Goal: Transaction & Acquisition: Book appointment/travel/reservation

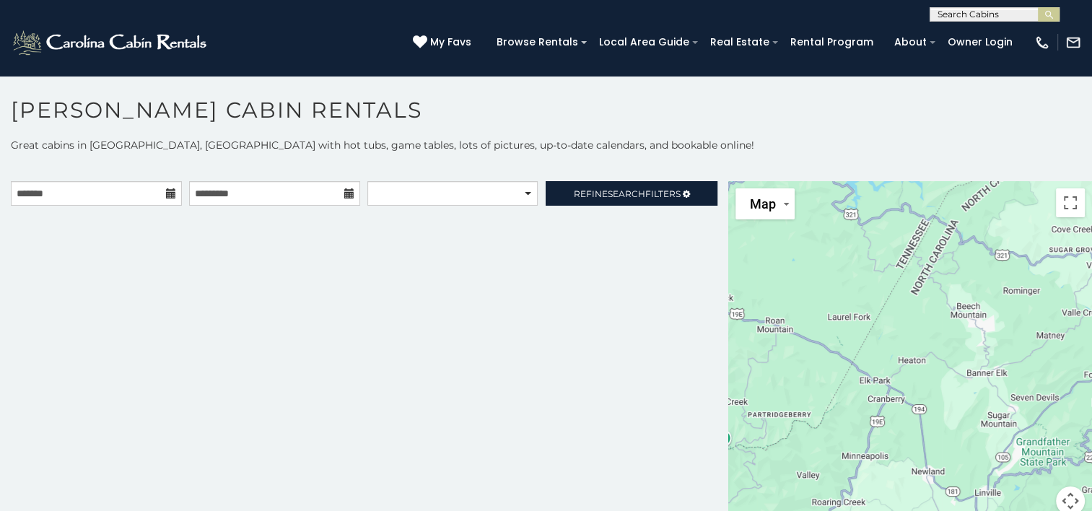
click at [168, 193] on icon at bounding box center [171, 193] width 10 height 10
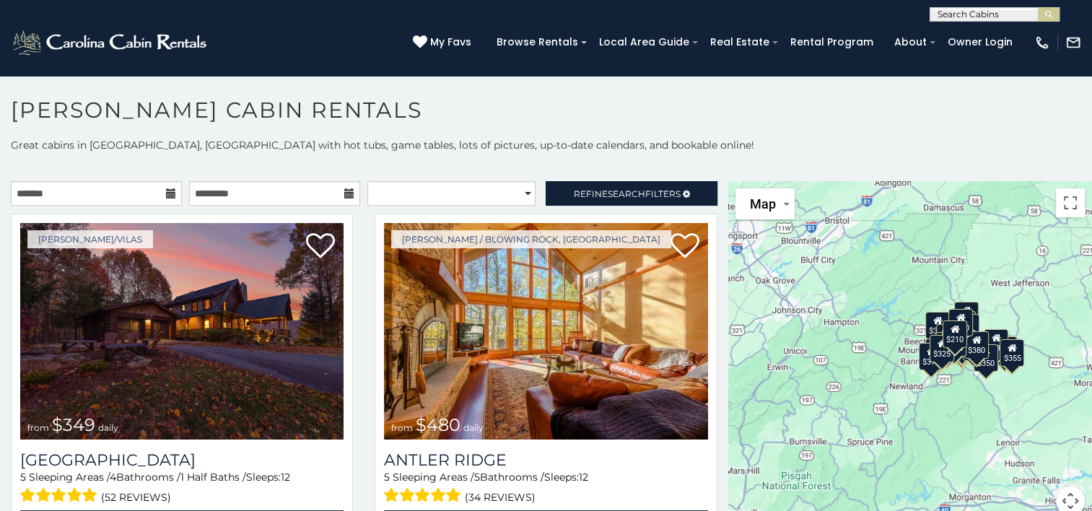
click at [166, 188] on icon at bounding box center [171, 193] width 10 height 10
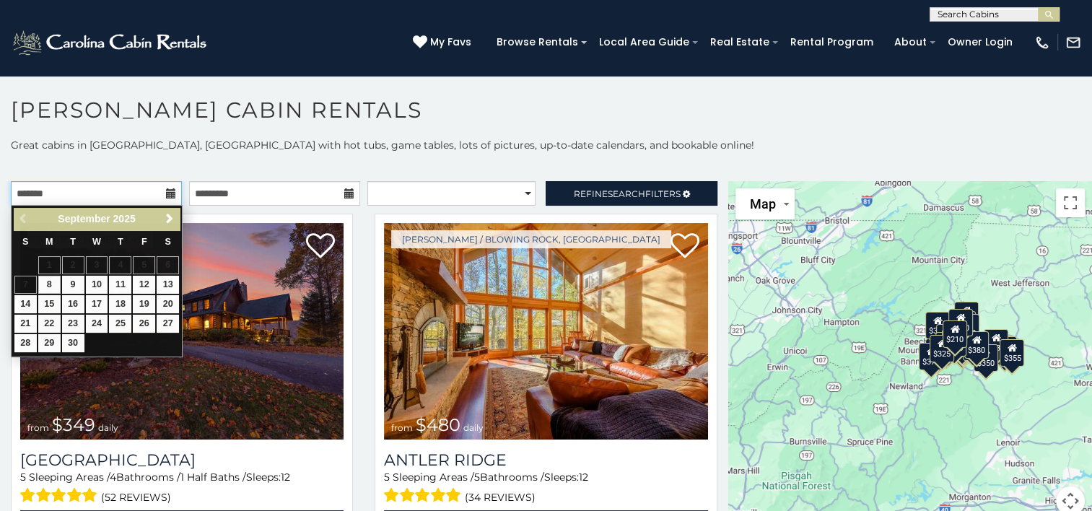
click at [86, 196] on input "text" at bounding box center [96, 193] width 171 height 25
click at [168, 219] on span "Next" at bounding box center [170, 219] width 12 height 12
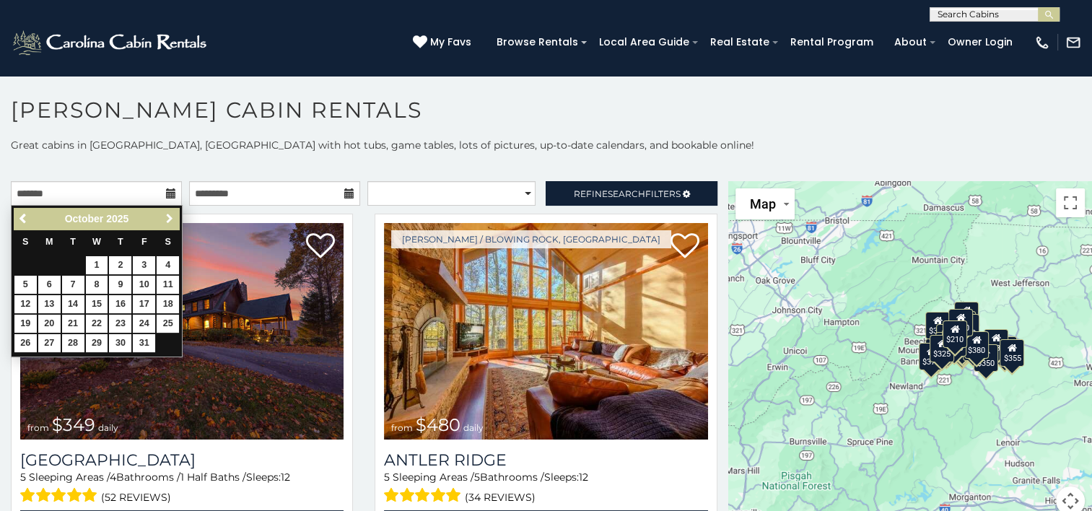
click at [168, 219] on span "Next" at bounding box center [170, 219] width 12 height 12
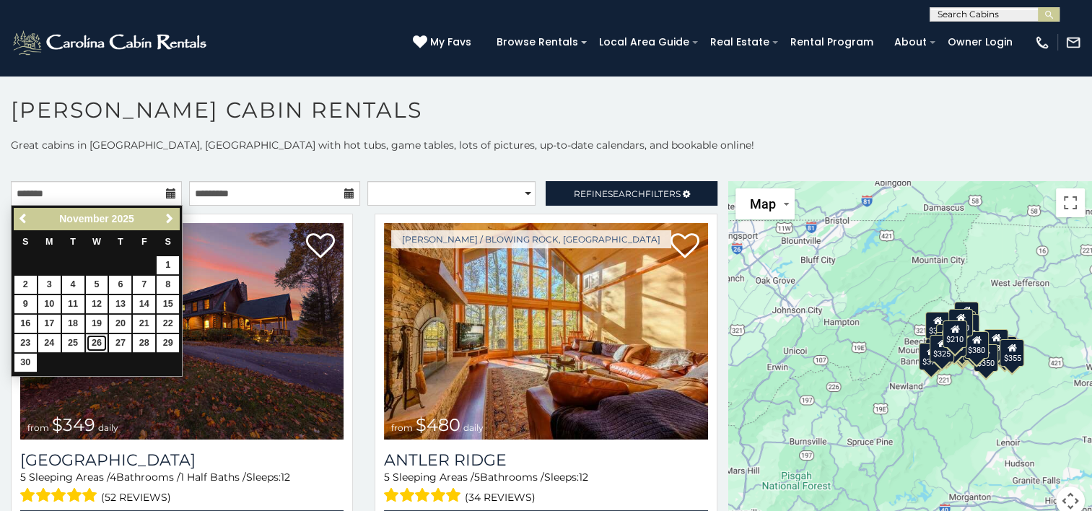
click at [92, 338] on link "26" at bounding box center [97, 343] width 22 height 18
type input "**********"
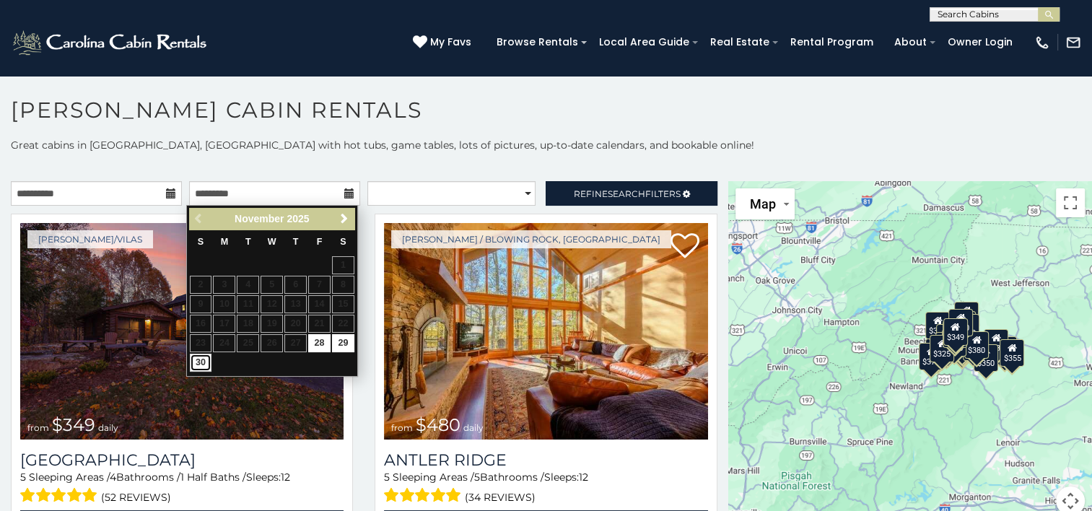
click at [201, 362] on link "30" at bounding box center [201, 363] width 22 height 18
type input "**********"
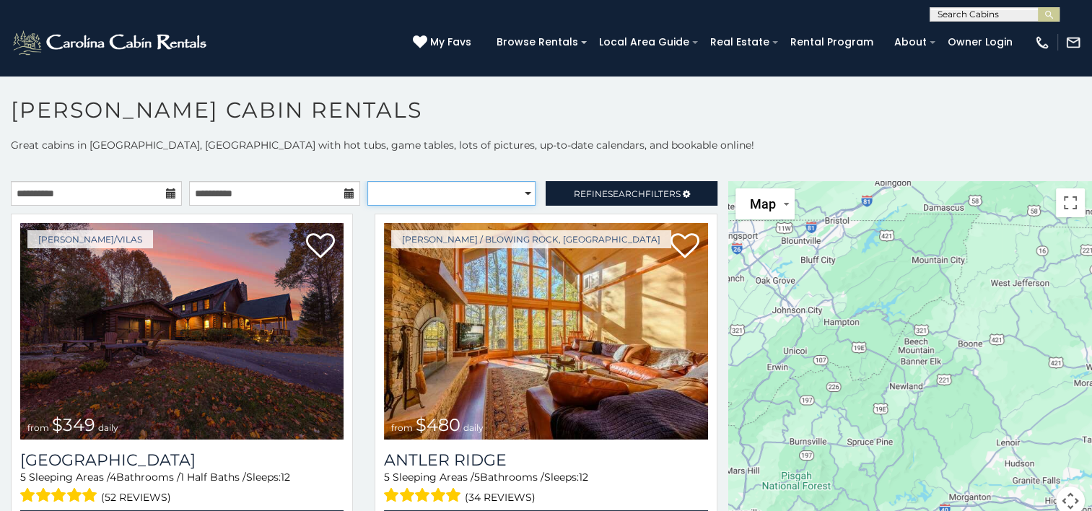
click at [517, 193] on select "**********" at bounding box center [451, 193] width 168 height 25
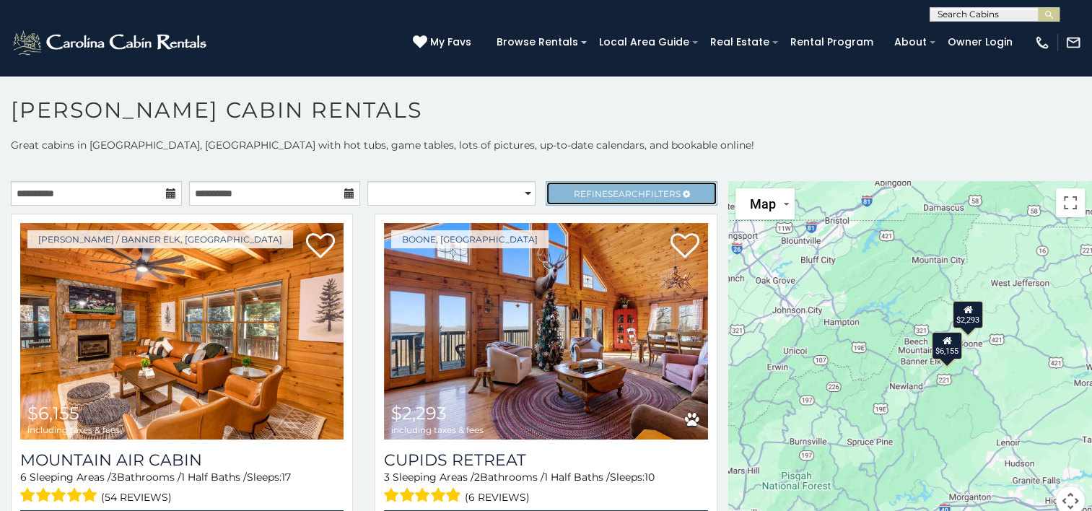
click at [619, 191] on span "Search" at bounding box center [627, 193] width 38 height 11
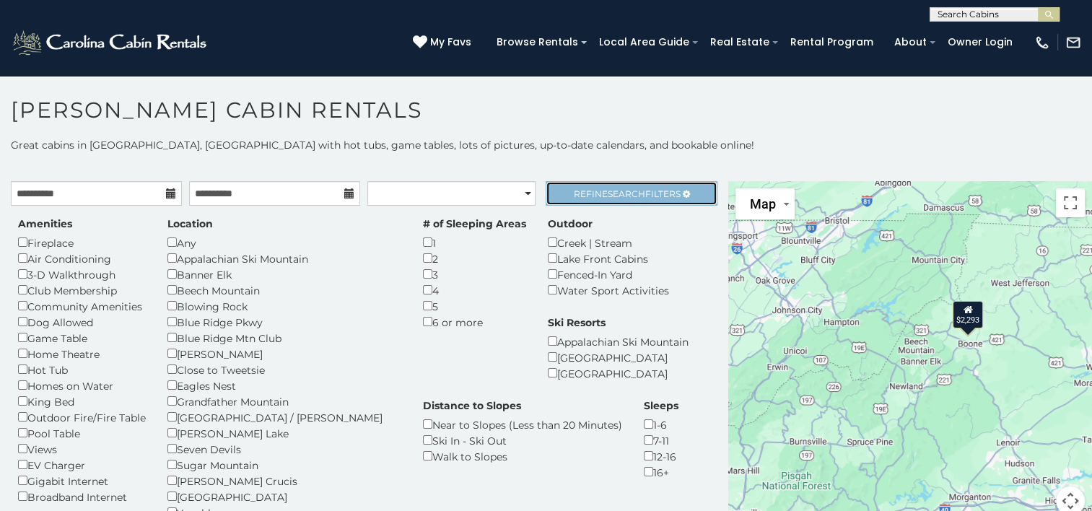
click at [618, 199] on link "Refine Search Filters" at bounding box center [631, 193] width 171 height 25
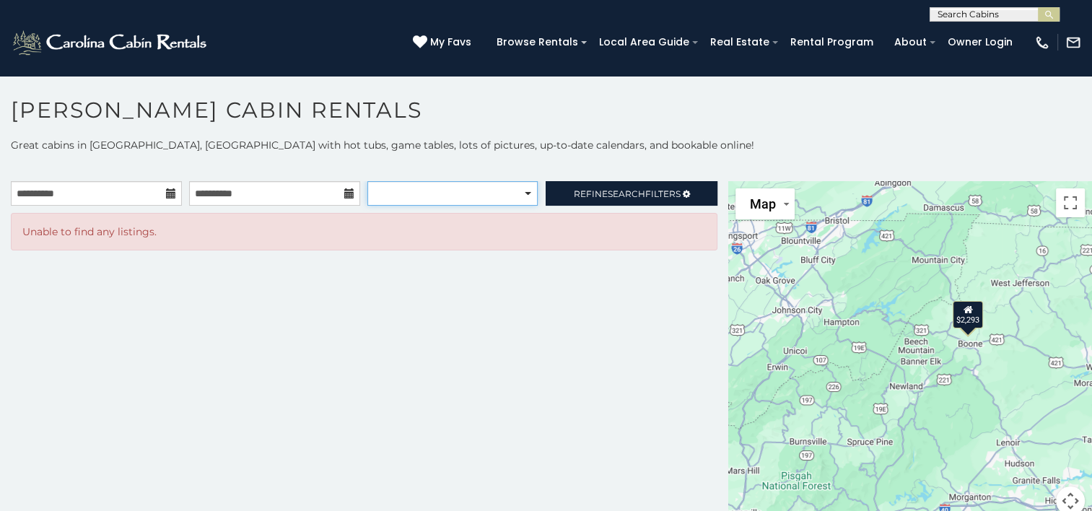
click at [523, 195] on select "**********" at bounding box center [452, 193] width 170 height 25
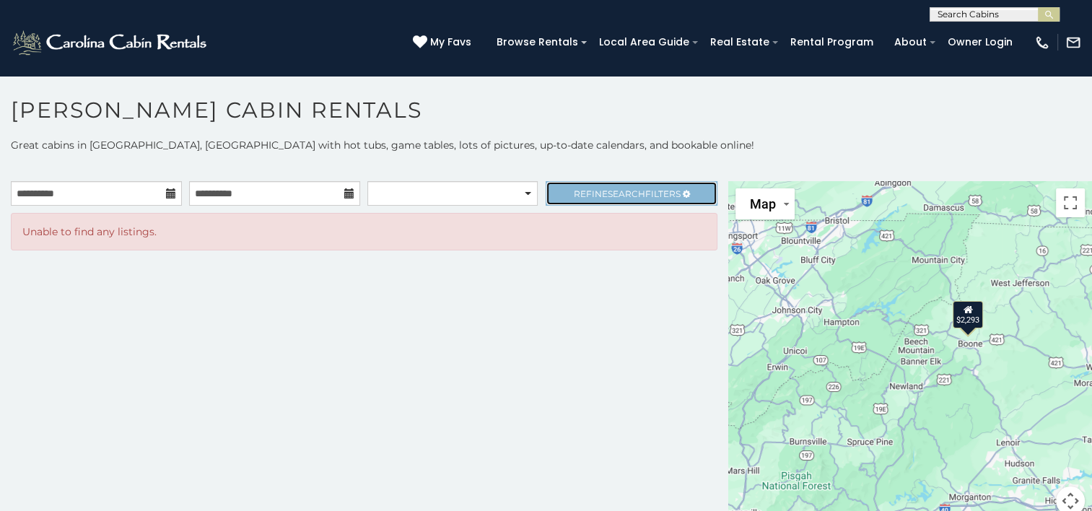
click at [601, 189] on span "Refine Search Filters" at bounding box center [627, 193] width 107 height 11
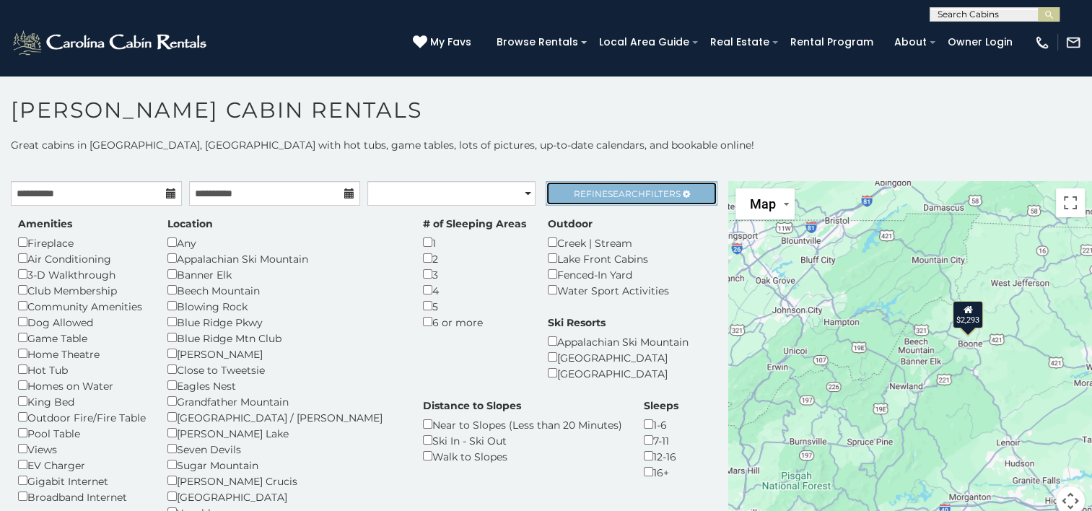
click at [611, 195] on span "Search" at bounding box center [627, 193] width 38 height 11
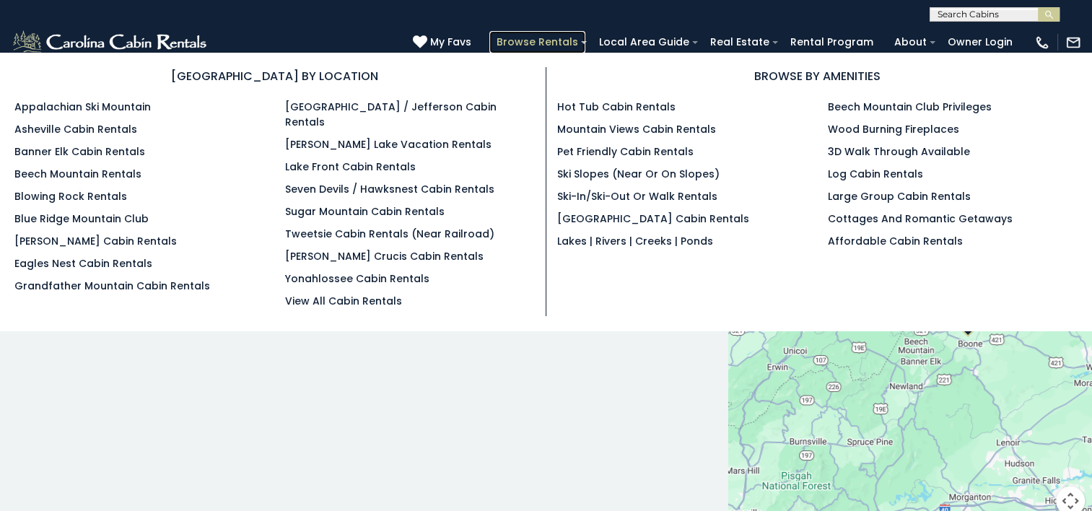
click at [567, 43] on link "Browse Rentals" at bounding box center [537, 42] width 96 height 22
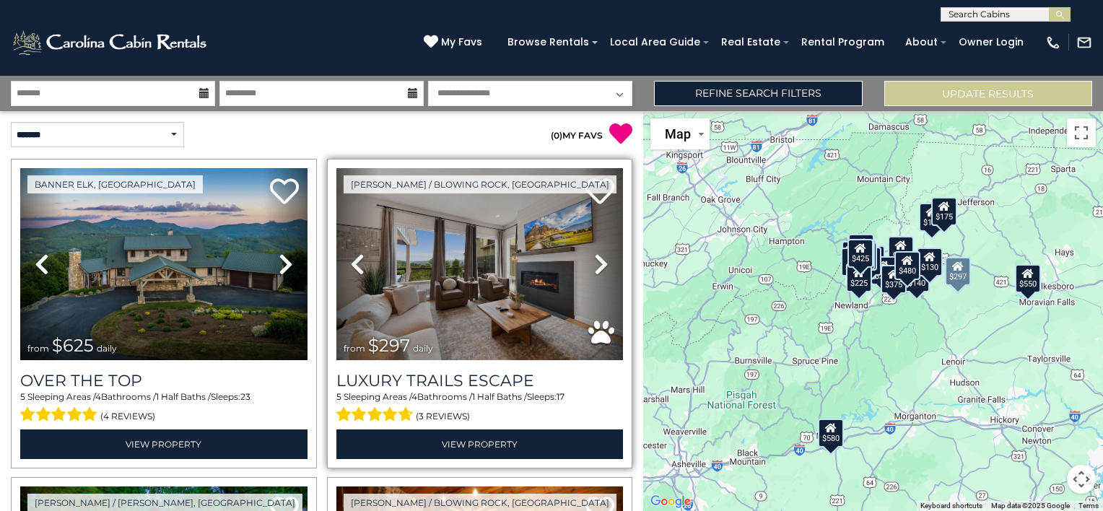
click at [594, 258] on icon at bounding box center [601, 264] width 14 height 23
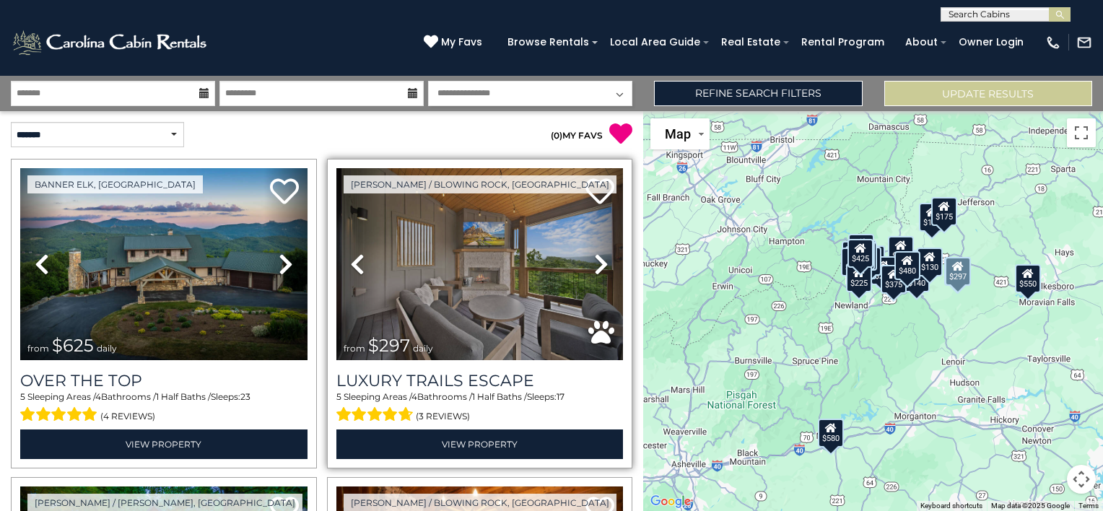
click at [594, 258] on icon at bounding box center [601, 264] width 14 height 23
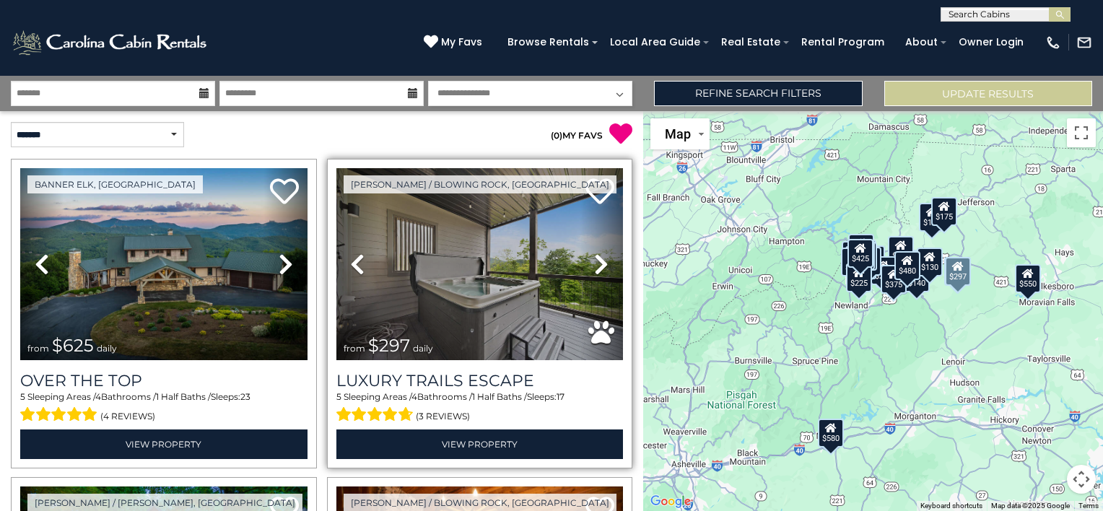
click at [594, 258] on icon at bounding box center [601, 264] width 14 height 23
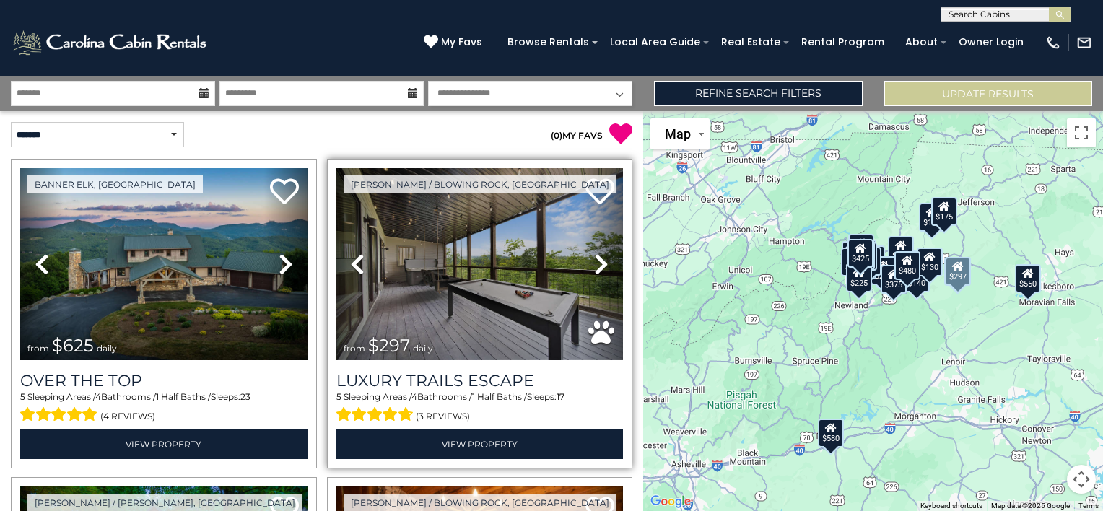
click at [594, 258] on icon at bounding box center [601, 264] width 14 height 23
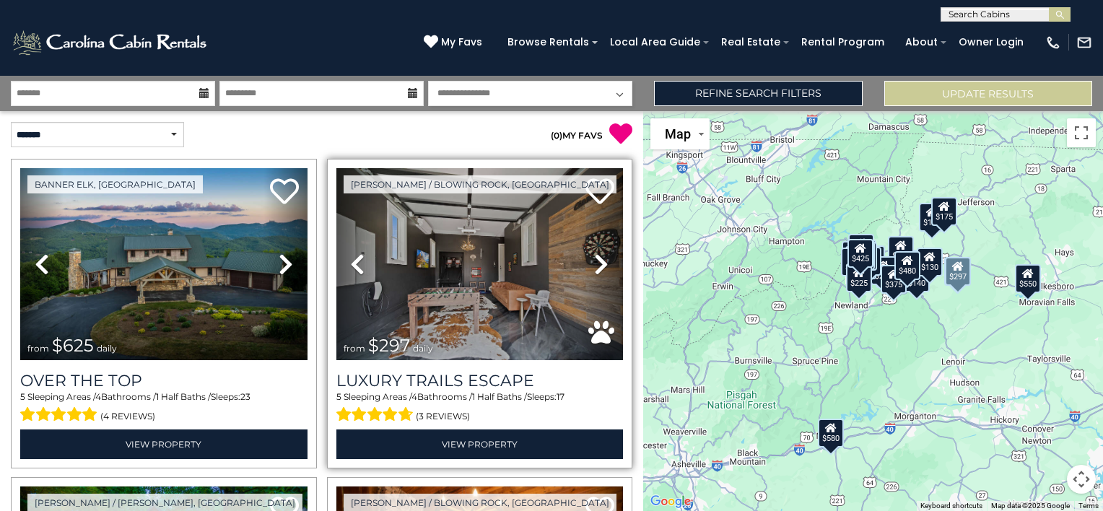
click at [594, 258] on icon at bounding box center [601, 264] width 14 height 23
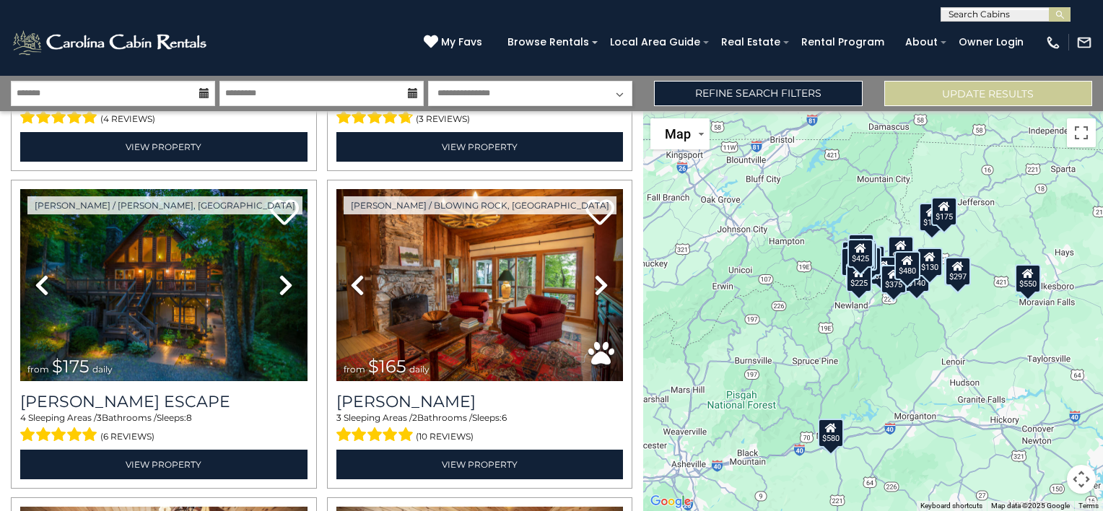
scroll to position [305, 0]
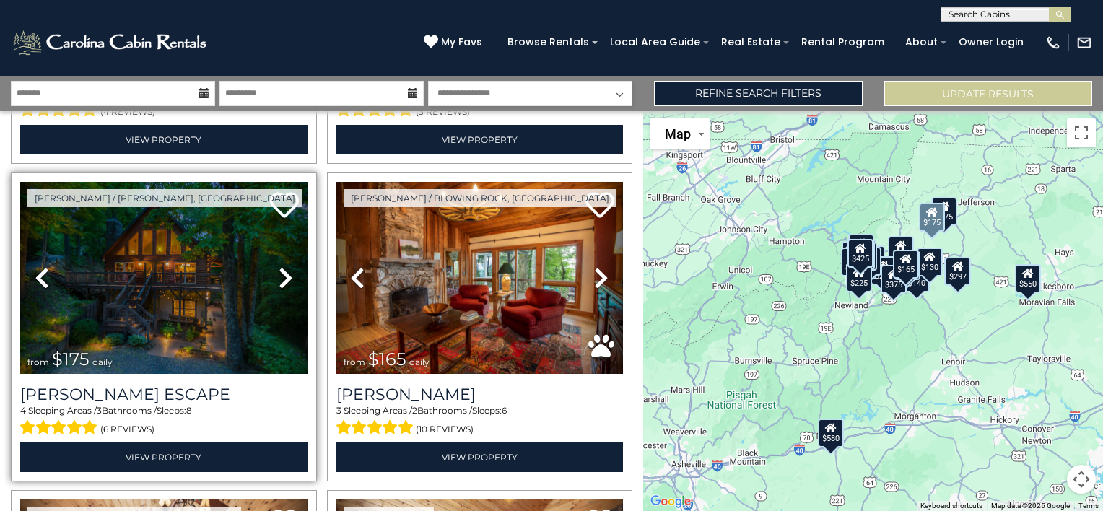
click at [279, 273] on icon at bounding box center [286, 277] width 14 height 23
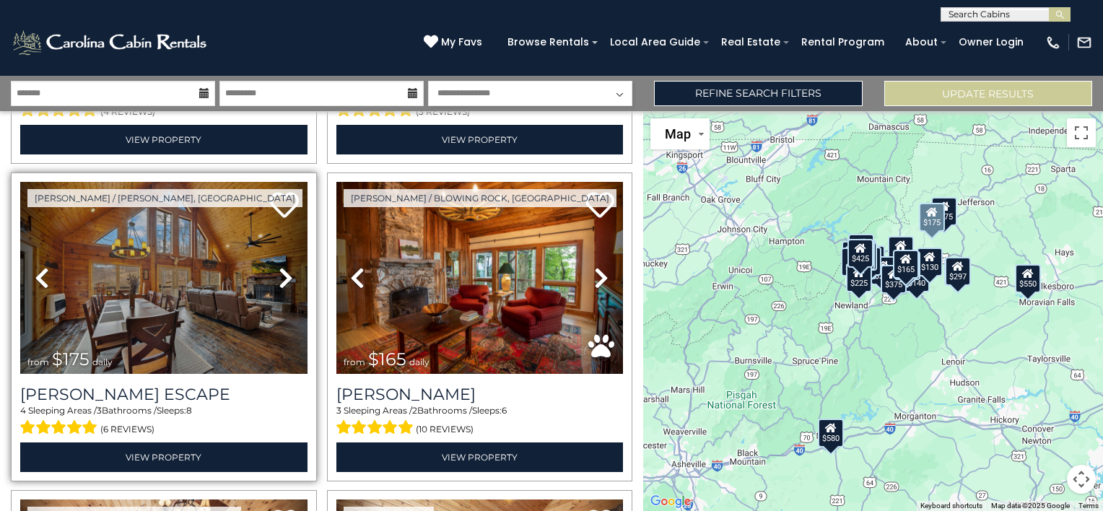
click at [279, 273] on icon at bounding box center [286, 277] width 14 height 23
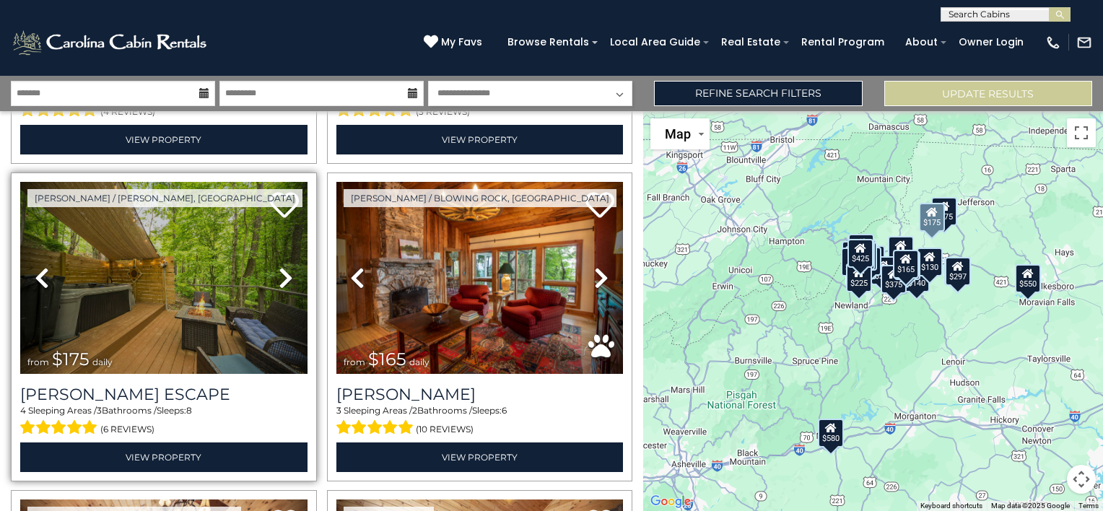
click at [279, 273] on icon at bounding box center [286, 277] width 14 height 23
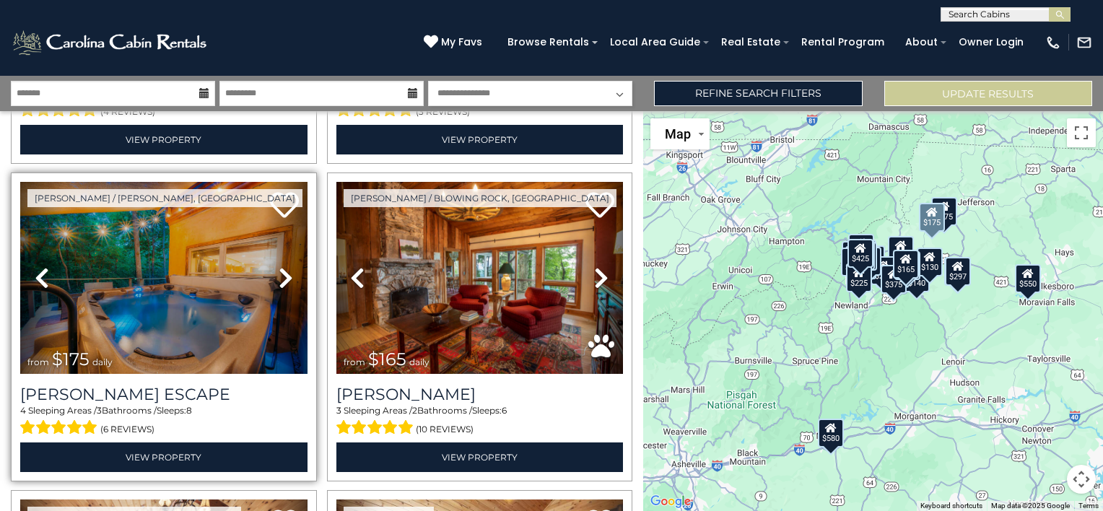
click at [279, 273] on icon at bounding box center [286, 277] width 14 height 23
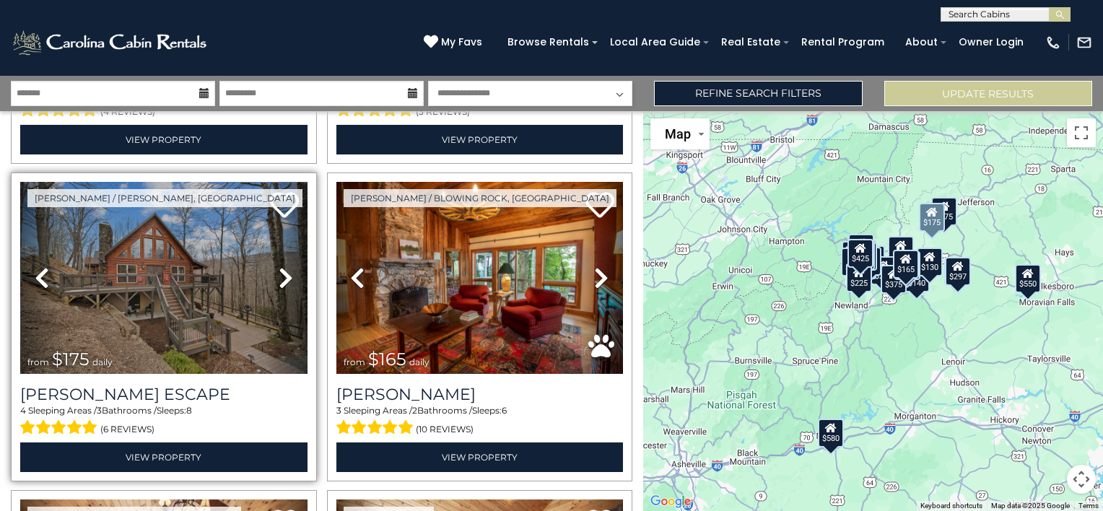
click at [279, 273] on icon at bounding box center [286, 277] width 14 height 23
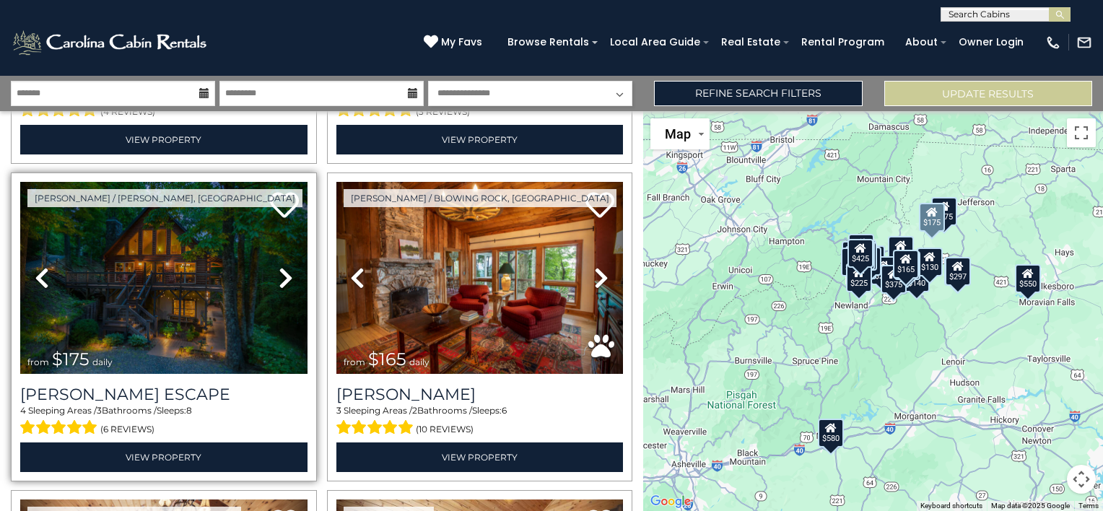
click at [279, 273] on icon at bounding box center [286, 277] width 14 height 23
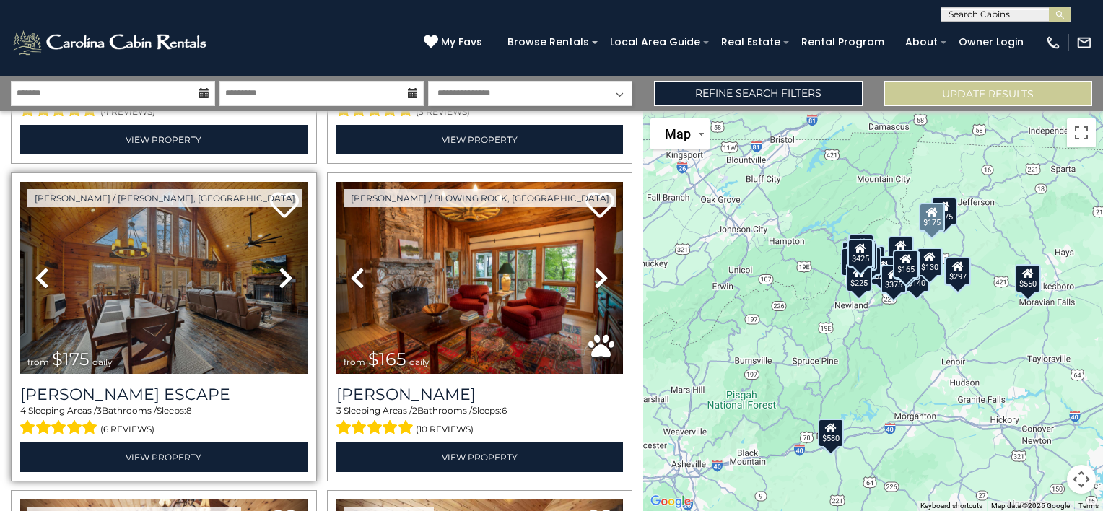
click at [279, 273] on icon at bounding box center [286, 277] width 14 height 23
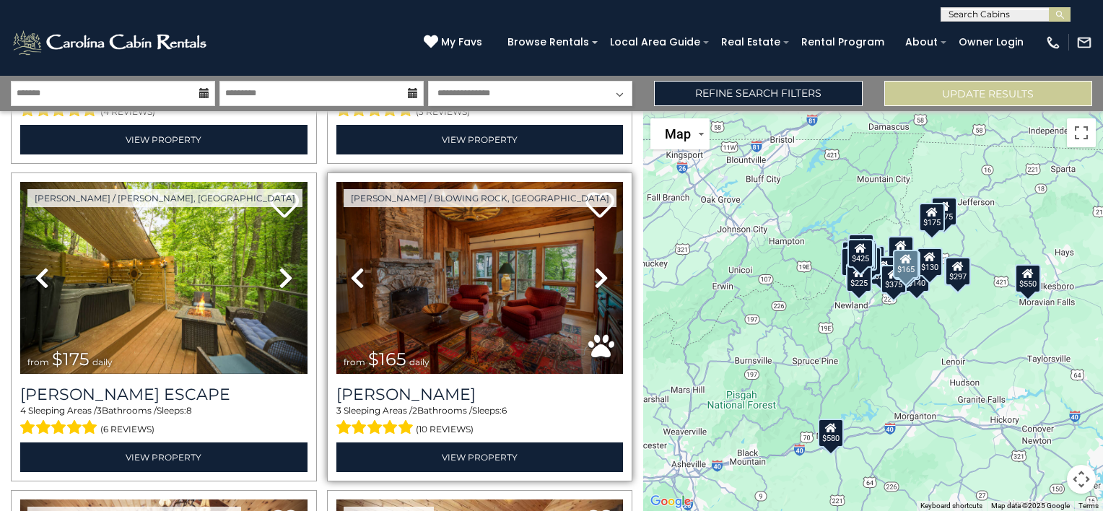
click at [594, 272] on icon at bounding box center [601, 277] width 14 height 23
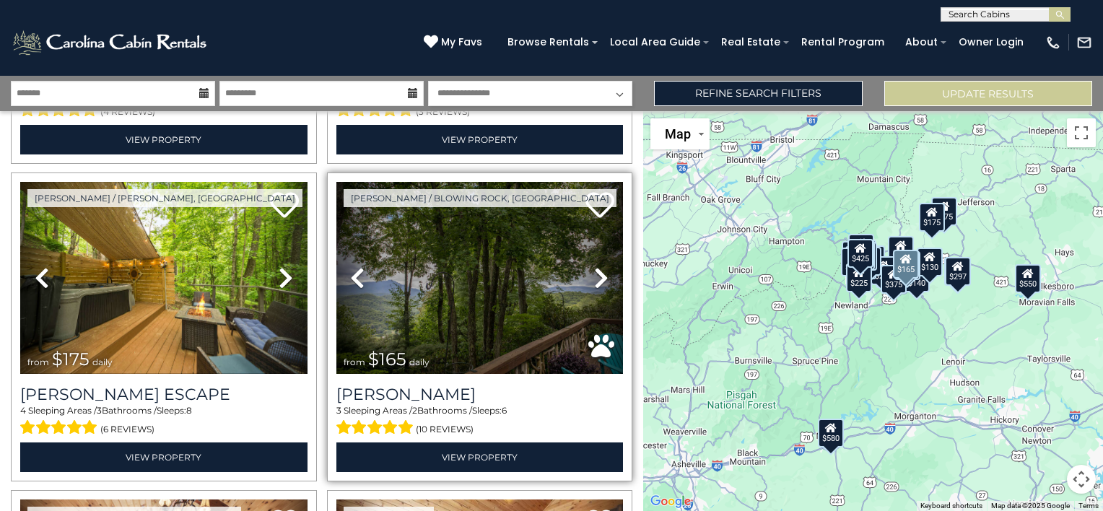
click at [594, 272] on icon at bounding box center [601, 277] width 14 height 23
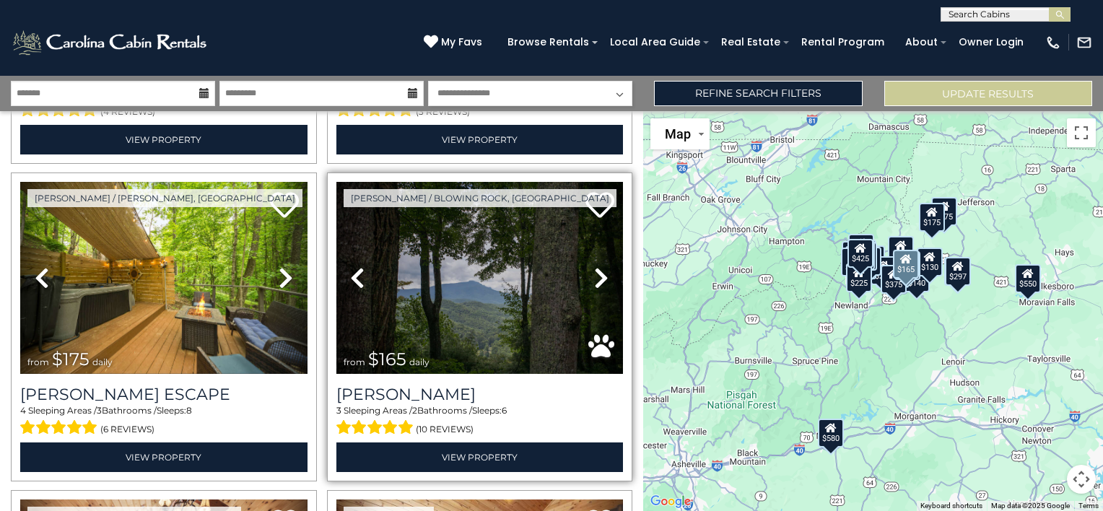
click at [594, 272] on icon at bounding box center [601, 277] width 14 height 23
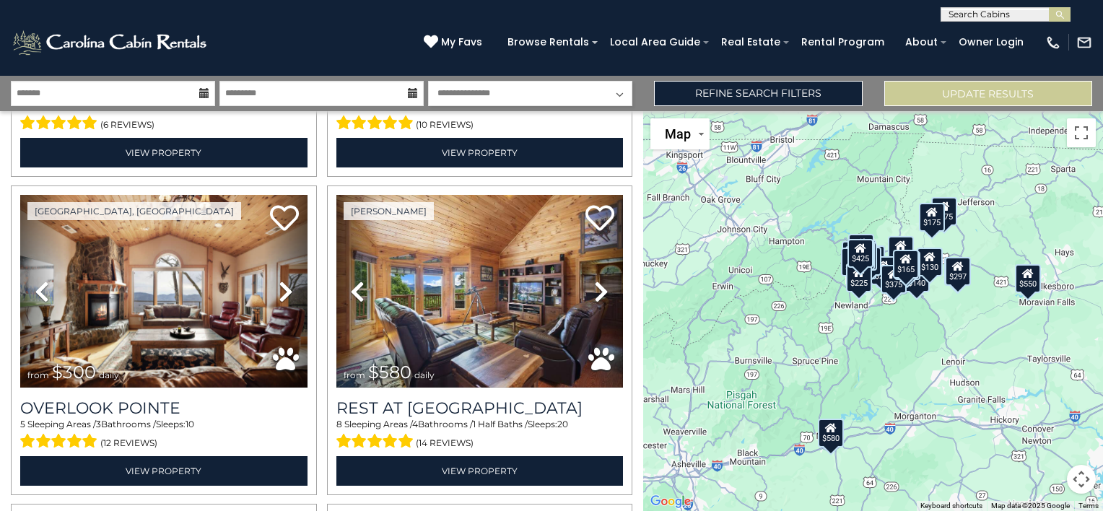
scroll to position [617, 0]
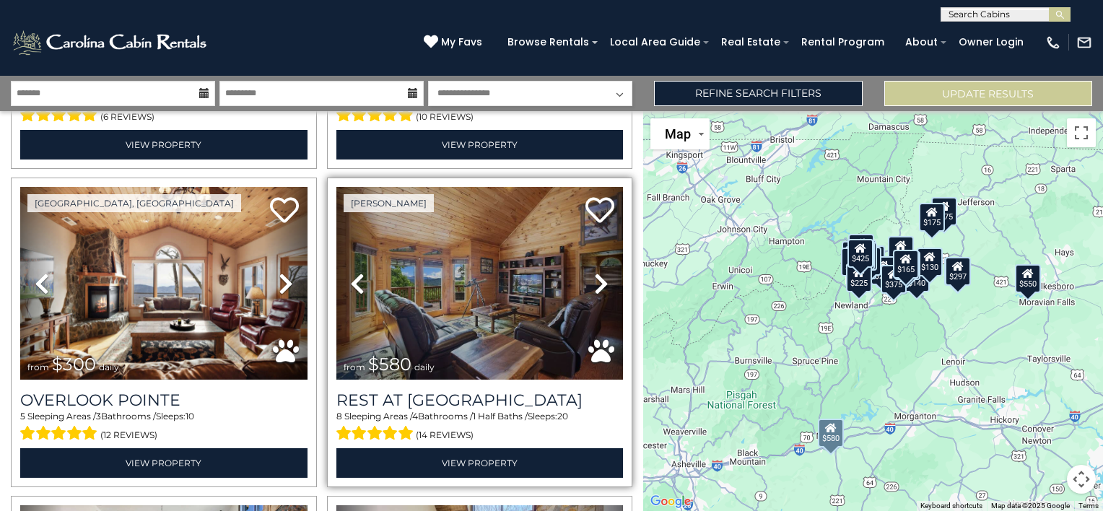
click at [595, 276] on icon at bounding box center [601, 283] width 14 height 23
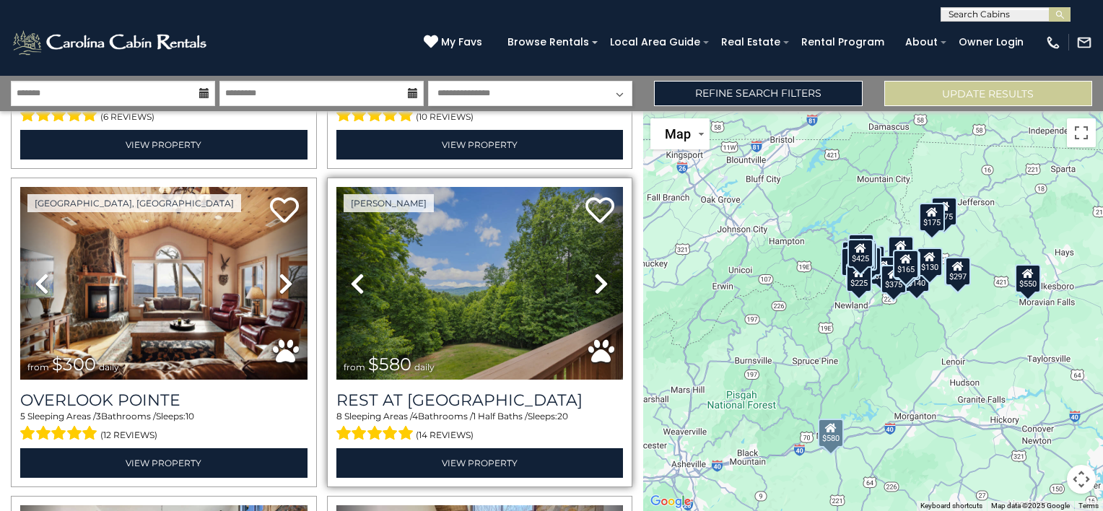
click at [595, 276] on icon at bounding box center [601, 283] width 14 height 23
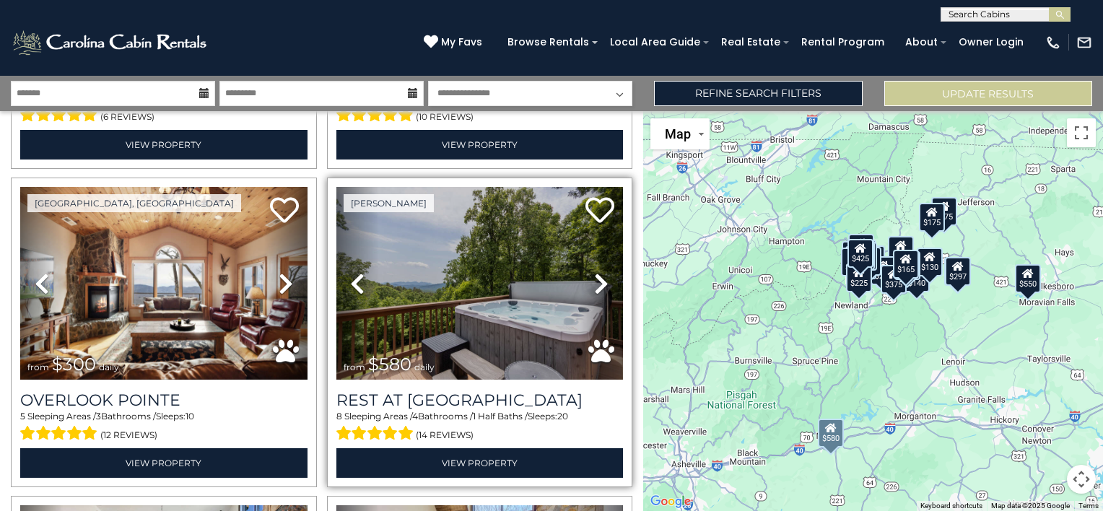
click at [595, 276] on icon at bounding box center [601, 283] width 14 height 23
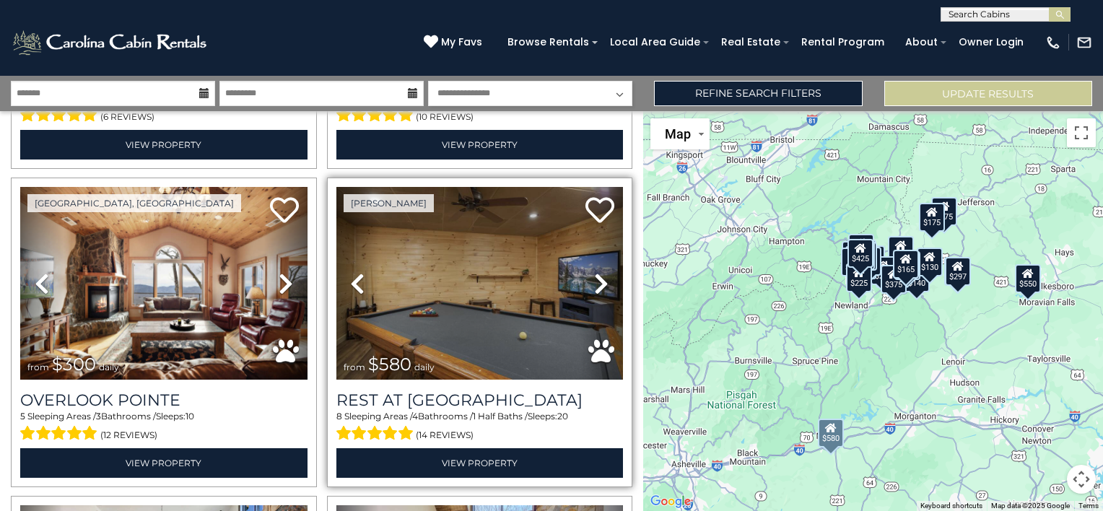
click at [595, 276] on icon at bounding box center [601, 283] width 14 height 23
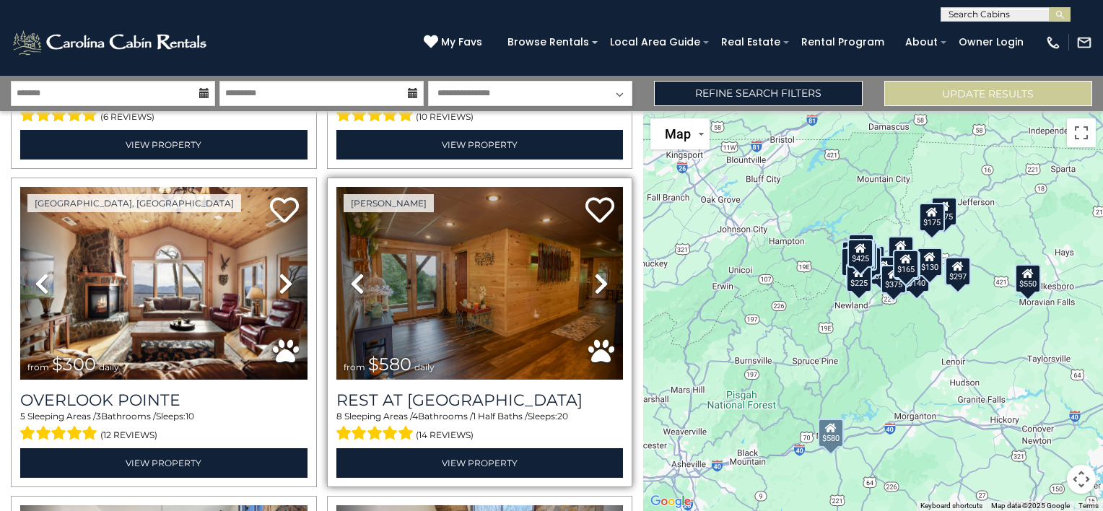
click at [595, 276] on icon at bounding box center [601, 283] width 14 height 23
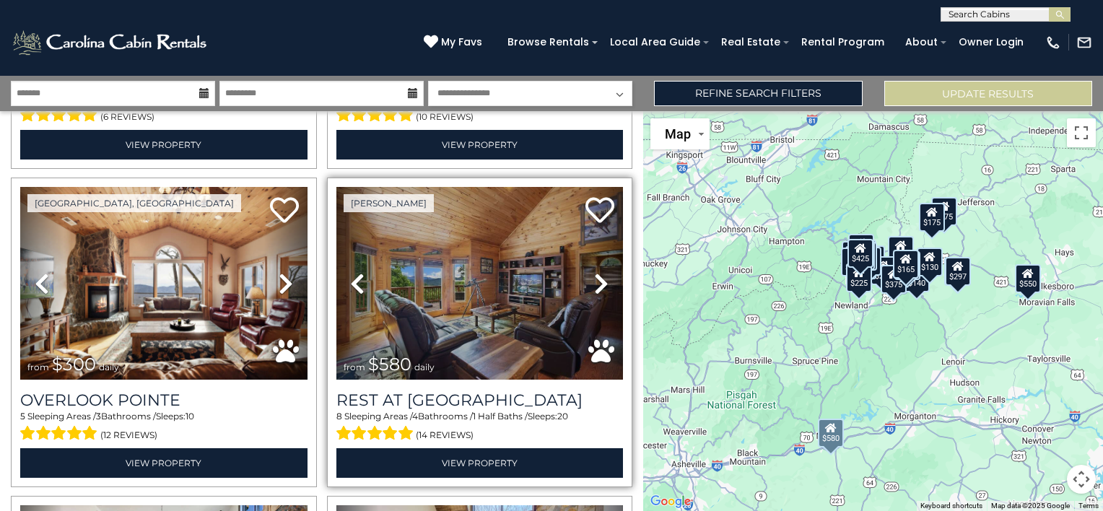
click at [595, 276] on icon at bounding box center [601, 283] width 14 height 23
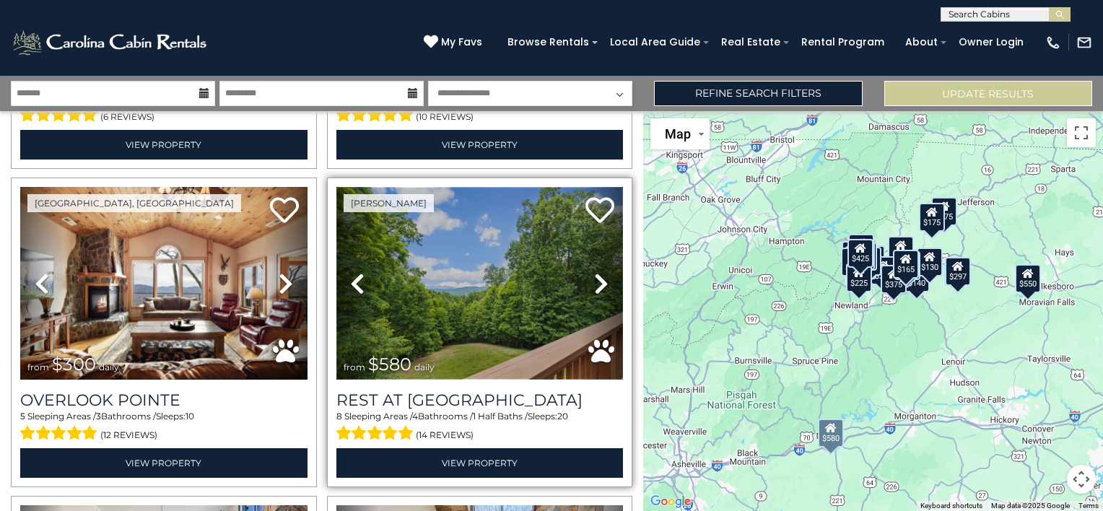
click at [466, 263] on img at bounding box center [479, 283] width 287 height 192
click at [474, 310] on img at bounding box center [479, 283] width 287 height 192
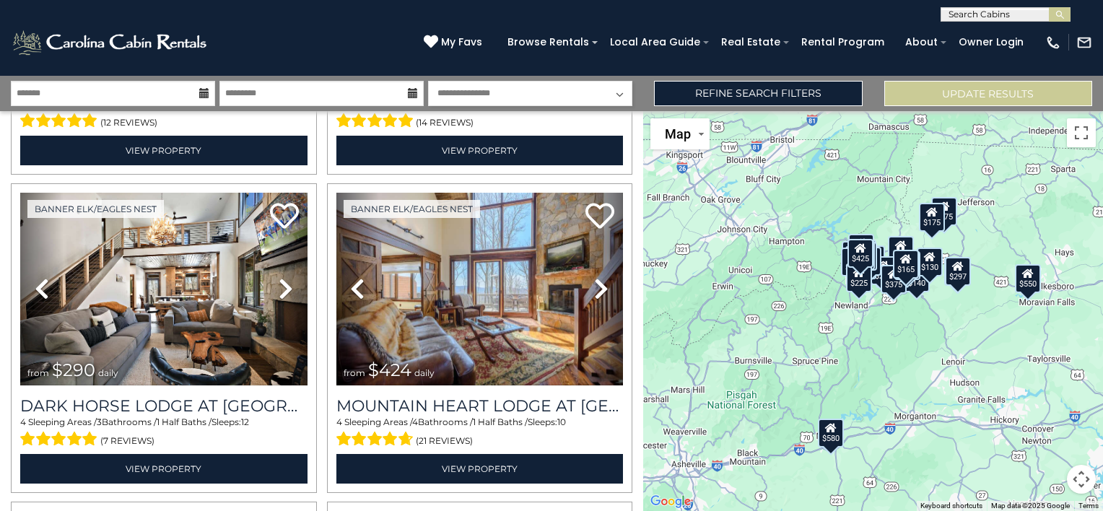
scroll to position [944, 0]
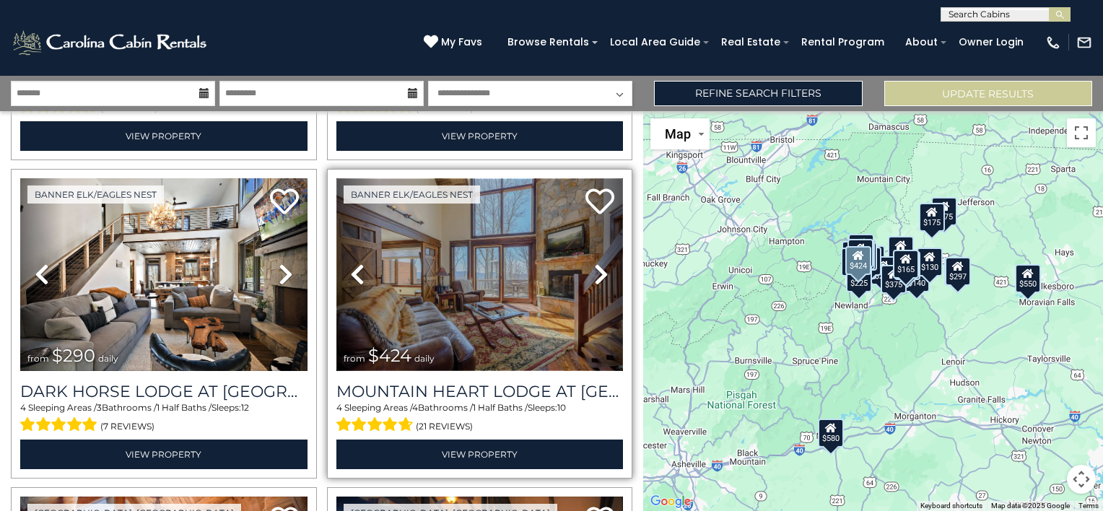
click at [435, 286] on img at bounding box center [479, 274] width 287 height 192
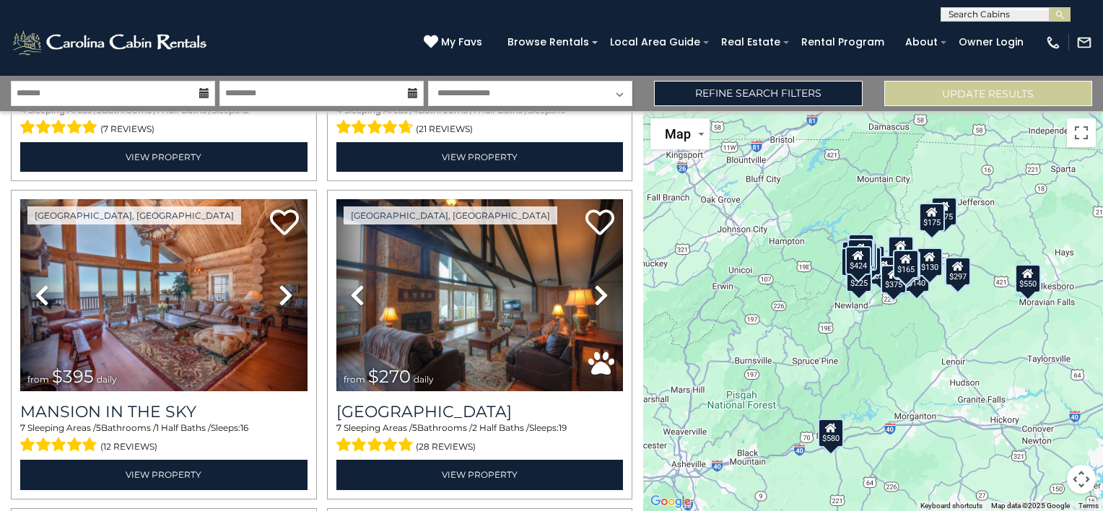
scroll to position [1286, 0]
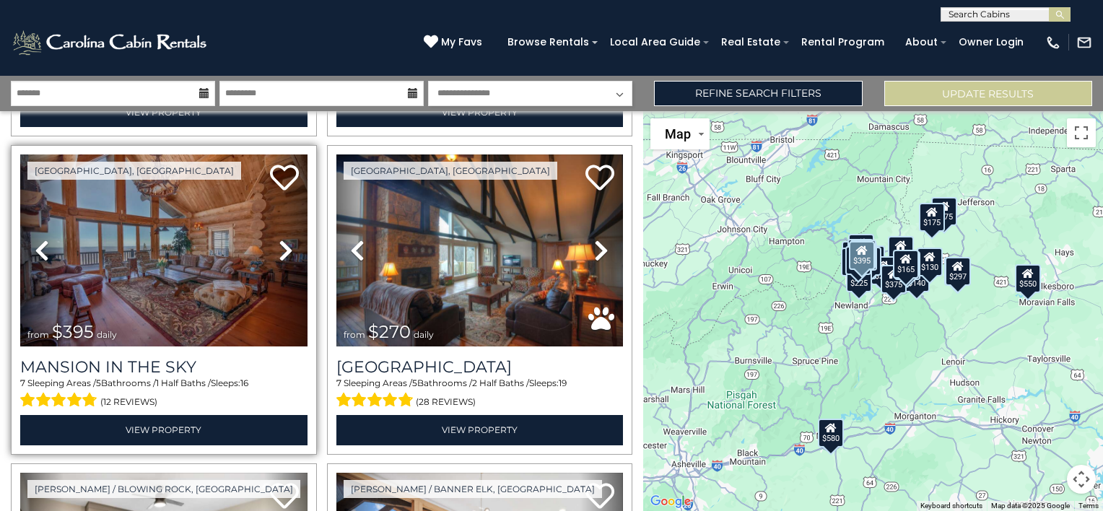
click at [286, 239] on icon at bounding box center [286, 250] width 14 height 23
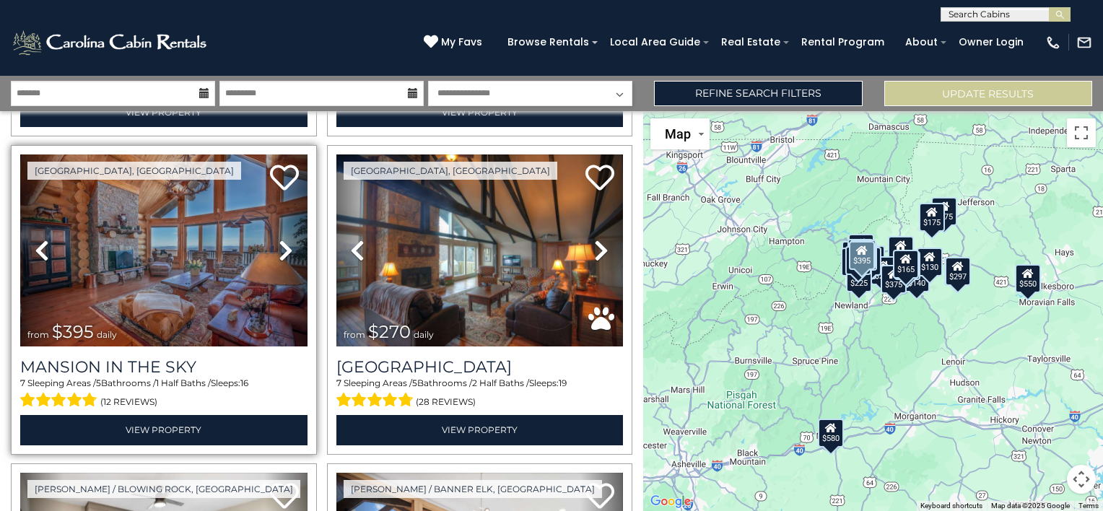
click at [286, 239] on icon at bounding box center [286, 250] width 14 height 23
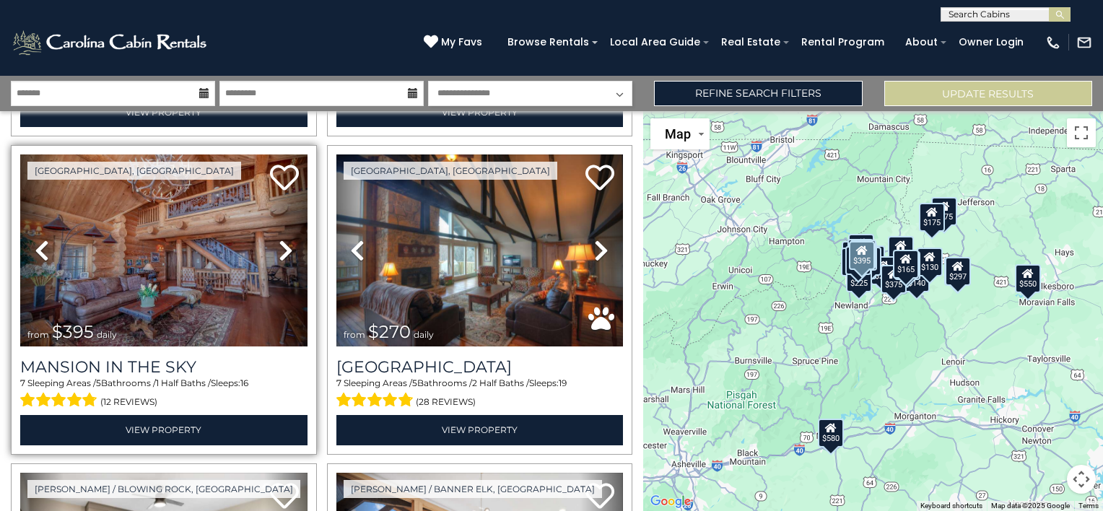
click at [286, 239] on icon at bounding box center [286, 250] width 14 height 23
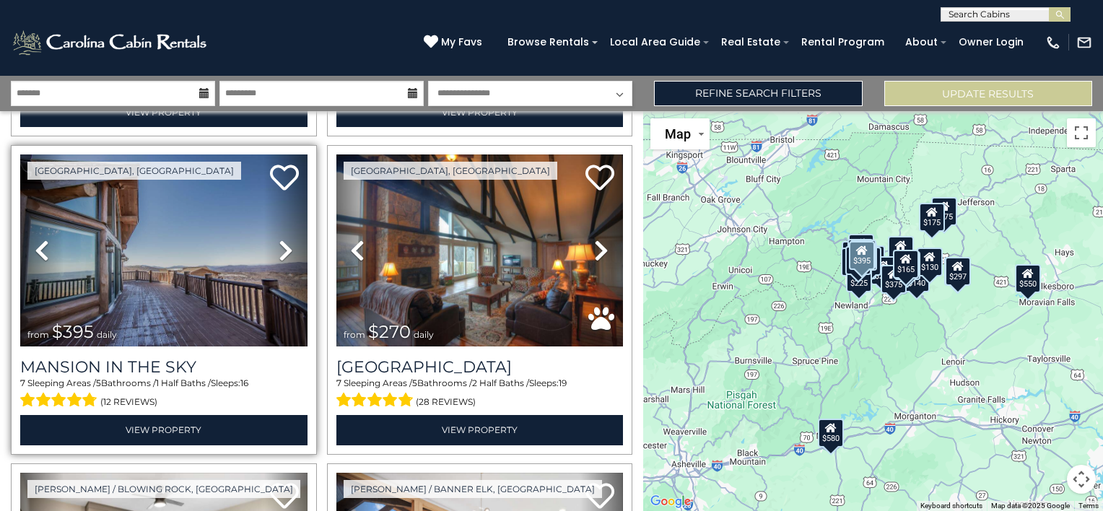
click at [286, 239] on icon at bounding box center [286, 250] width 14 height 23
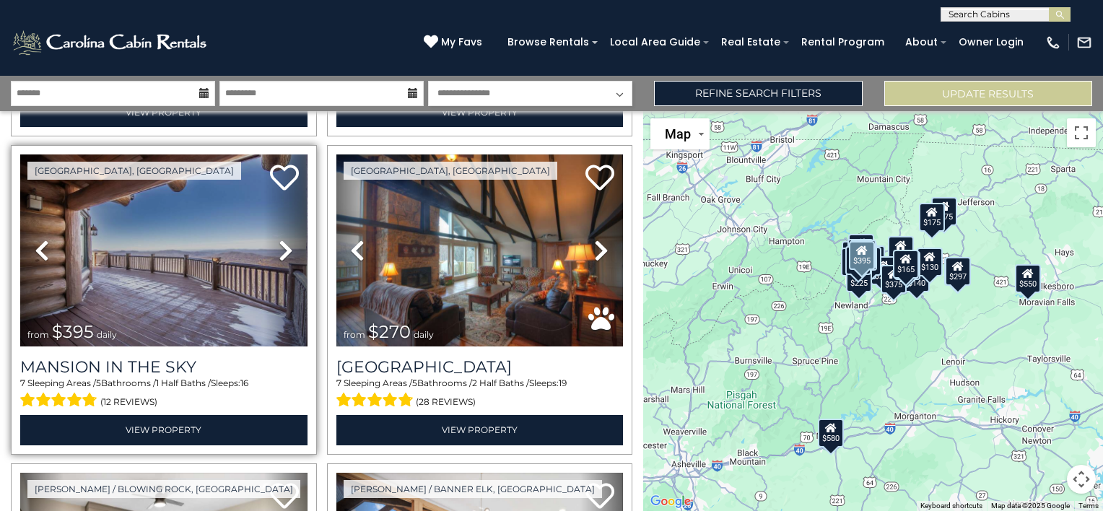
click at [286, 239] on icon at bounding box center [286, 250] width 14 height 23
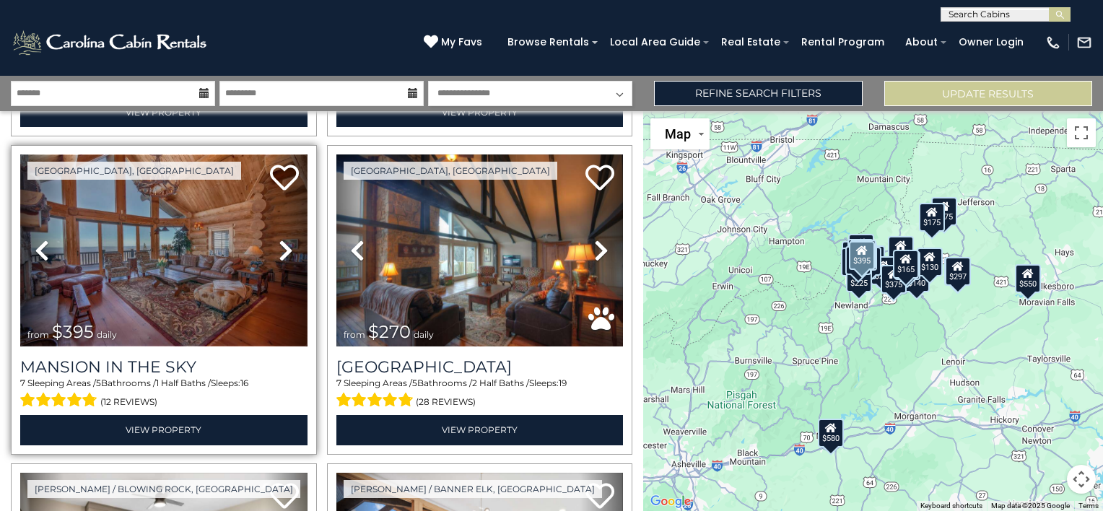
click at [202, 240] on img at bounding box center [163, 250] width 287 height 192
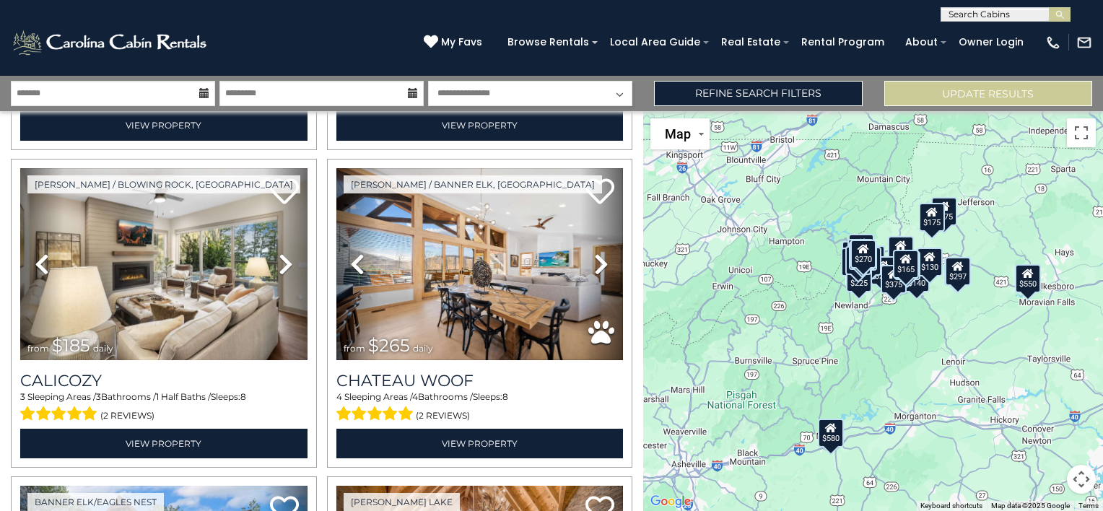
scroll to position [1561, 0]
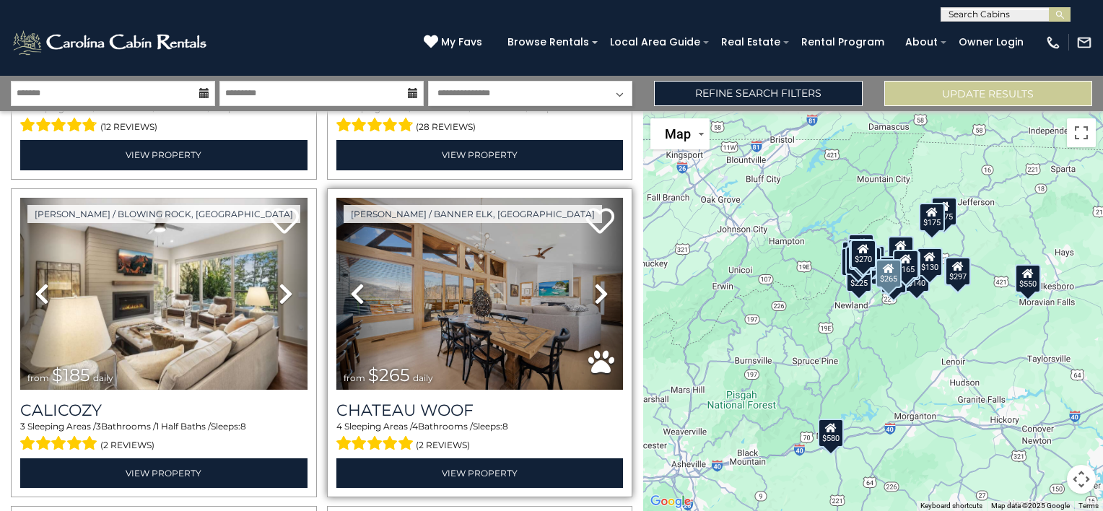
click at [594, 282] on icon at bounding box center [601, 293] width 14 height 23
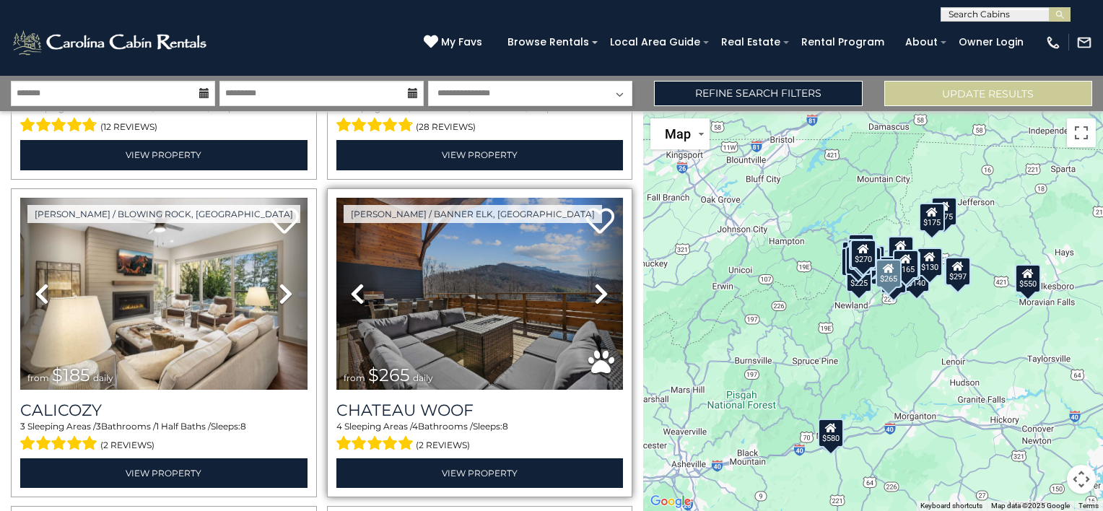
click at [594, 282] on icon at bounding box center [601, 293] width 14 height 23
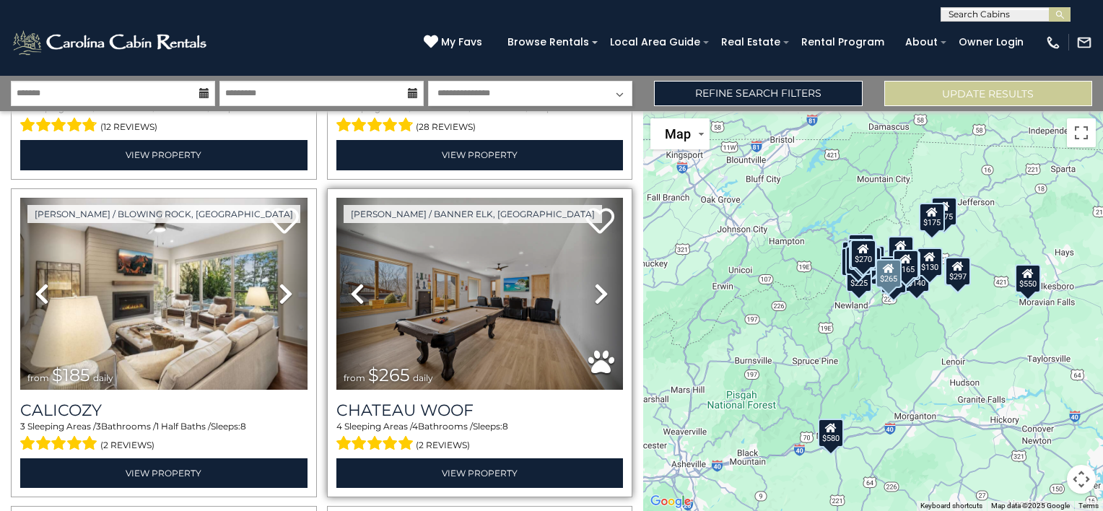
click at [594, 282] on icon at bounding box center [601, 293] width 14 height 23
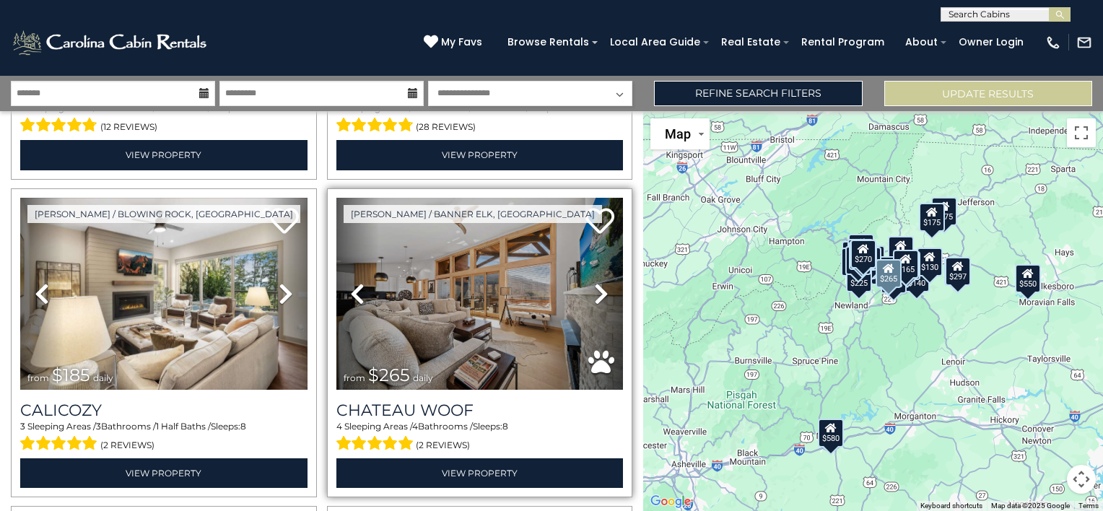
click at [594, 282] on icon at bounding box center [601, 293] width 14 height 23
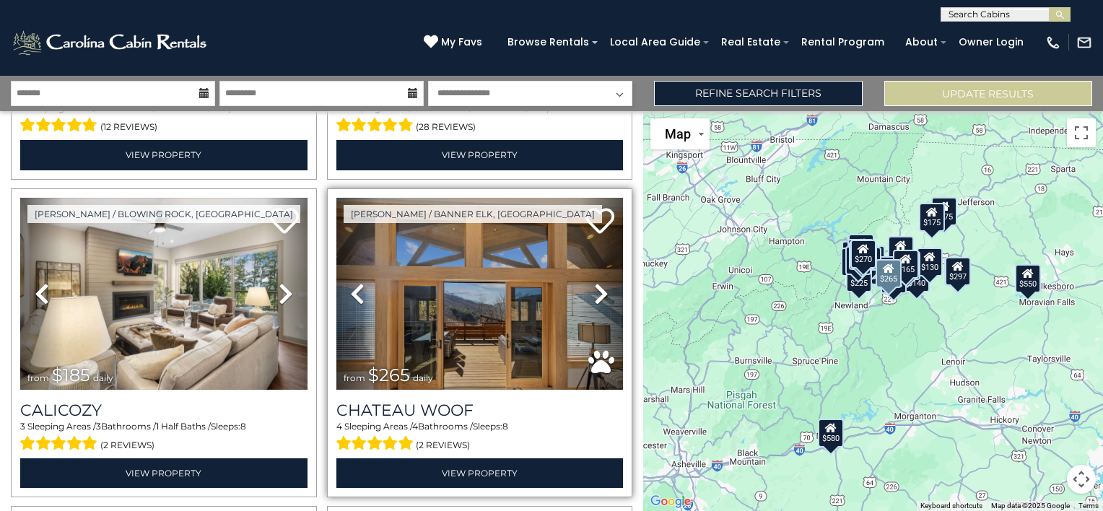
click at [594, 282] on icon at bounding box center [601, 293] width 14 height 23
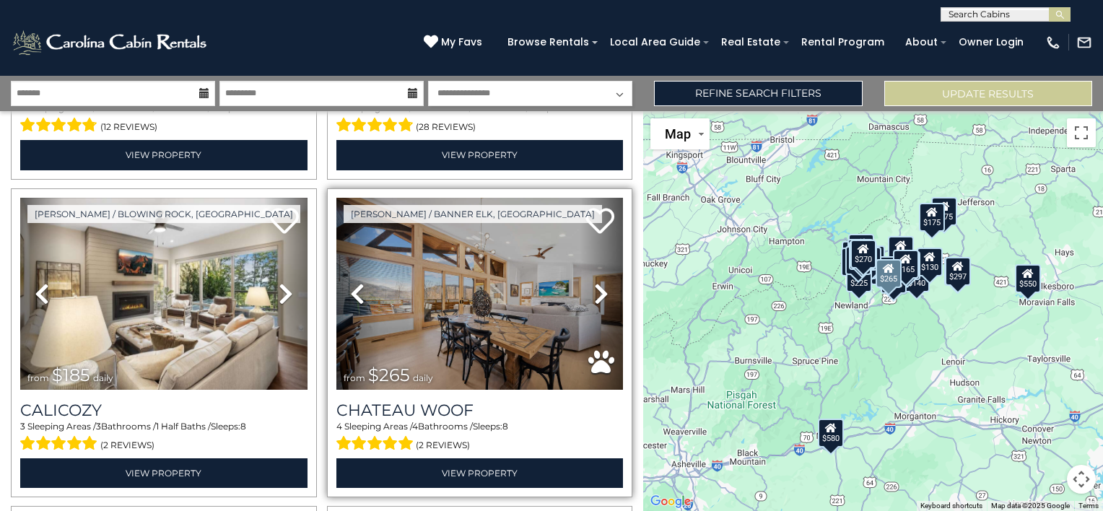
click at [594, 282] on icon at bounding box center [601, 293] width 14 height 23
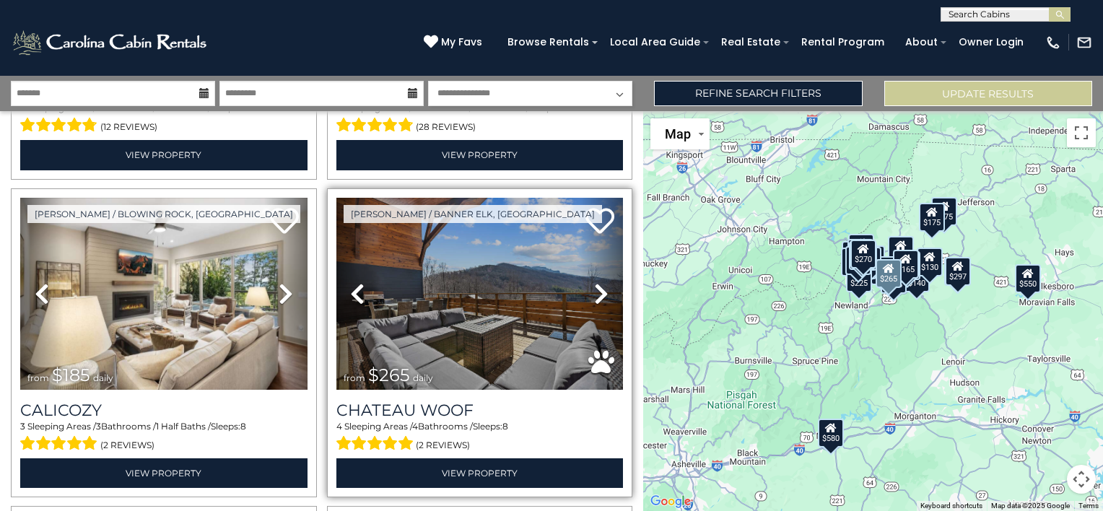
click at [594, 282] on icon at bounding box center [601, 293] width 14 height 23
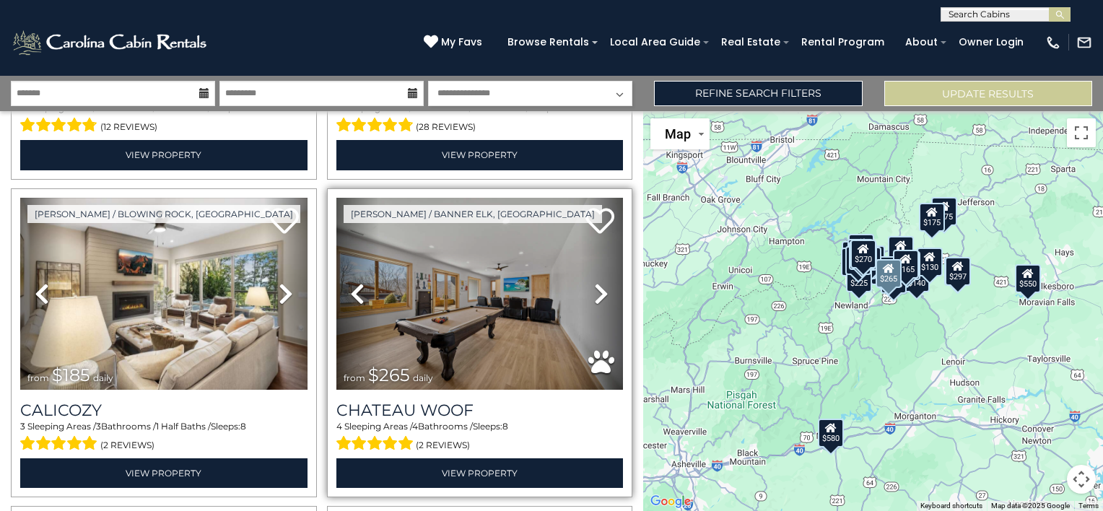
click at [350, 282] on icon at bounding box center [357, 293] width 14 height 23
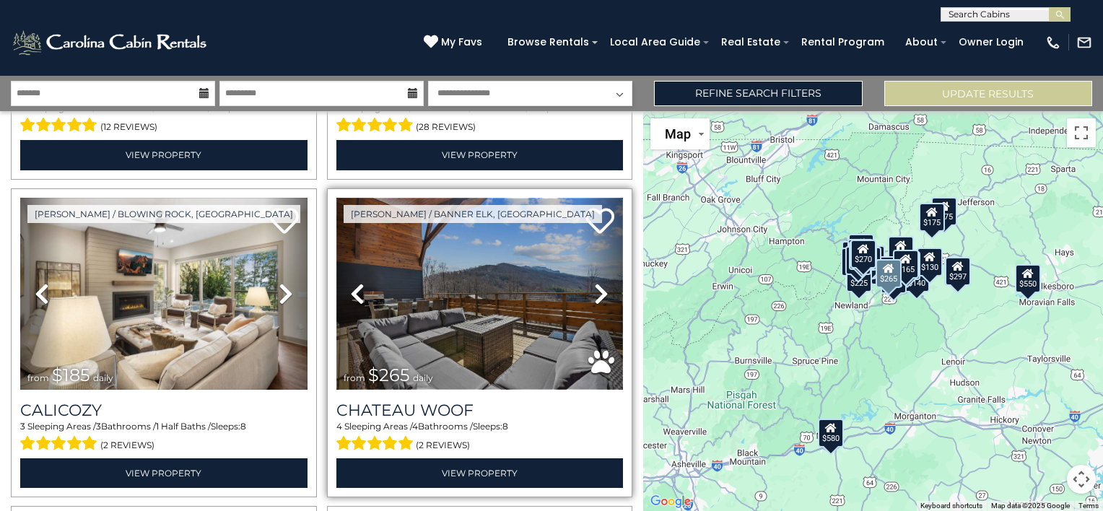
click at [510, 286] on img at bounding box center [479, 294] width 287 height 192
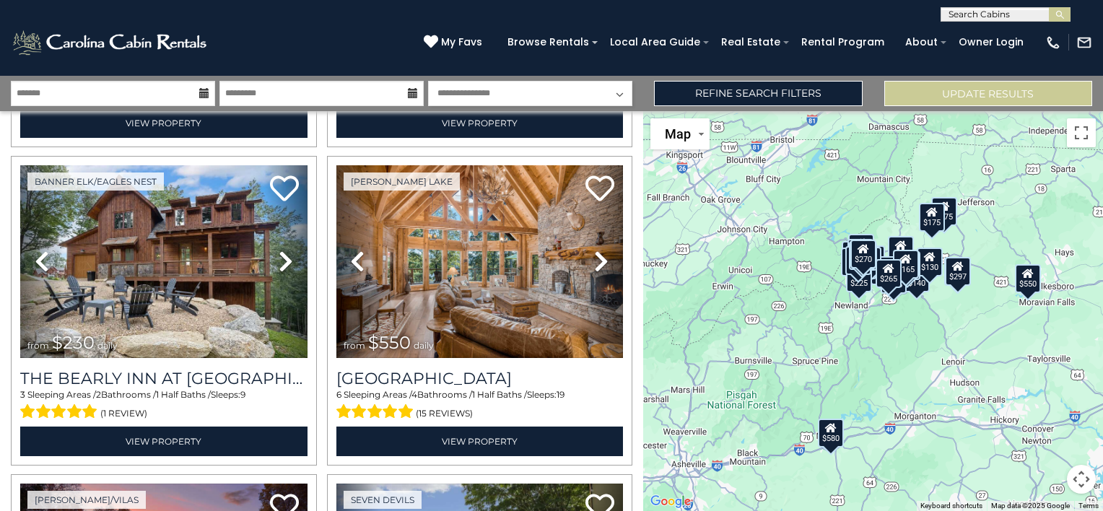
scroll to position [1919, 0]
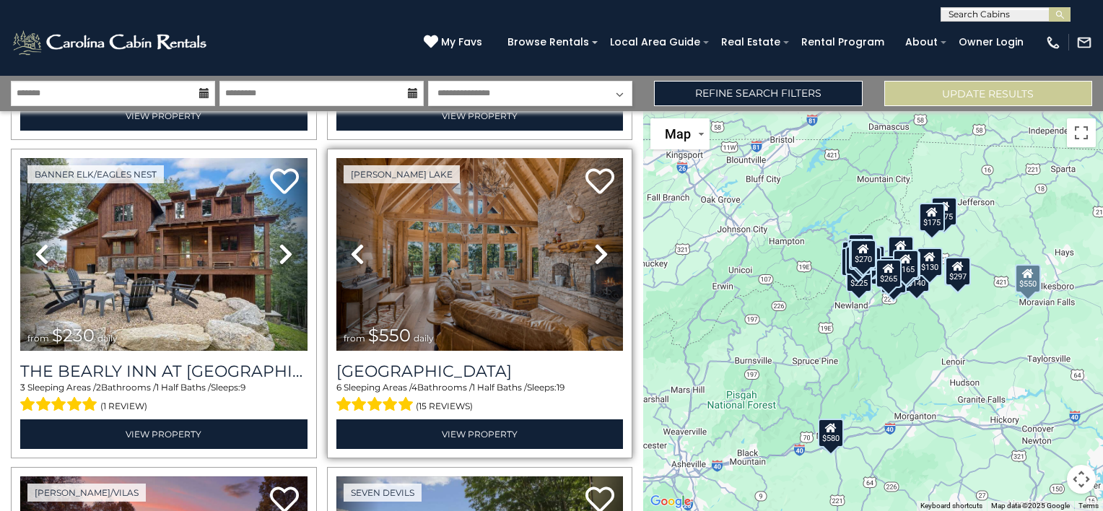
click at [594, 249] on icon at bounding box center [601, 254] width 14 height 23
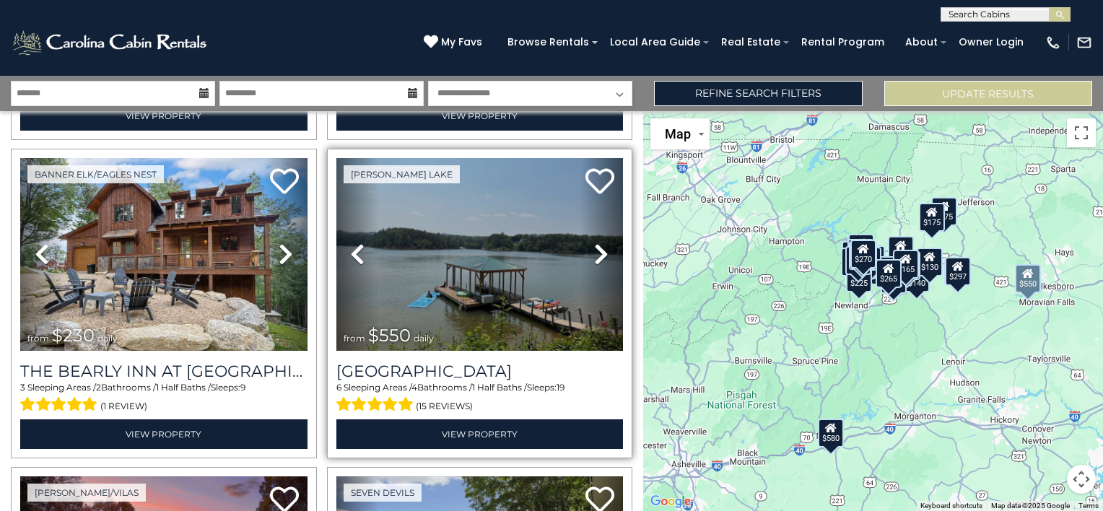
click at [594, 249] on icon at bounding box center [601, 254] width 14 height 23
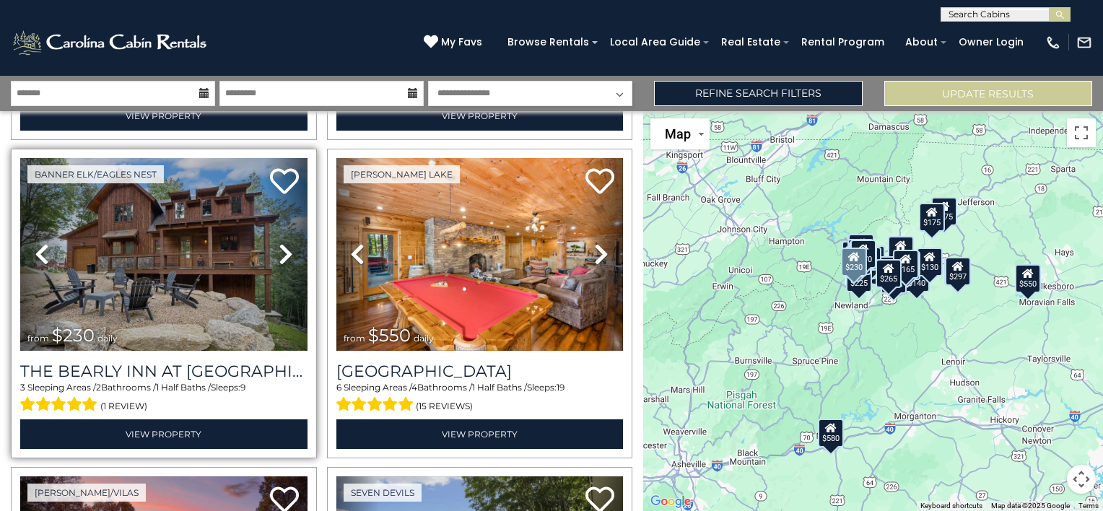
click at [271, 240] on link "Next" at bounding box center [285, 254] width 43 height 192
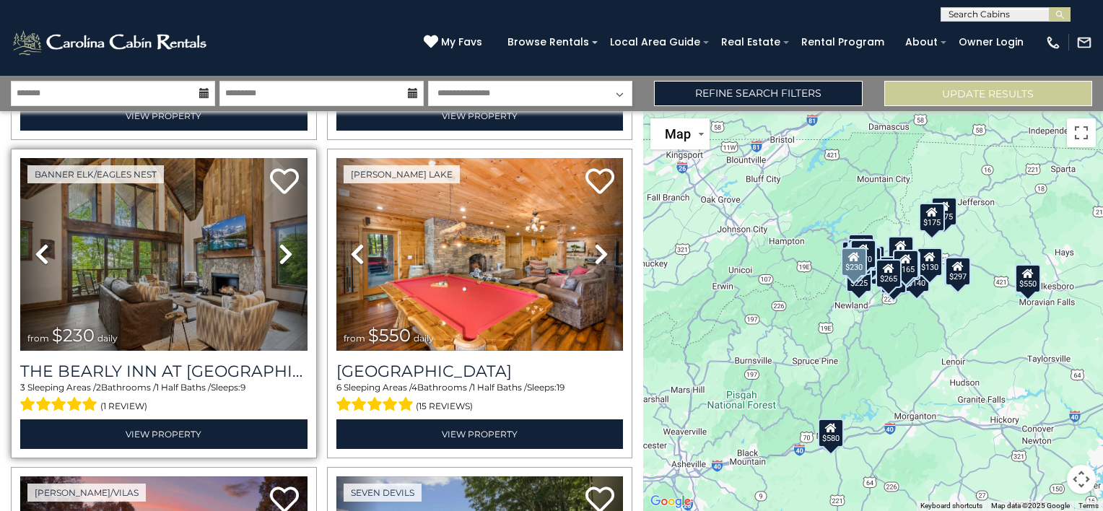
click at [271, 240] on link "Next" at bounding box center [285, 254] width 43 height 192
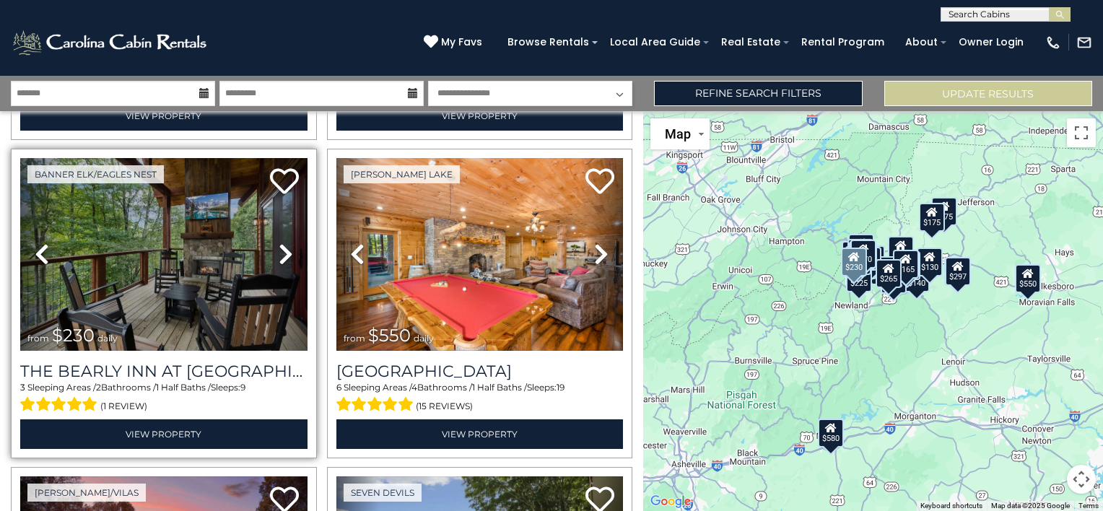
click at [271, 240] on link "Next" at bounding box center [285, 254] width 43 height 192
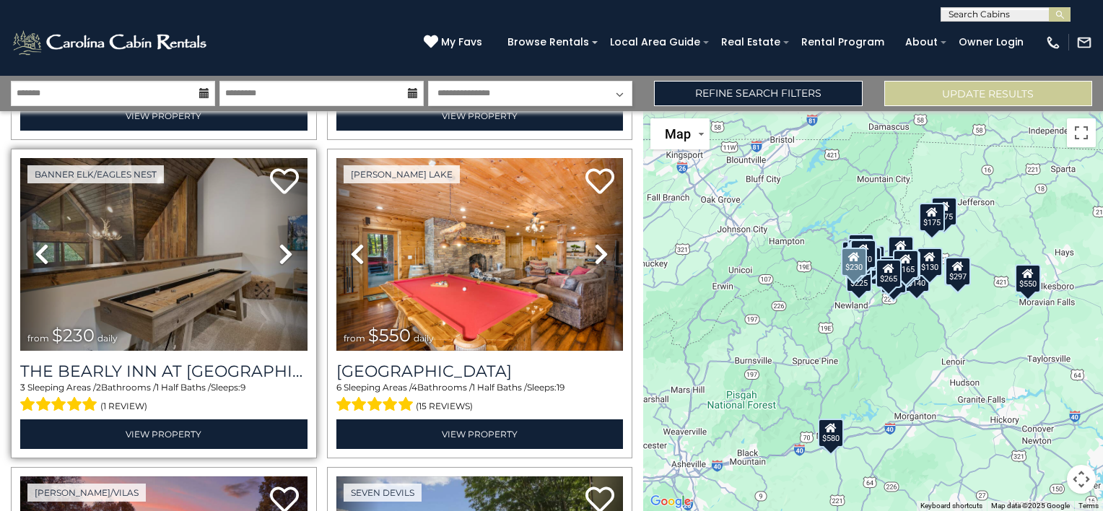
click at [271, 240] on link "Next" at bounding box center [285, 254] width 43 height 192
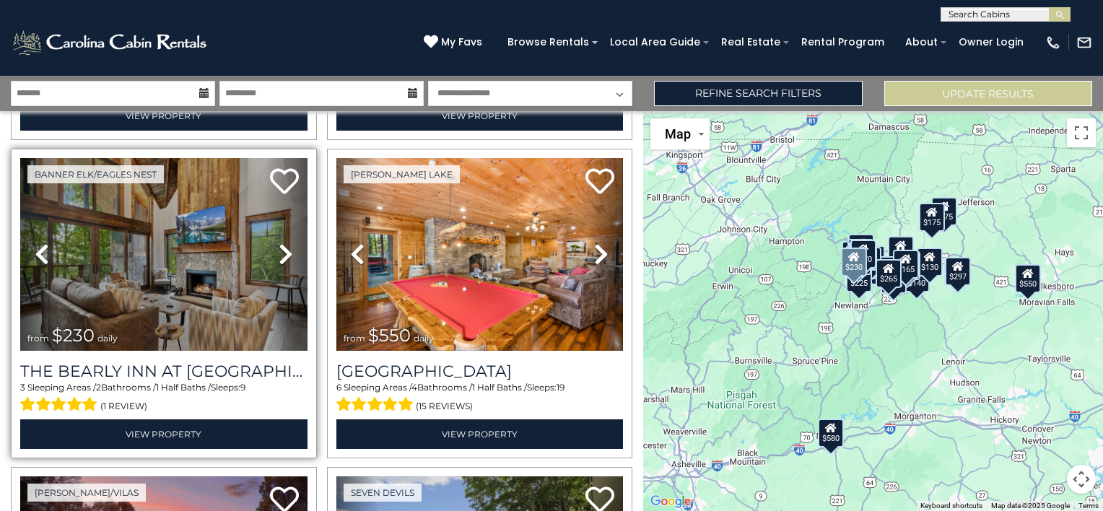
click at [271, 240] on link "Next" at bounding box center [285, 254] width 43 height 192
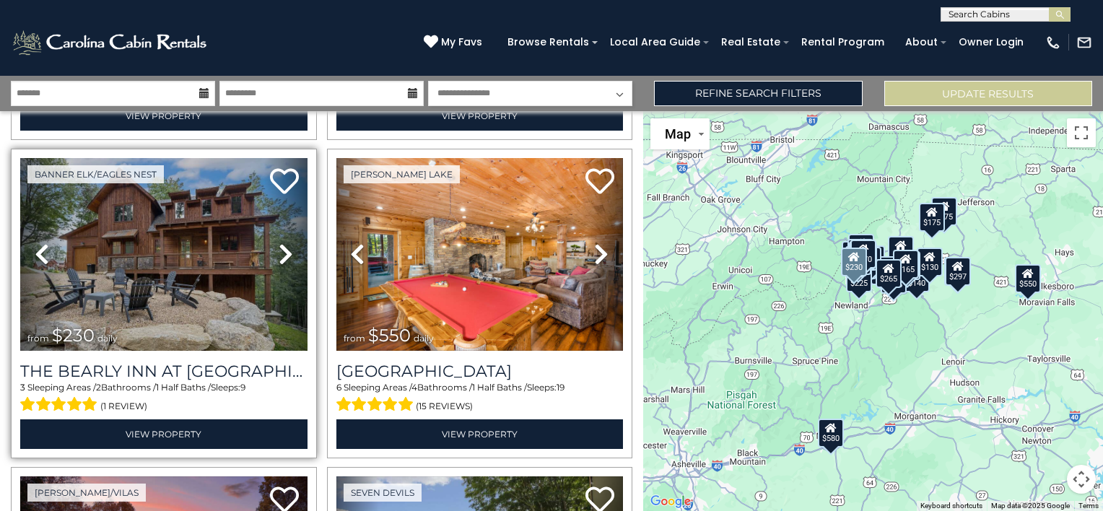
click at [271, 240] on link "Next" at bounding box center [285, 254] width 43 height 192
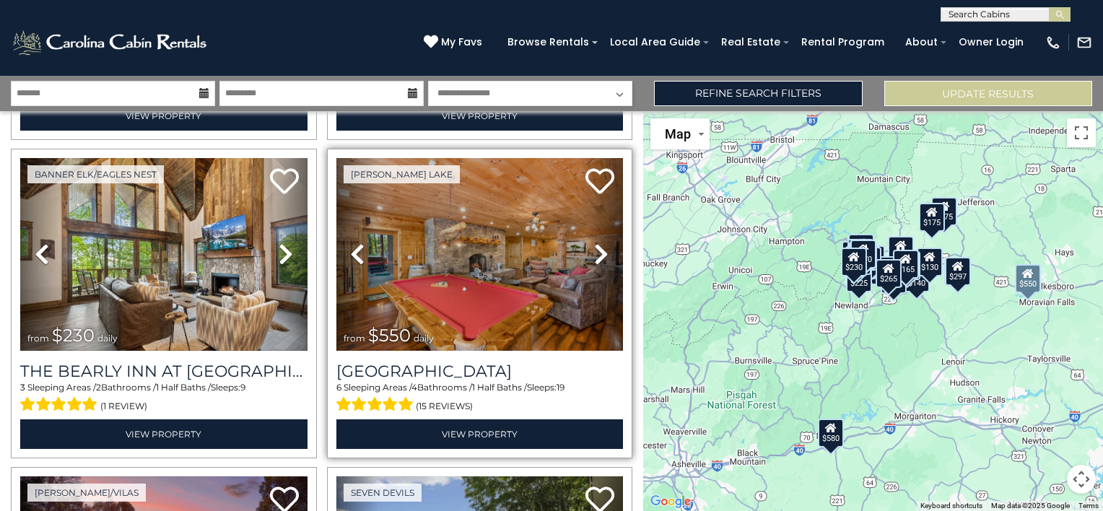
click at [595, 243] on icon at bounding box center [601, 254] width 14 height 23
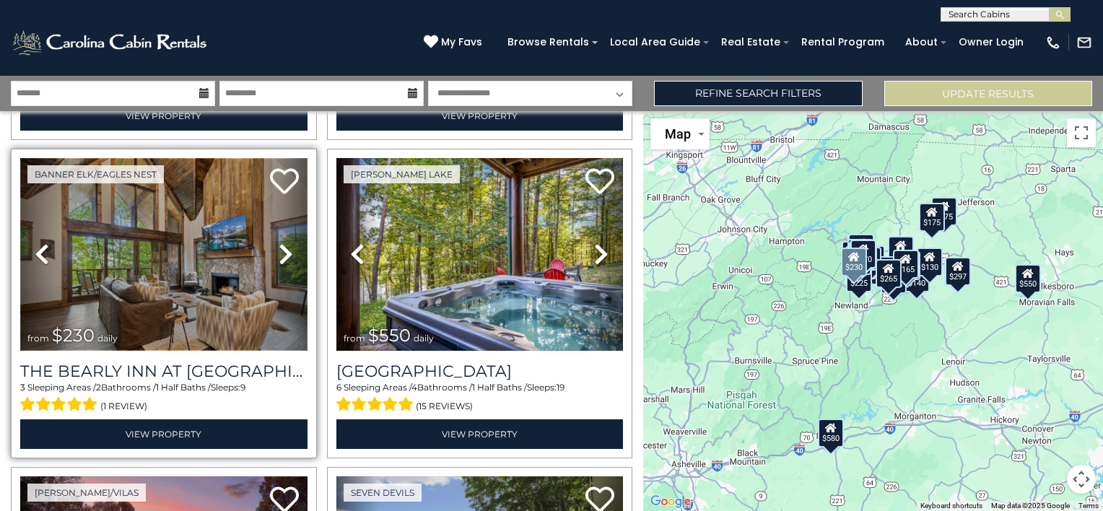
click at [149, 243] on img at bounding box center [163, 254] width 287 height 192
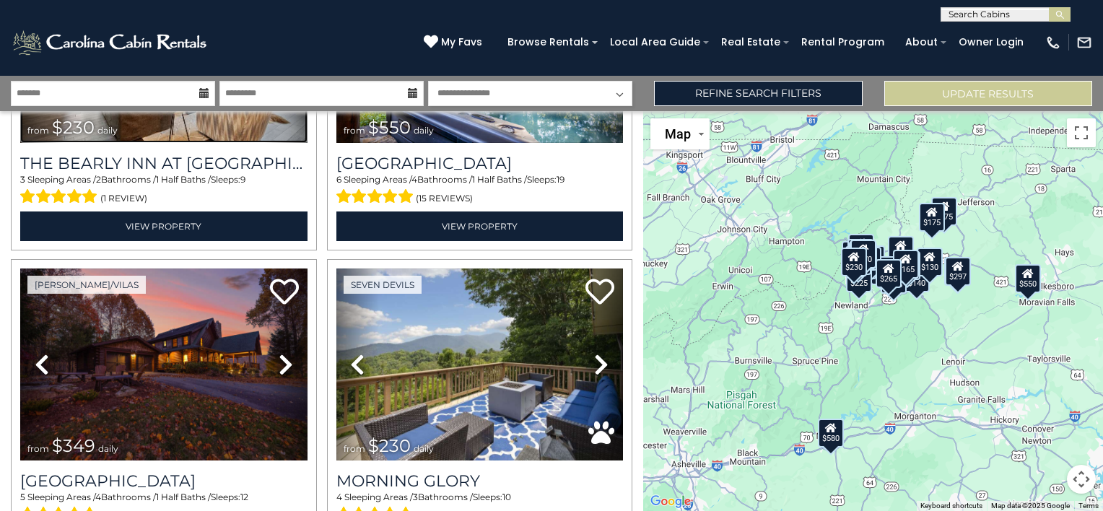
scroll to position [2230, 0]
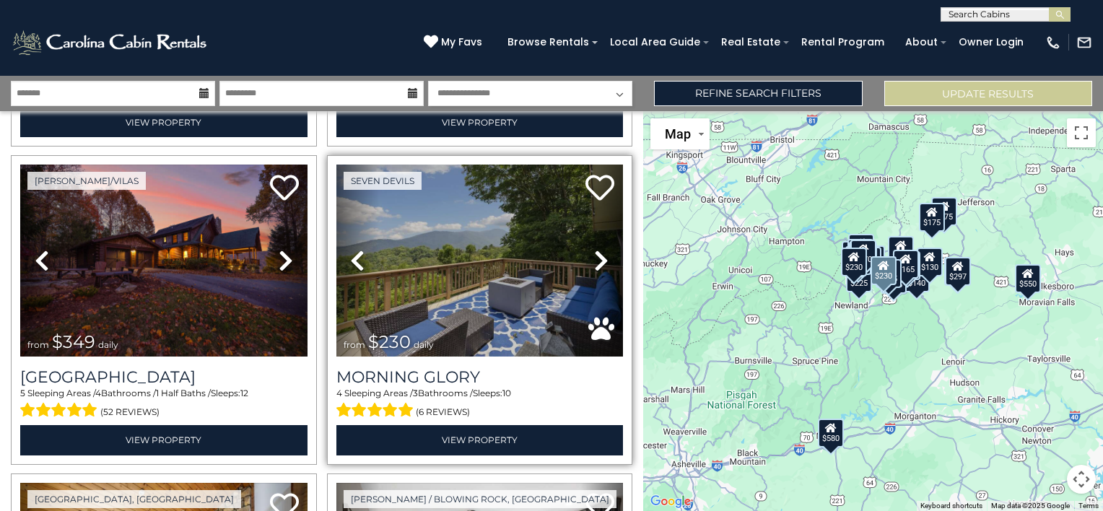
click at [594, 249] on icon at bounding box center [601, 260] width 14 height 23
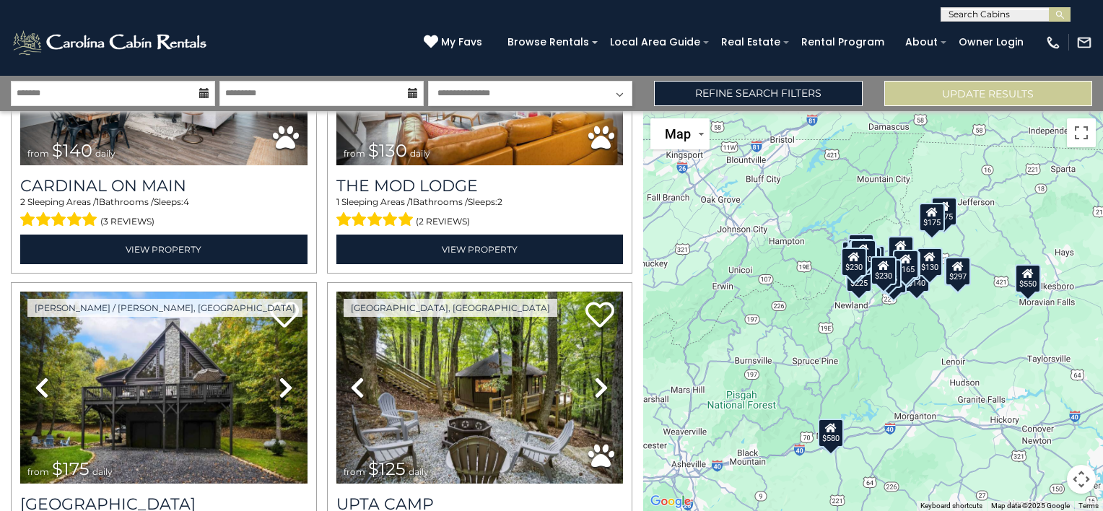
scroll to position [3384, 0]
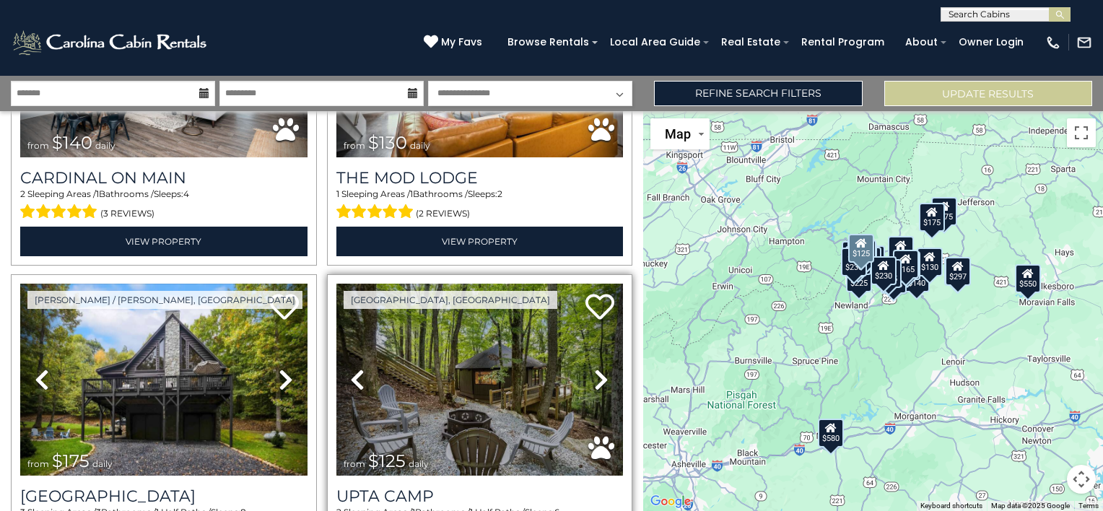
click at [594, 368] on icon at bounding box center [601, 379] width 14 height 23
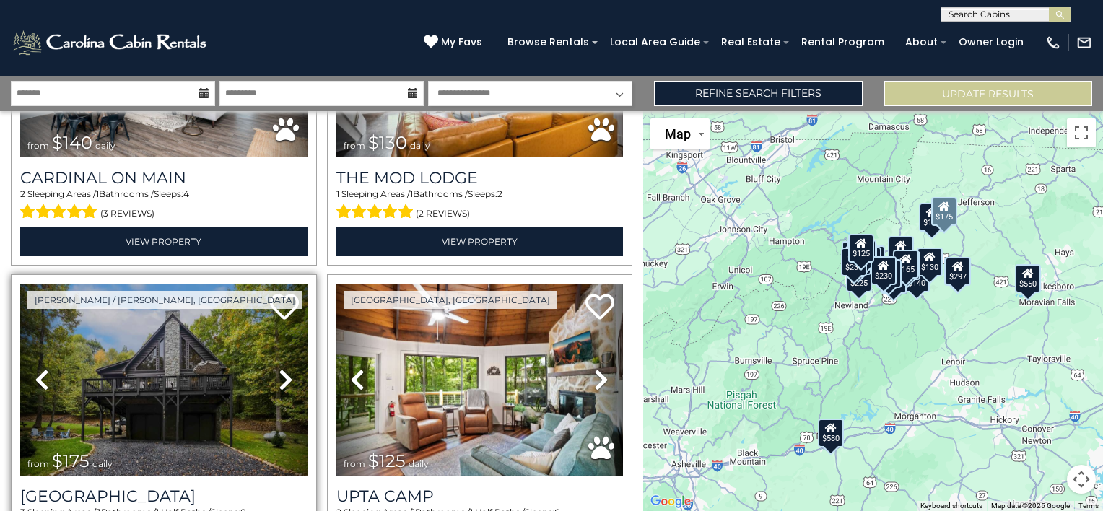
click at [279, 368] on icon at bounding box center [286, 379] width 14 height 23
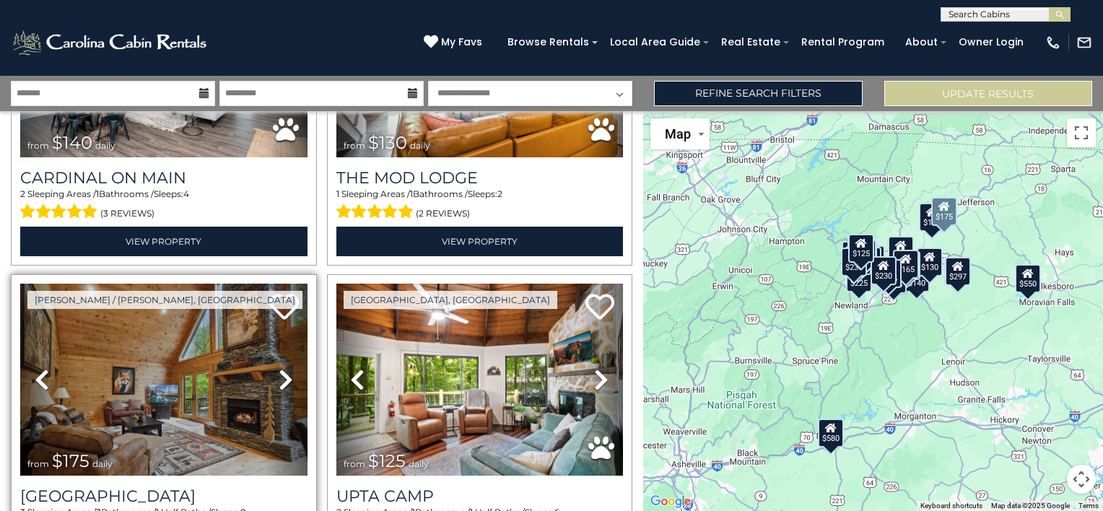
click at [279, 368] on icon at bounding box center [286, 379] width 14 height 23
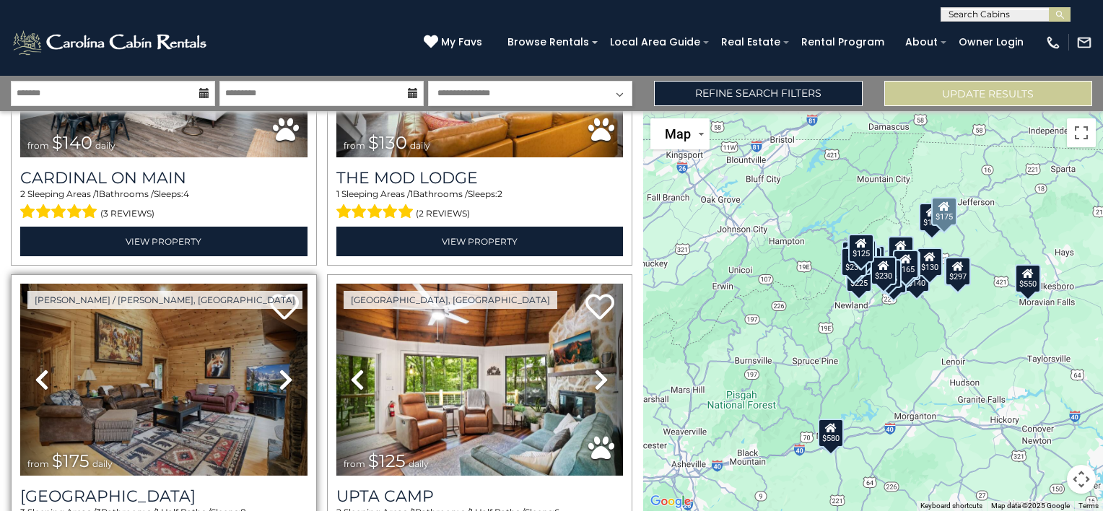
click at [279, 368] on icon at bounding box center [286, 379] width 14 height 23
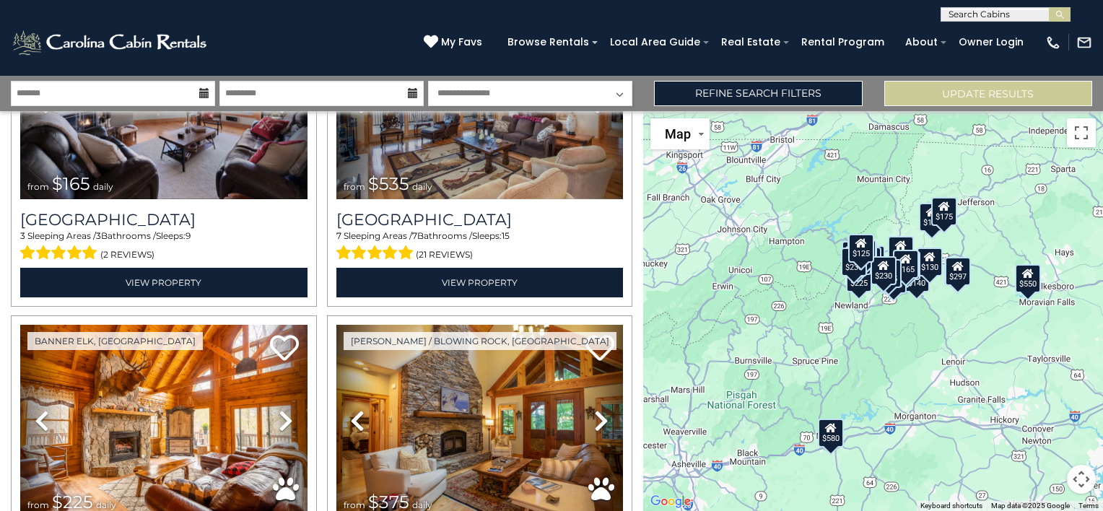
scroll to position [4127, 0]
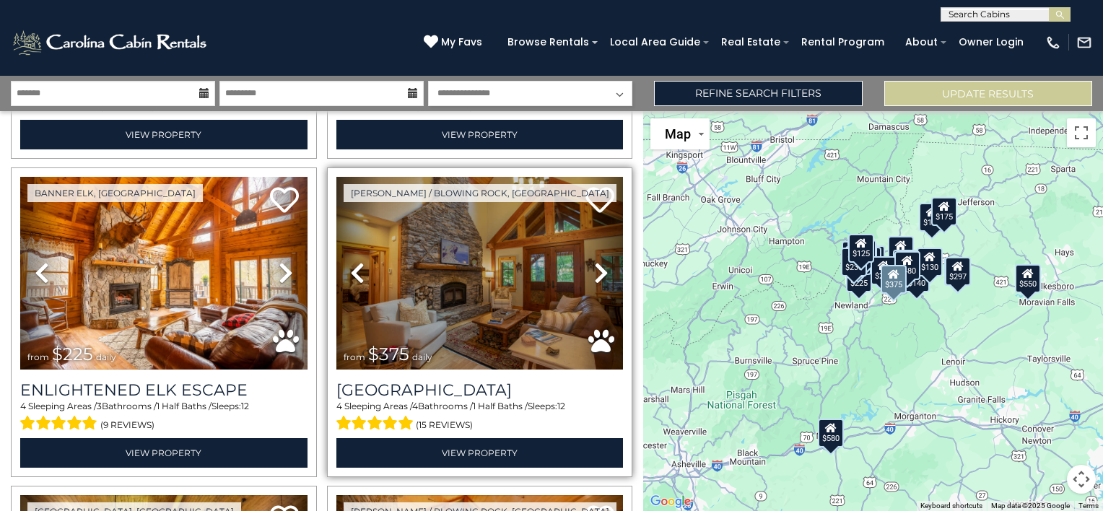
click at [597, 261] on icon at bounding box center [601, 272] width 14 height 23
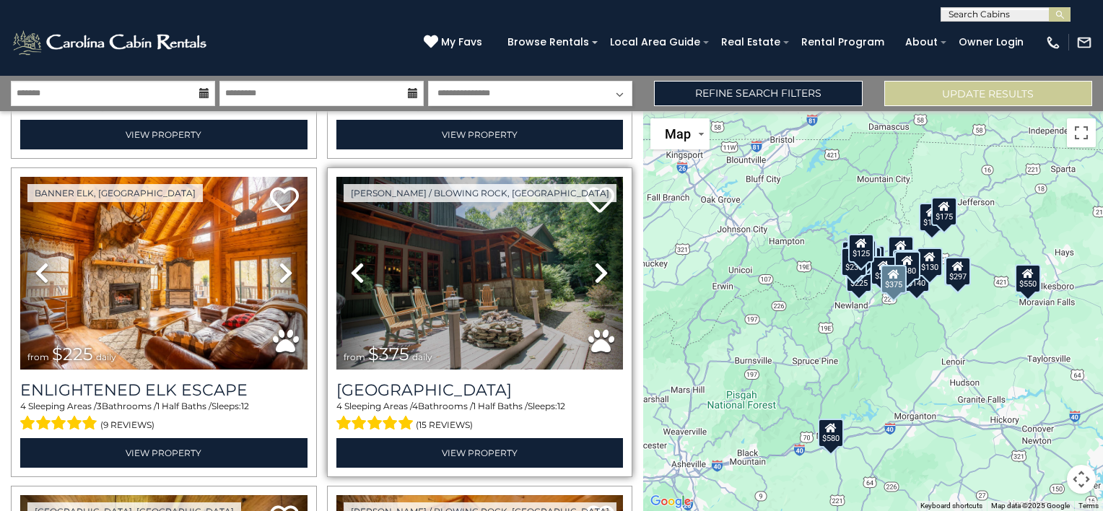
click at [597, 261] on icon at bounding box center [601, 272] width 14 height 23
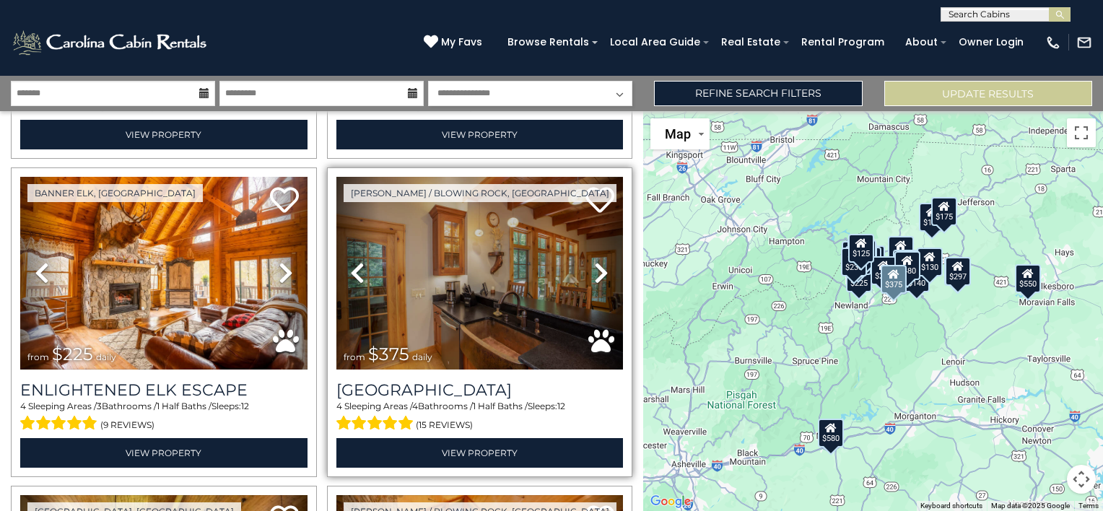
click at [597, 261] on icon at bounding box center [601, 272] width 14 height 23
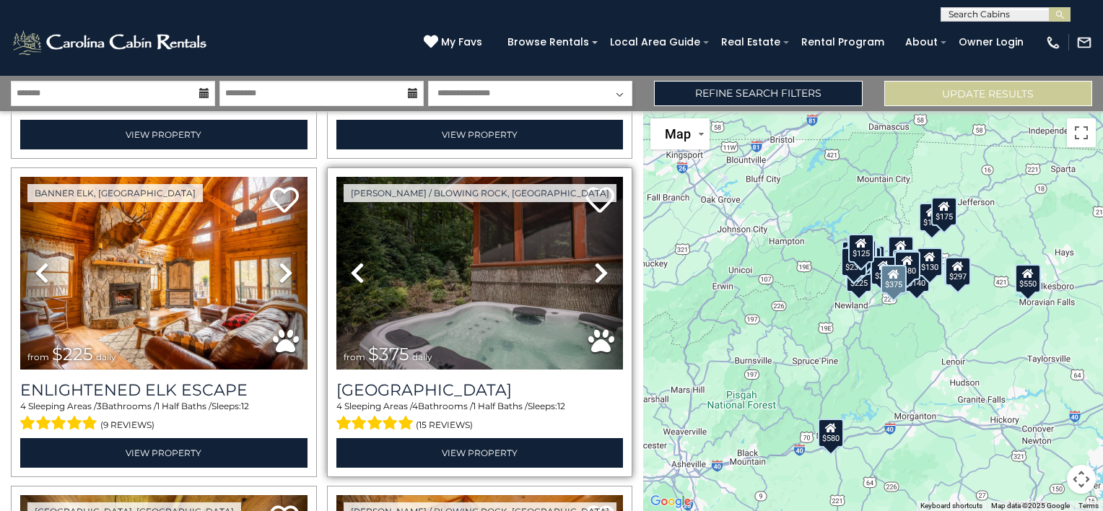
click at [597, 261] on icon at bounding box center [601, 272] width 14 height 23
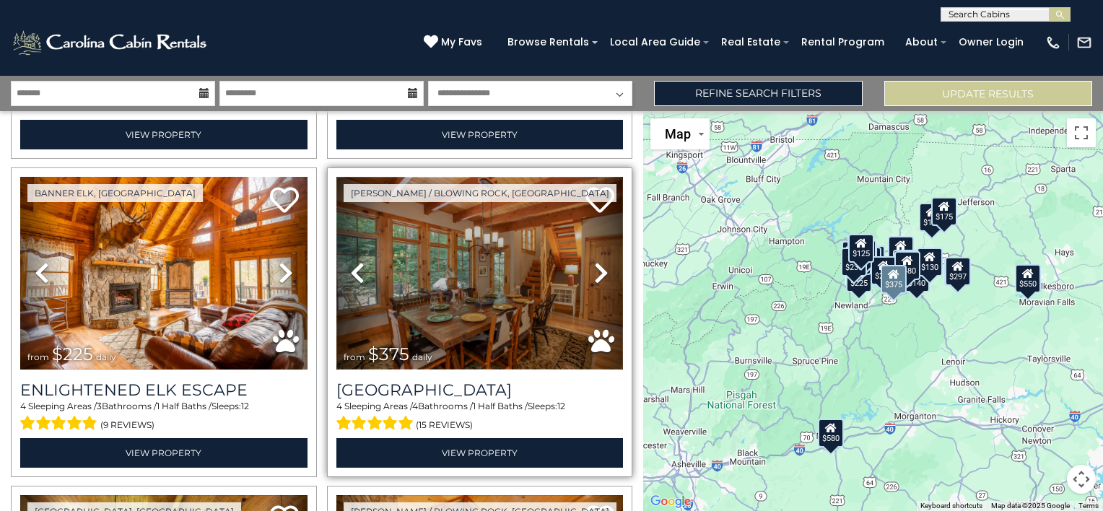
click at [494, 238] on img at bounding box center [479, 273] width 287 height 192
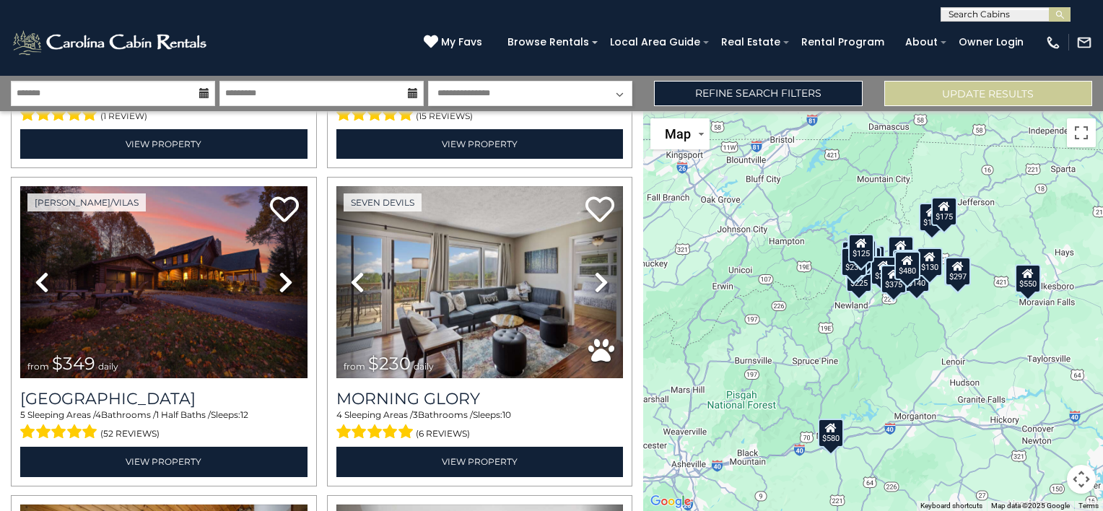
scroll to position [0, 0]
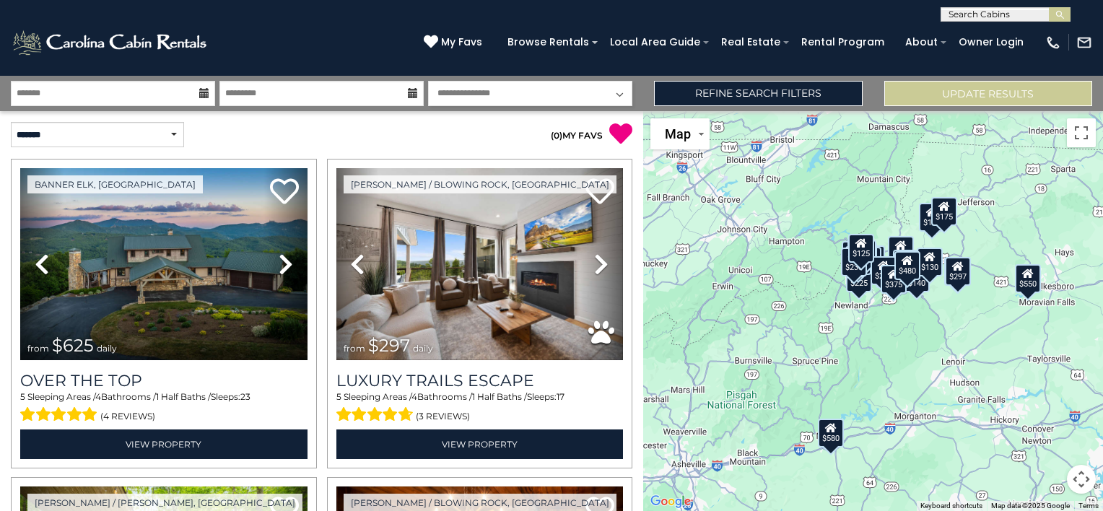
click at [811, 107] on div "**********" at bounding box center [551, 93] width 1103 height 35
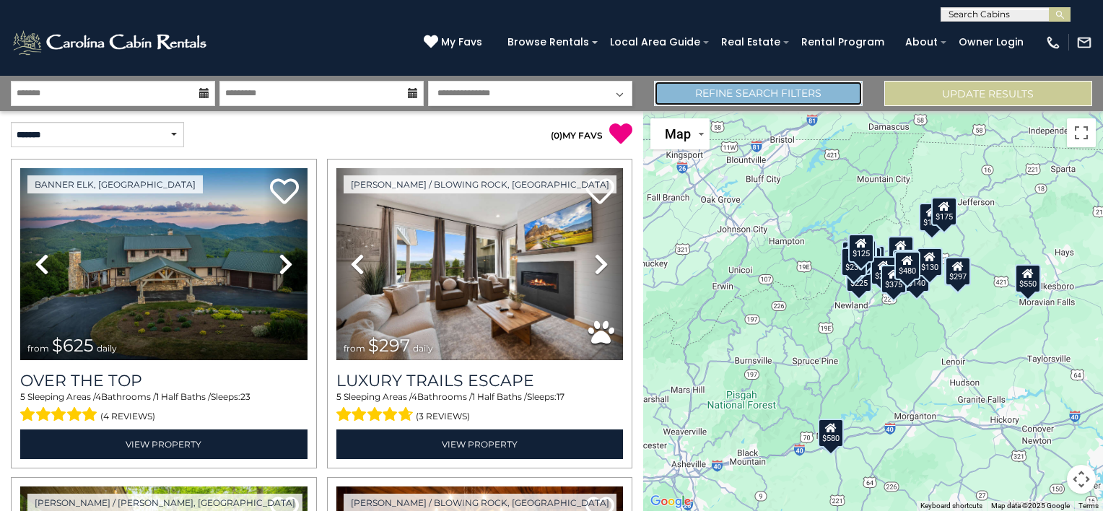
click at [786, 90] on link "Refine Search Filters" at bounding box center [758, 93] width 208 height 25
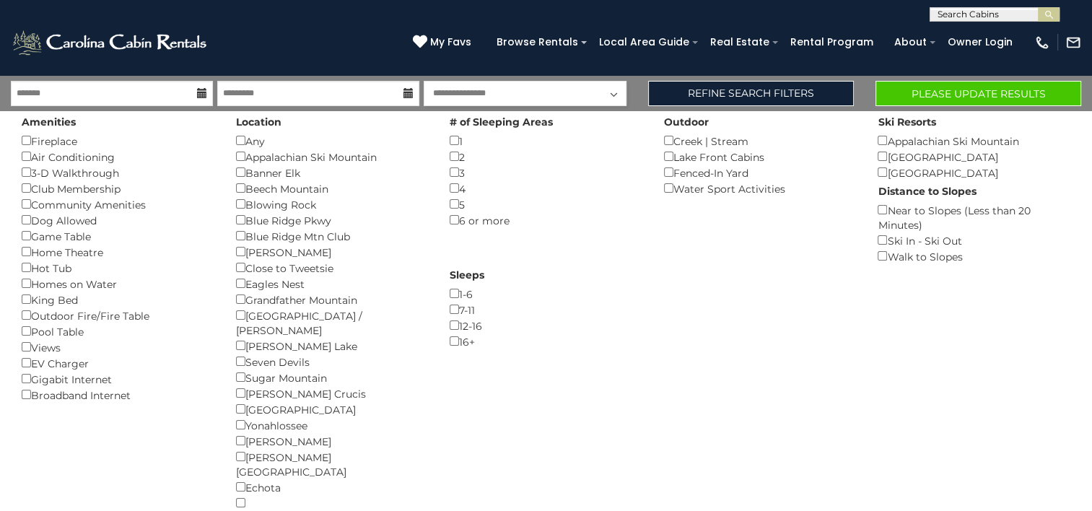
click at [199, 95] on icon at bounding box center [202, 93] width 10 height 10
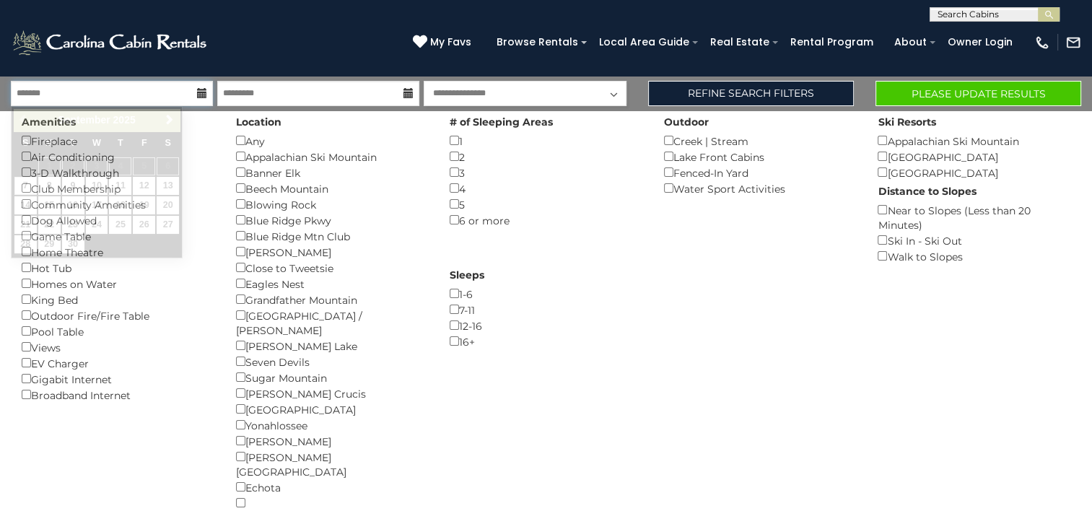
click at [173, 92] on input "text" at bounding box center [112, 93] width 202 height 25
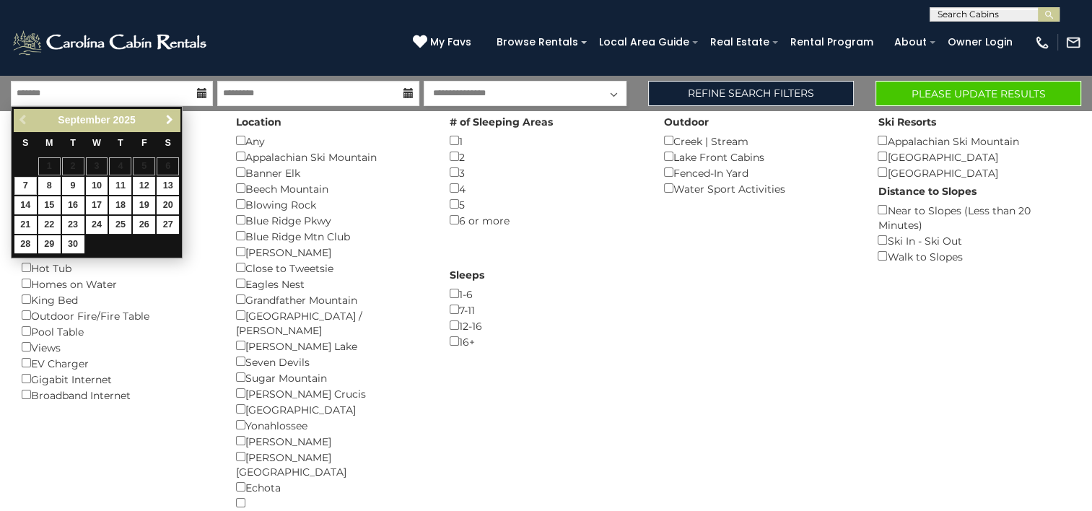
click at [171, 121] on span "Next" at bounding box center [170, 120] width 12 height 12
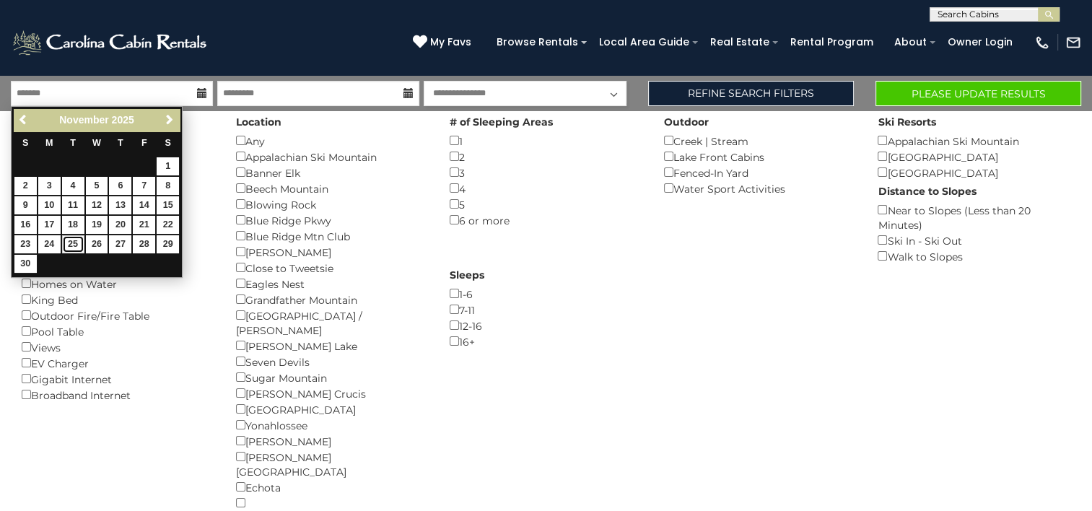
click at [74, 245] on link "25" at bounding box center [73, 244] width 22 height 18
type input "********"
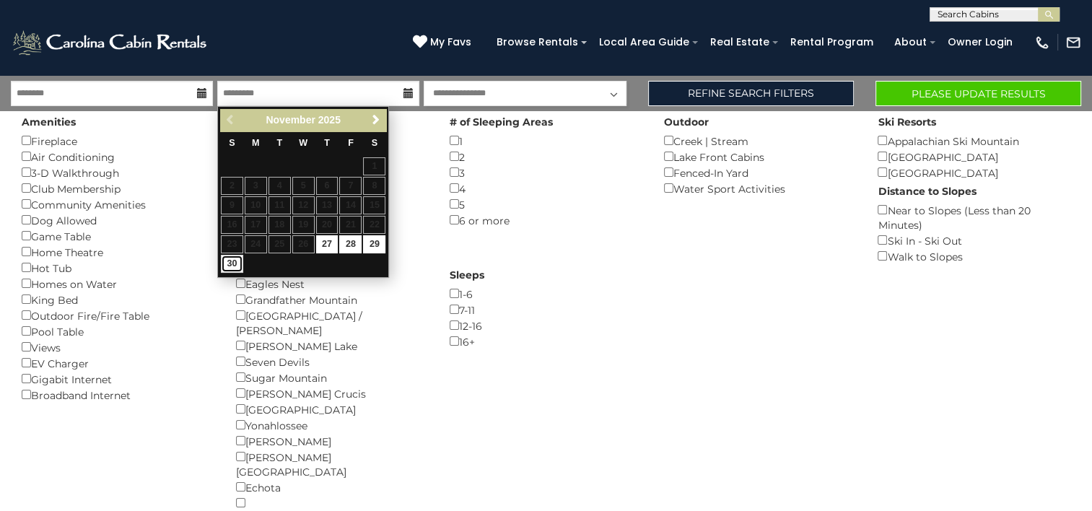
click at [230, 264] on link "30" at bounding box center [232, 264] width 22 height 18
type input "********"
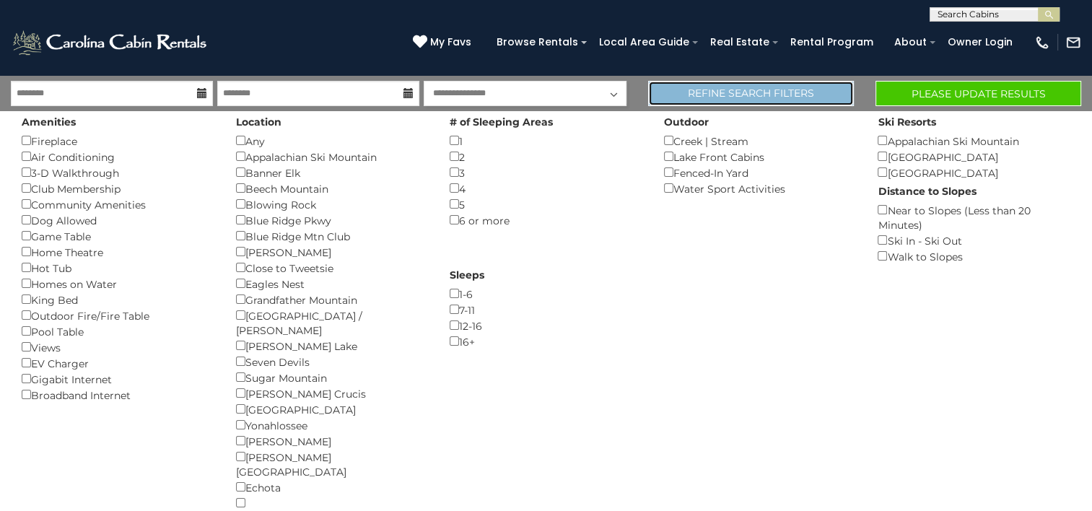
click at [741, 92] on link "Refine Search Filters" at bounding box center [751, 93] width 206 height 25
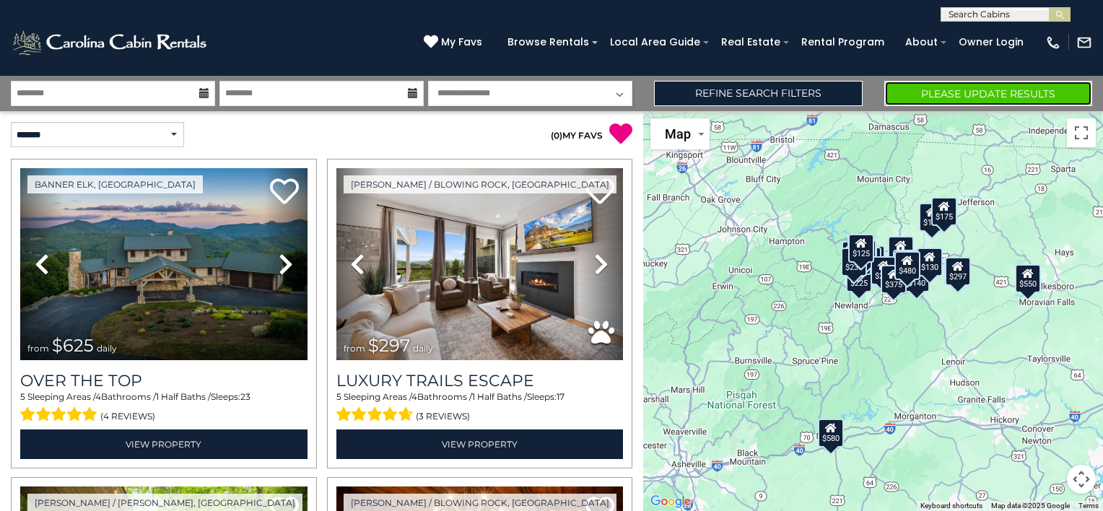
click at [898, 98] on button "Please Update Results" at bounding box center [988, 93] width 208 height 25
click at [947, 90] on button "Please Update Results" at bounding box center [988, 93] width 208 height 25
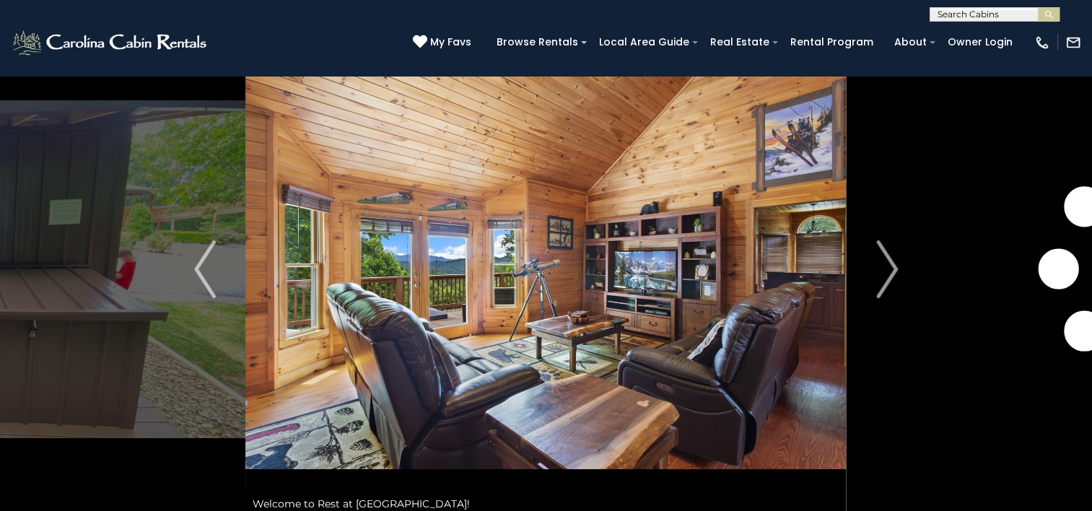
scroll to position [96, 0]
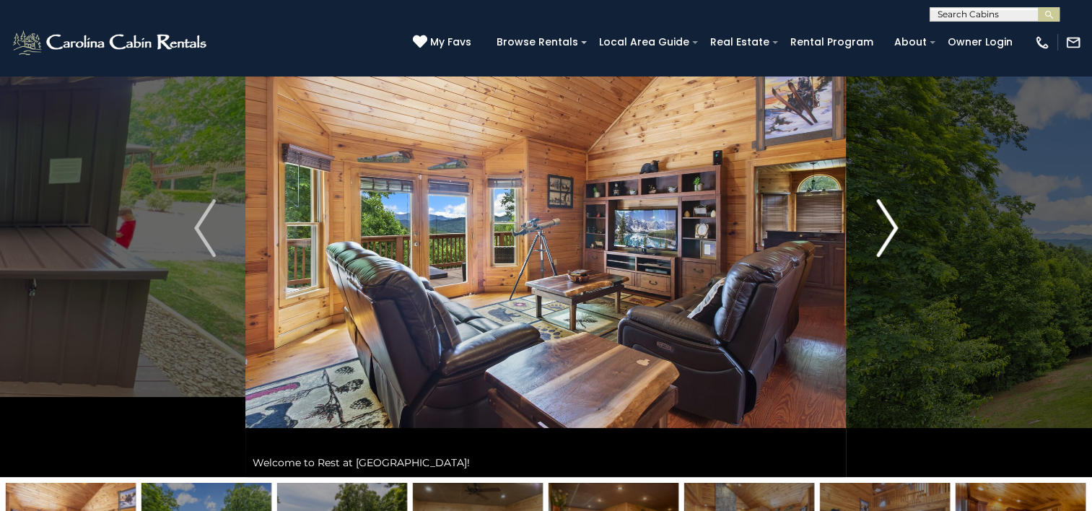
click at [888, 224] on img "Next" at bounding box center [887, 228] width 22 height 58
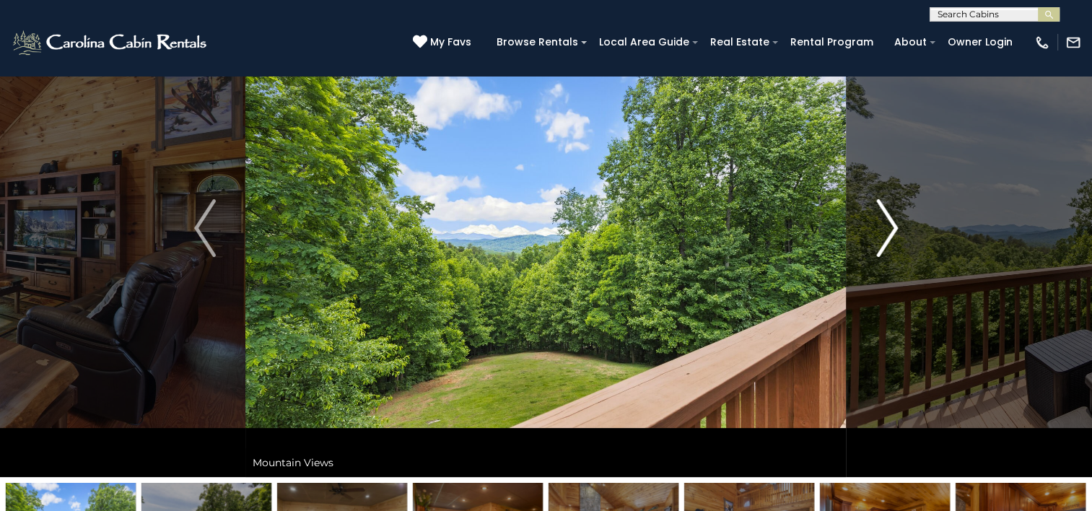
click at [888, 224] on img "Next" at bounding box center [887, 228] width 22 height 58
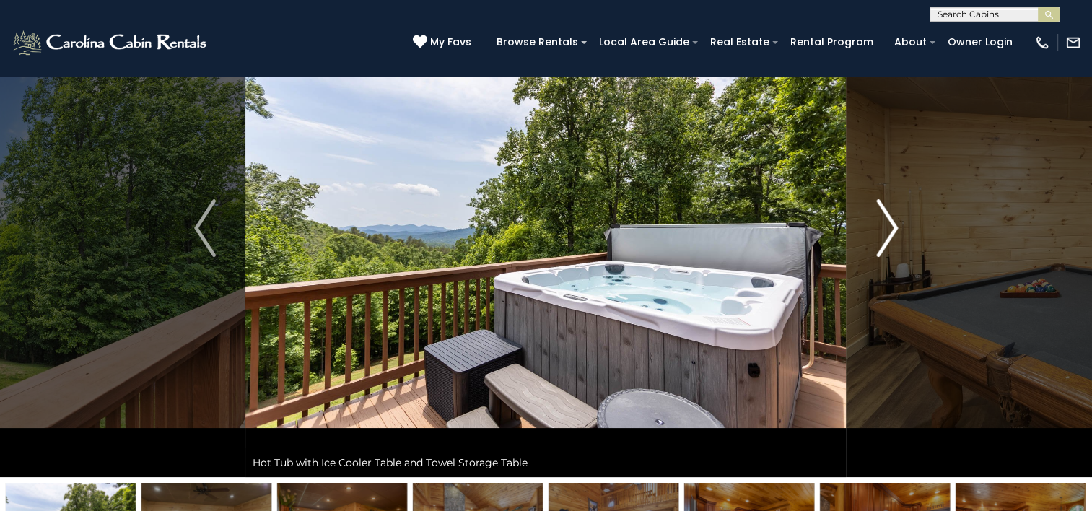
click at [888, 224] on img "Next" at bounding box center [887, 228] width 22 height 58
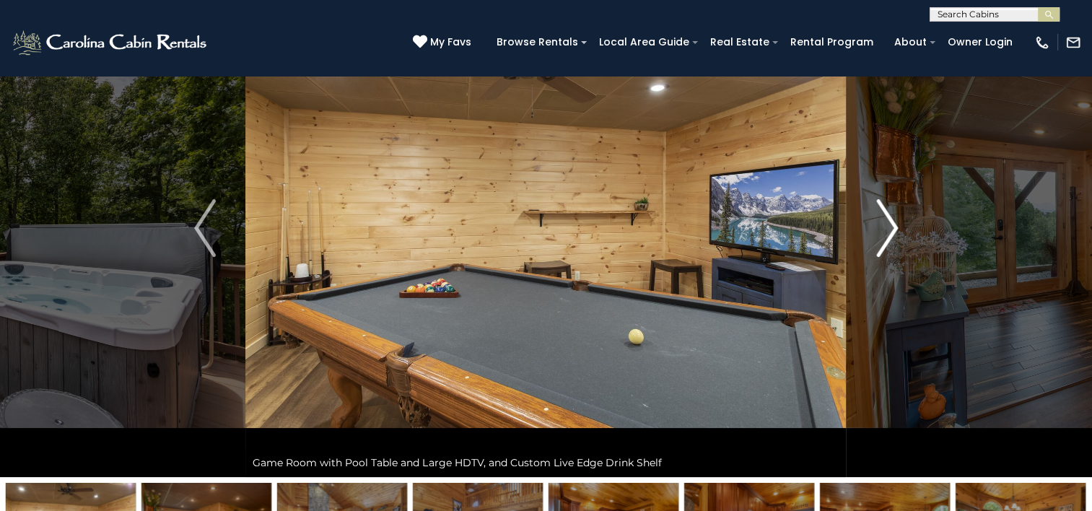
click at [888, 224] on img "Next" at bounding box center [887, 228] width 22 height 58
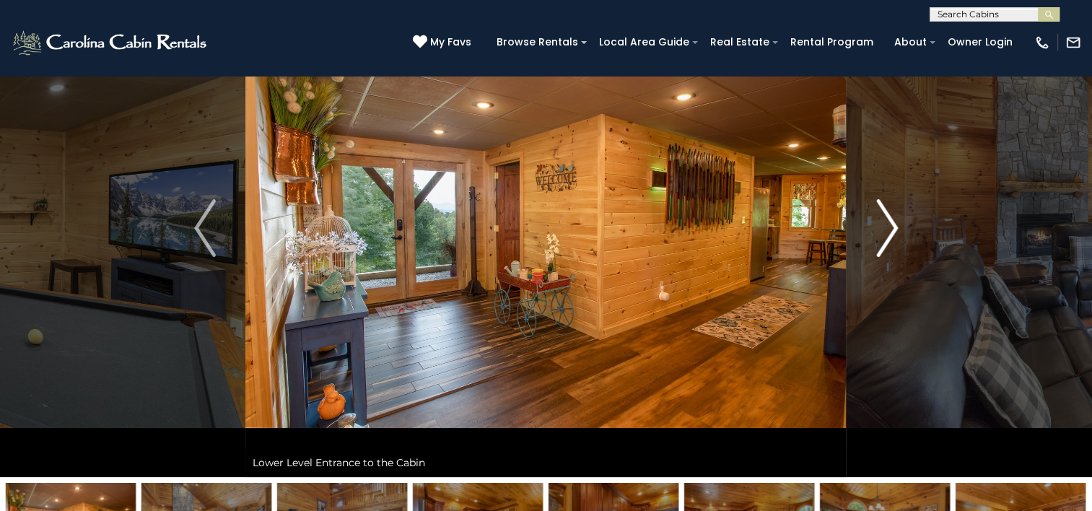
click at [888, 224] on img "Next" at bounding box center [887, 228] width 22 height 58
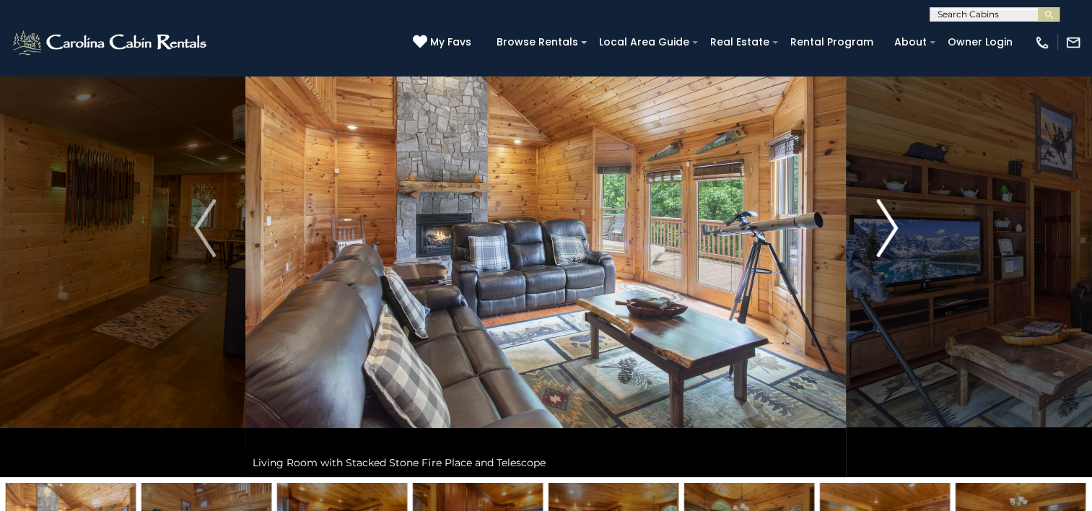
click at [888, 224] on img "Next" at bounding box center [887, 228] width 22 height 58
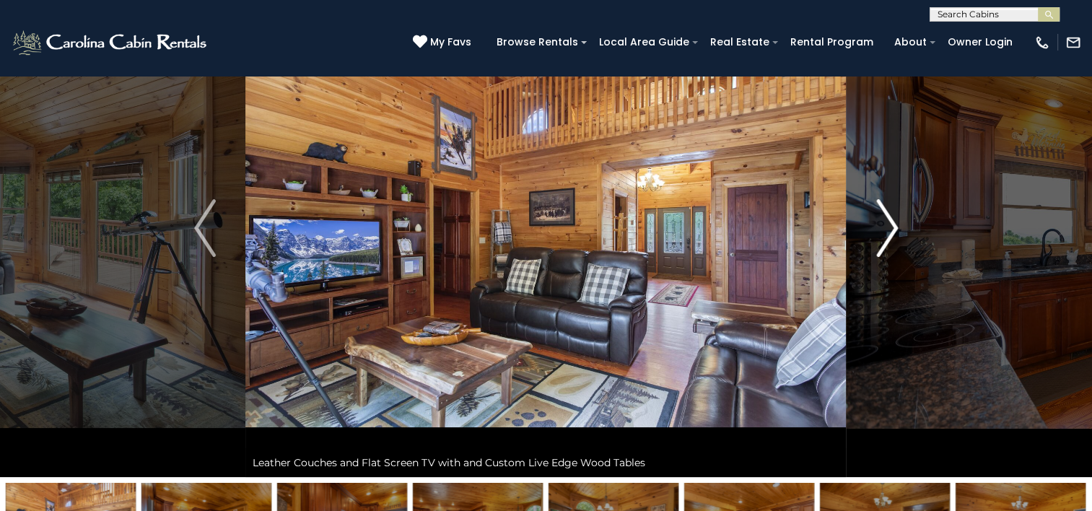
click at [888, 224] on img "Next" at bounding box center [887, 228] width 22 height 58
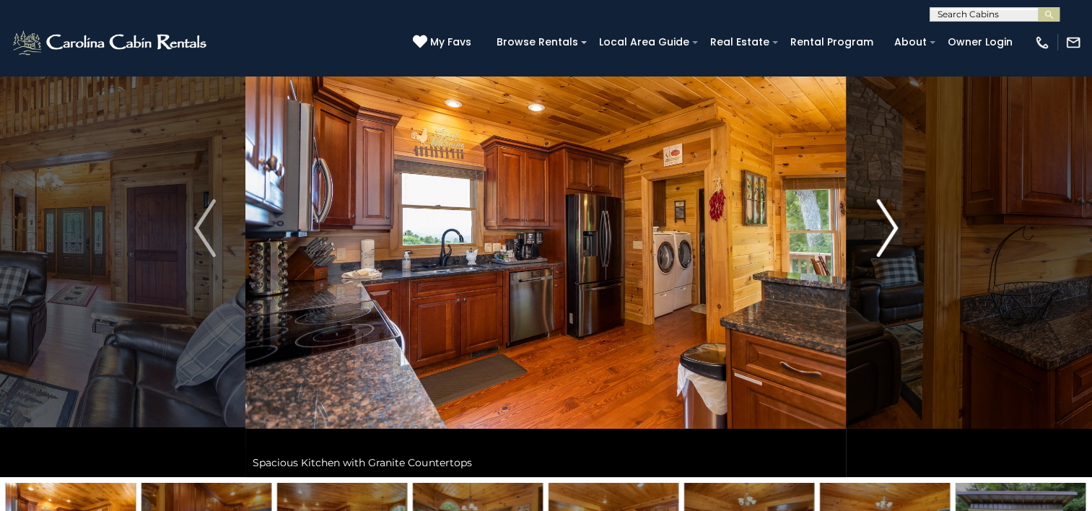
click at [888, 224] on img "Next" at bounding box center [887, 228] width 22 height 58
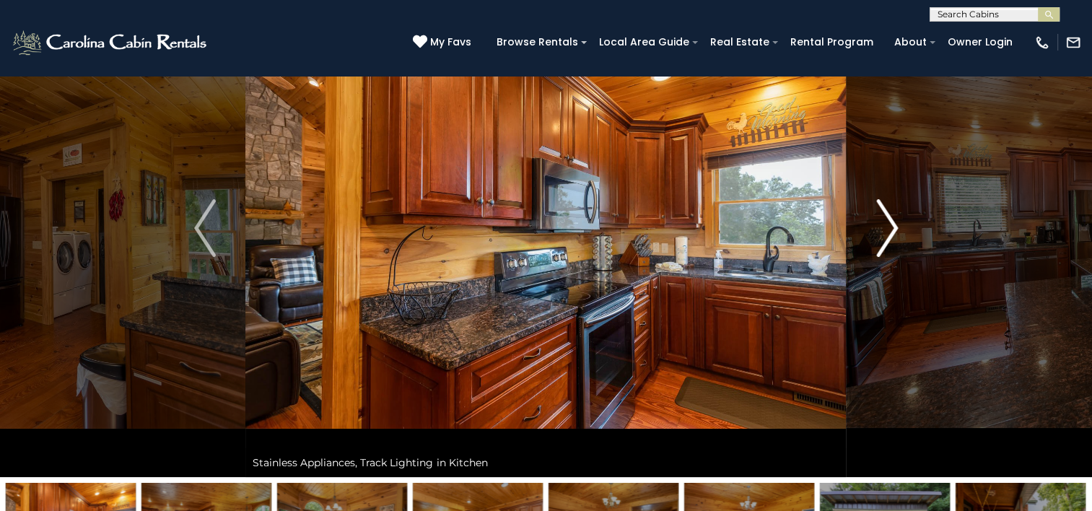
click at [888, 224] on img "Next" at bounding box center [887, 228] width 22 height 58
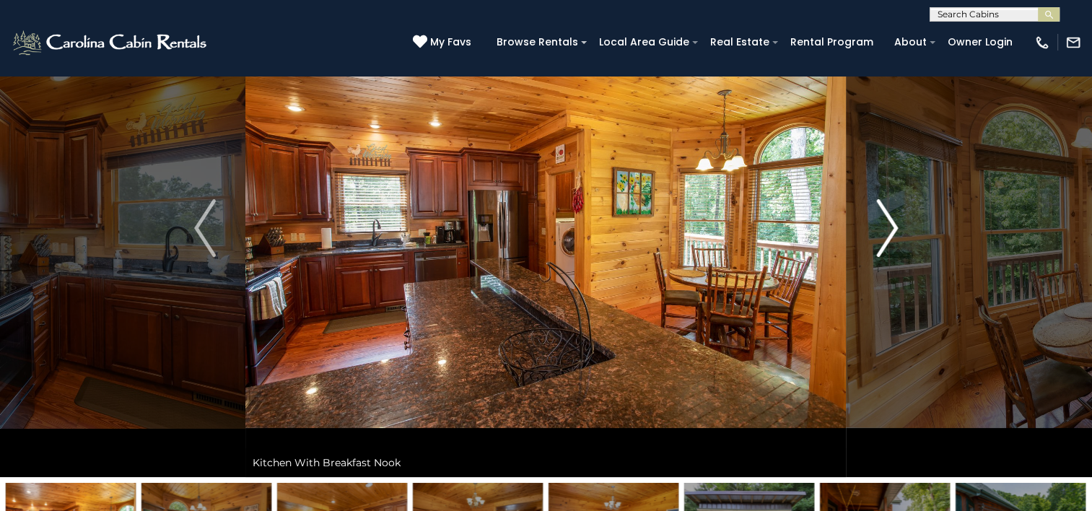
click at [888, 224] on img "Next" at bounding box center [887, 228] width 22 height 58
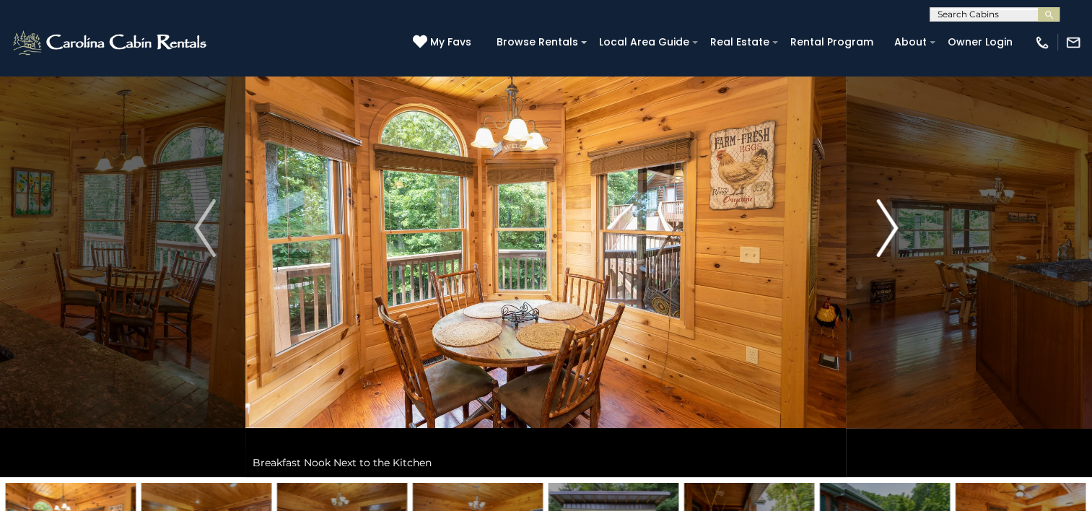
click at [888, 224] on img "Next" at bounding box center [887, 228] width 22 height 58
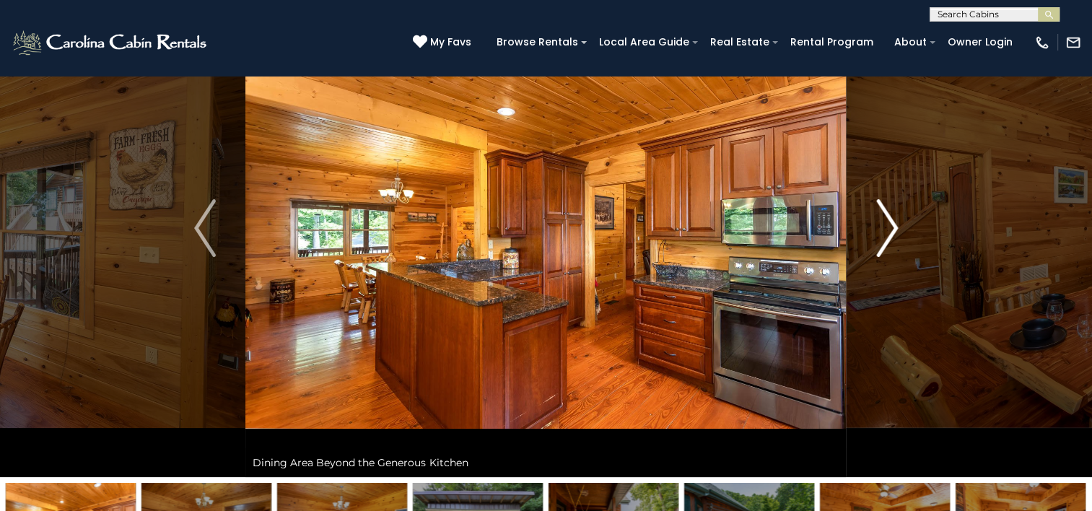
click at [888, 224] on img "Next" at bounding box center [887, 228] width 22 height 58
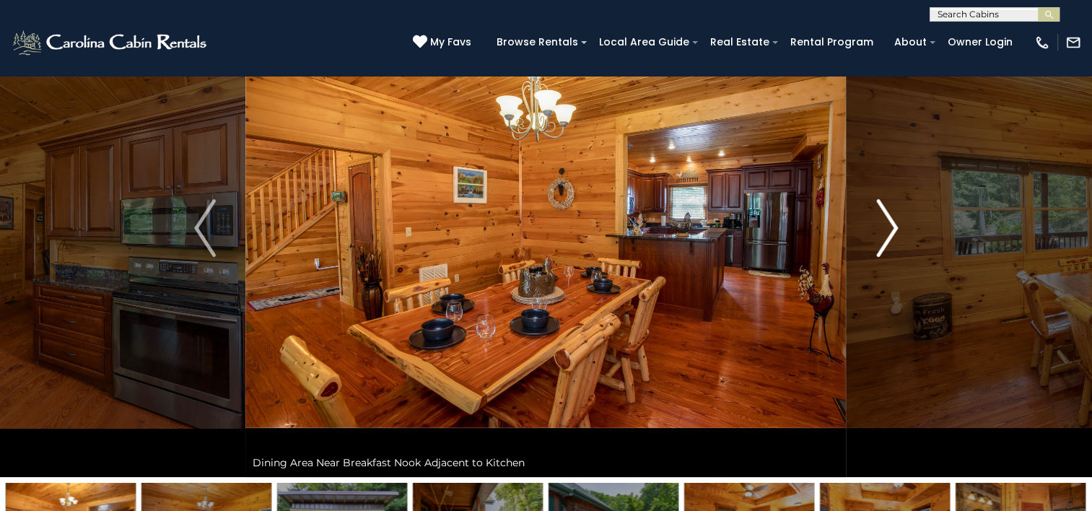
click at [888, 224] on img "Next" at bounding box center [887, 228] width 22 height 58
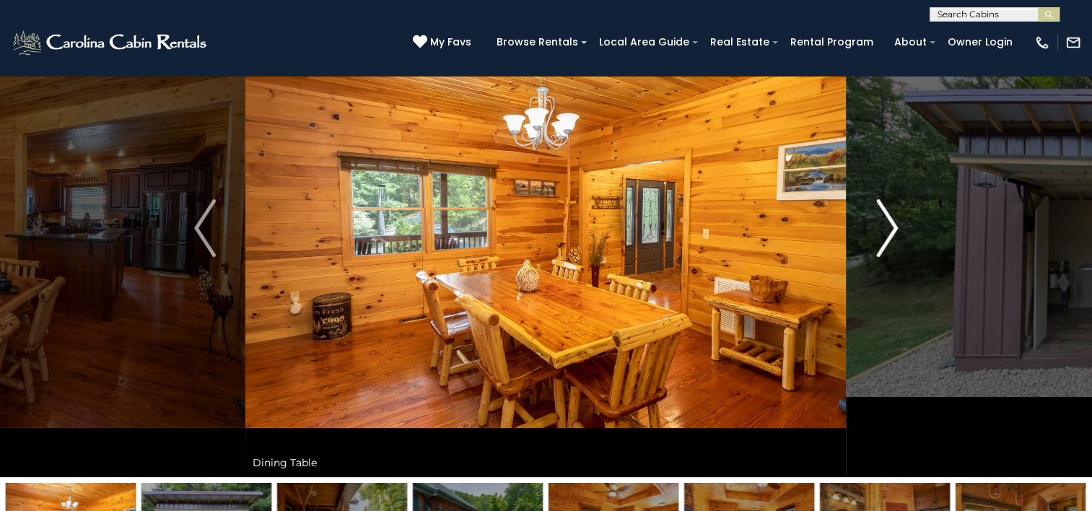
click at [888, 224] on img "Next" at bounding box center [887, 228] width 22 height 58
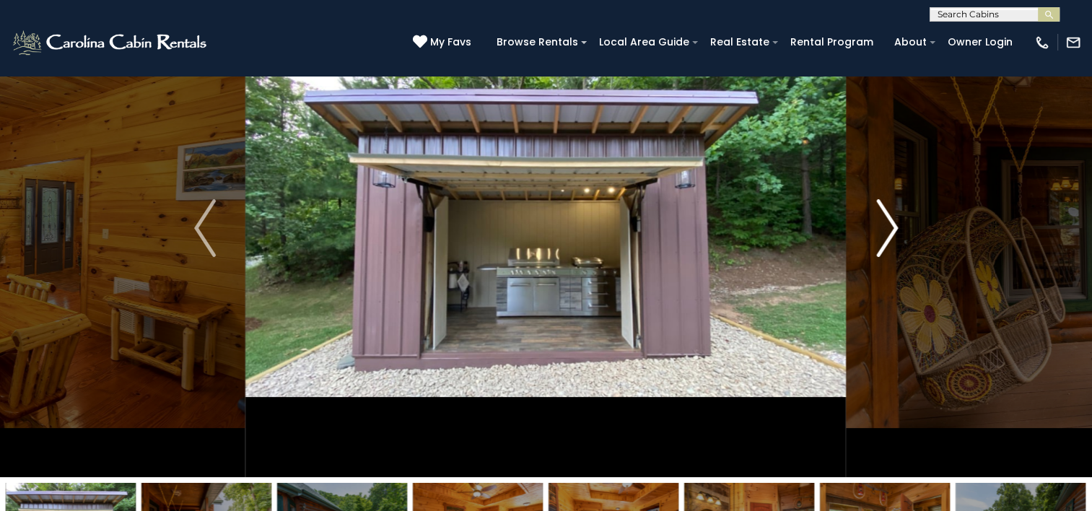
click at [888, 224] on img "Next" at bounding box center [887, 228] width 22 height 58
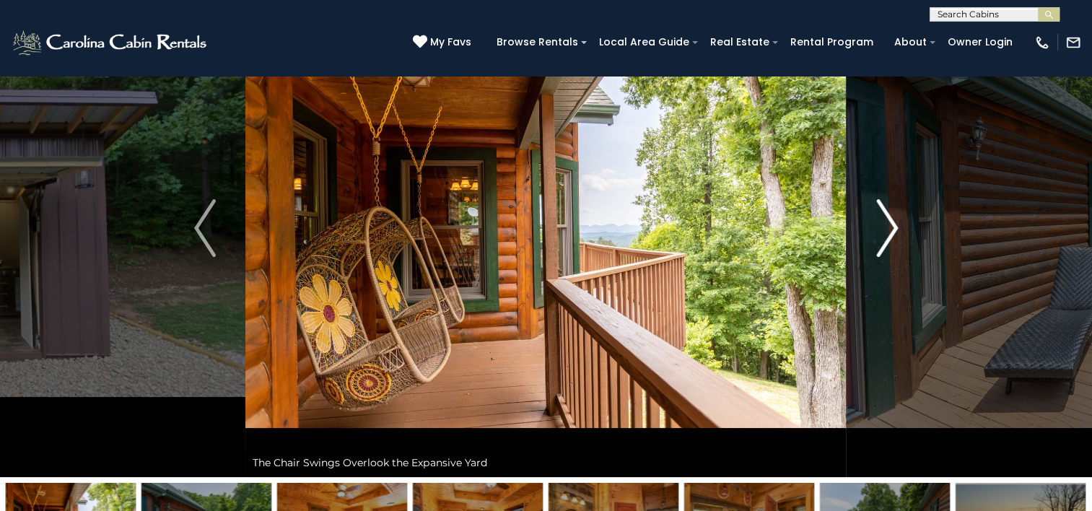
click at [888, 224] on img "Next" at bounding box center [887, 228] width 22 height 58
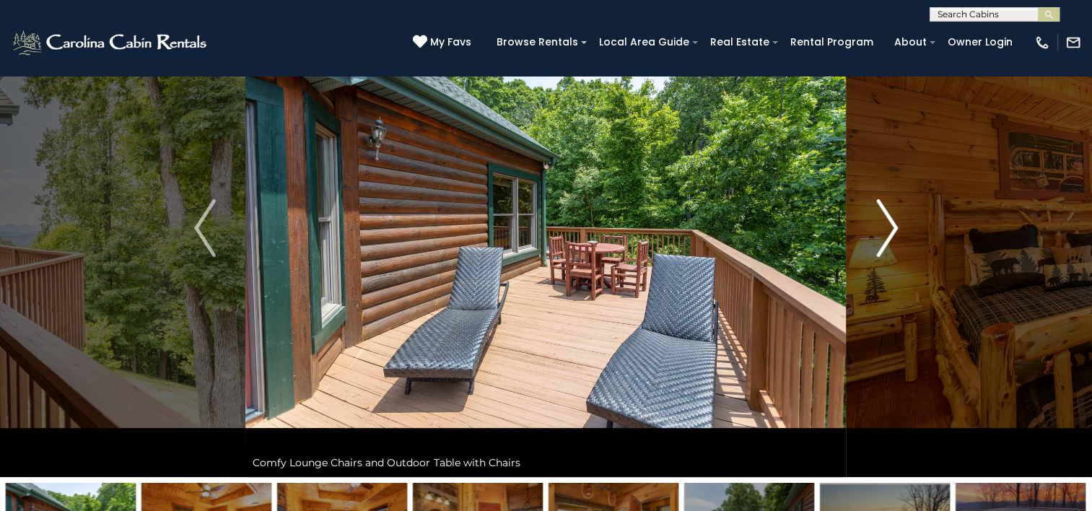
click at [888, 224] on img "Next" at bounding box center [887, 228] width 22 height 58
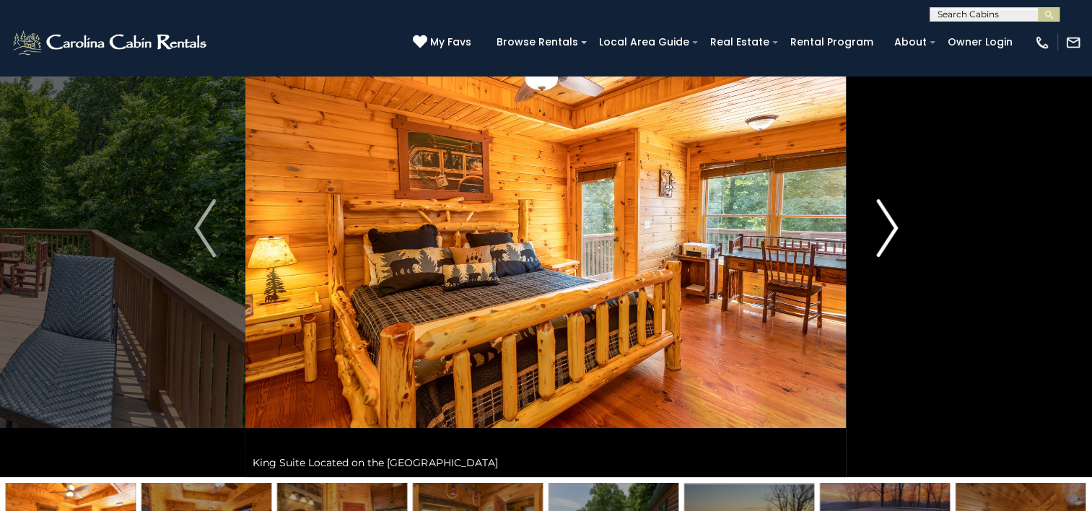
click at [888, 224] on img "Next" at bounding box center [887, 228] width 22 height 58
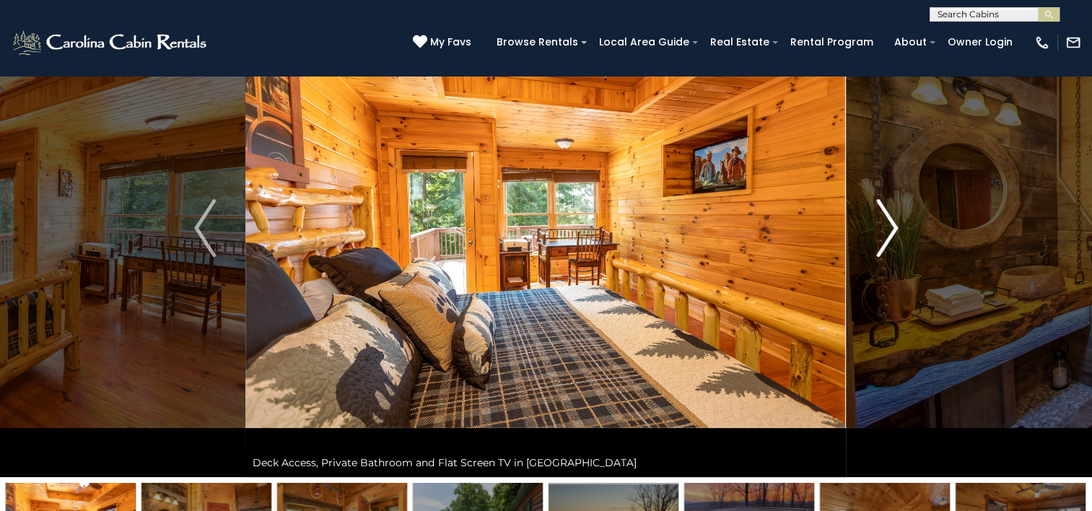
click at [888, 224] on img "Next" at bounding box center [887, 228] width 22 height 58
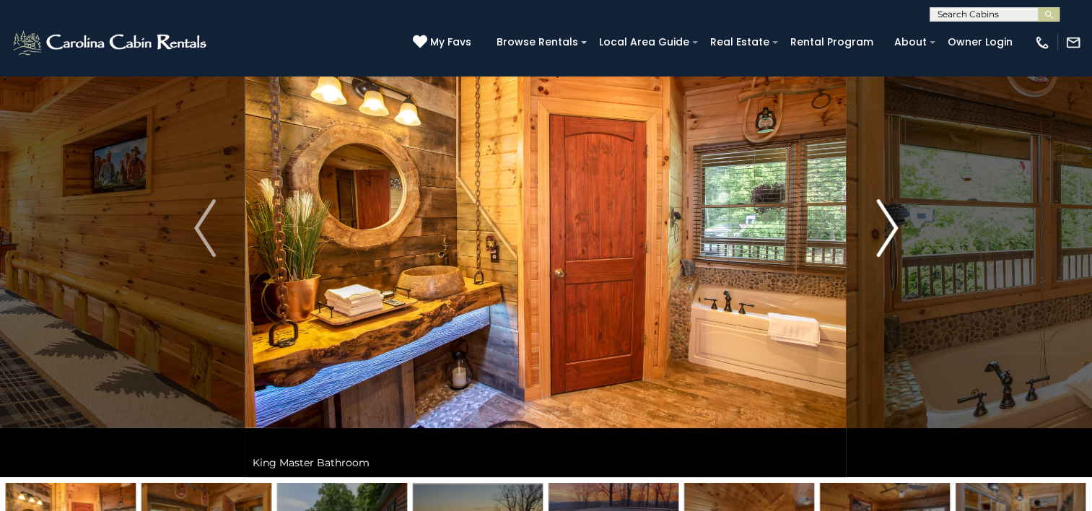
click at [888, 224] on img "Next" at bounding box center [887, 228] width 22 height 58
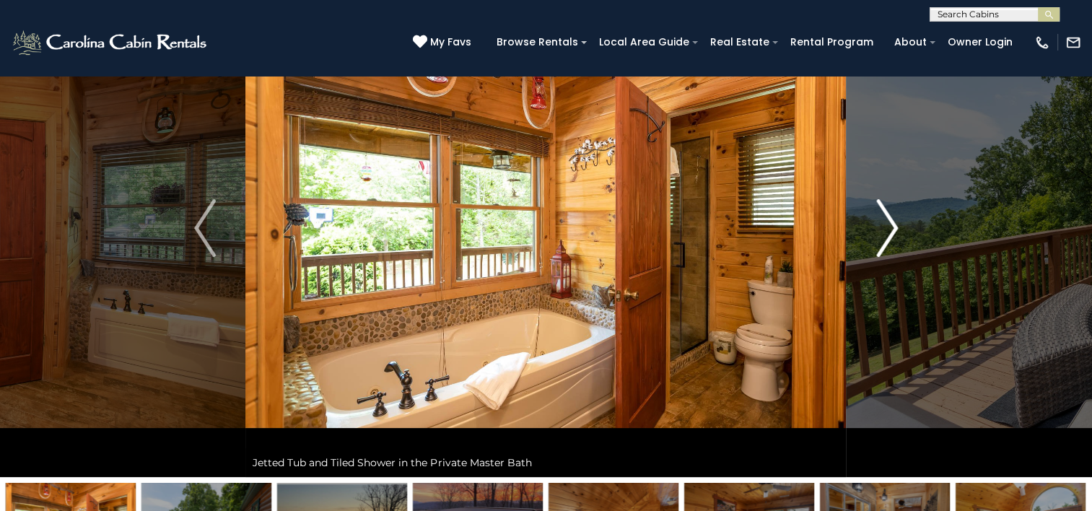
click at [888, 224] on img "Next" at bounding box center [887, 228] width 22 height 58
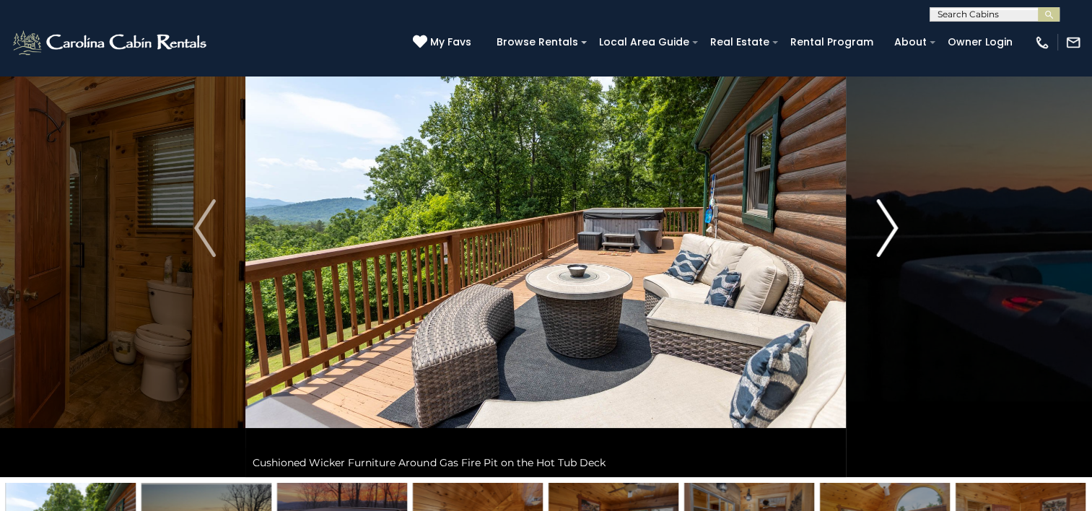
click at [888, 224] on img "Next" at bounding box center [887, 228] width 22 height 58
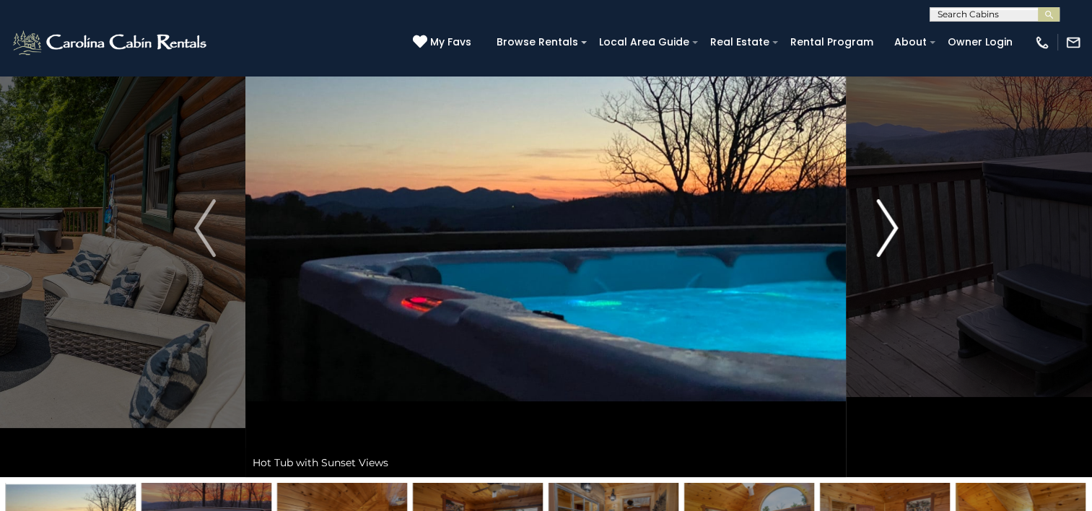
click at [888, 224] on img "Next" at bounding box center [887, 228] width 22 height 58
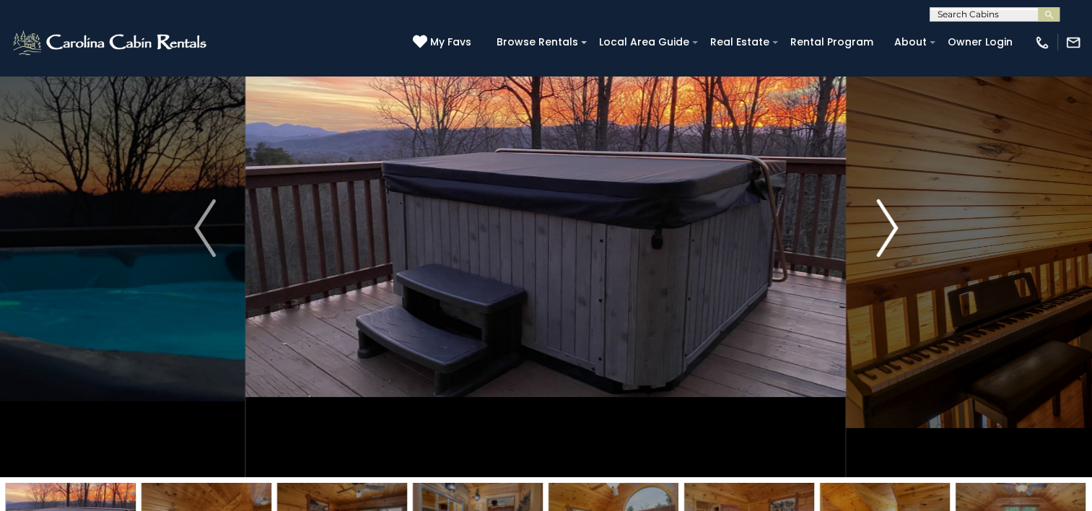
click at [888, 224] on img "Next" at bounding box center [887, 228] width 22 height 58
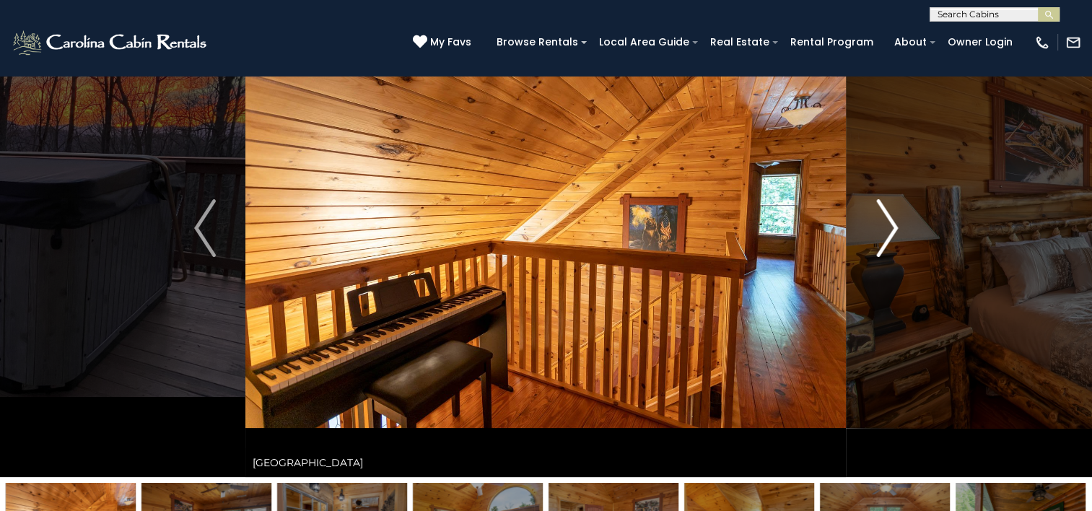
click at [888, 224] on img "Next" at bounding box center [887, 228] width 22 height 58
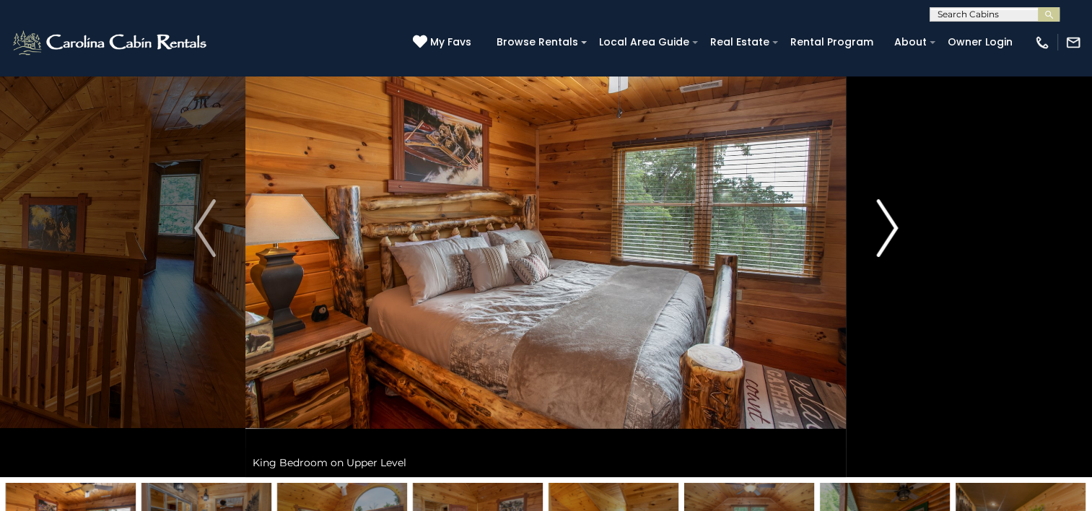
click at [888, 224] on img "Next" at bounding box center [887, 228] width 22 height 58
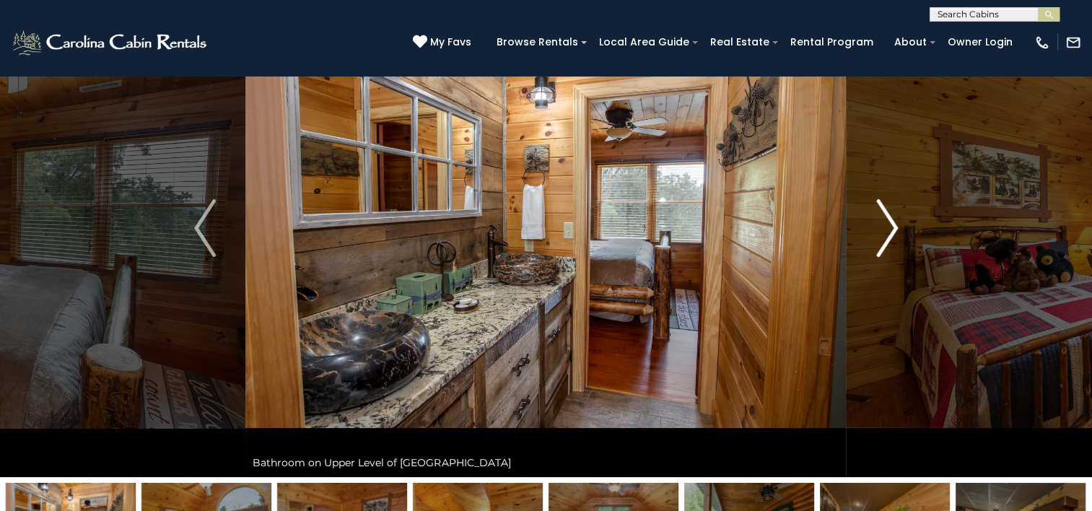
click at [888, 224] on img "Next" at bounding box center [887, 228] width 22 height 58
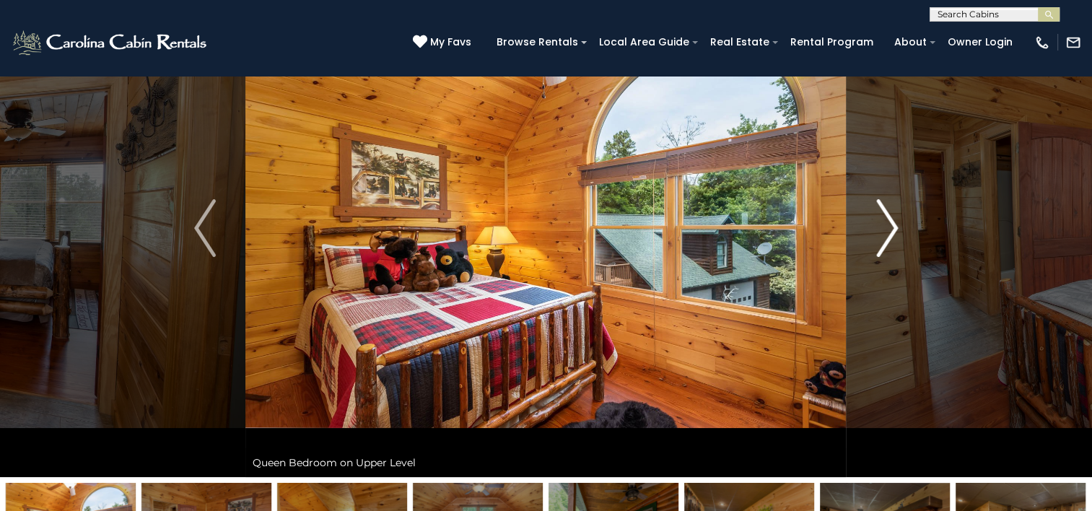
click at [888, 224] on img "Next" at bounding box center [887, 228] width 22 height 58
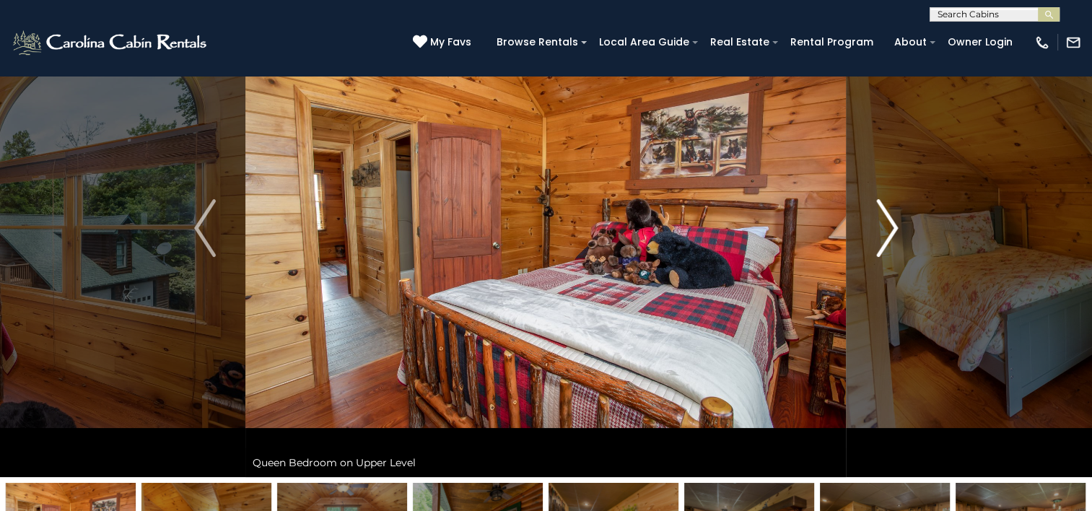
click at [888, 224] on img "Next" at bounding box center [887, 228] width 22 height 58
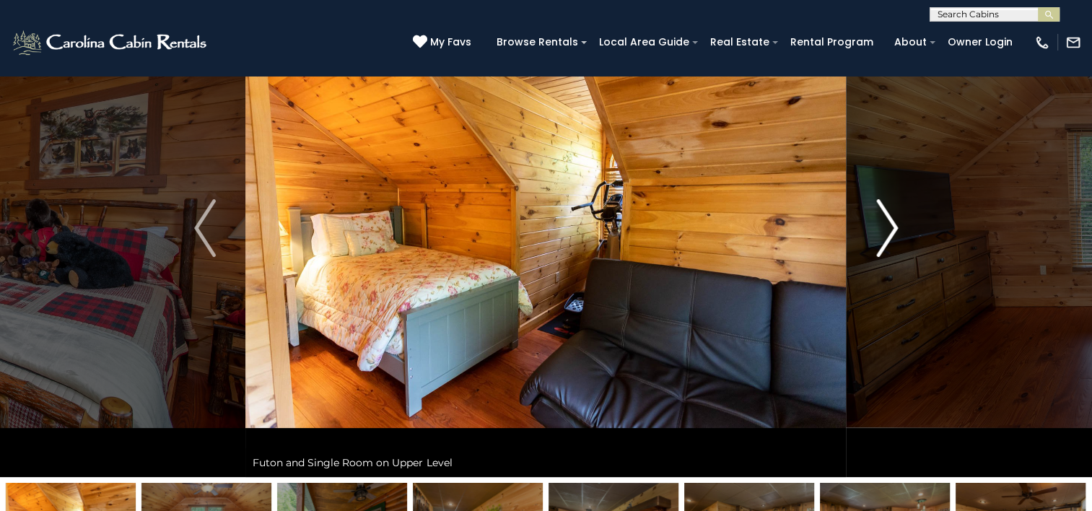
click at [888, 224] on img "Next" at bounding box center [887, 228] width 22 height 58
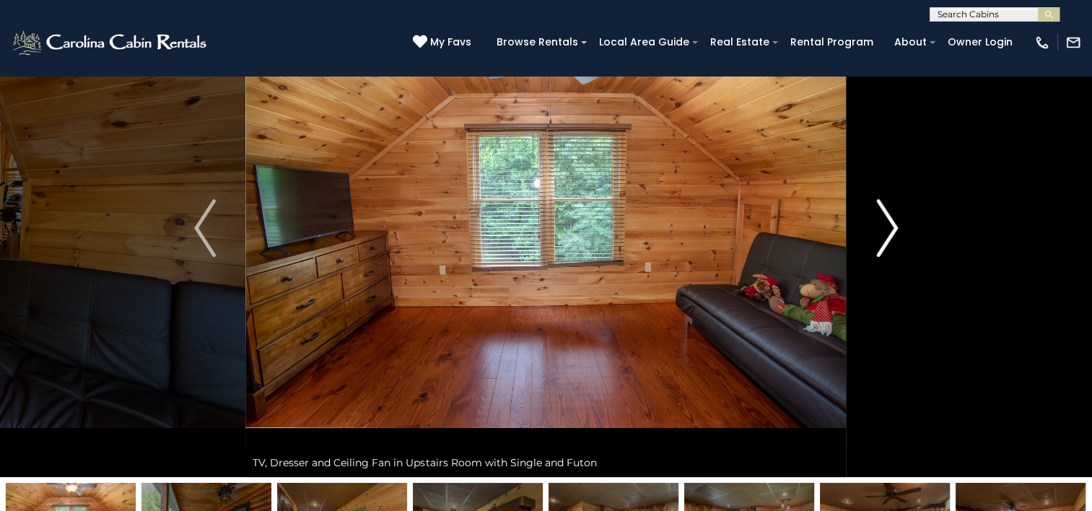
click at [888, 224] on img "Next" at bounding box center [887, 228] width 22 height 58
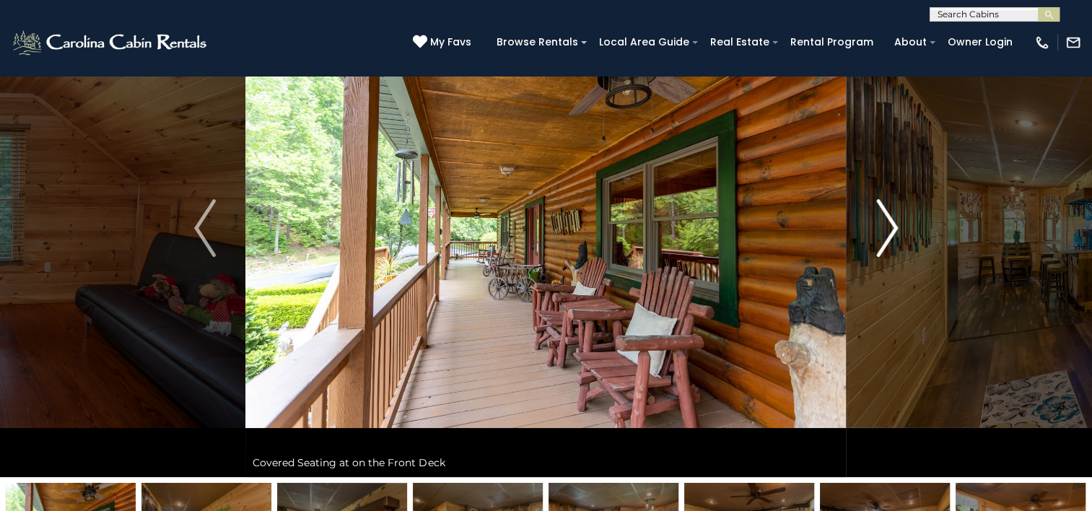
click at [888, 224] on img "Next" at bounding box center [887, 228] width 22 height 58
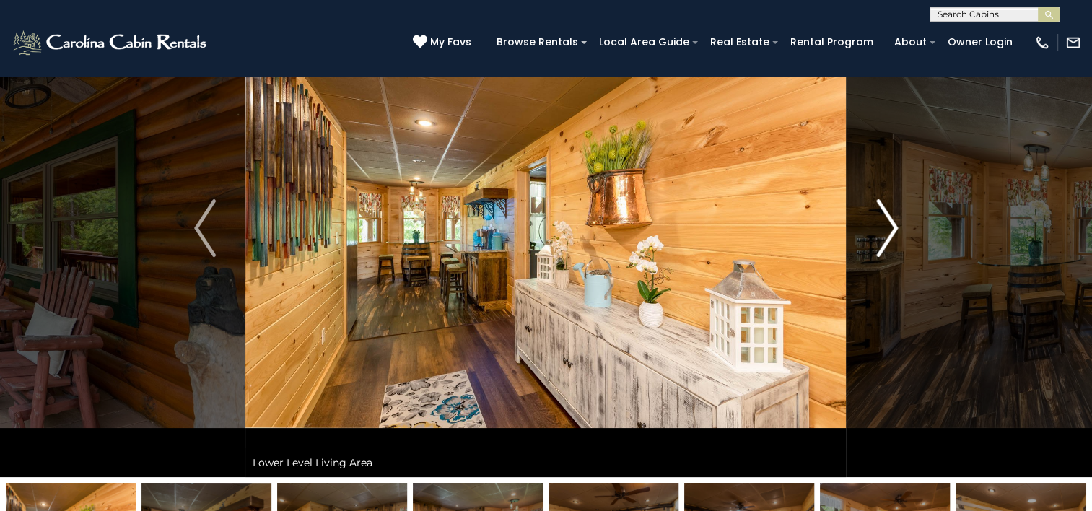
click at [888, 224] on img "Next" at bounding box center [887, 228] width 22 height 58
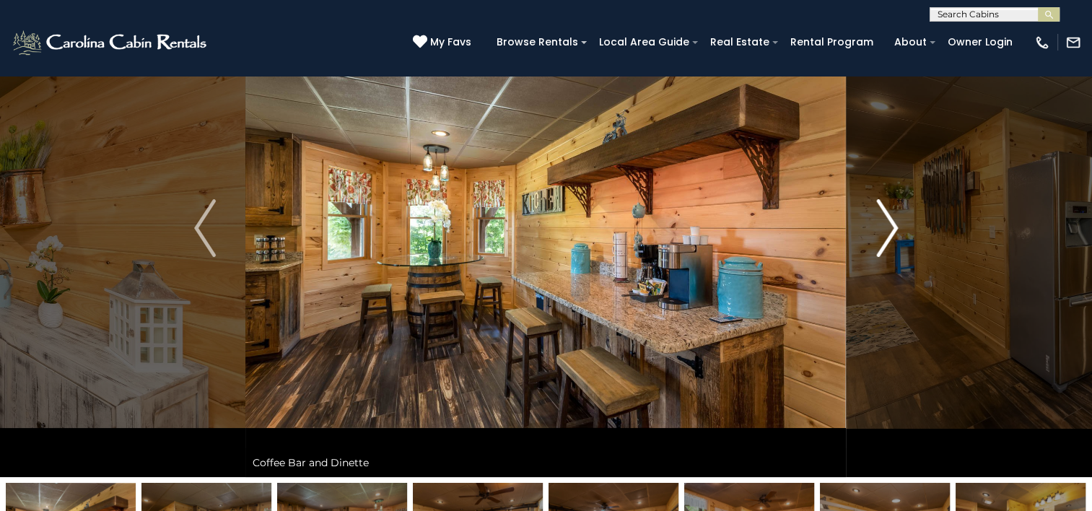
click at [888, 224] on img "Next" at bounding box center [887, 228] width 22 height 58
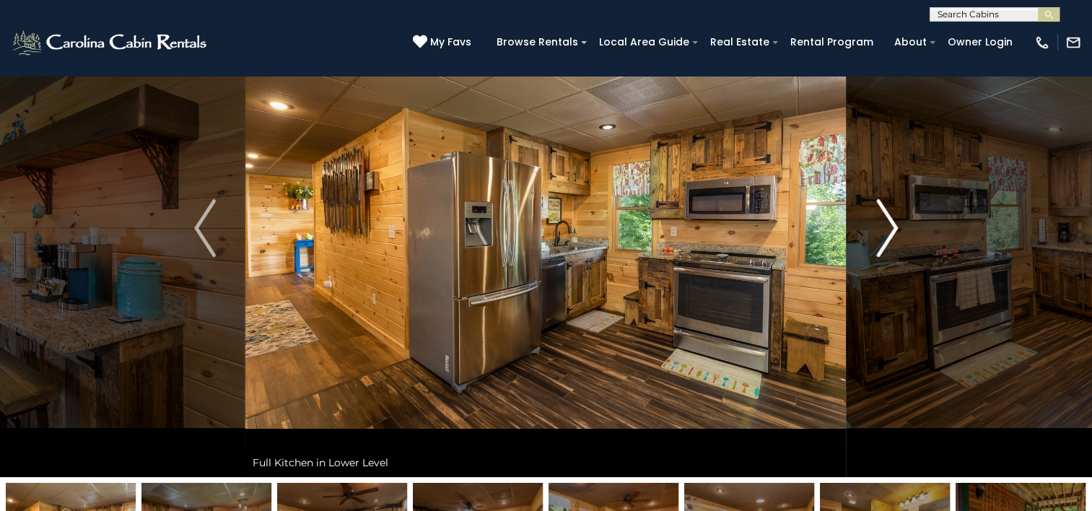
click at [888, 224] on img "Next" at bounding box center [887, 228] width 22 height 58
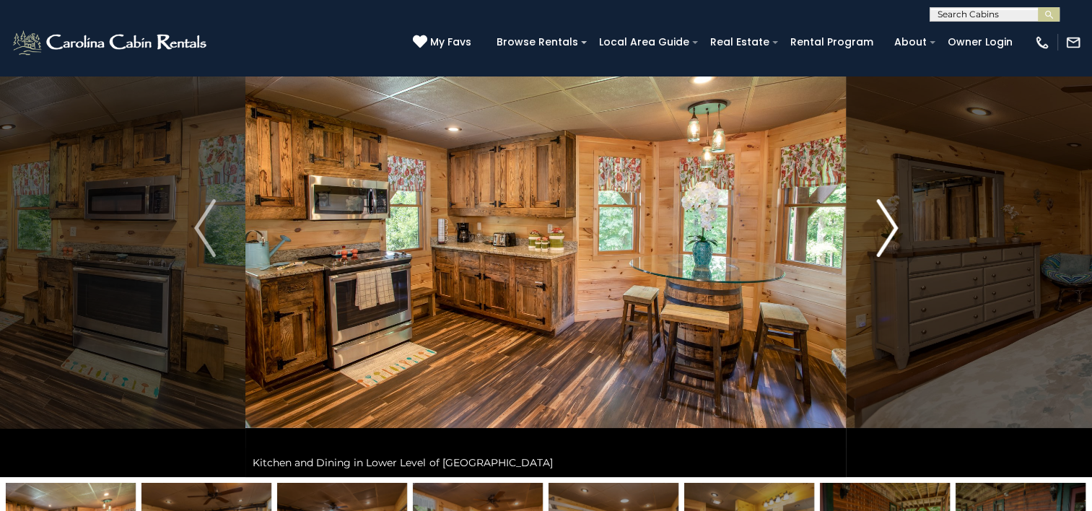
click at [888, 224] on img "Next" at bounding box center [887, 228] width 22 height 58
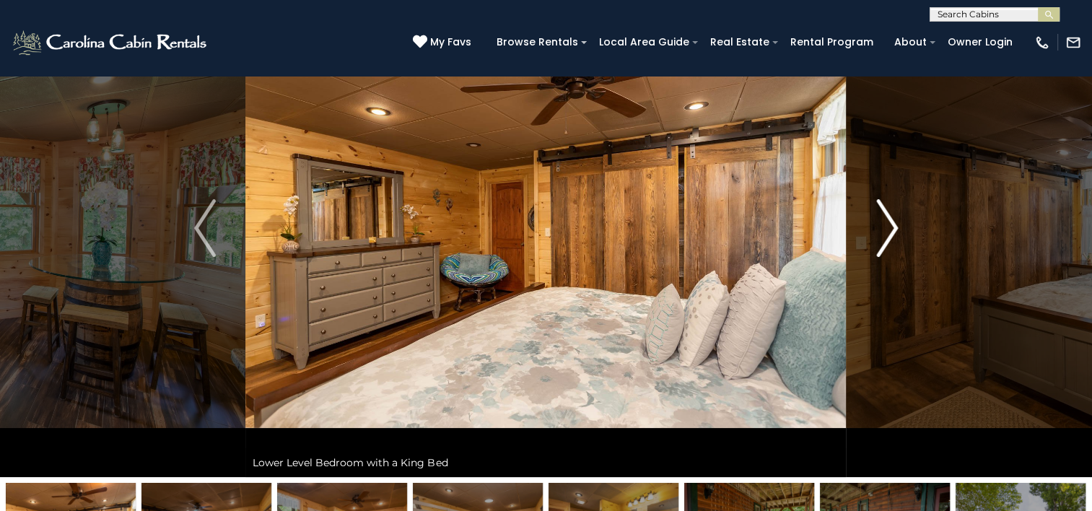
click at [888, 224] on img "Next" at bounding box center [887, 228] width 22 height 58
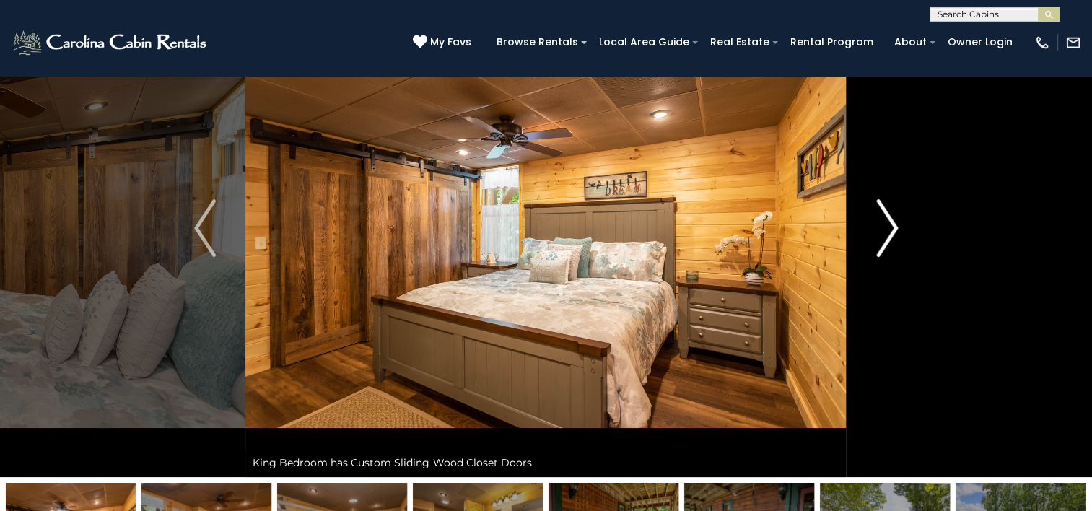
click at [888, 224] on img "Next" at bounding box center [887, 228] width 22 height 58
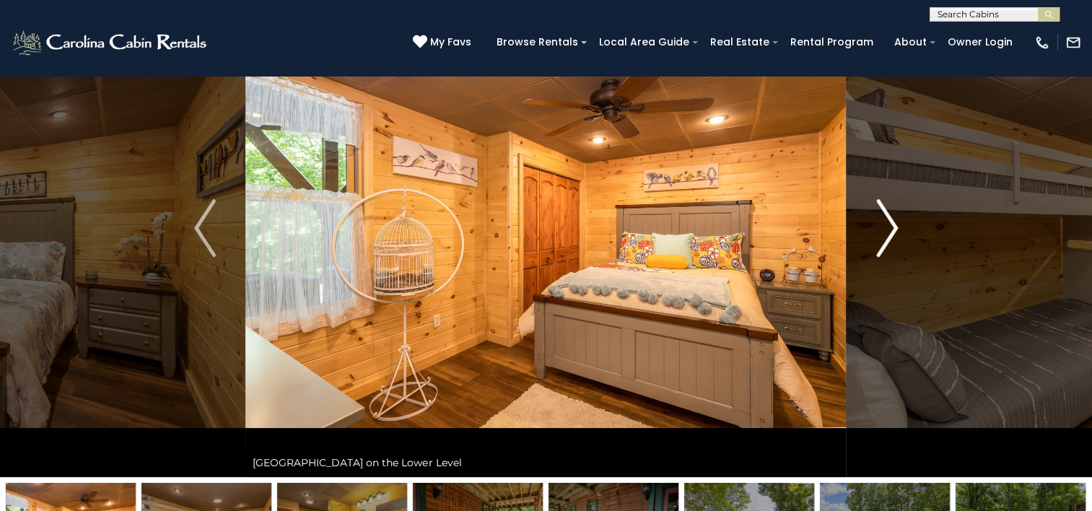
click at [888, 224] on img "Next" at bounding box center [887, 228] width 22 height 58
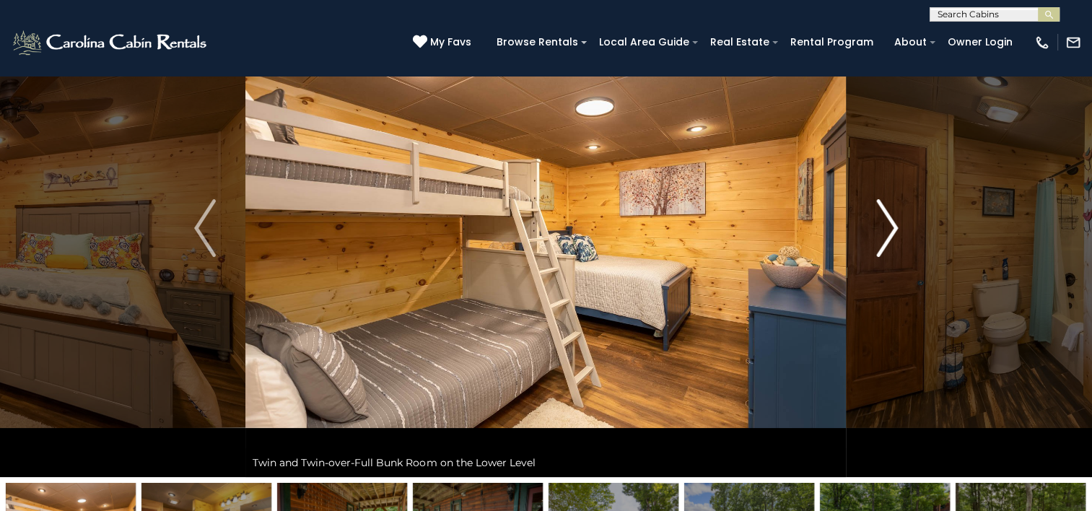
click at [888, 224] on img "Next" at bounding box center [887, 228] width 22 height 58
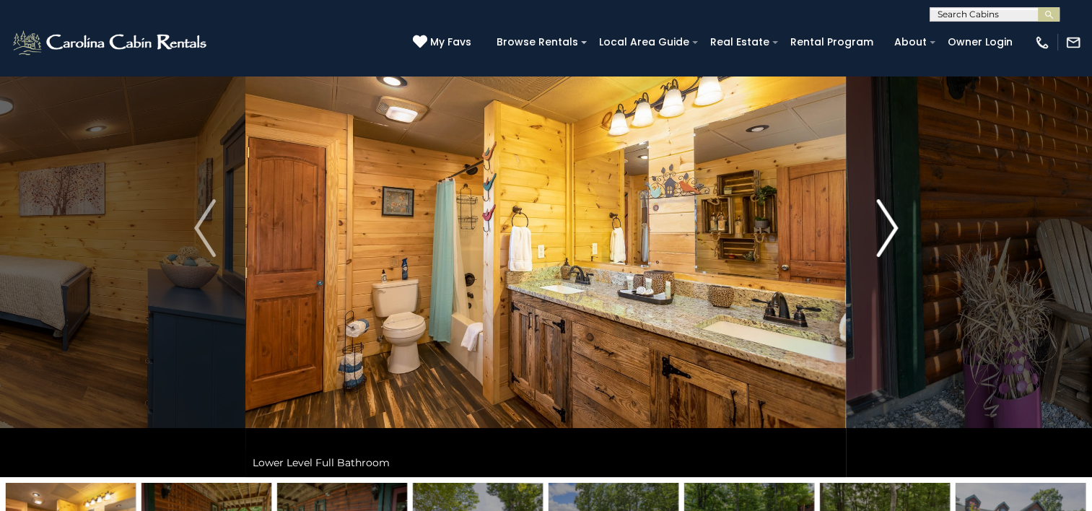
click at [888, 224] on img "Next" at bounding box center [887, 228] width 22 height 58
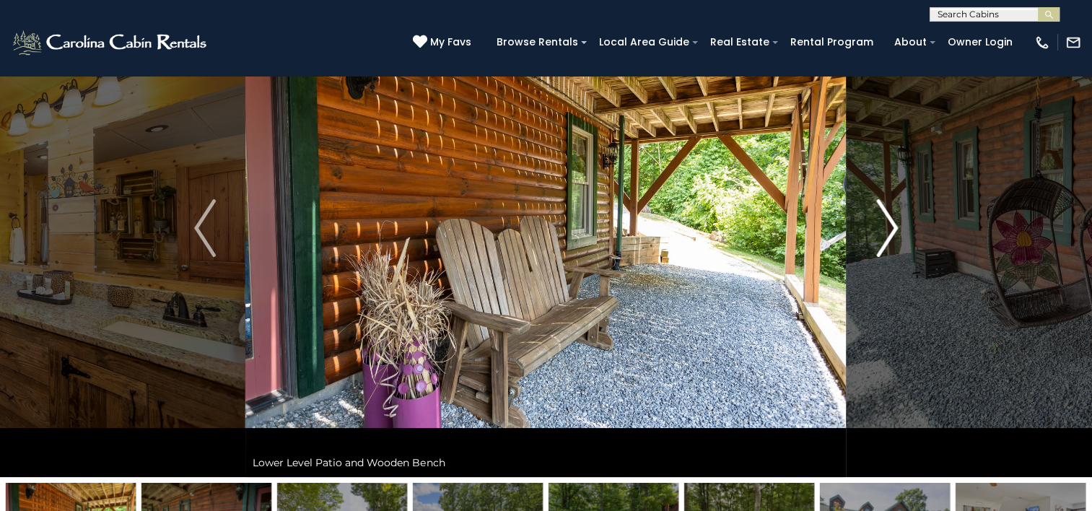
click at [888, 224] on img "Next" at bounding box center [887, 228] width 22 height 58
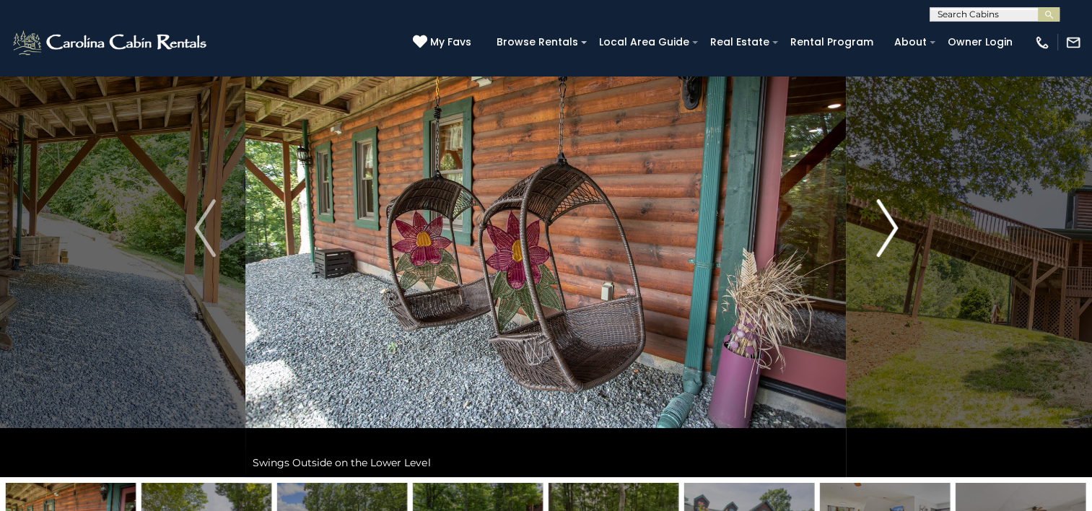
click at [888, 224] on img "Next" at bounding box center [887, 228] width 22 height 58
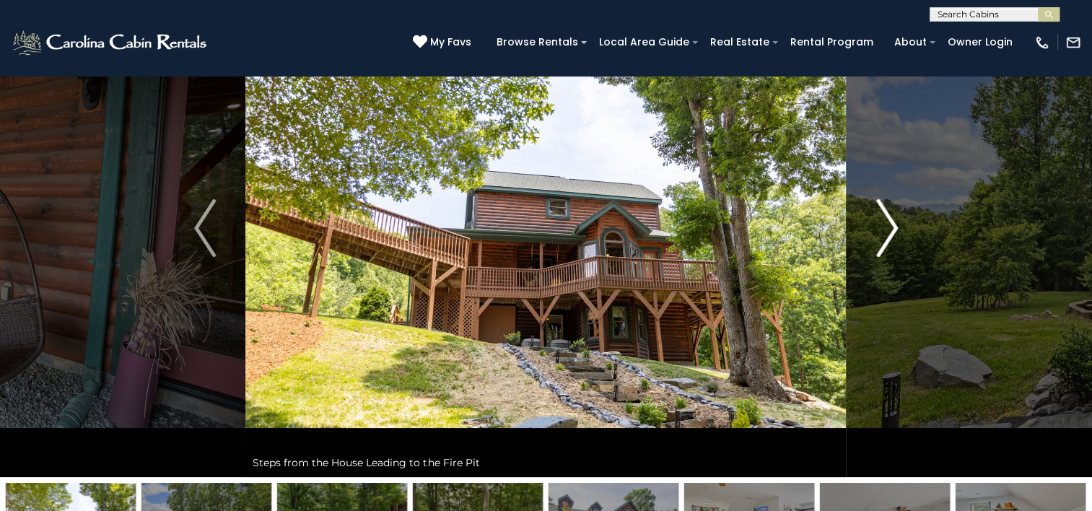
click at [888, 224] on img "Next" at bounding box center [887, 228] width 22 height 58
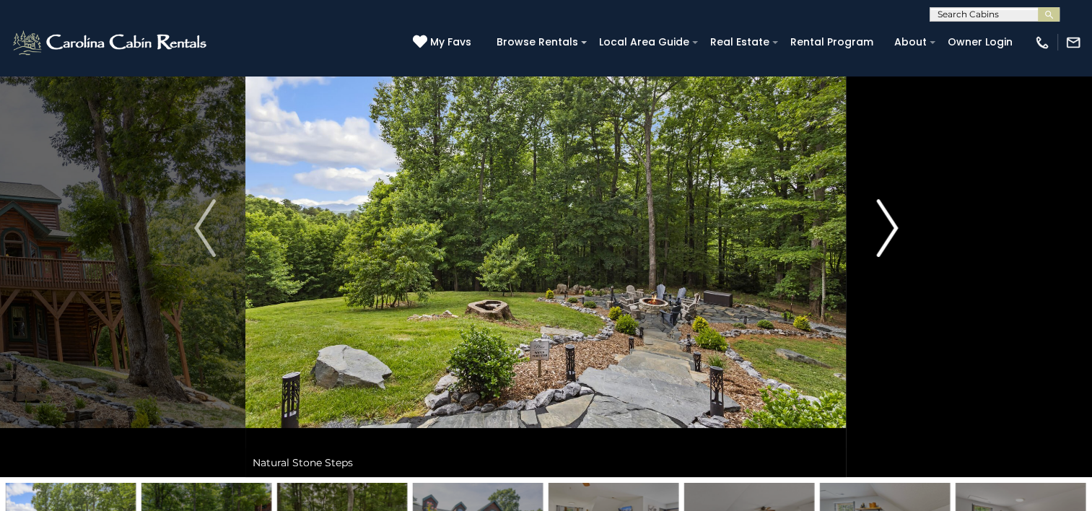
click at [888, 224] on img "Next" at bounding box center [887, 228] width 22 height 58
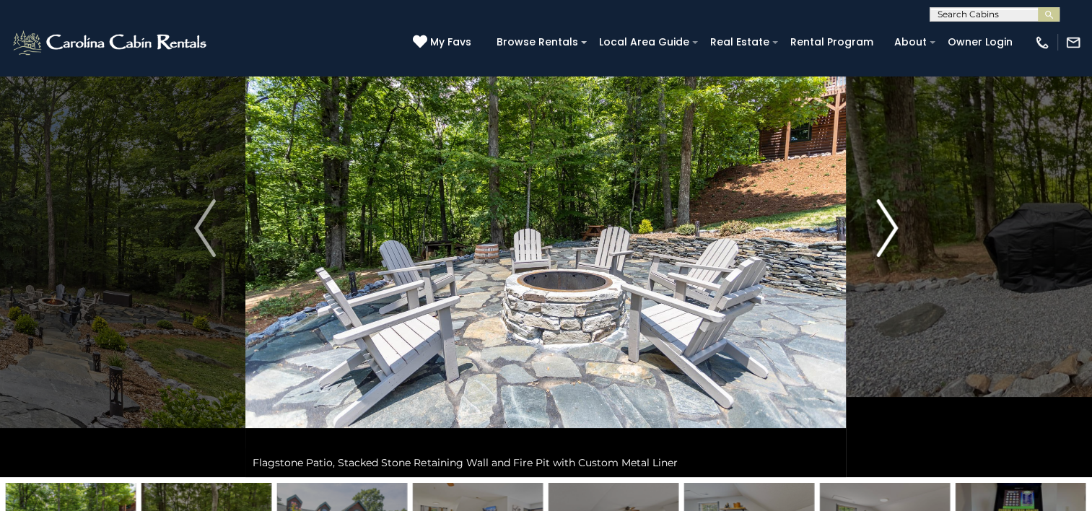
click at [888, 224] on img "Next" at bounding box center [887, 228] width 22 height 58
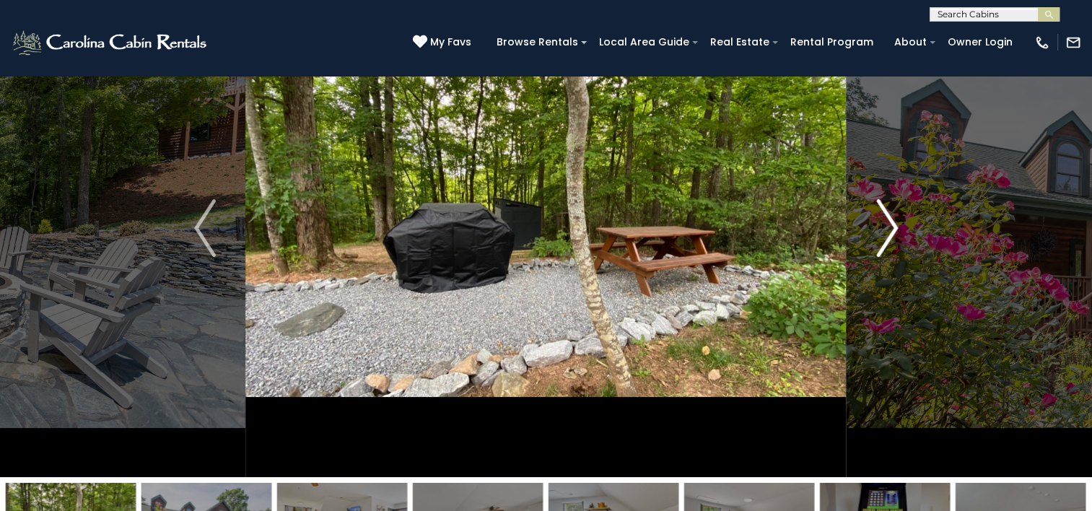
click at [888, 224] on img "Next" at bounding box center [887, 228] width 22 height 58
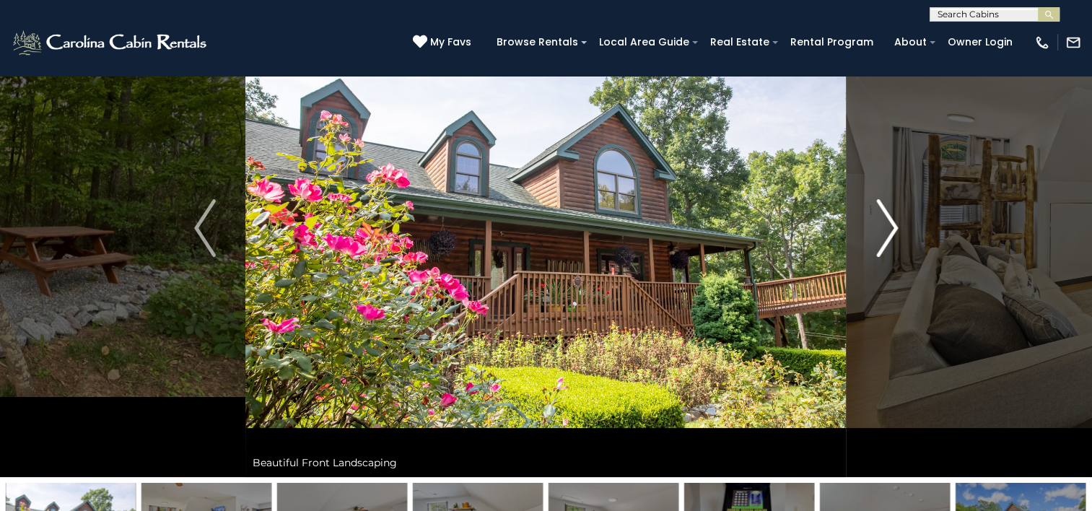
click at [888, 224] on img "Next" at bounding box center [887, 228] width 22 height 58
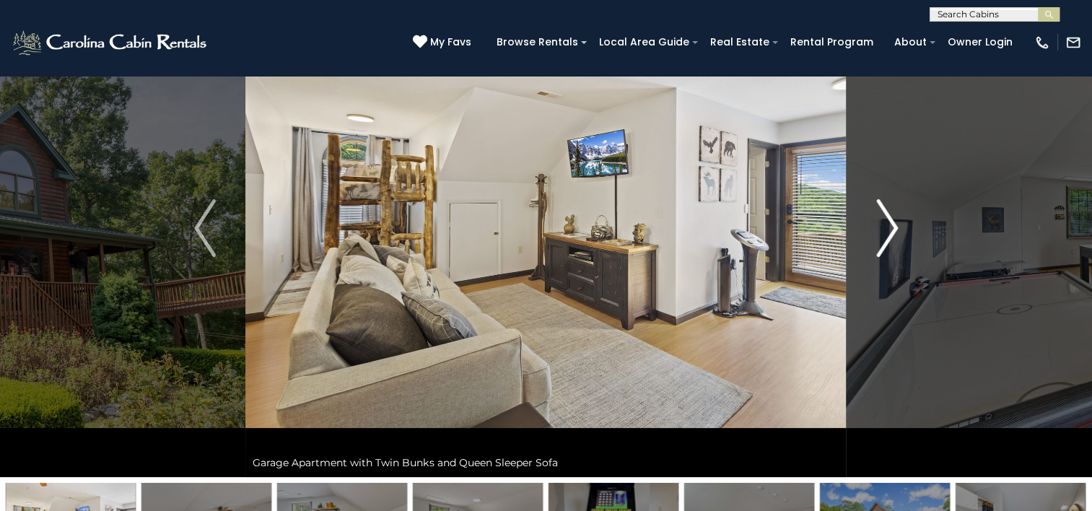
click at [888, 224] on img "Next" at bounding box center [887, 228] width 22 height 58
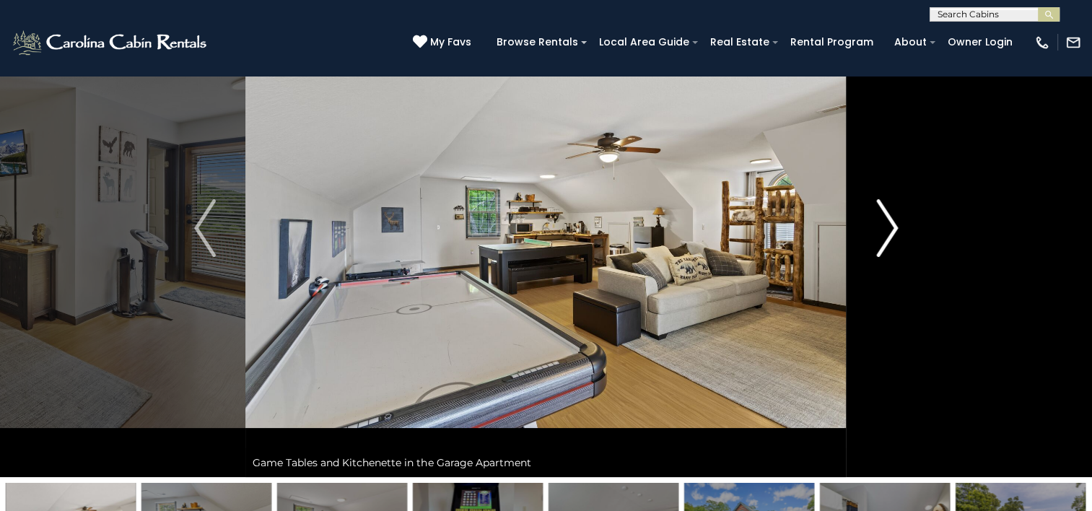
click at [888, 224] on img "Next" at bounding box center [887, 228] width 22 height 58
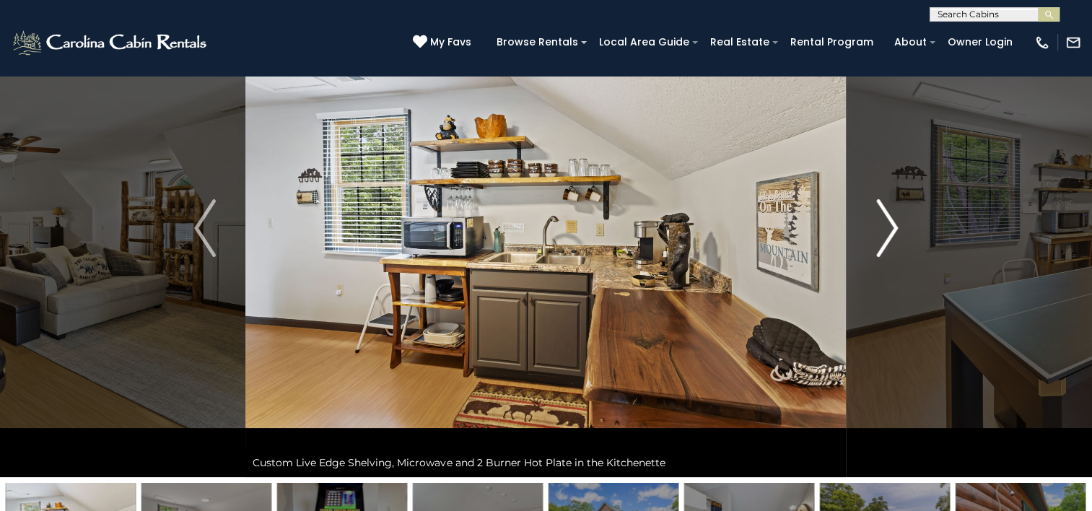
click at [888, 224] on img "Next" at bounding box center [887, 228] width 22 height 58
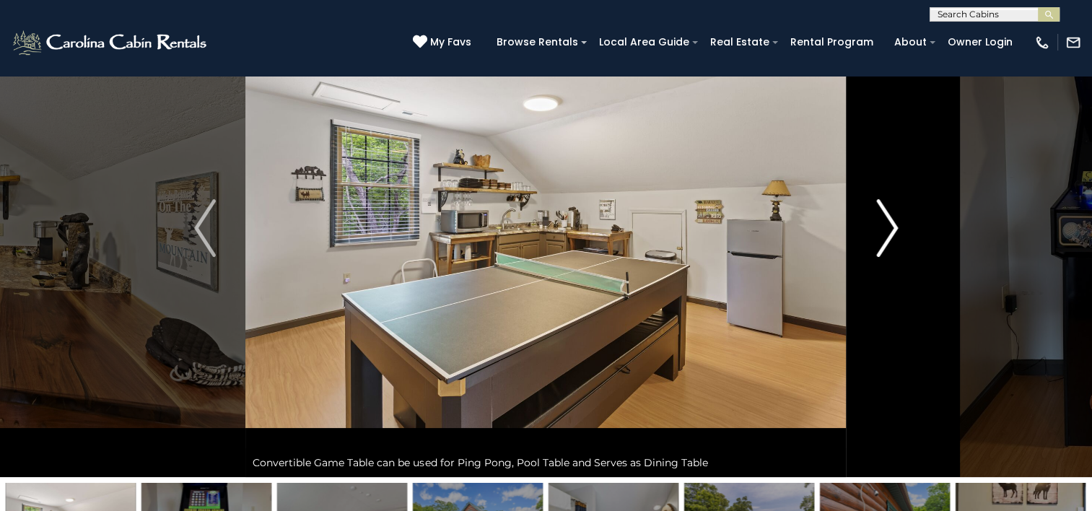
click at [888, 224] on img "Next" at bounding box center [887, 228] width 22 height 58
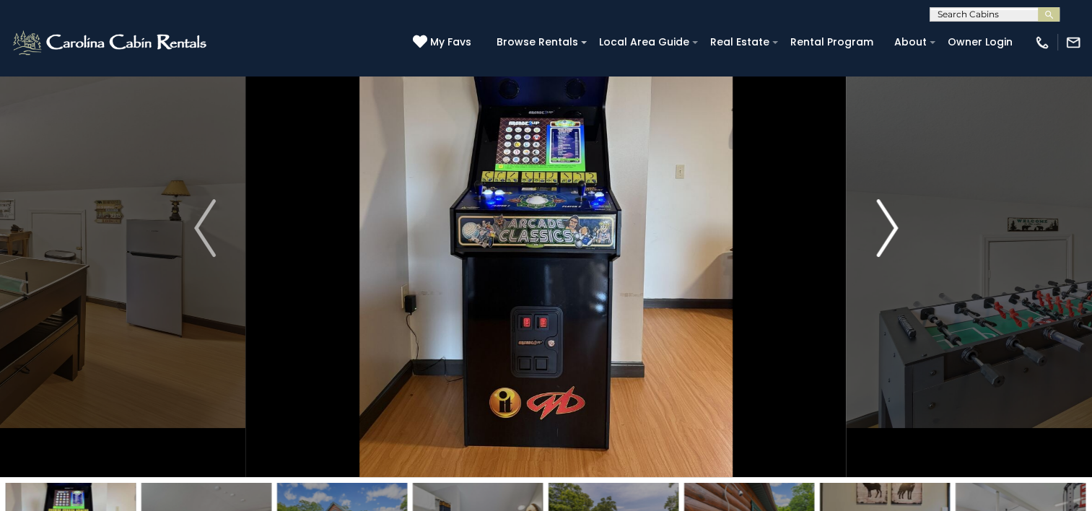
click at [888, 224] on img "Next" at bounding box center [887, 228] width 22 height 58
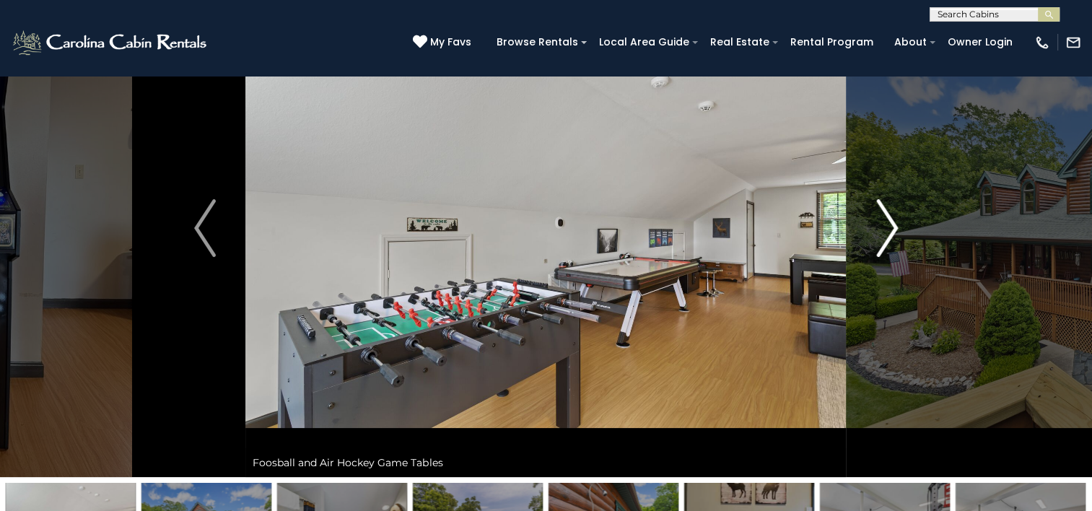
click at [888, 224] on img "Next" at bounding box center [887, 228] width 22 height 58
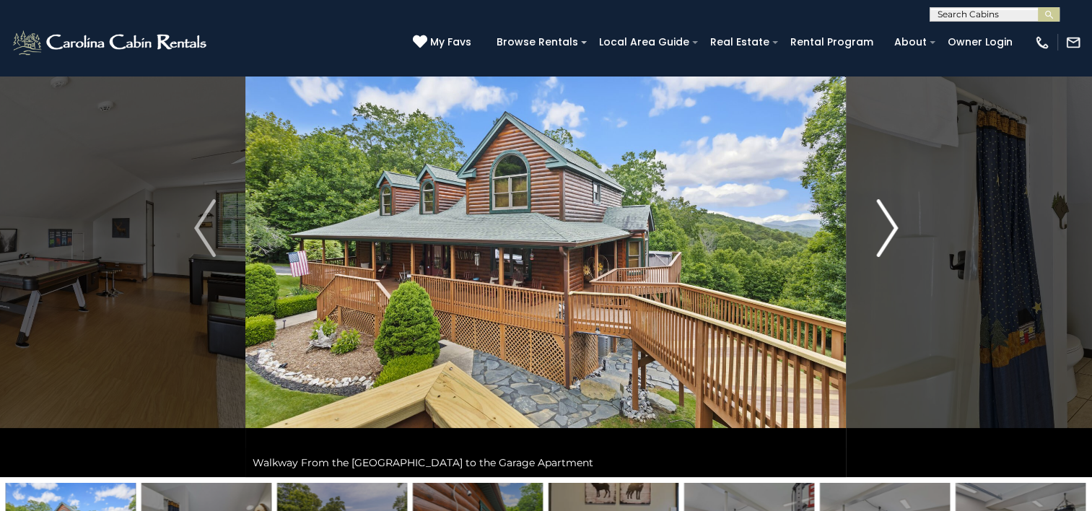
click at [888, 224] on img "Next" at bounding box center [887, 228] width 22 height 58
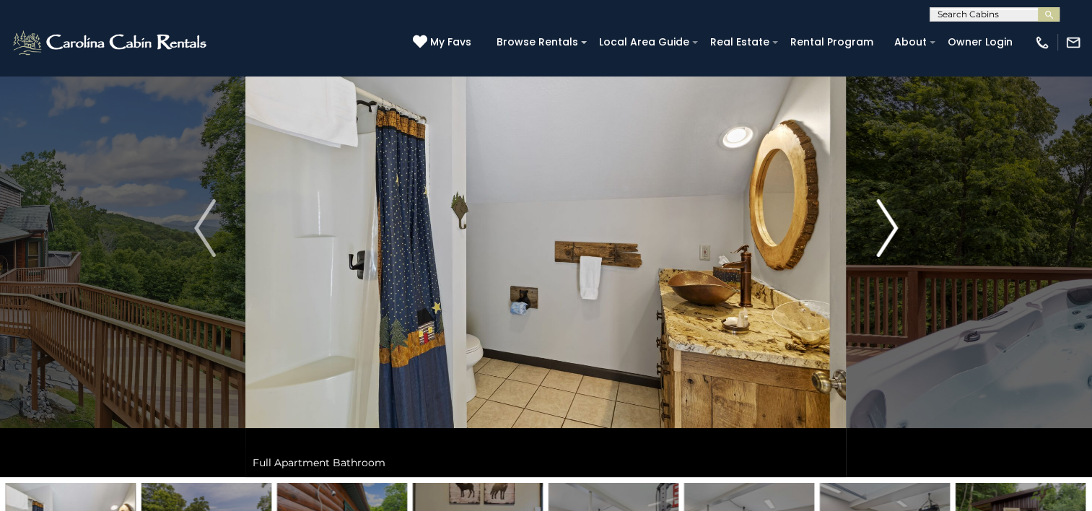
click at [888, 224] on img "Next" at bounding box center [887, 228] width 22 height 58
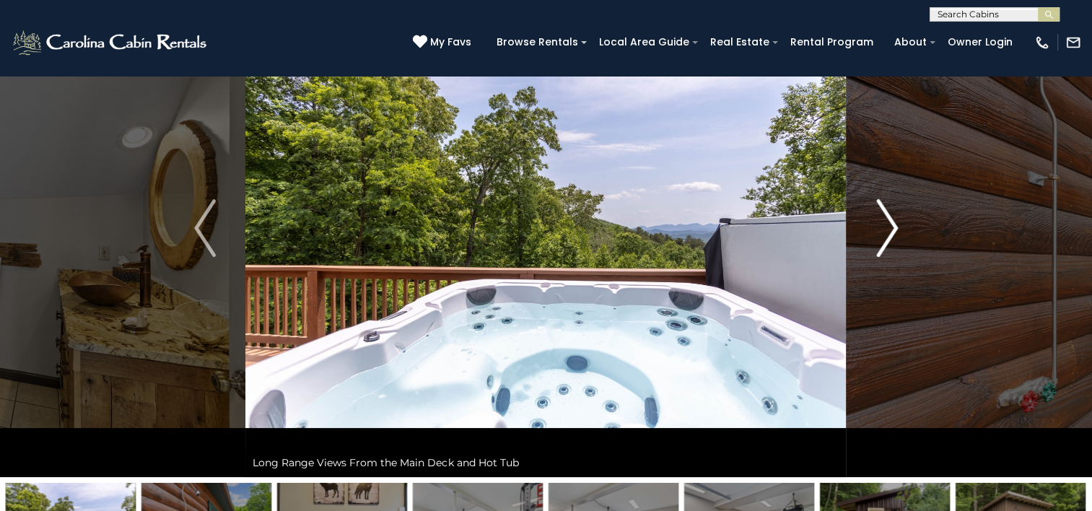
click at [888, 224] on img "Next" at bounding box center [887, 228] width 22 height 58
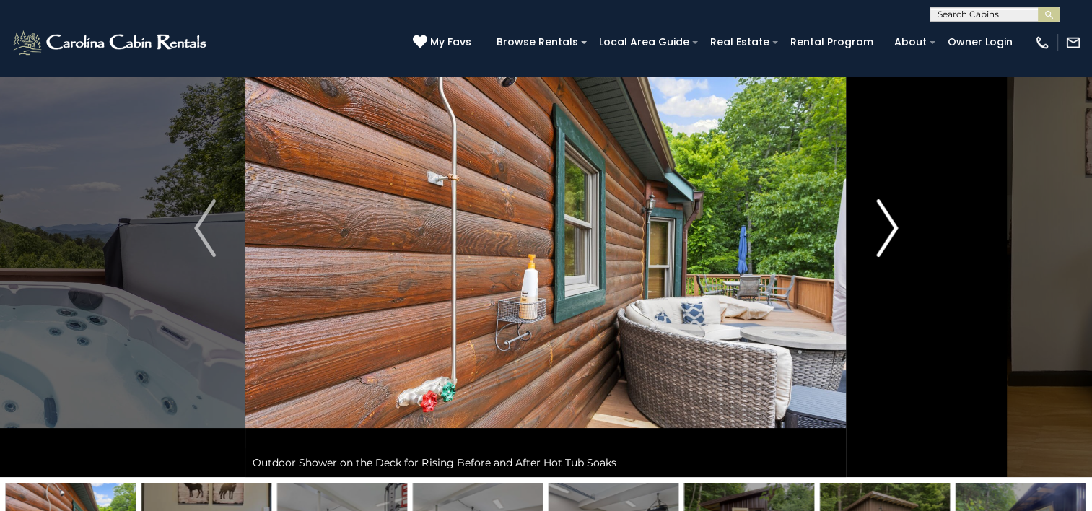
click at [888, 224] on img "Next" at bounding box center [887, 228] width 22 height 58
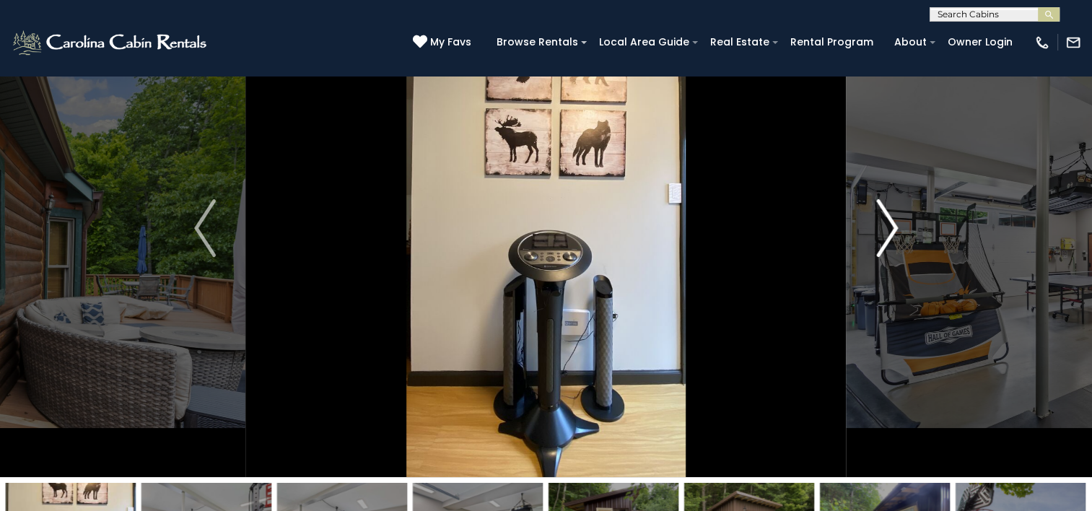
click at [888, 224] on img "Next" at bounding box center [887, 228] width 22 height 58
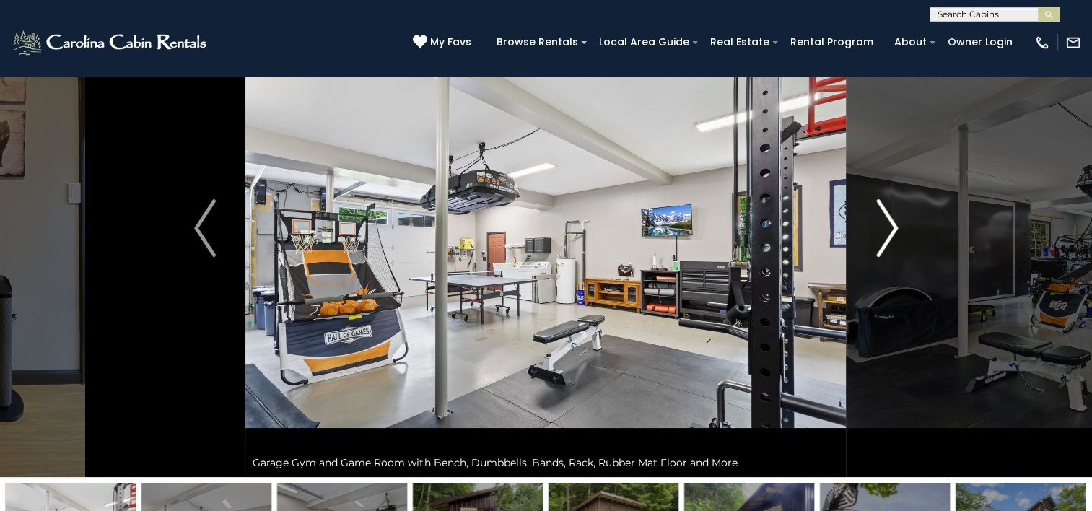
click at [888, 224] on img "Next" at bounding box center [887, 228] width 22 height 58
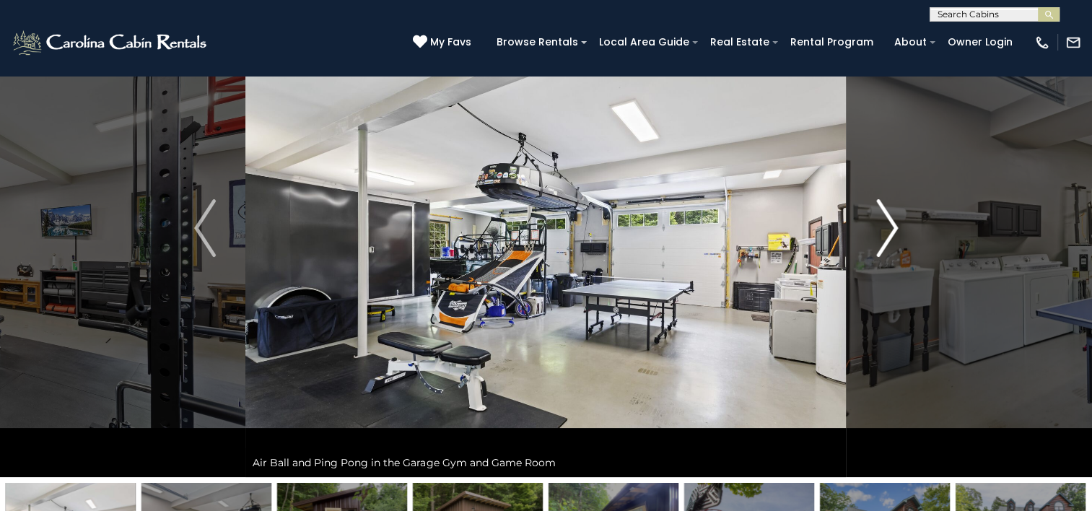
click at [888, 224] on img "Next" at bounding box center [887, 228] width 22 height 58
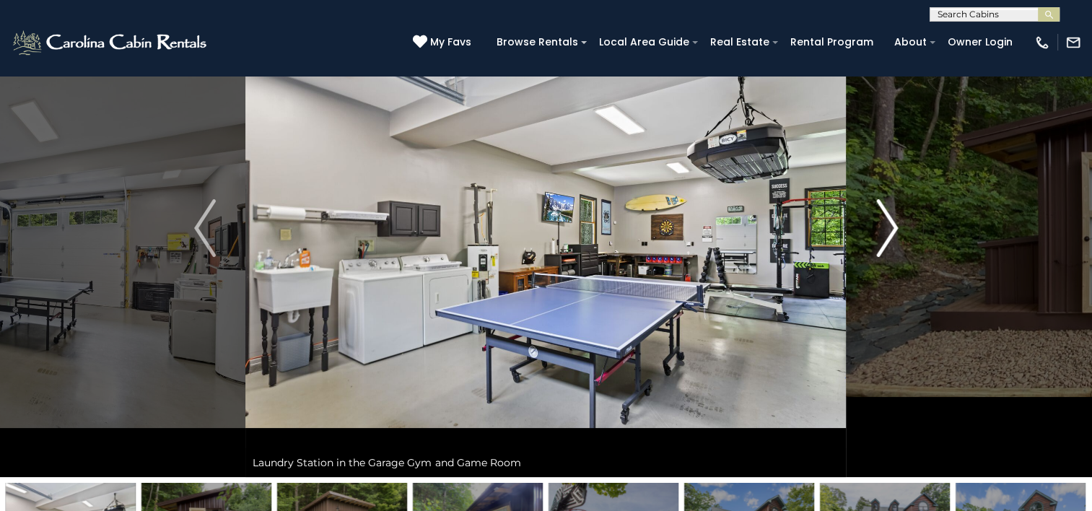
click at [888, 224] on img "Next" at bounding box center [887, 228] width 22 height 58
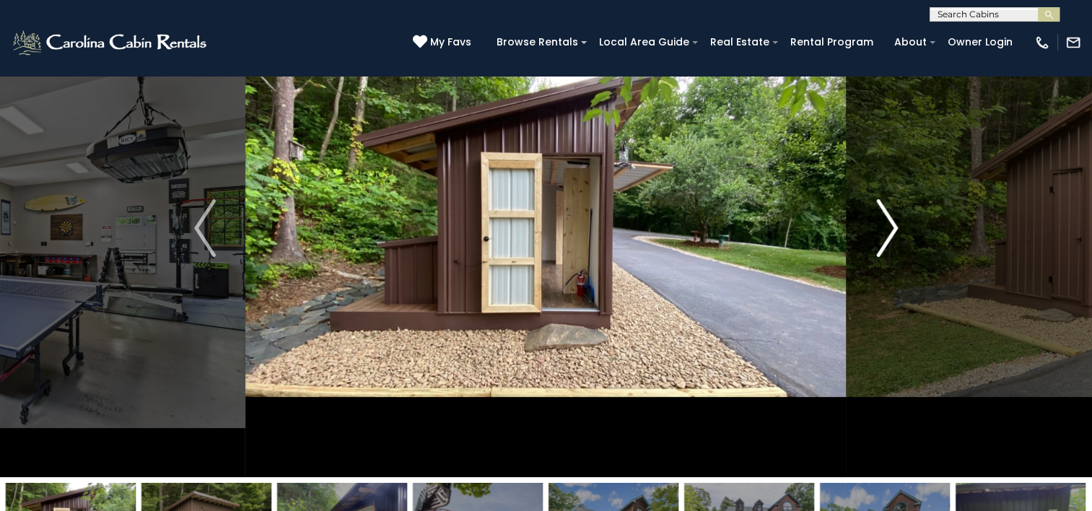
click at [888, 224] on img "Next" at bounding box center [887, 228] width 22 height 58
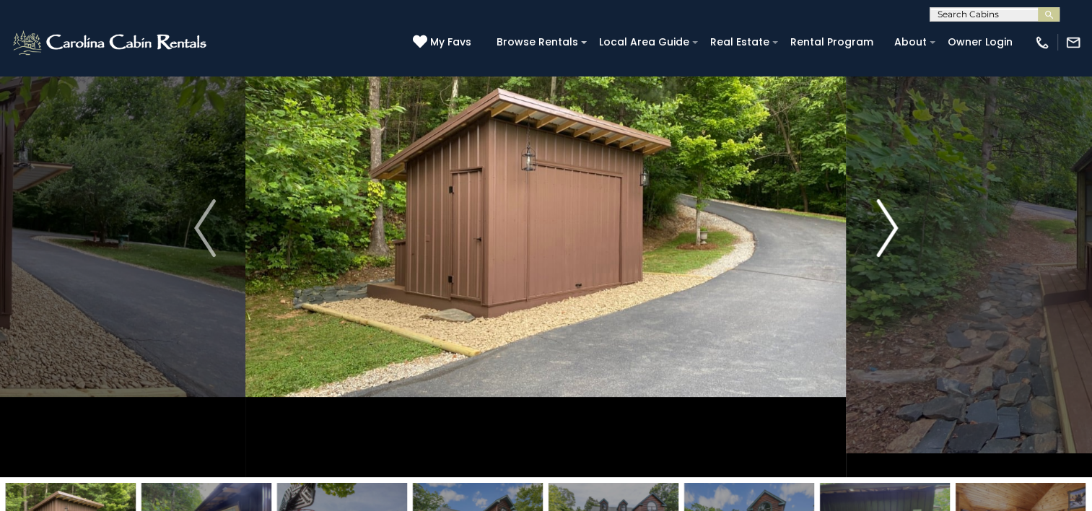
click at [888, 224] on img "Next" at bounding box center [887, 228] width 22 height 58
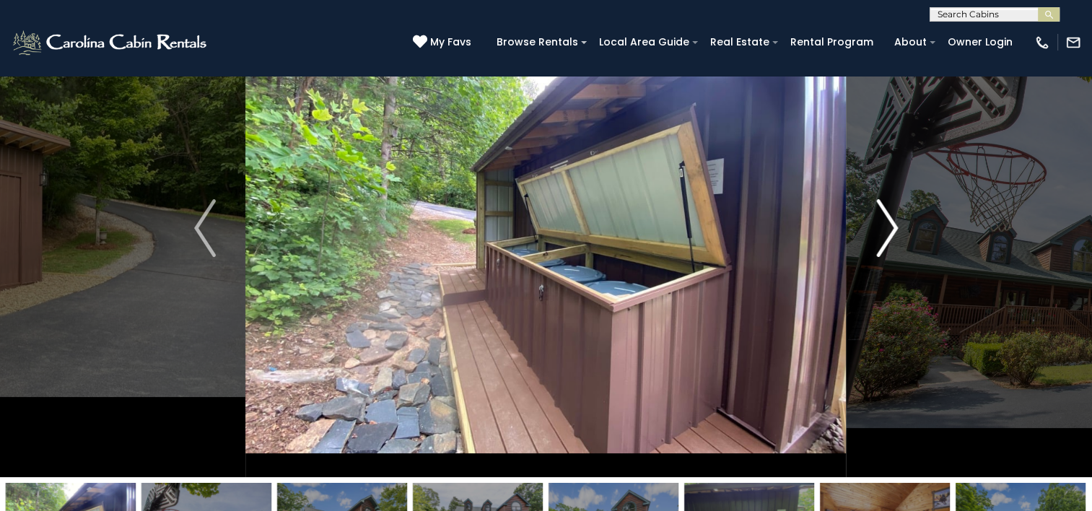
click at [888, 224] on img "Next" at bounding box center [887, 228] width 22 height 58
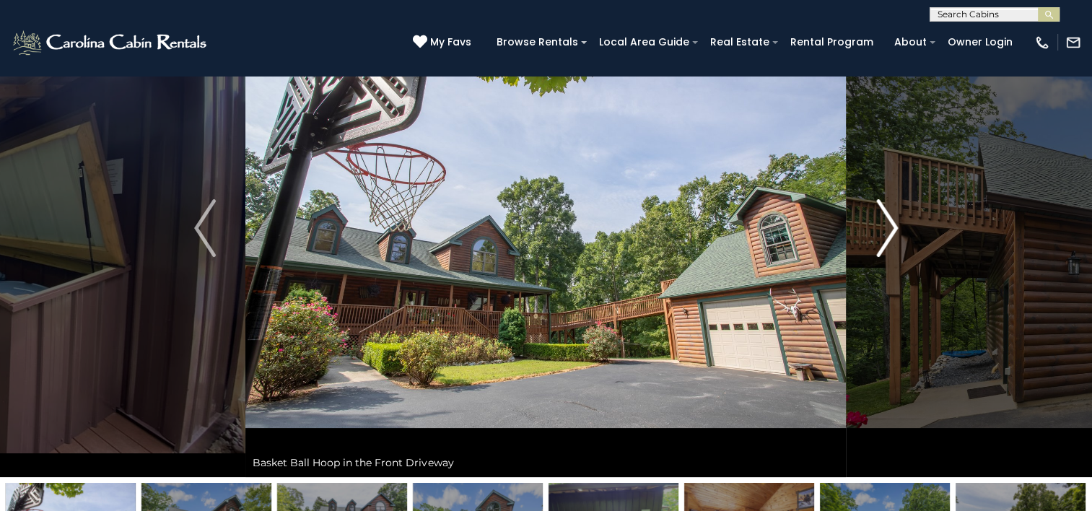
click at [888, 224] on img "Next" at bounding box center [887, 228] width 22 height 58
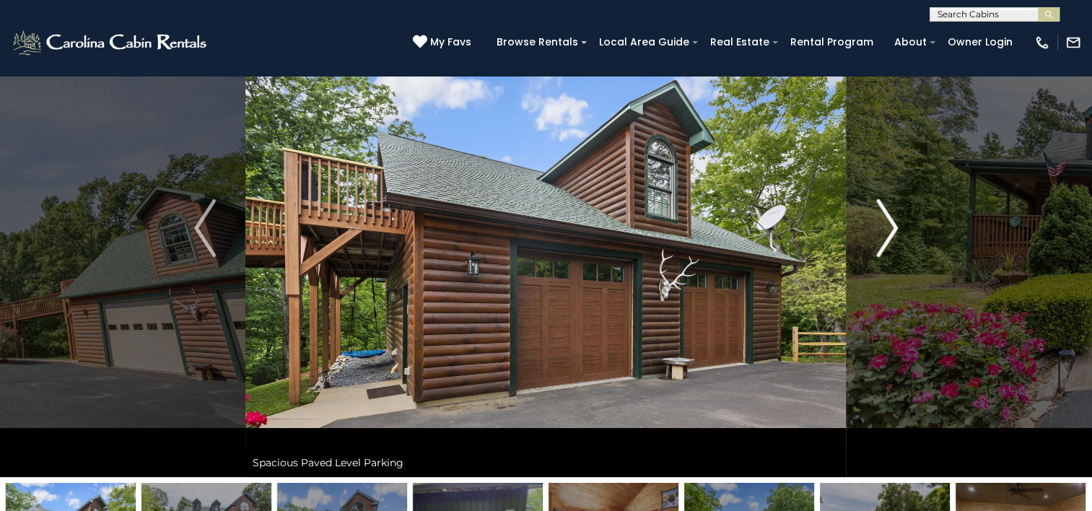
click at [888, 224] on img "Next" at bounding box center [887, 228] width 22 height 58
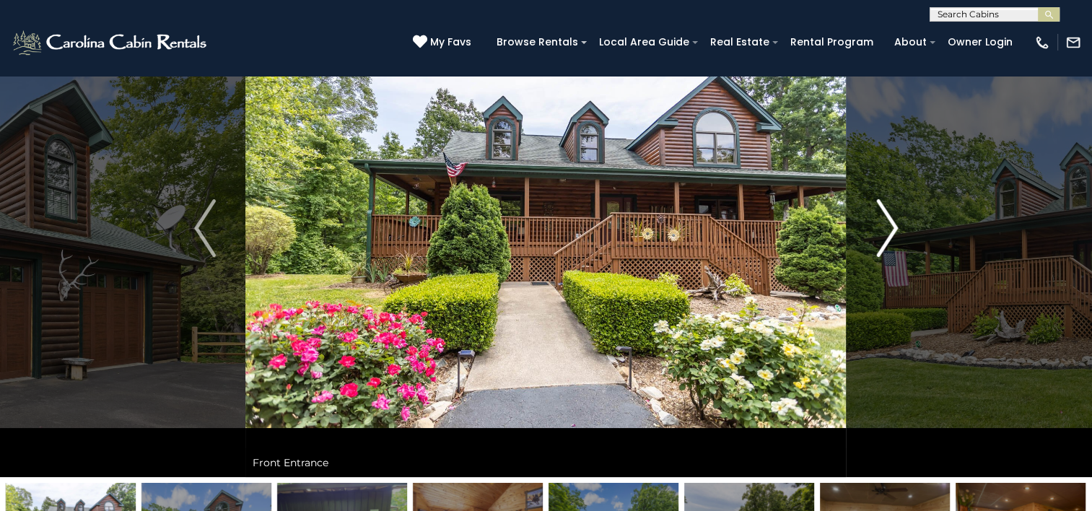
click at [888, 224] on img "Next" at bounding box center [887, 228] width 22 height 58
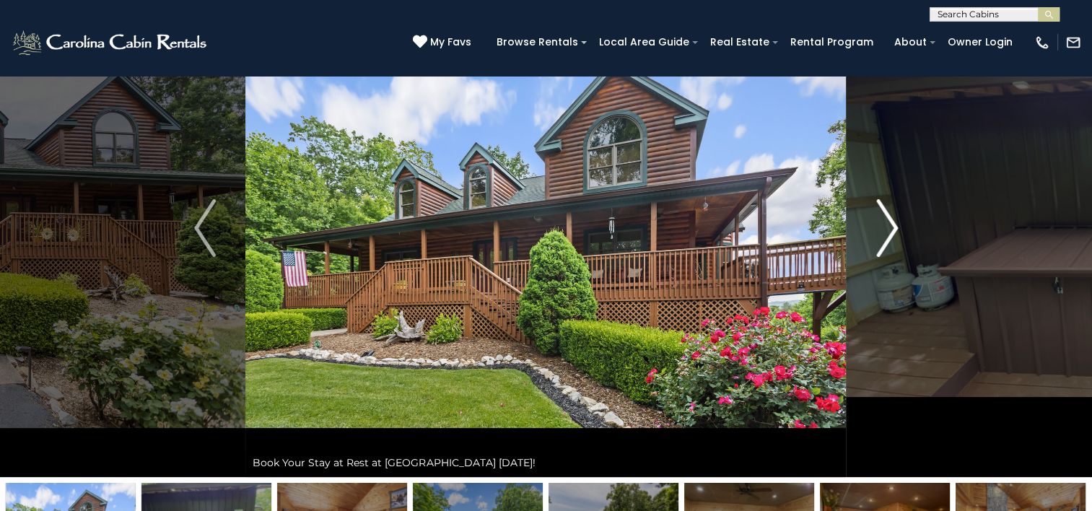
click at [888, 224] on img "Next" at bounding box center [887, 228] width 22 height 58
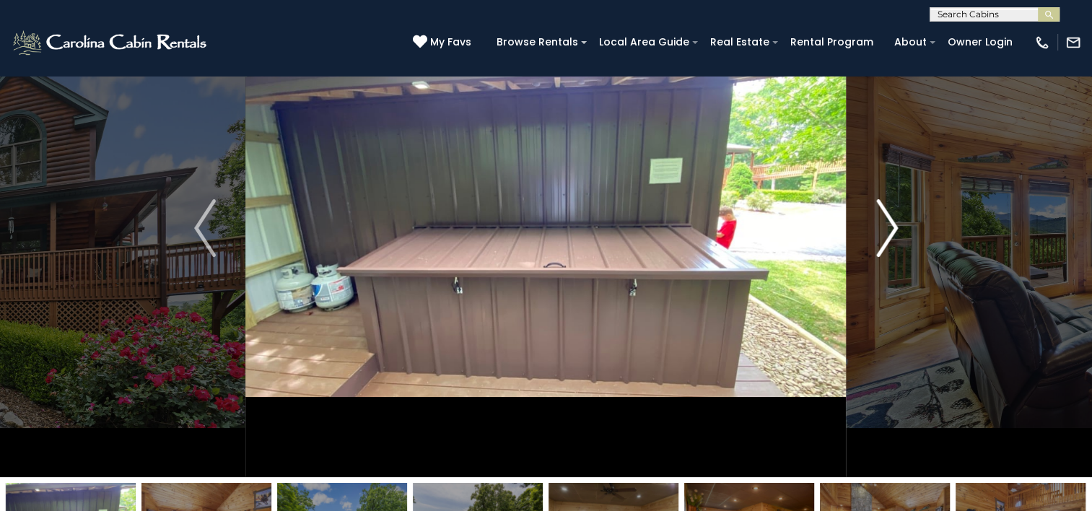
click at [888, 224] on img "Next" at bounding box center [887, 228] width 22 height 58
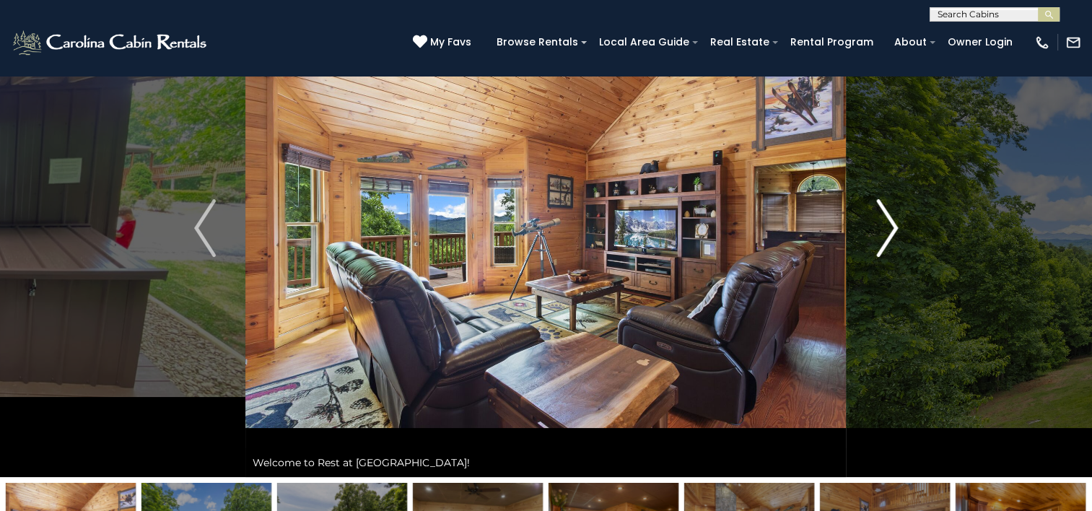
click at [888, 224] on img "Next" at bounding box center [887, 228] width 22 height 58
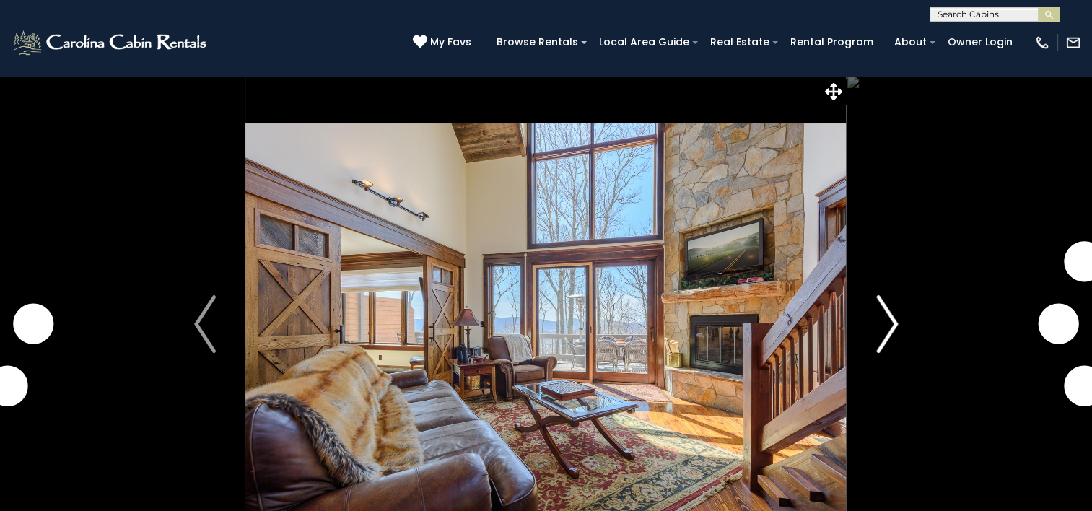
click at [889, 323] on img "Next" at bounding box center [887, 324] width 22 height 58
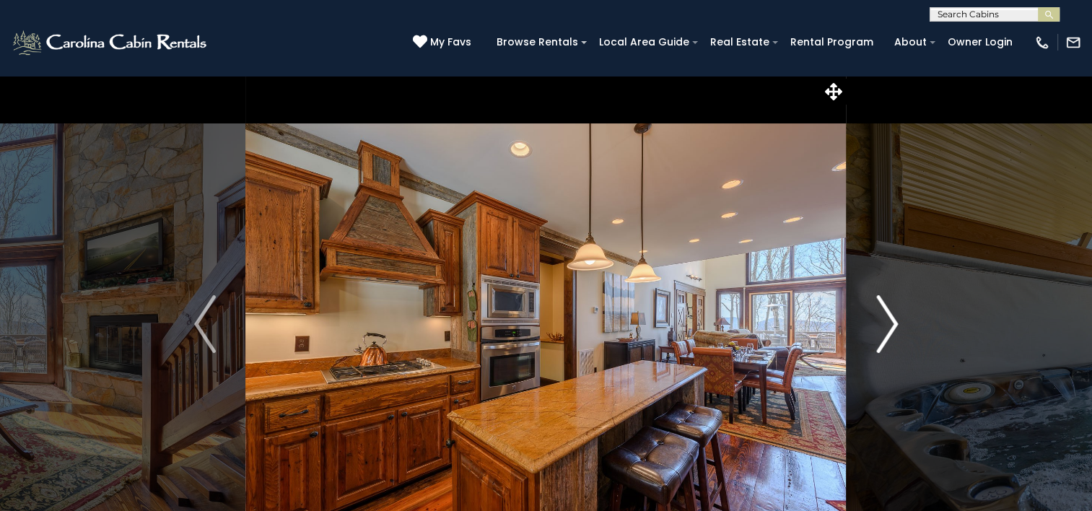
click at [889, 323] on img "Next" at bounding box center [887, 324] width 22 height 58
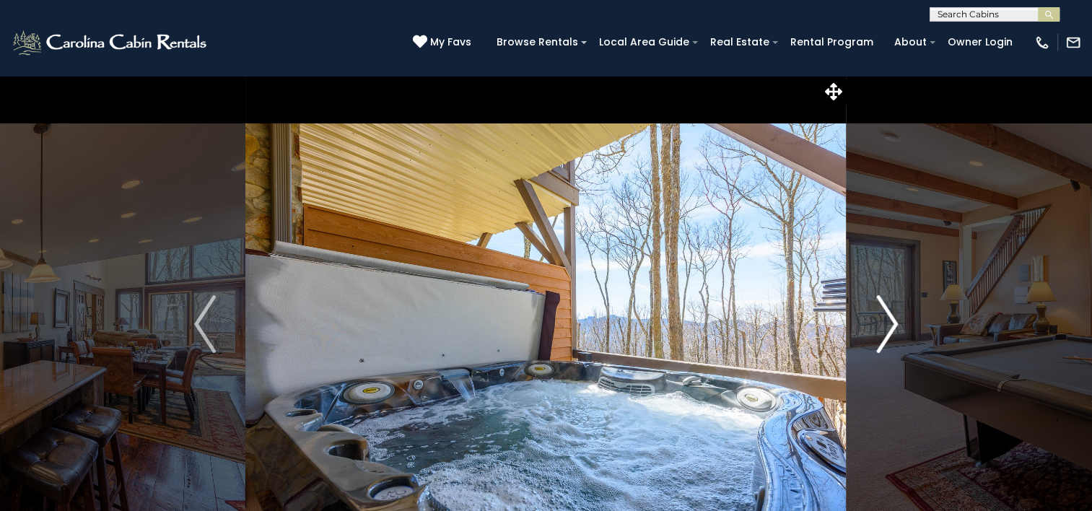
click at [889, 323] on img "Next" at bounding box center [887, 324] width 22 height 58
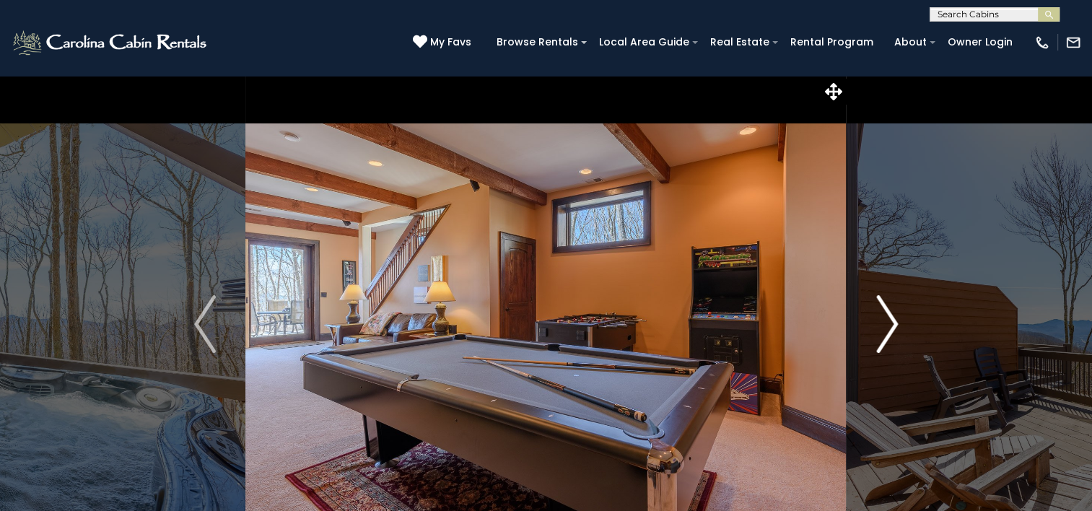
click at [889, 323] on img "Next" at bounding box center [887, 324] width 22 height 58
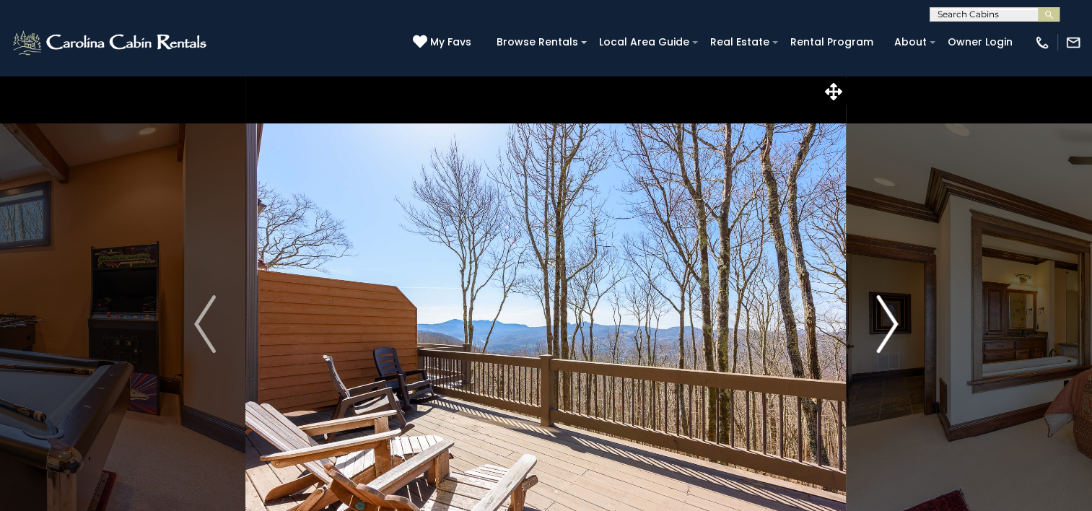
click at [889, 323] on img "Next" at bounding box center [887, 324] width 22 height 58
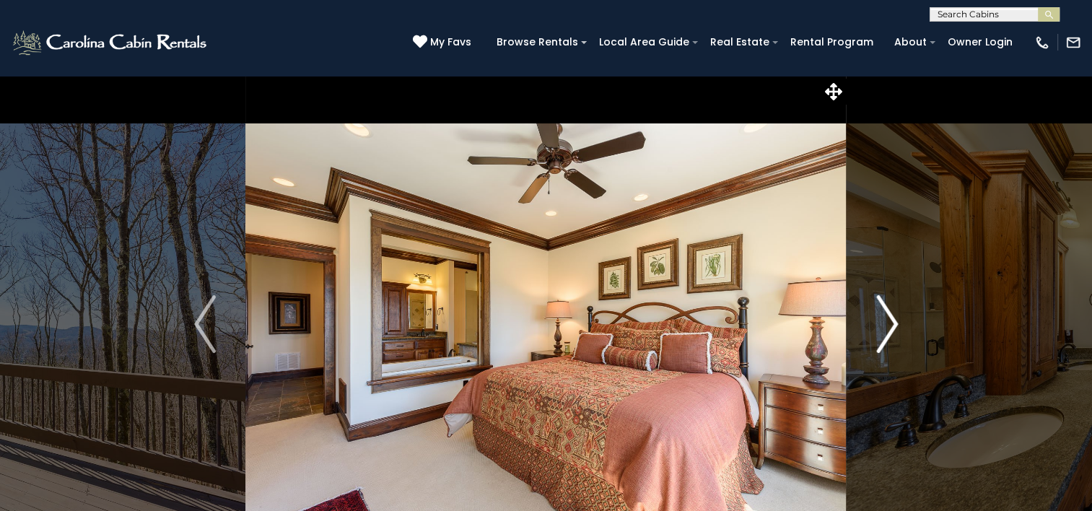
click at [889, 323] on img "Next" at bounding box center [887, 324] width 22 height 58
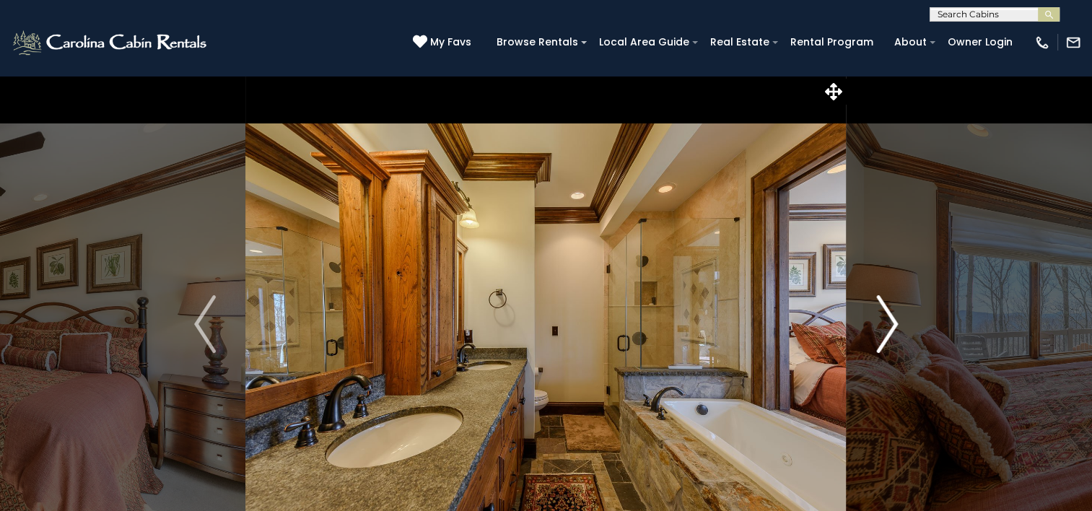
click at [889, 323] on img "Next" at bounding box center [887, 324] width 22 height 58
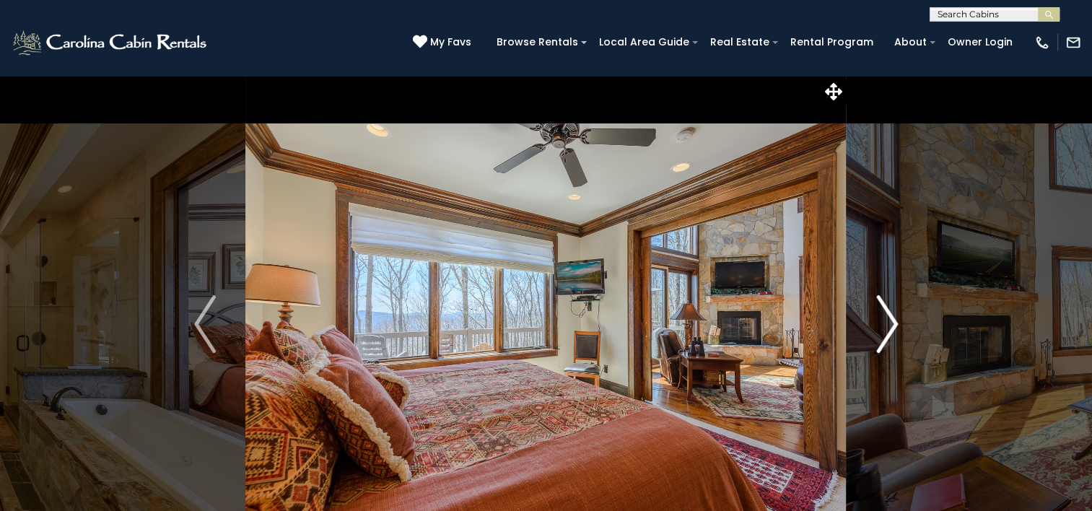
click at [889, 323] on img "Next" at bounding box center [887, 324] width 22 height 58
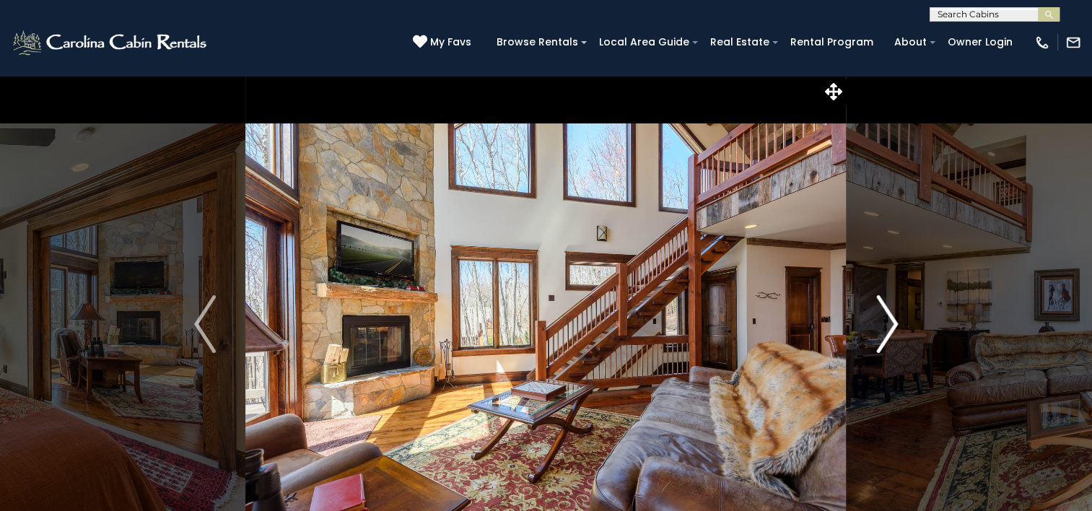
click at [889, 323] on img "Next" at bounding box center [887, 324] width 22 height 58
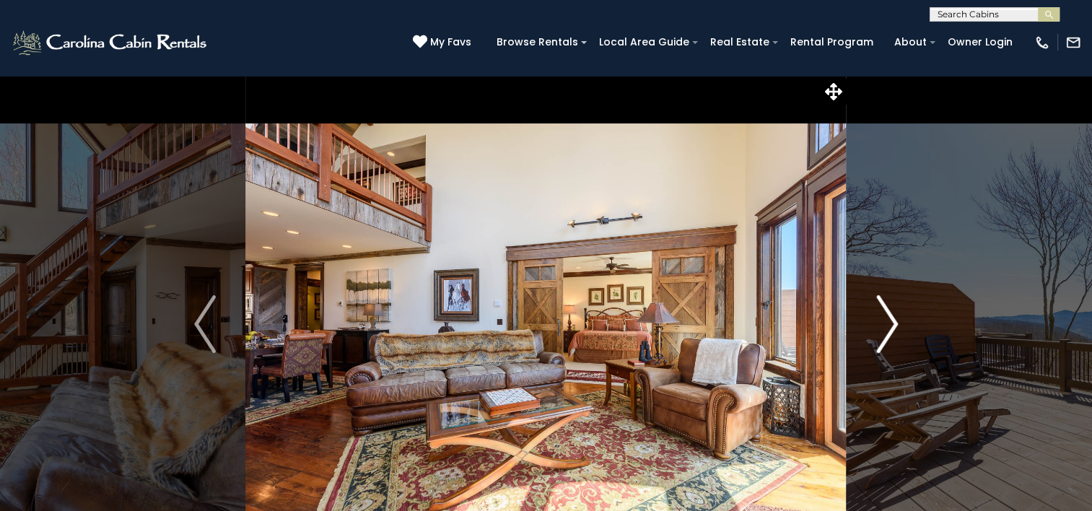
click at [889, 323] on img "Next" at bounding box center [887, 324] width 22 height 58
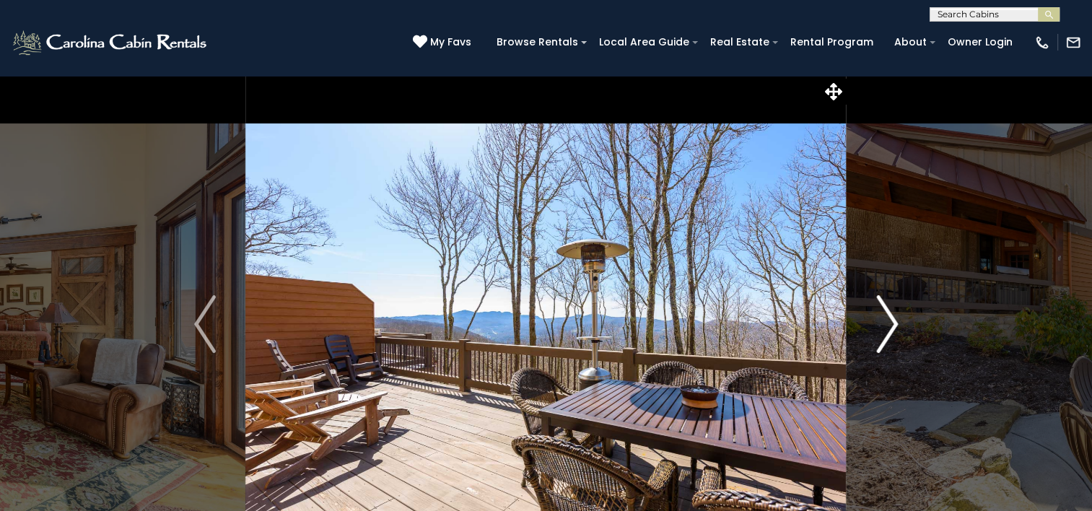
click at [889, 323] on img "Next" at bounding box center [887, 324] width 22 height 58
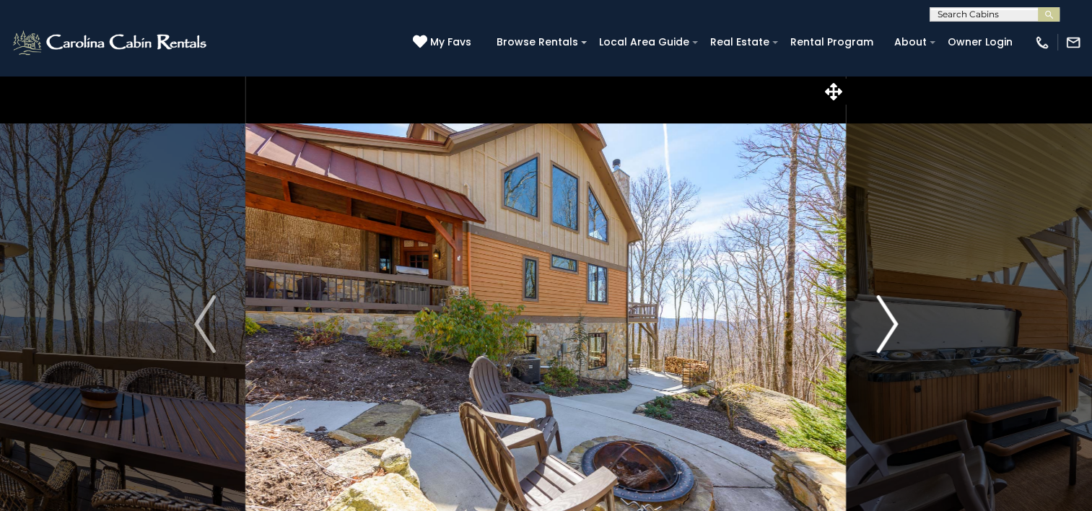
click at [889, 323] on img "Next" at bounding box center [887, 324] width 22 height 58
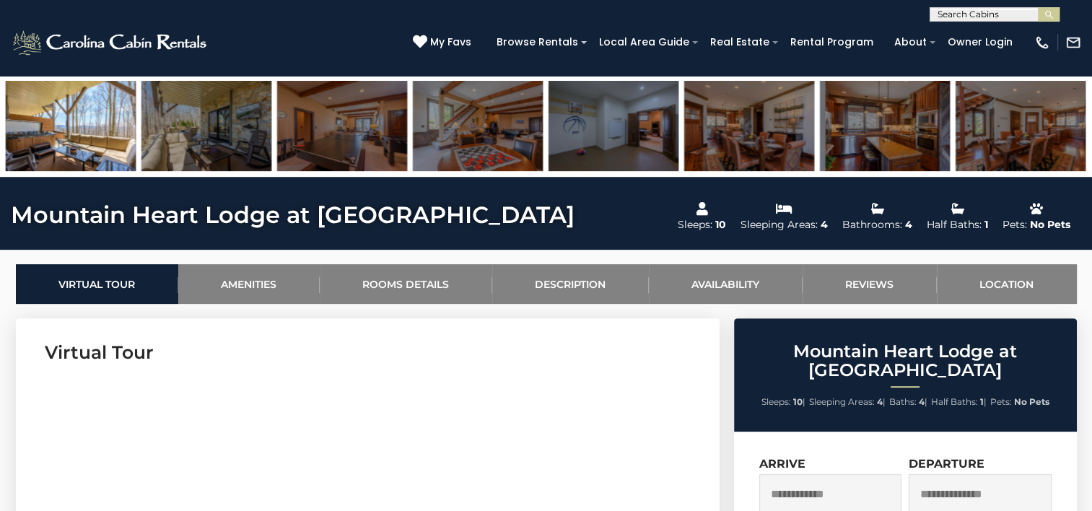
scroll to position [512, 0]
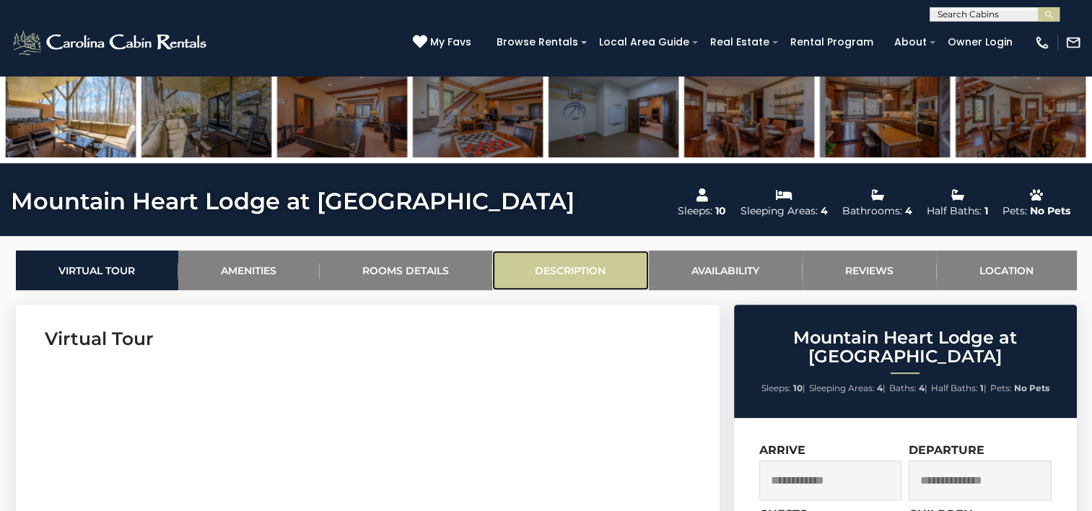
click at [570, 266] on link "Description" at bounding box center [570, 270] width 157 height 40
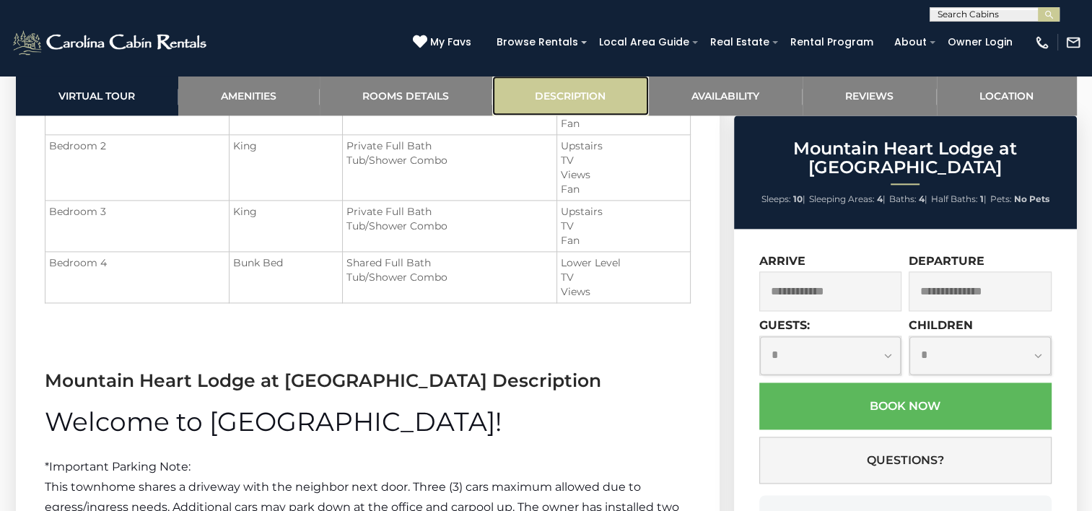
scroll to position [2082, 0]
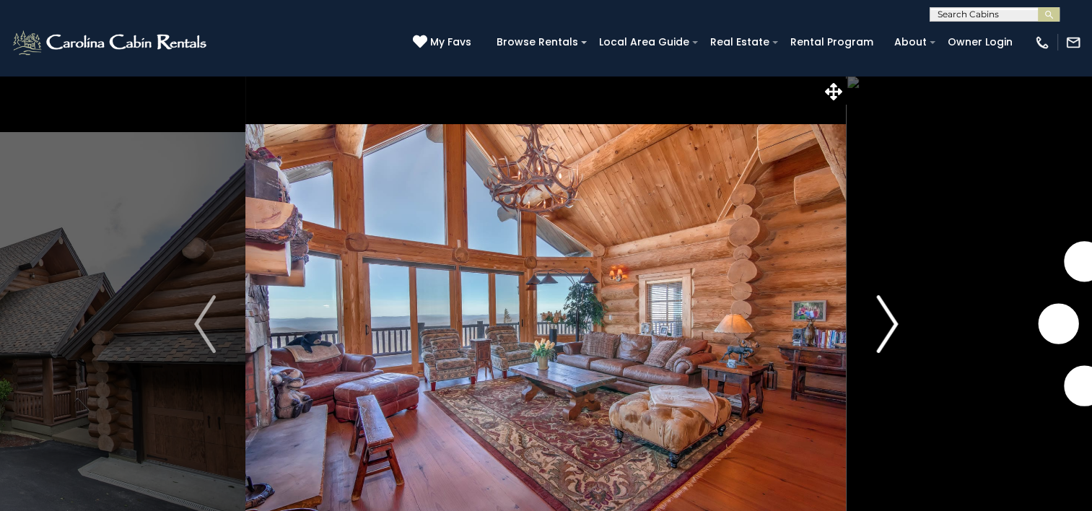
click at [891, 320] on img "Next" at bounding box center [887, 324] width 22 height 58
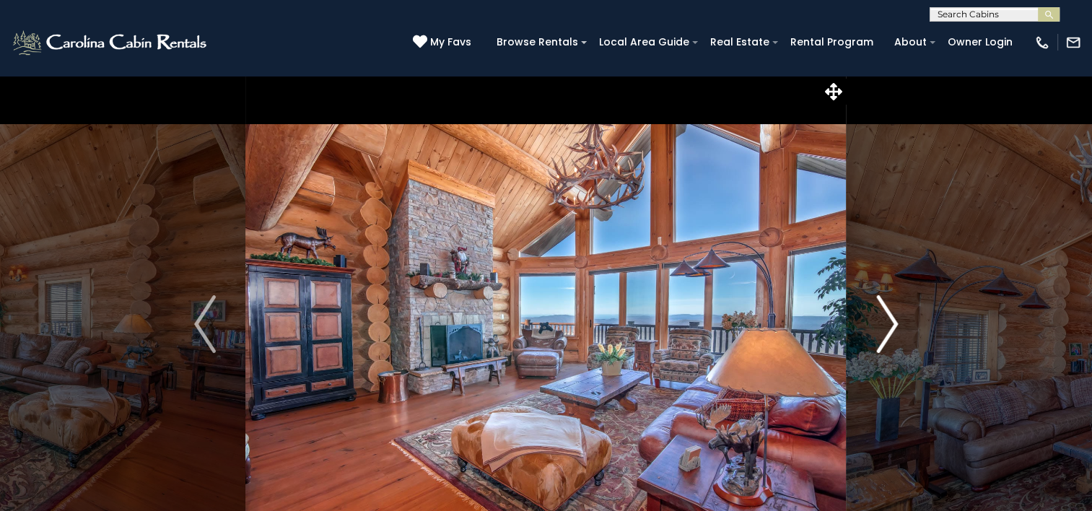
click at [891, 320] on img "Next" at bounding box center [887, 324] width 22 height 58
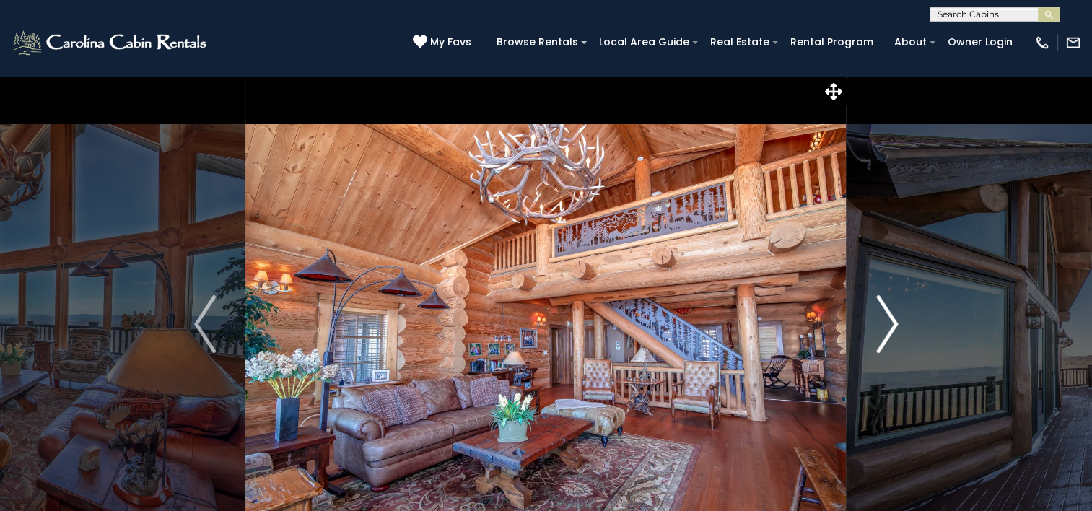
click at [891, 320] on img "Next" at bounding box center [887, 324] width 22 height 58
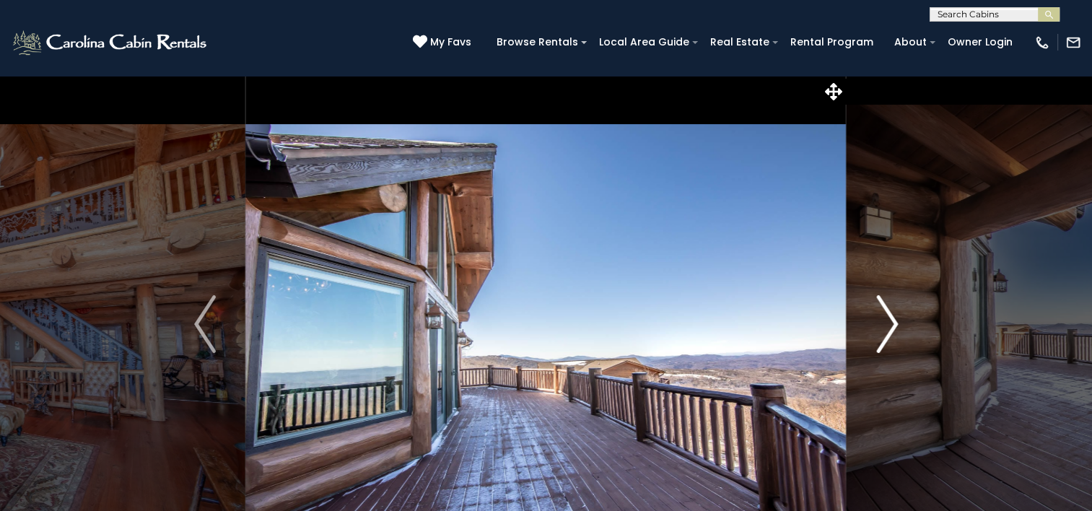
click at [891, 320] on img "Next" at bounding box center [887, 324] width 22 height 58
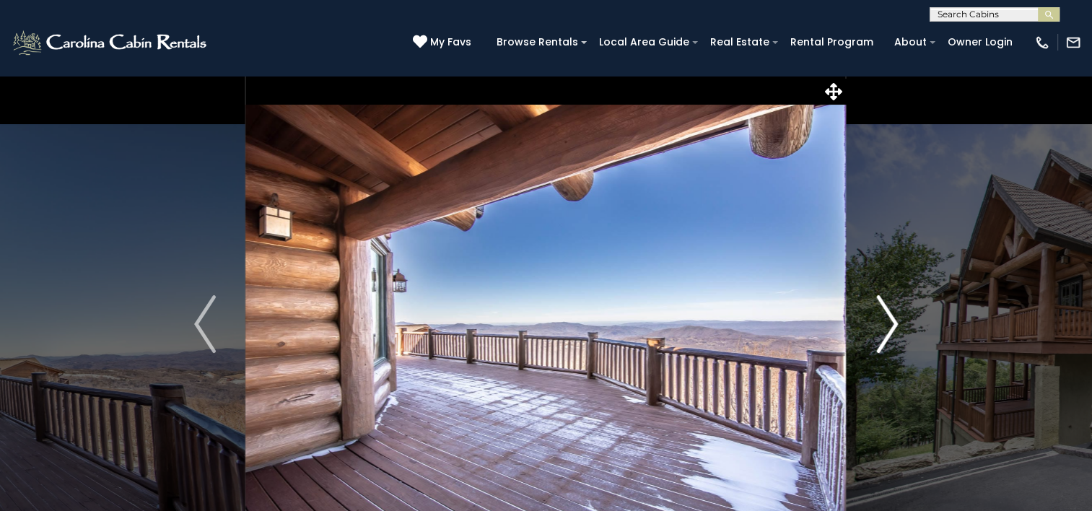
click at [891, 320] on img "Next" at bounding box center [887, 324] width 22 height 58
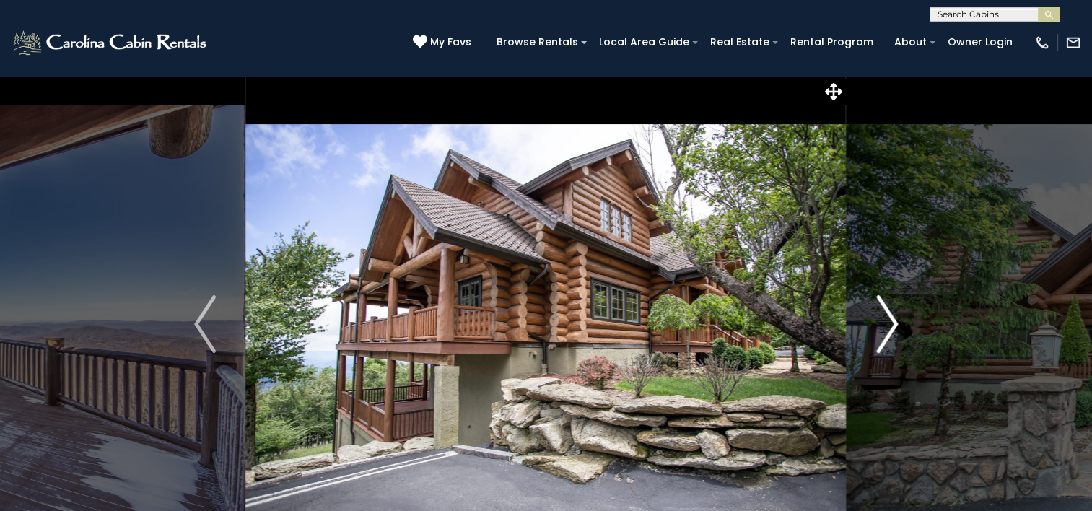
click at [891, 320] on img "Next" at bounding box center [887, 324] width 22 height 58
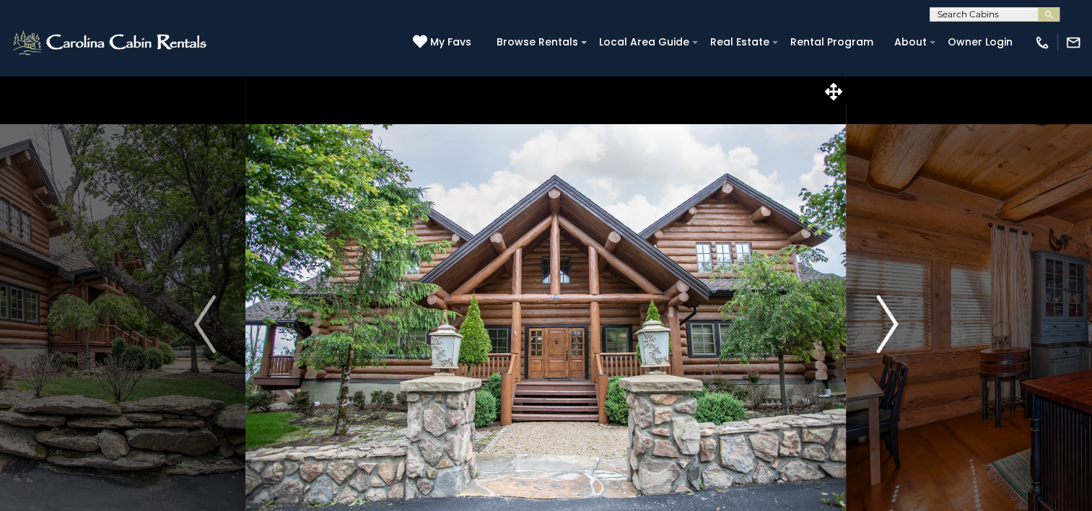
click at [891, 320] on img "Next" at bounding box center [887, 324] width 22 height 58
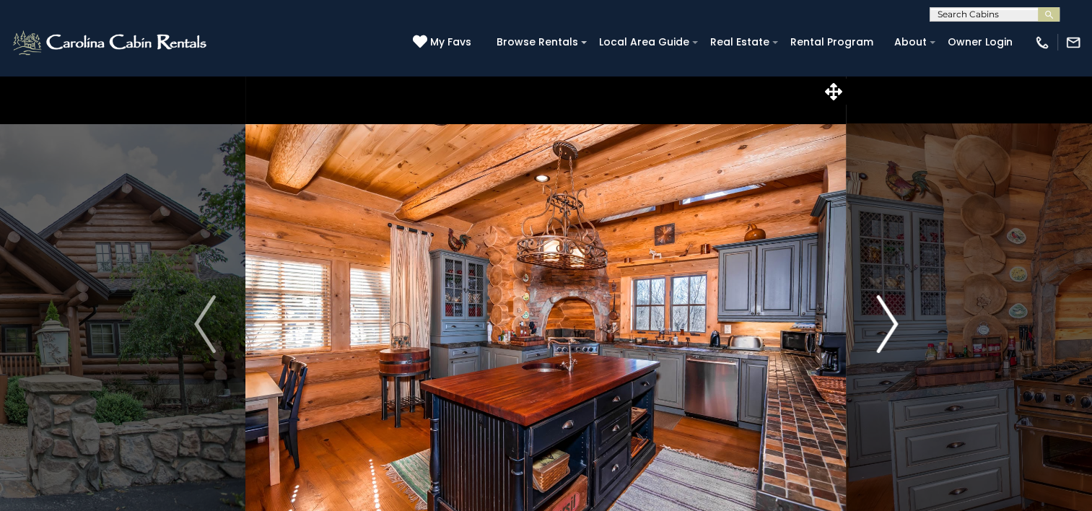
click at [891, 320] on img "Next" at bounding box center [887, 324] width 22 height 58
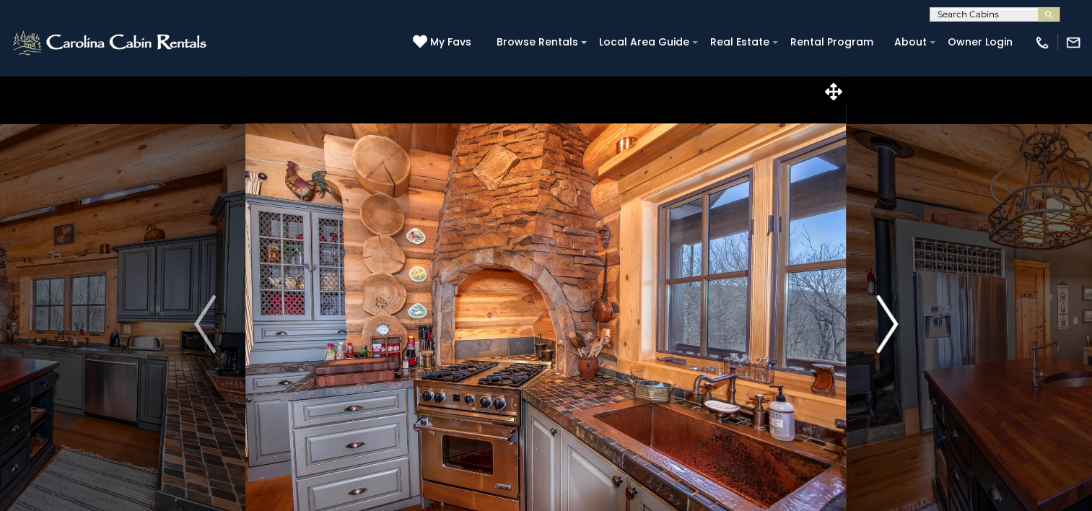
click at [891, 320] on img "Next" at bounding box center [887, 324] width 22 height 58
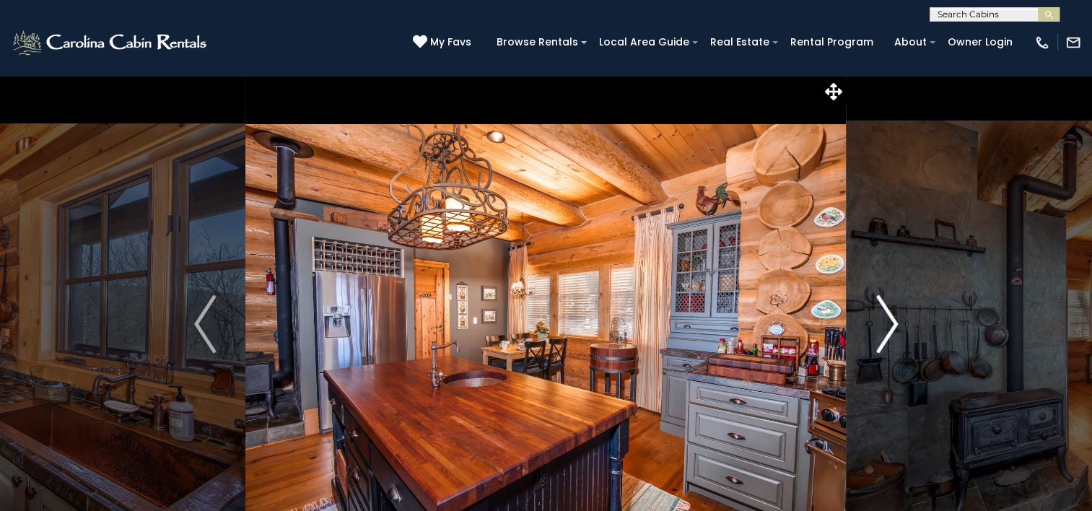
click at [891, 320] on img "Next" at bounding box center [887, 324] width 22 height 58
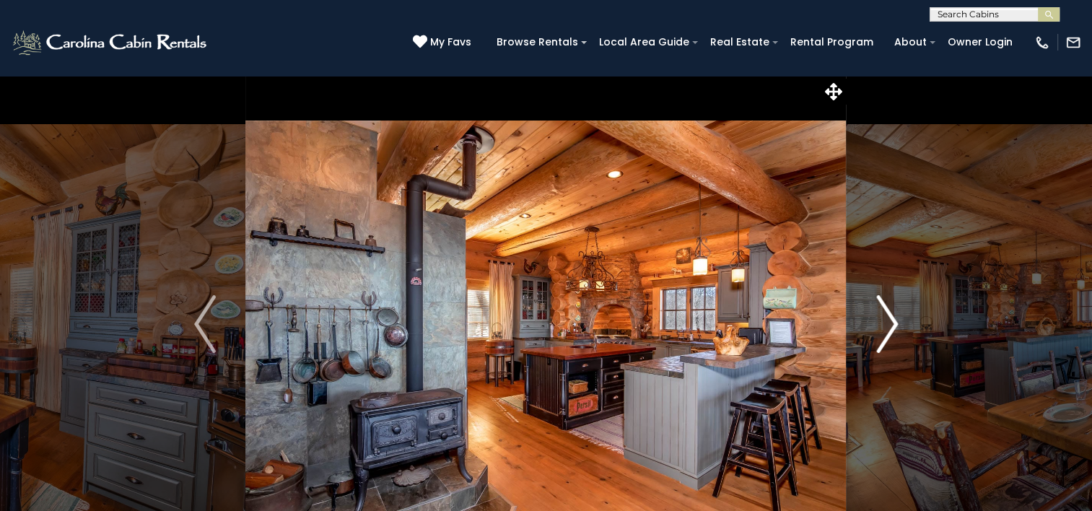
click at [891, 320] on img "Next" at bounding box center [887, 324] width 22 height 58
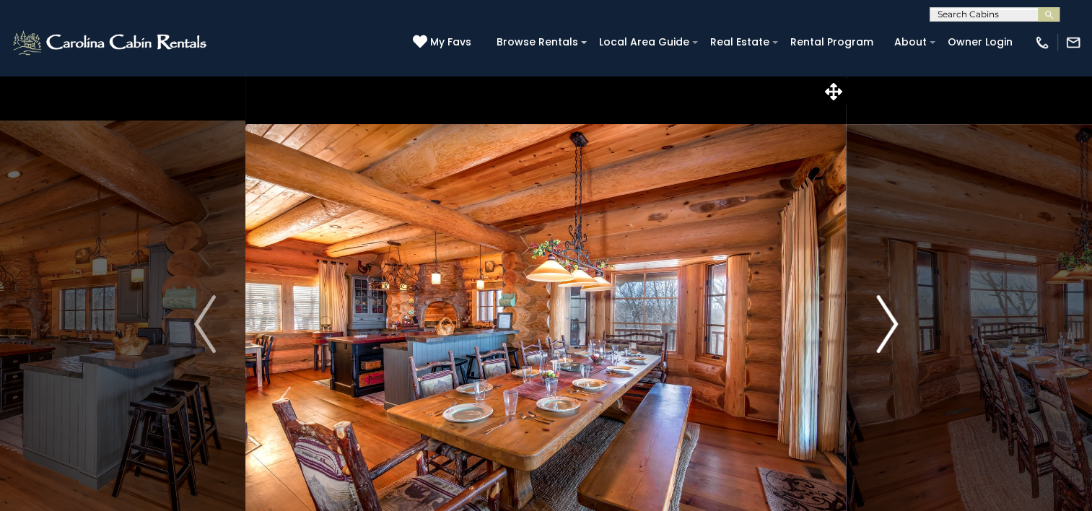
click at [891, 320] on img "Next" at bounding box center [887, 324] width 22 height 58
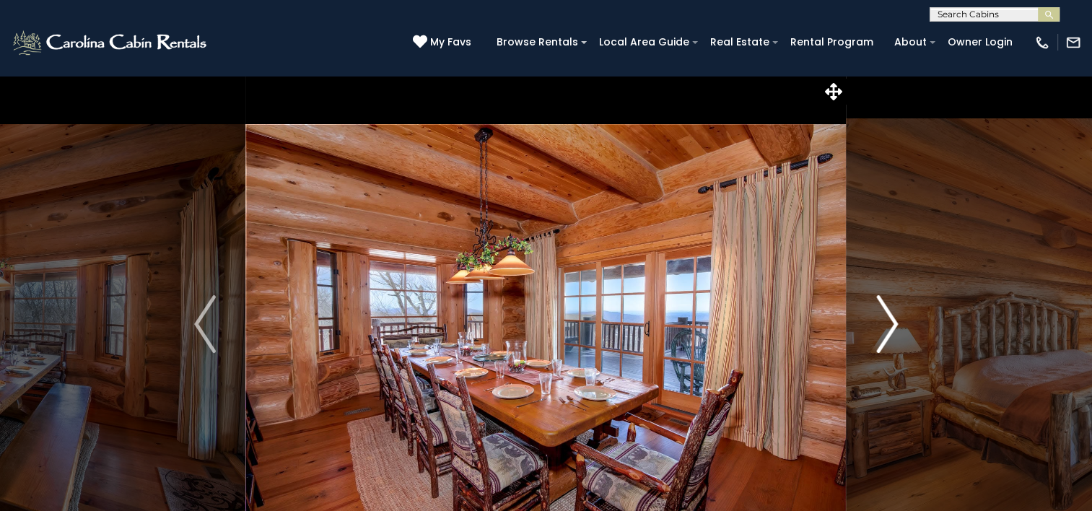
click at [891, 320] on img "Next" at bounding box center [887, 324] width 22 height 58
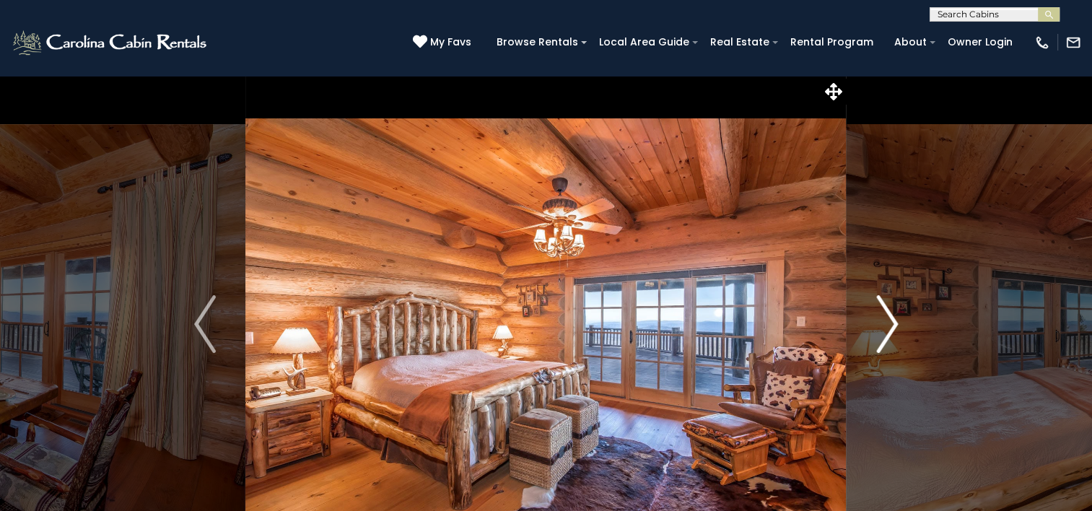
click at [891, 320] on img "Next" at bounding box center [887, 324] width 22 height 58
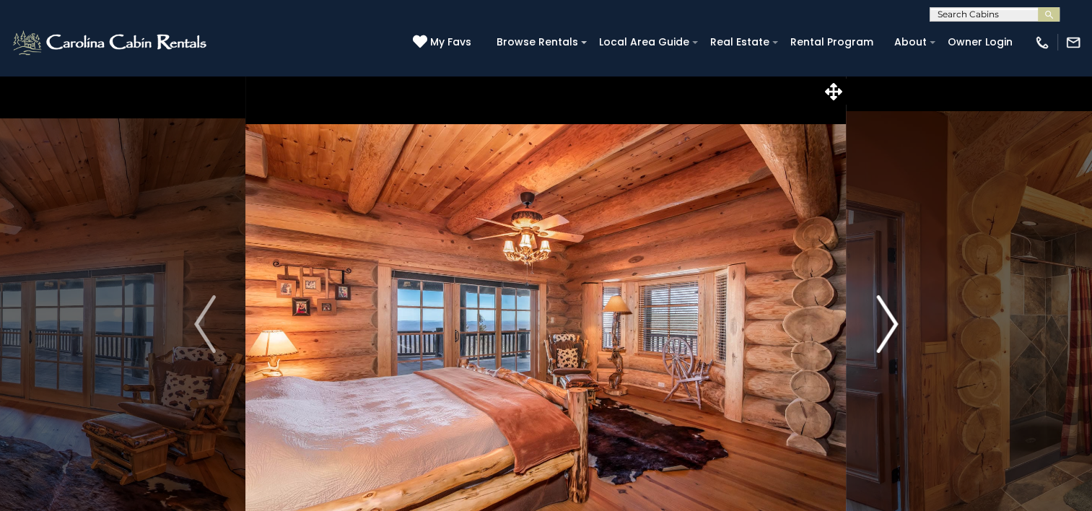
click at [891, 320] on img "Next" at bounding box center [887, 324] width 22 height 58
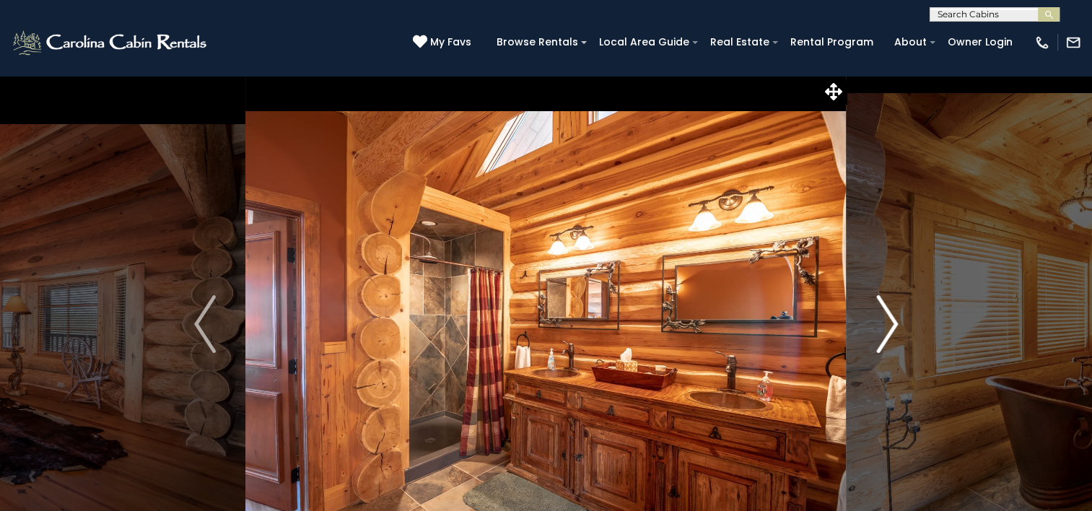
click at [891, 320] on img "Next" at bounding box center [887, 324] width 22 height 58
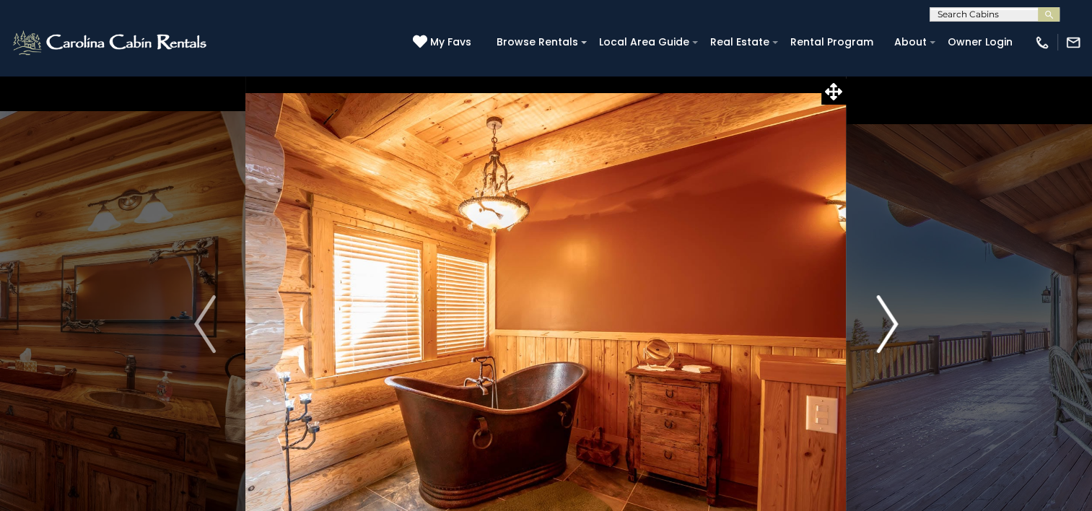
click at [891, 320] on img "Next" at bounding box center [887, 324] width 22 height 58
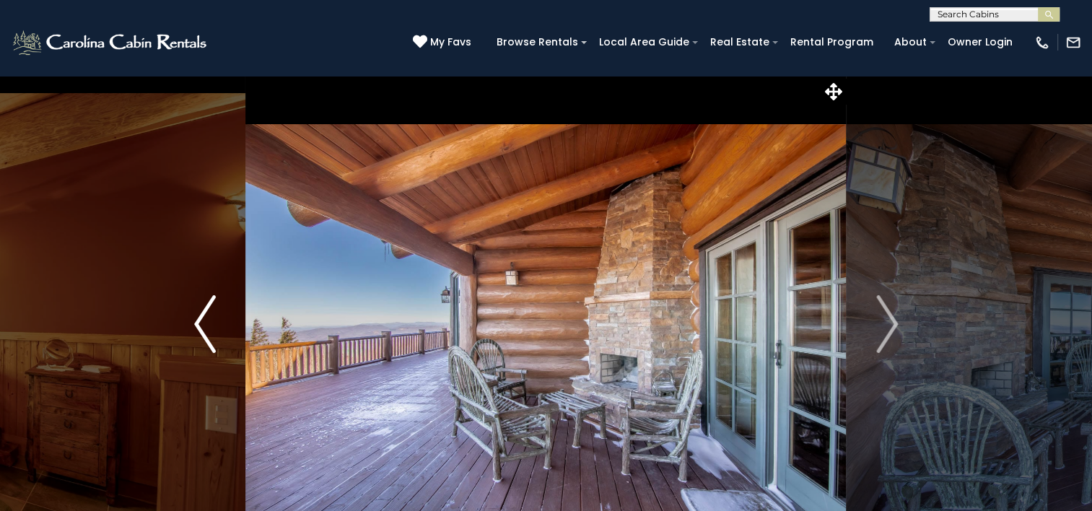
click at [201, 323] on img "Previous" at bounding box center [205, 324] width 22 height 58
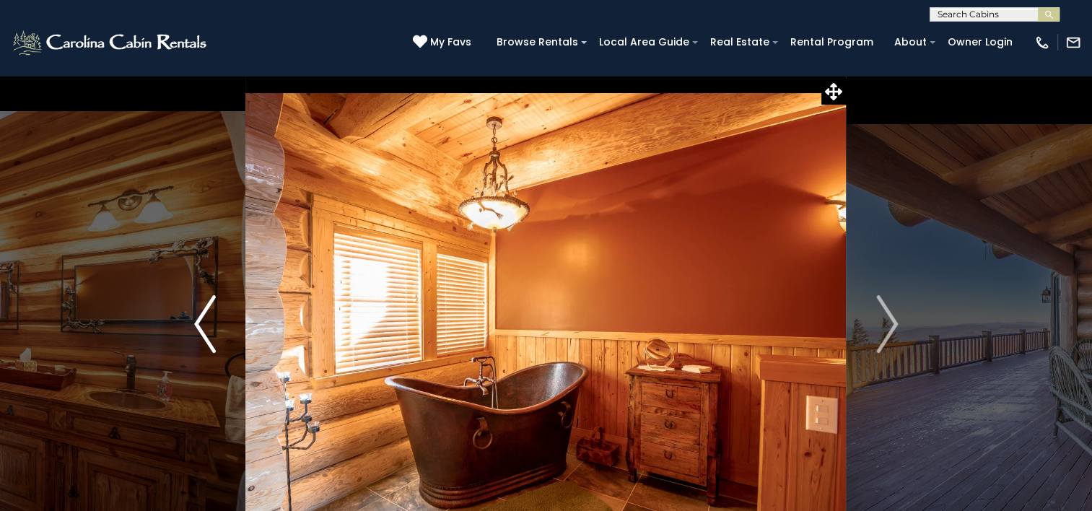
click at [200, 321] on img "Previous" at bounding box center [205, 324] width 22 height 58
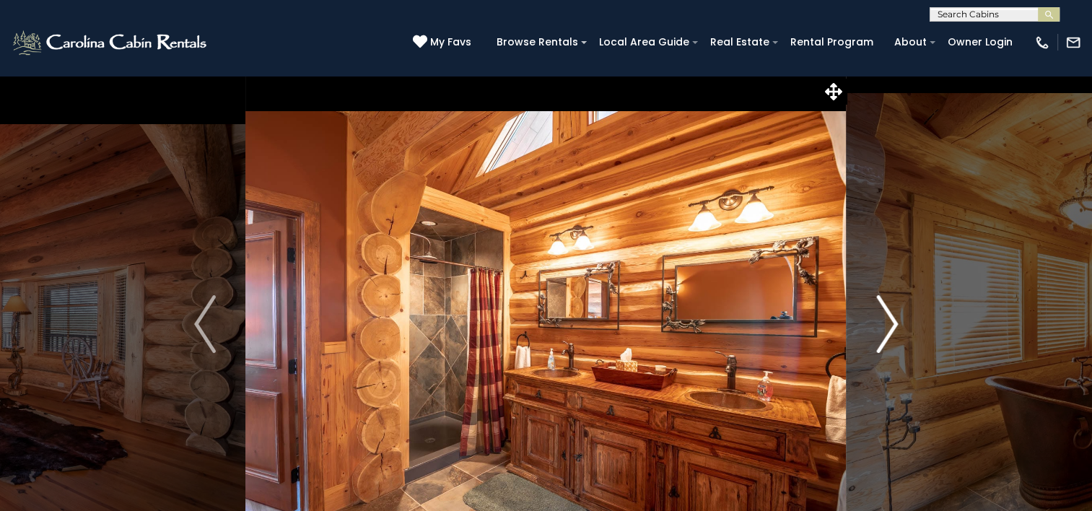
click at [886, 321] on img "Next" at bounding box center [887, 324] width 22 height 58
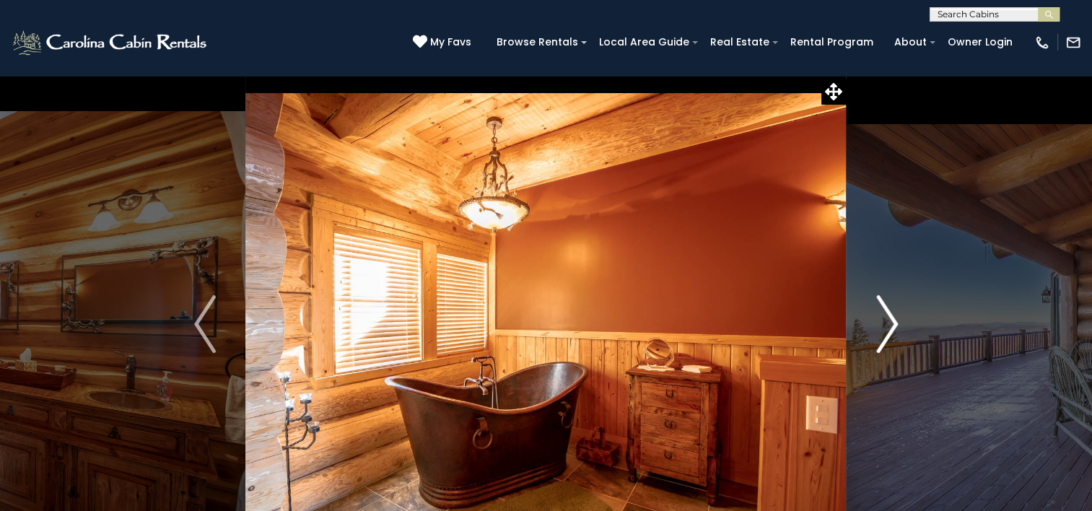
click at [886, 321] on img "Next" at bounding box center [887, 324] width 22 height 58
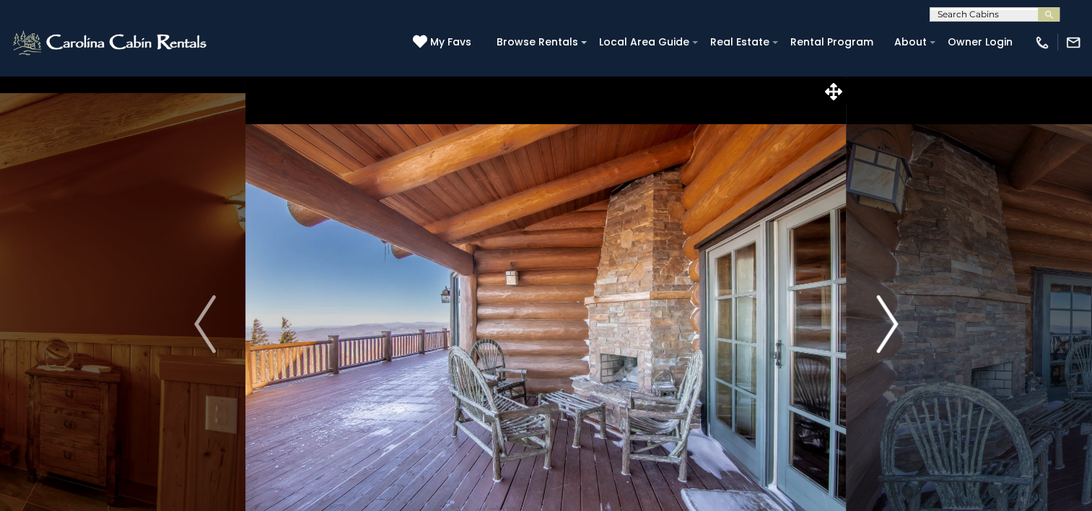
click at [886, 321] on img "Next" at bounding box center [887, 324] width 22 height 58
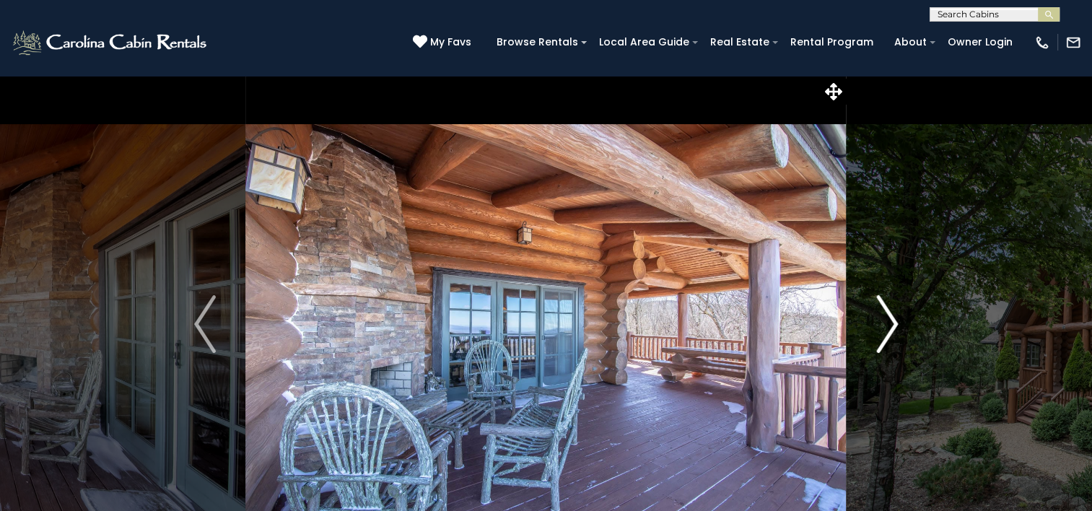
click at [886, 321] on img "Next" at bounding box center [887, 324] width 22 height 58
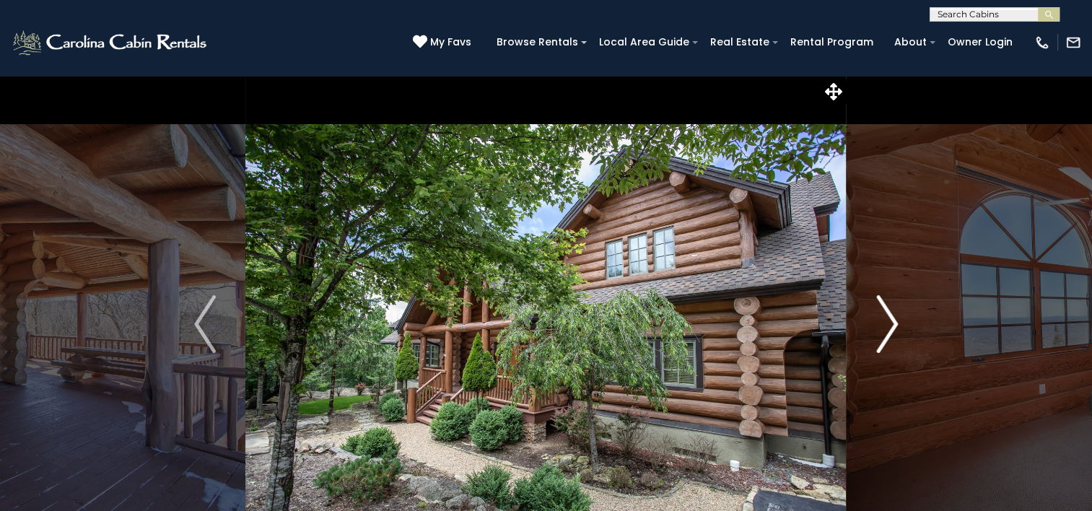
click at [886, 321] on img "Next" at bounding box center [887, 324] width 22 height 58
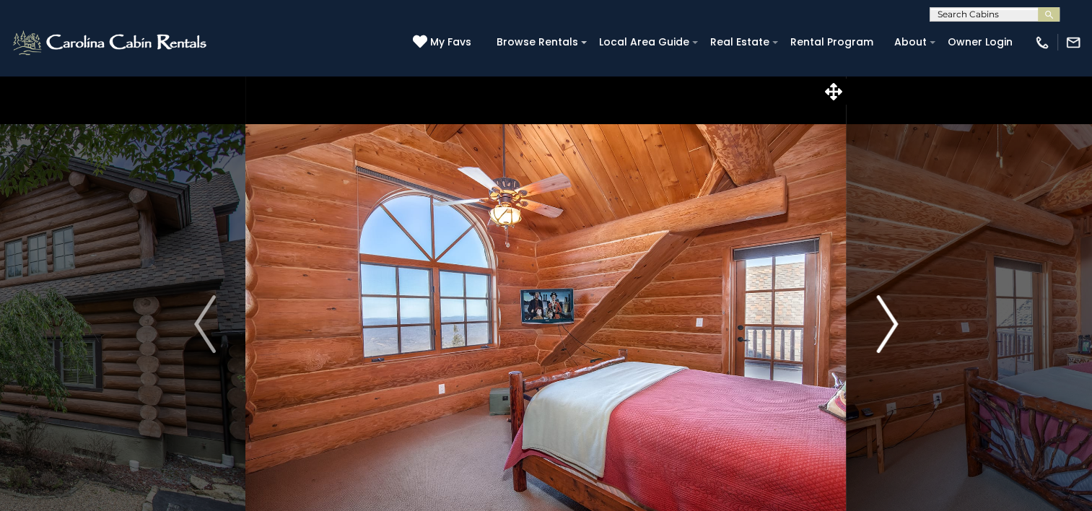
click at [886, 321] on img "Next" at bounding box center [887, 324] width 22 height 58
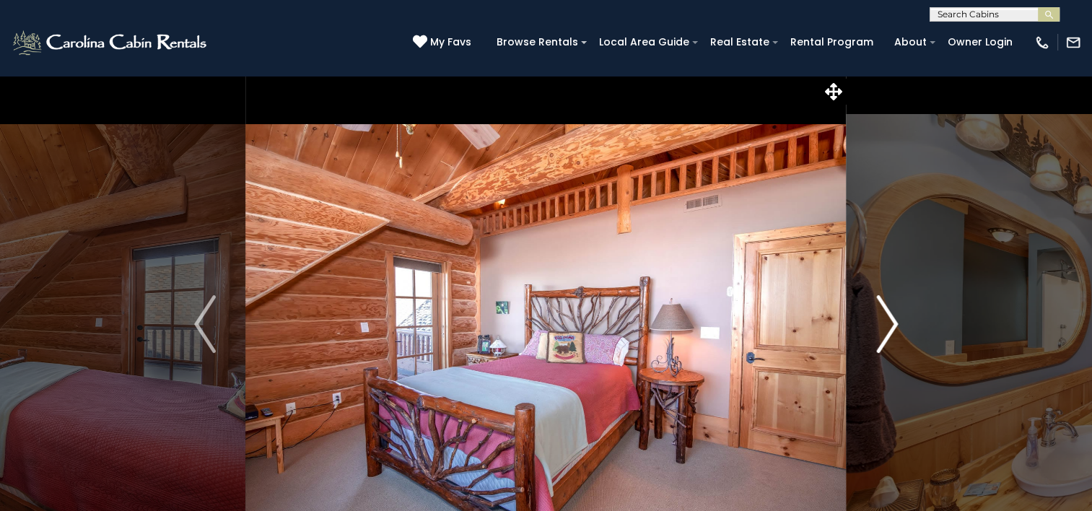
click at [886, 321] on img "Next" at bounding box center [887, 324] width 22 height 58
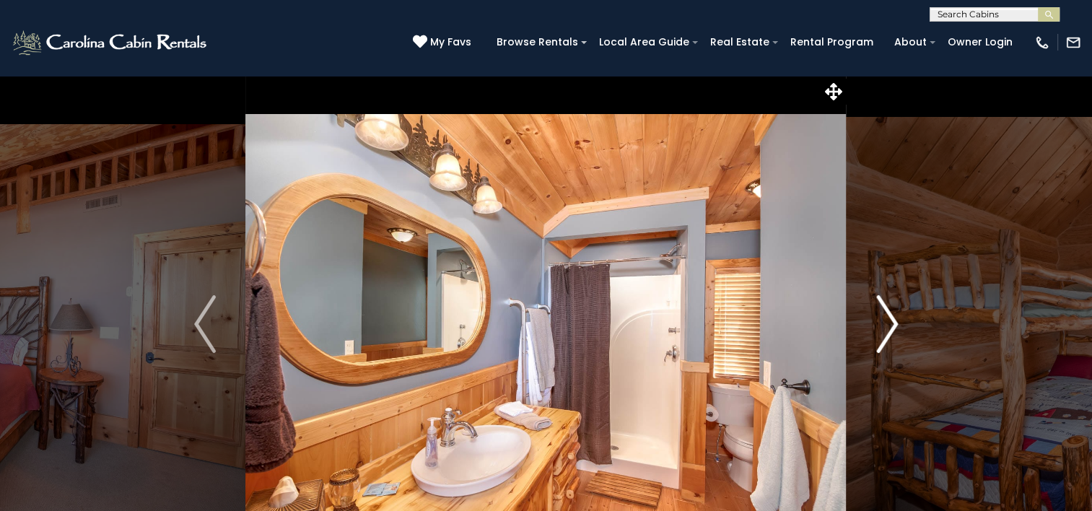
click at [886, 321] on img "Next" at bounding box center [887, 324] width 22 height 58
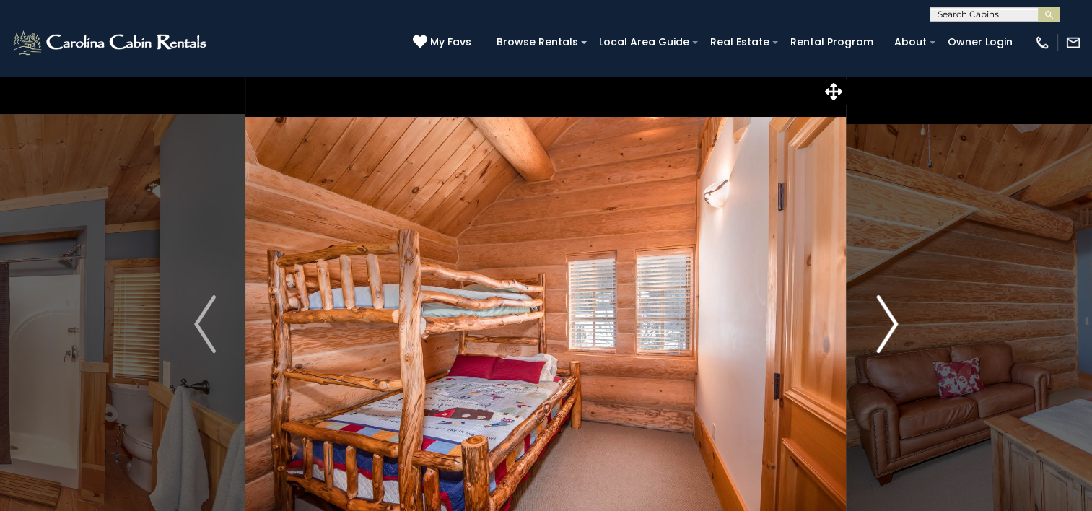
click at [886, 321] on img "Next" at bounding box center [887, 324] width 22 height 58
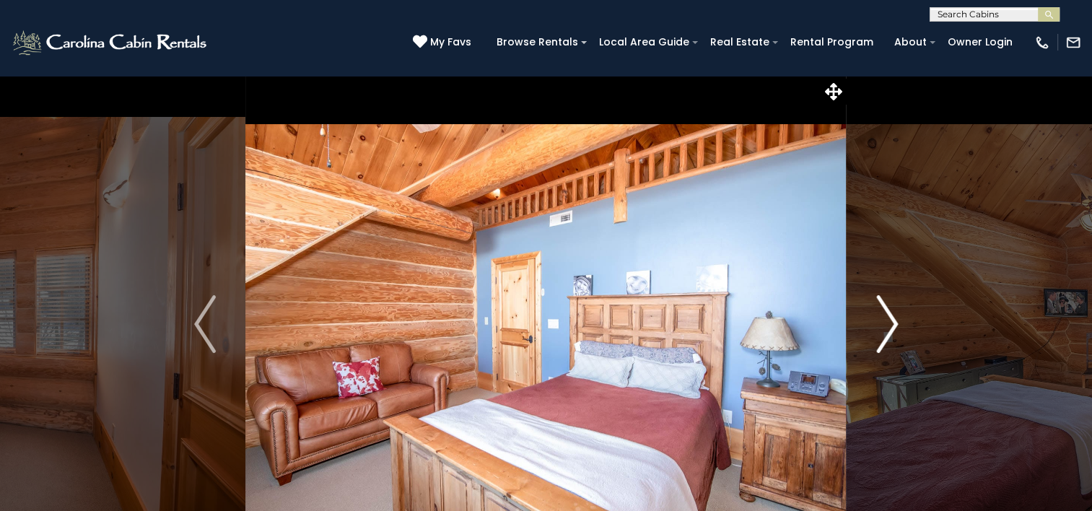
click at [886, 321] on img "Next" at bounding box center [887, 324] width 22 height 58
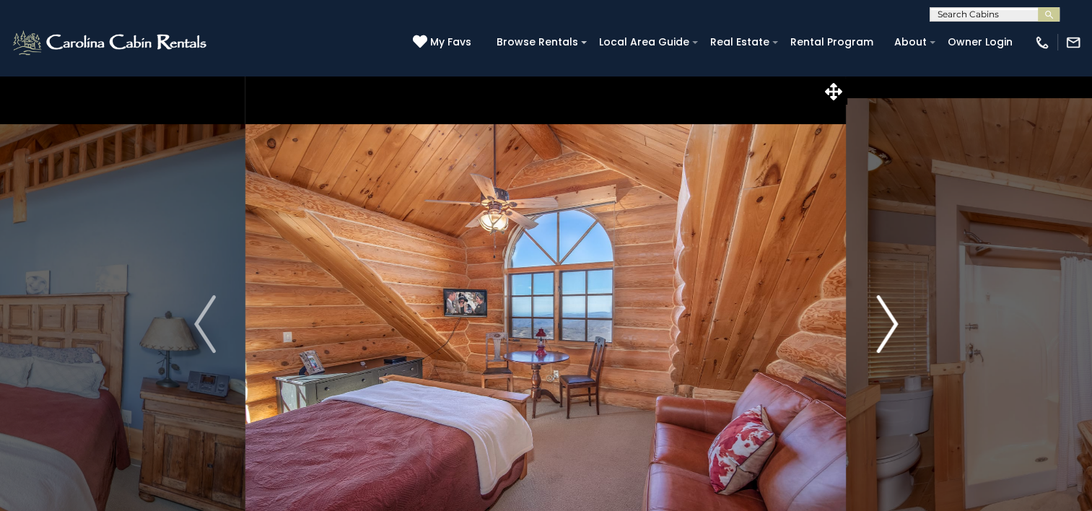
click at [886, 321] on img "Next" at bounding box center [887, 324] width 22 height 58
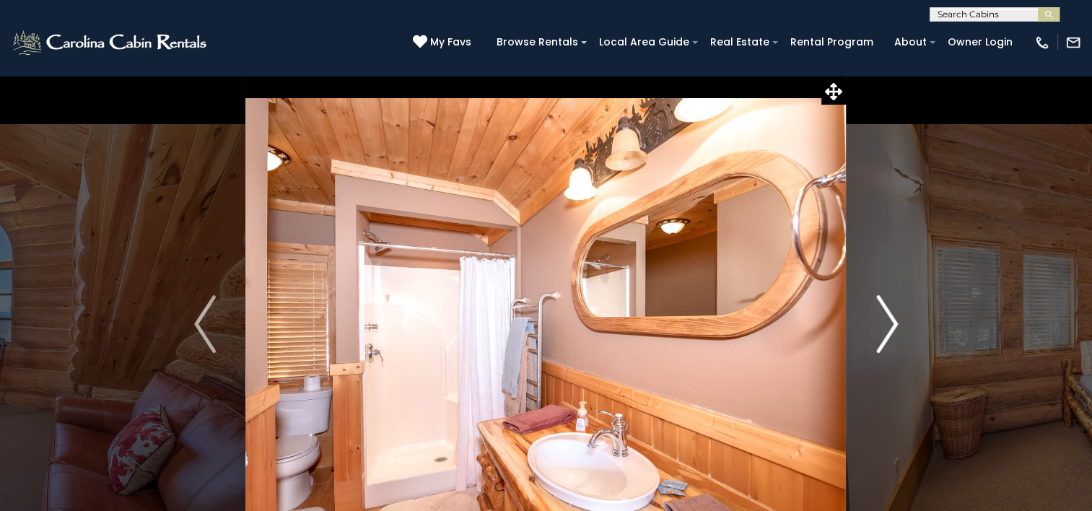
click at [886, 321] on img "Next" at bounding box center [887, 324] width 22 height 58
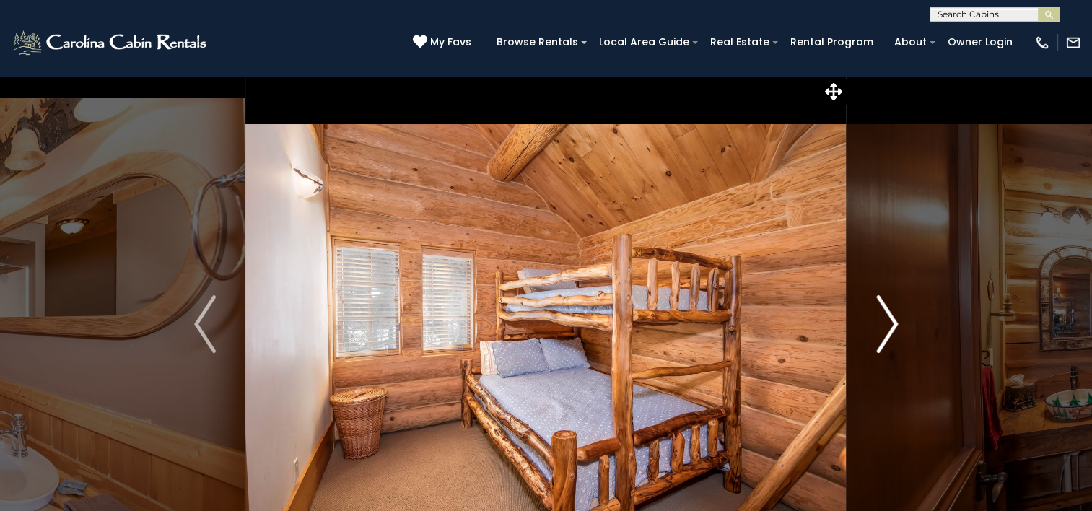
click at [886, 321] on img "Next" at bounding box center [887, 324] width 22 height 58
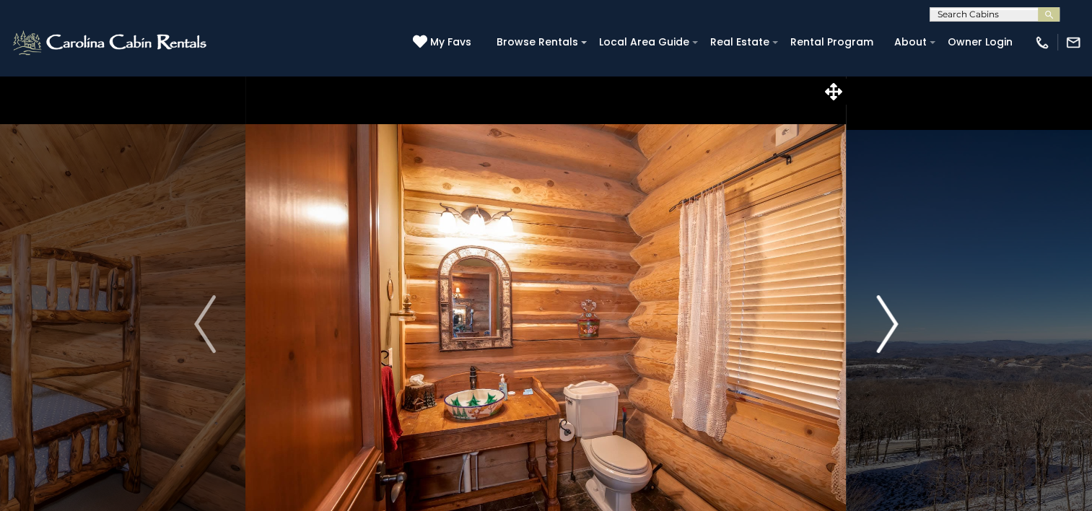
click at [886, 321] on img "Next" at bounding box center [887, 324] width 22 height 58
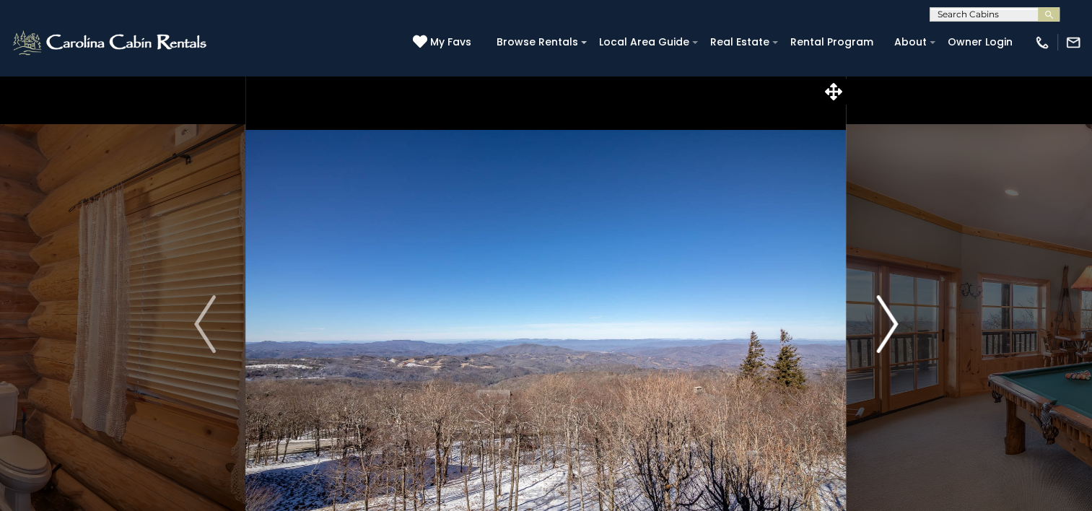
click at [886, 321] on img "Next" at bounding box center [887, 324] width 22 height 58
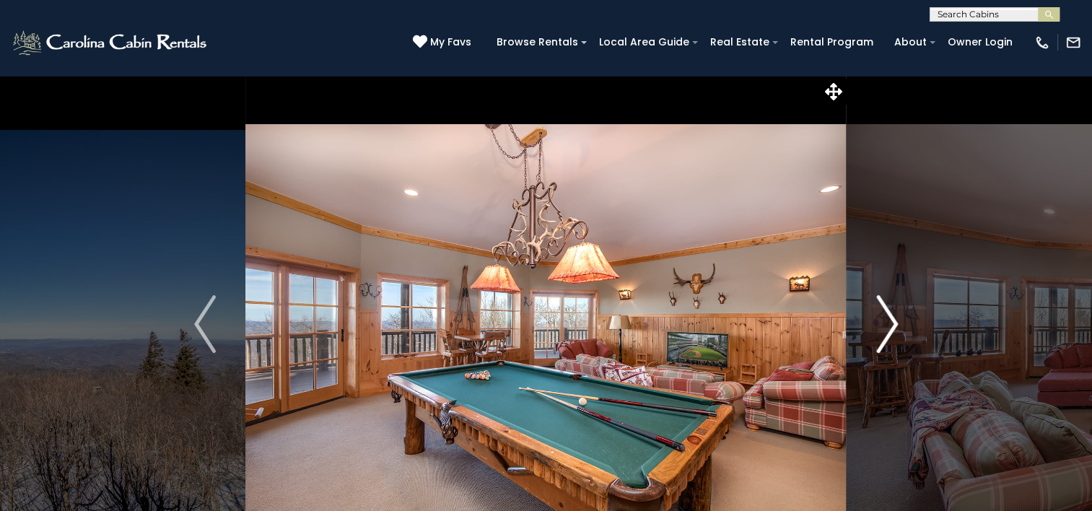
click at [886, 321] on img "Next" at bounding box center [887, 324] width 22 height 58
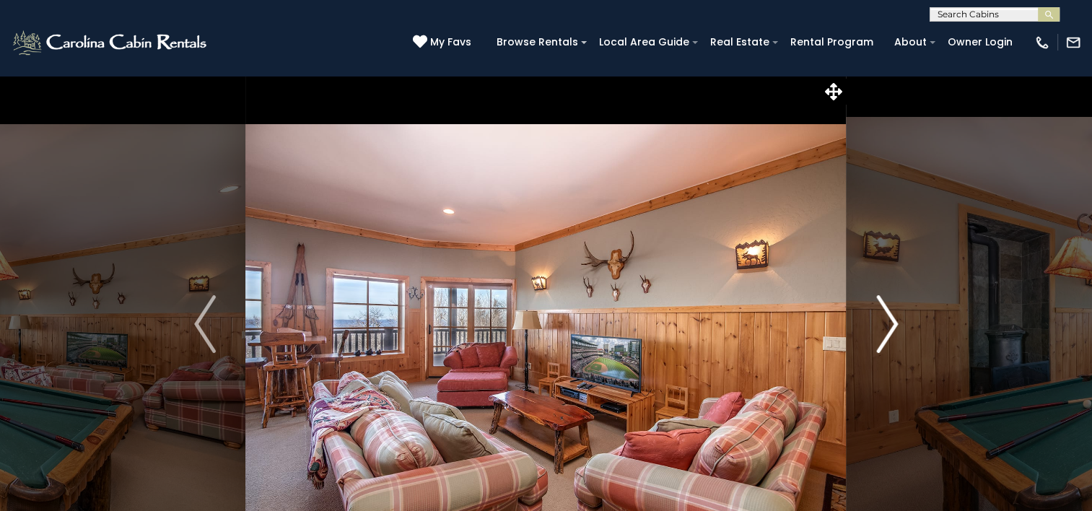
click at [886, 321] on img "Next" at bounding box center [887, 324] width 22 height 58
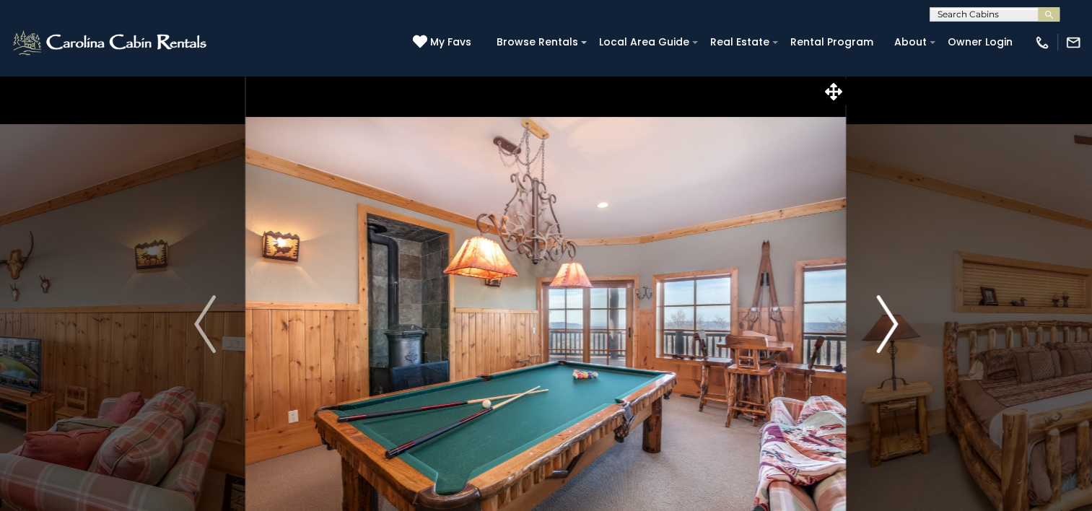
click at [886, 321] on img "Next" at bounding box center [887, 324] width 22 height 58
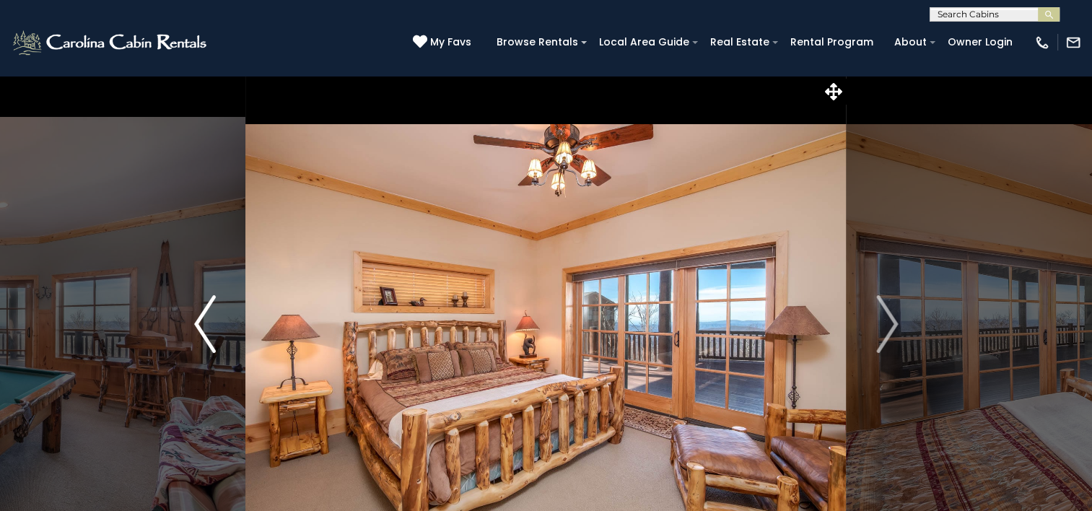
click at [202, 323] on img "Previous" at bounding box center [205, 324] width 22 height 58
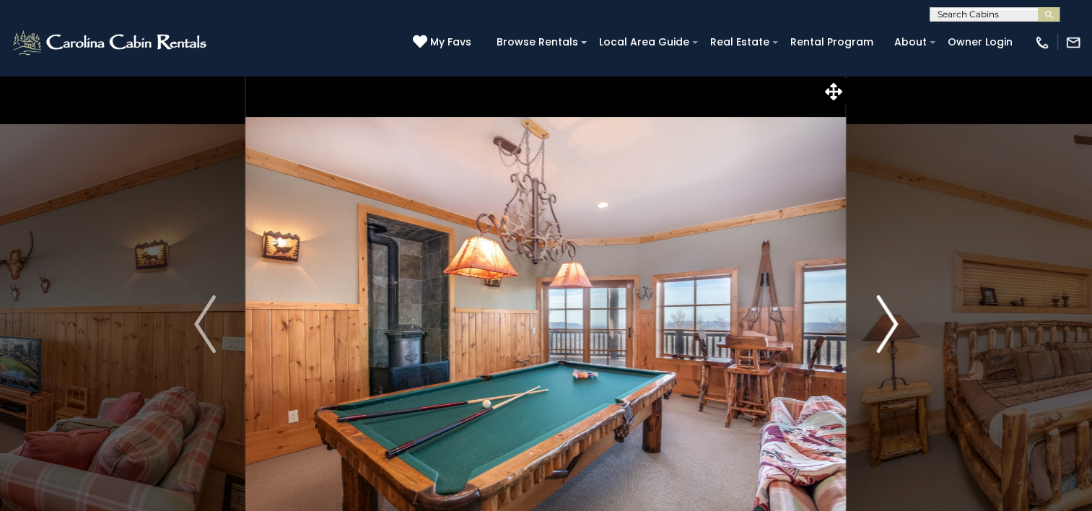
click at [892, 320] on img "Next" at bounding box center [887, 324] width 22 height 58
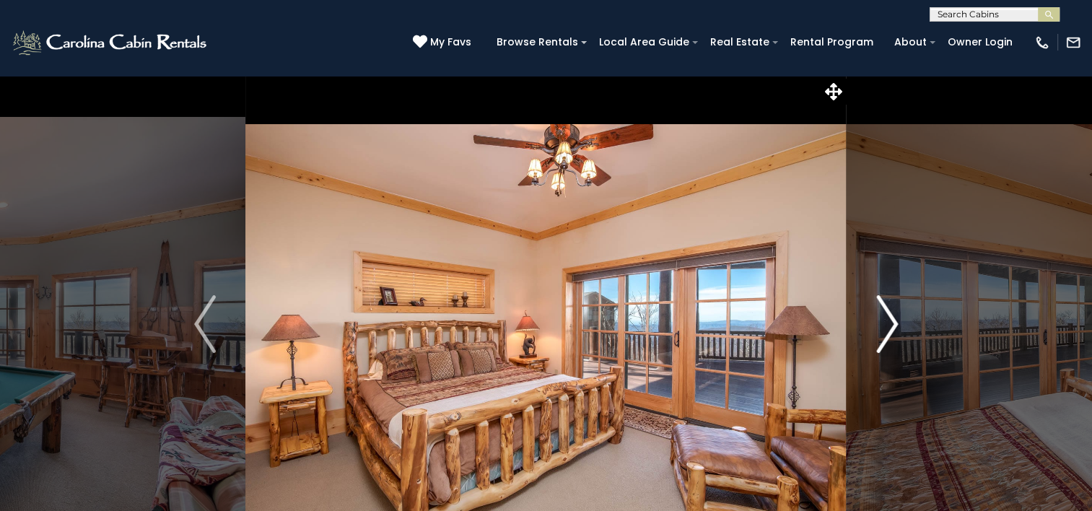
click at [892, 320] on img "Next" at bounding box center [887, 324] width 22 height 58
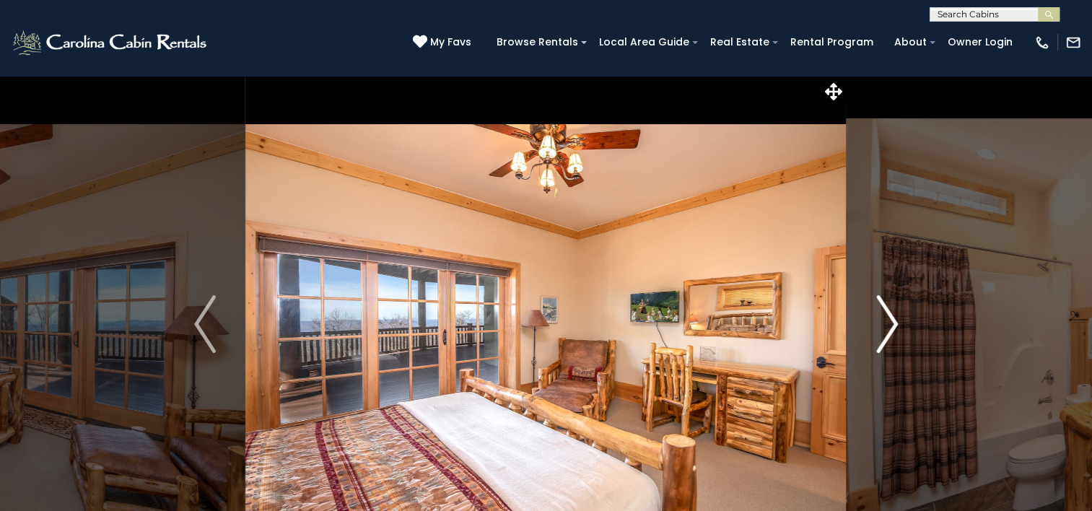
click at [892, 320] on img "Next" at bounding box center [887, 324] width 22 height 58
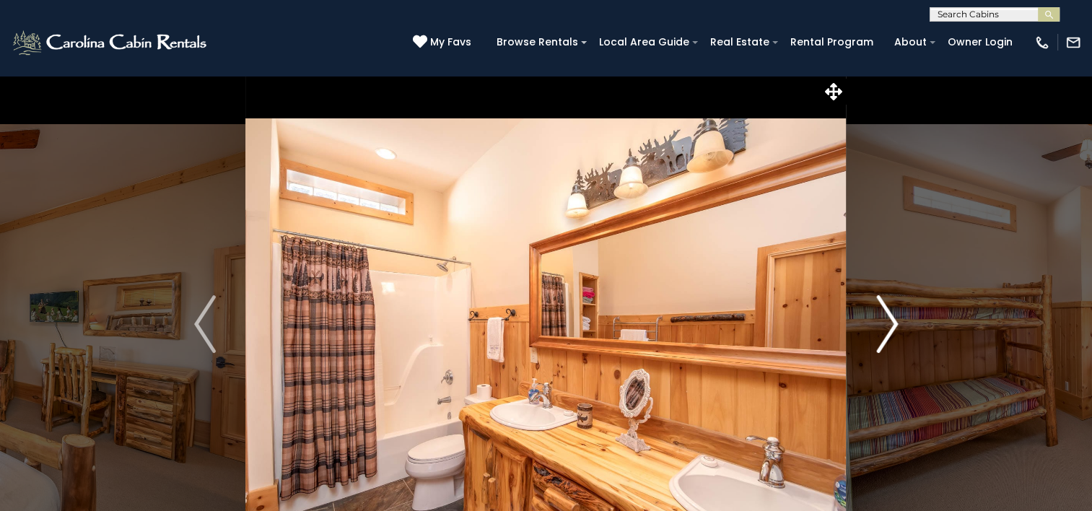
click at [892, 320] on img "Next" at bounding box center [887, 324] width 22 height 58
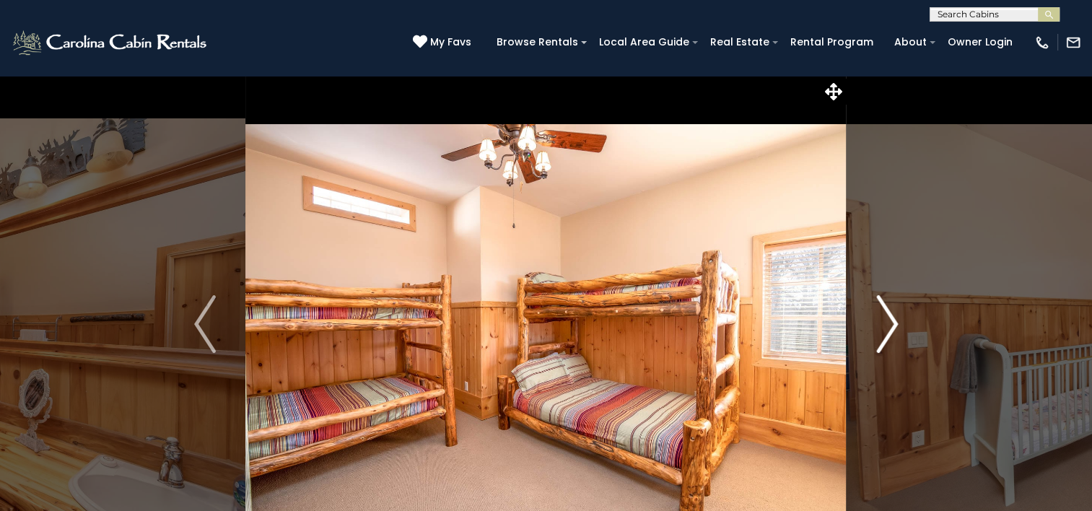
click at [892, 320] on img "Next" at bounding box center [887, 324] width 22 height 58
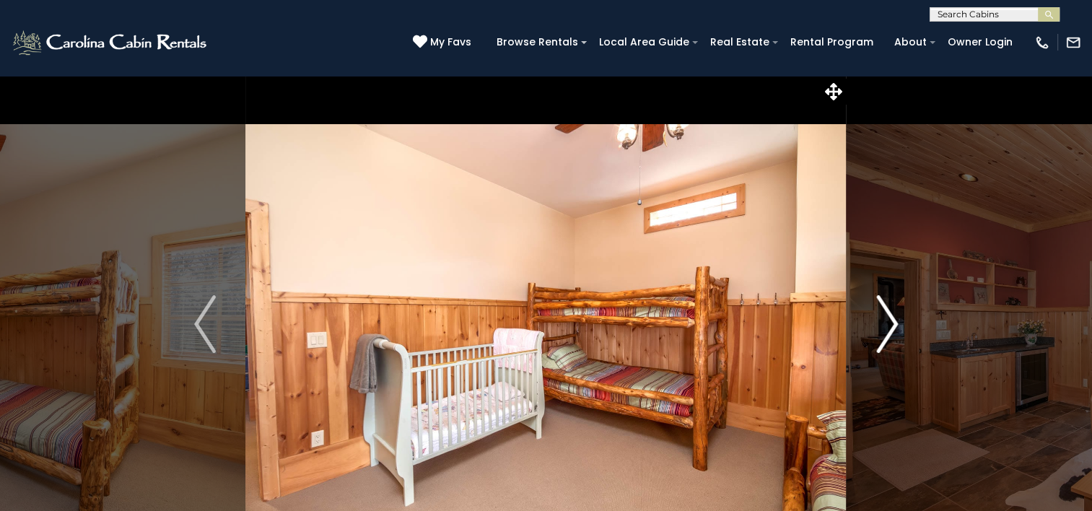
click at [892, 320] on img "Next" at bounding box center [887, 324] width 22 height 58
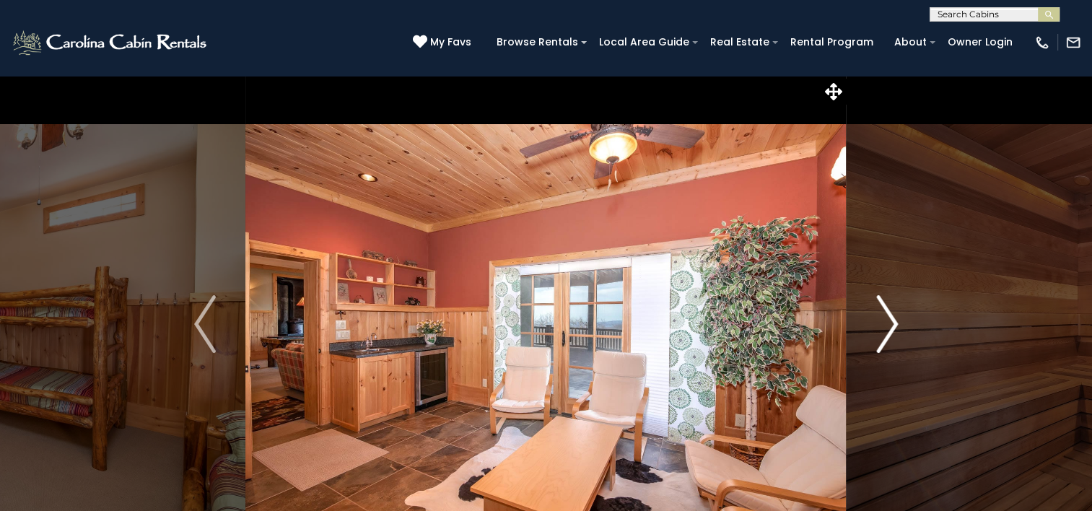
click at [892, 320] on img "Next" at bounding box center [887, 324] width 22 height 58
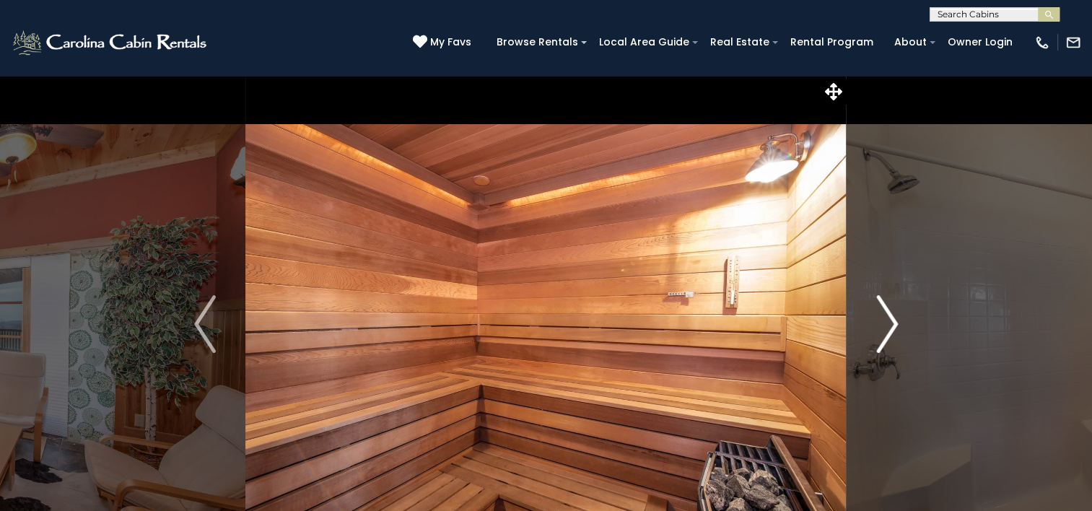
click at [892, 320] on img "Next" at bounding box center [887, 324] width 22 height 58
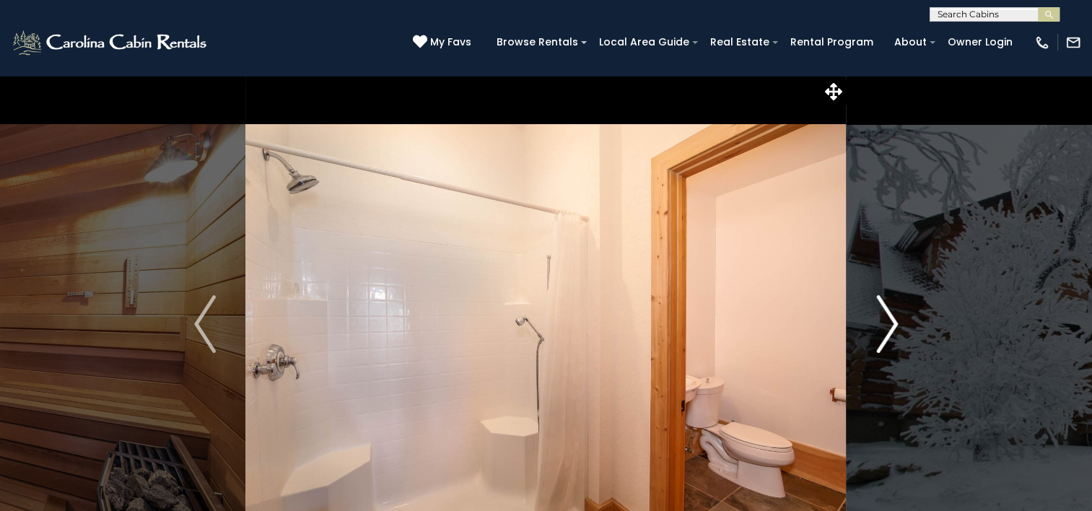
click at [892, 320] on img "Next" at bounding box center [887, 324] width 22 height 58
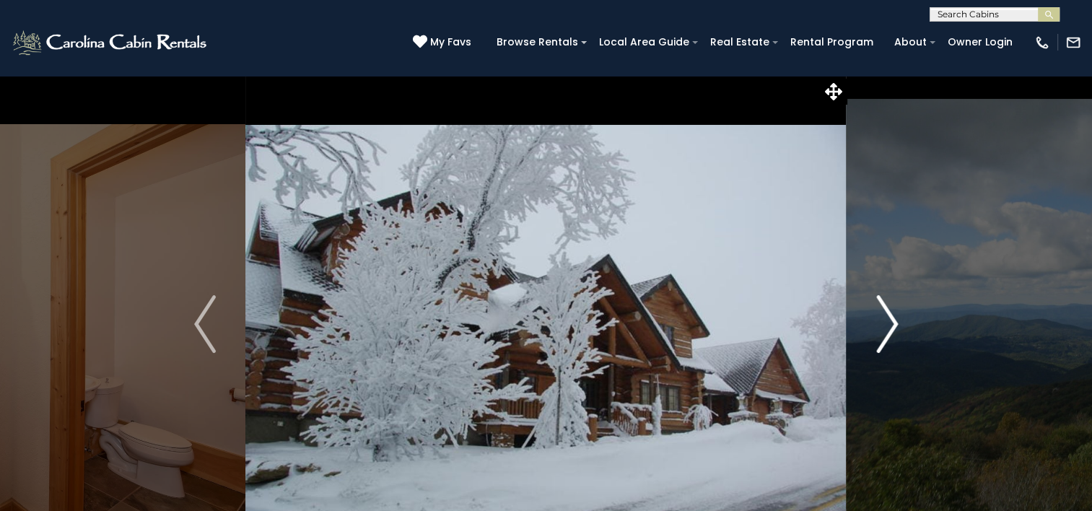
click at [892, 320] on img "Next" at bounding box center [887, 324] width 22 height 58
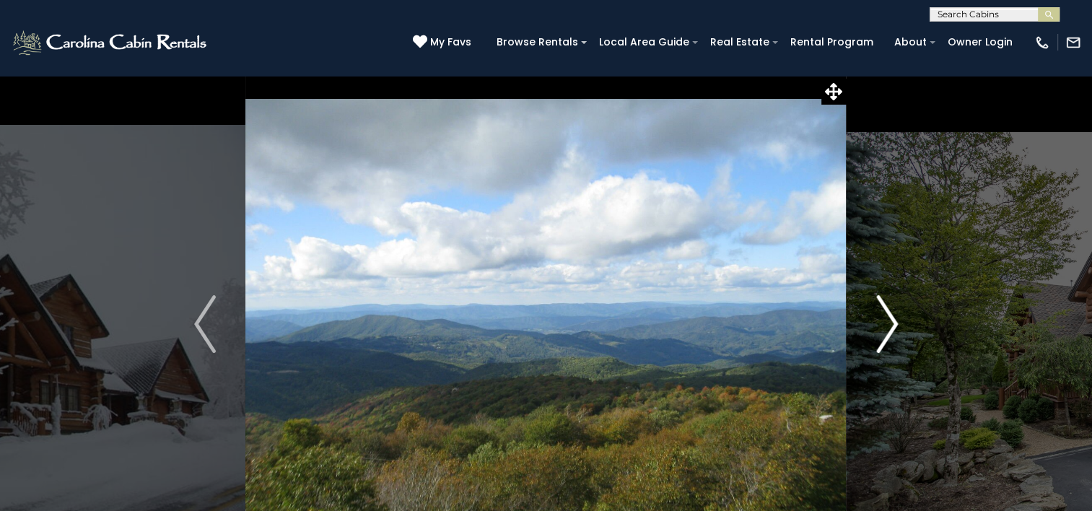
click at [892, 320] on img "Next" at bounding box center [887, 324] width 22 height 58
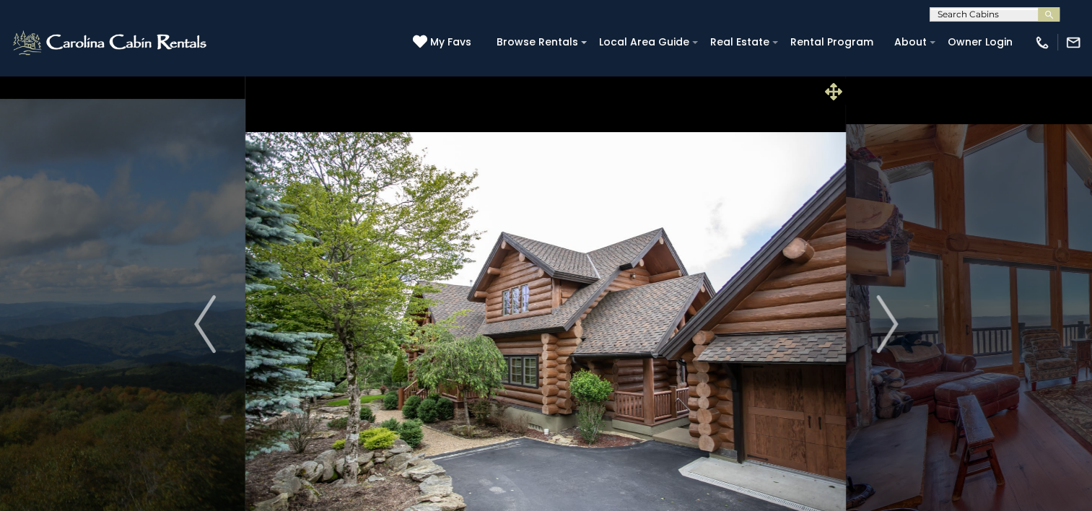
click at [829, 92] on icon at bounding box center [833, 91] width 17 height 17
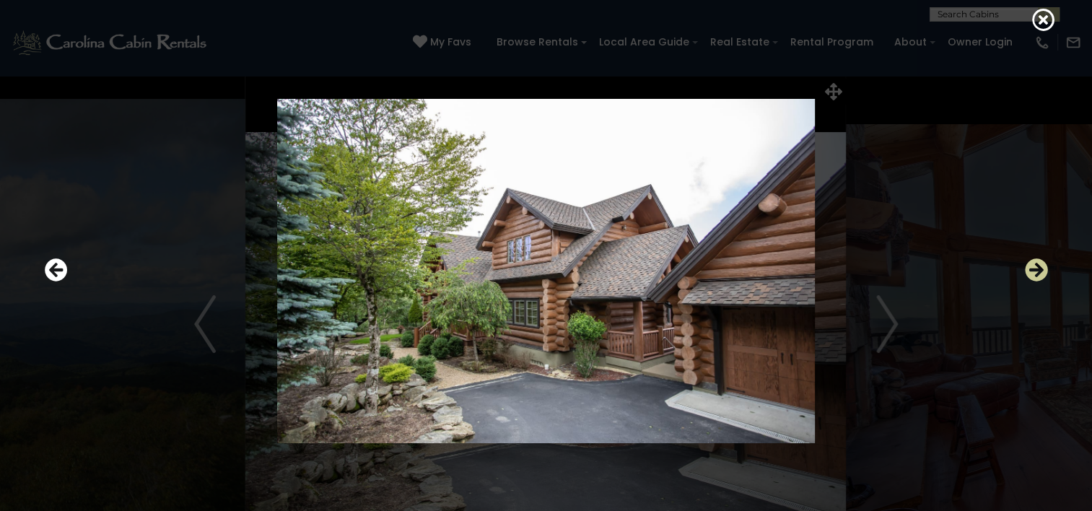
click at [1042, 267] on icon "Next" at bounding box center [1036, 269] width 23 height 23
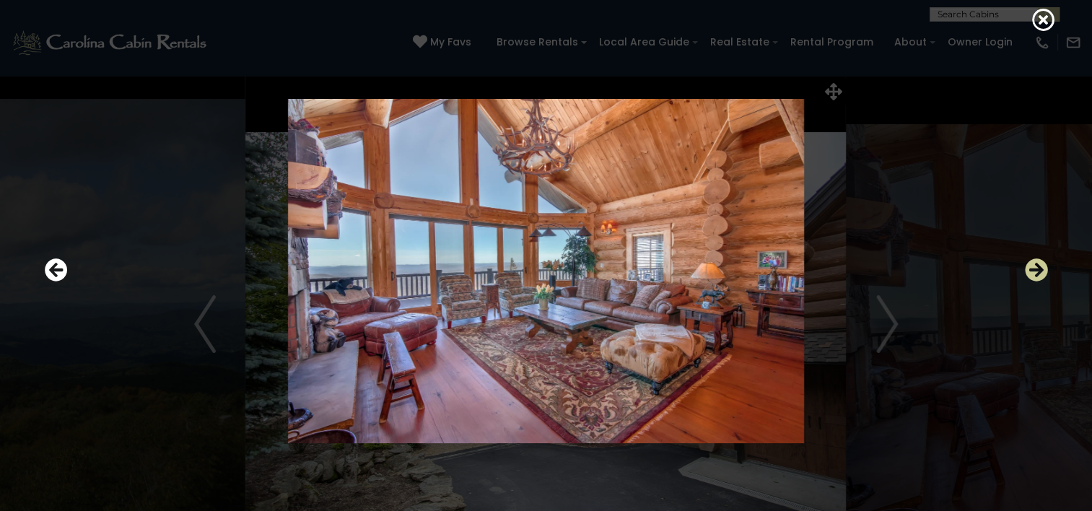
click at [1042, 267] on icon "Next" at bounding box center [1036, 269] width 23 height 23
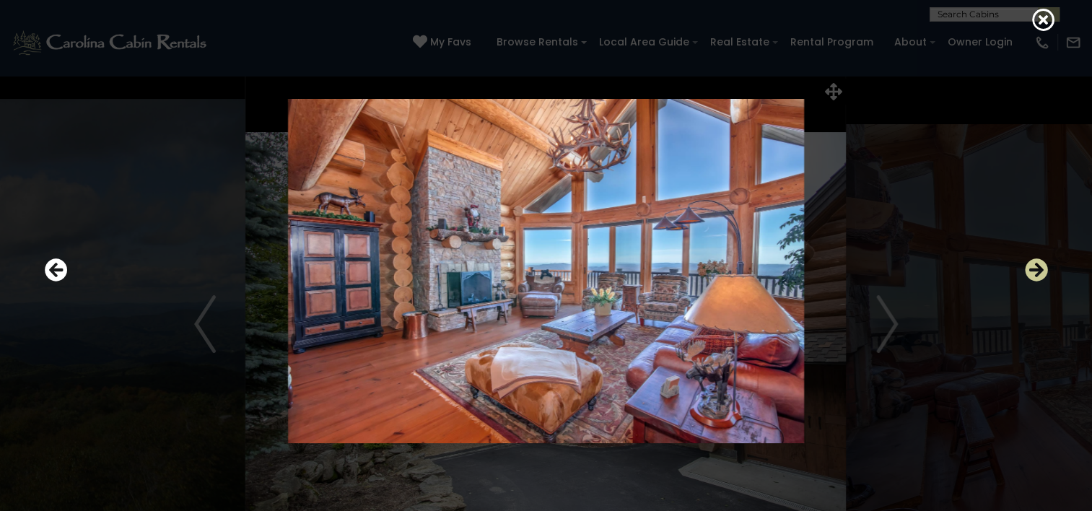
click at [1042, 267] on icon "Next" at bounding box center [1036, 269] width 23 height 23
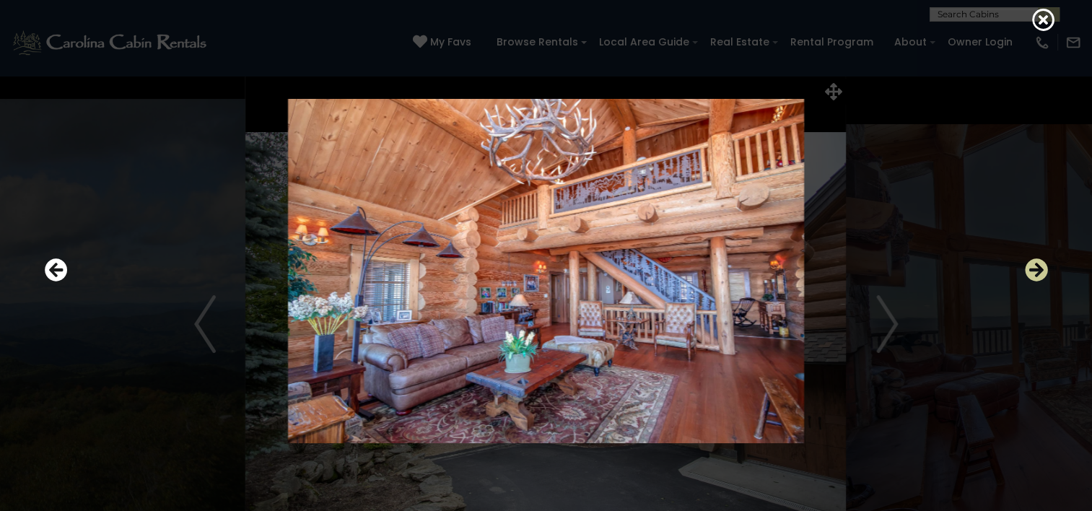
click at [1042, 267] on icon "Next" at bounding box center [1036, 269] width 23 height 23
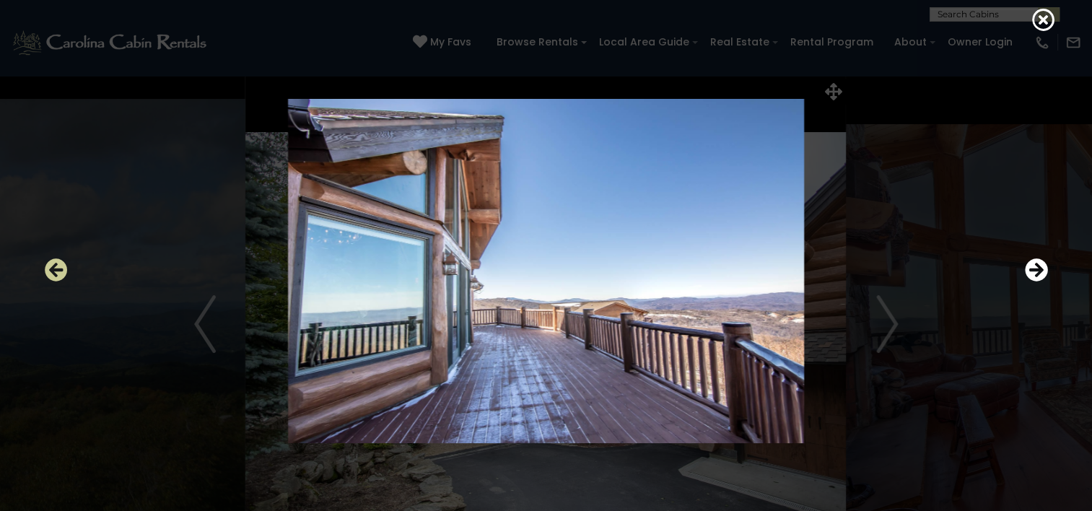
click at [49, 268] on icon "Previous" at bounding box center [56, 269] width 23 height 23
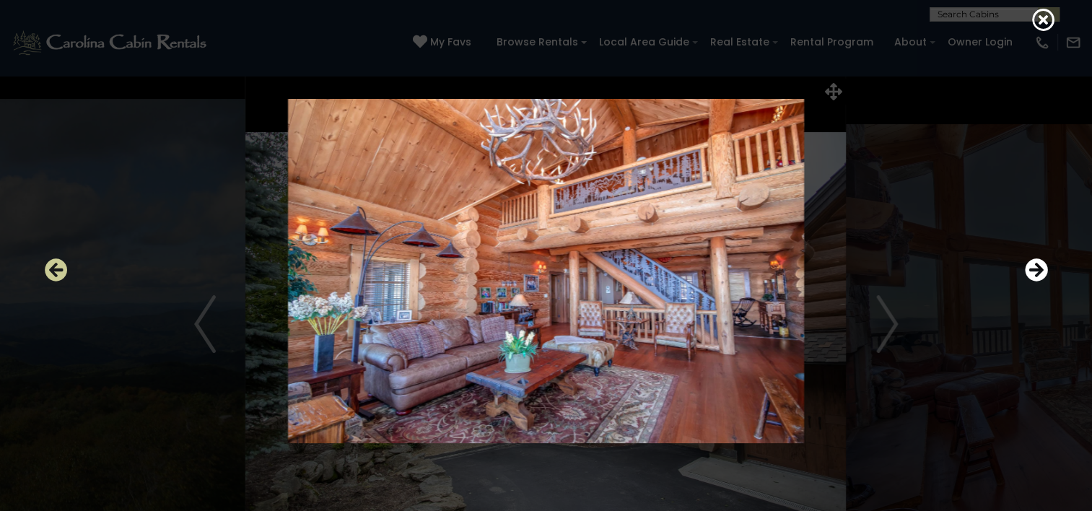
click at [49, 268] on icon "Previous" at bounding box center [56, 269] width 23 height 23
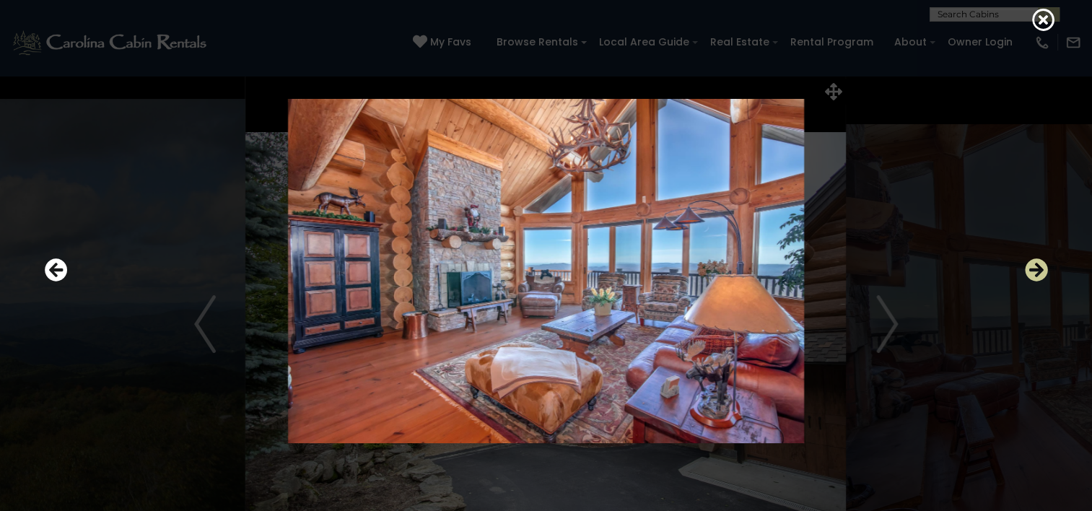
click at [1035, 268] on icon "Next" at bounding box center [1036, 269] width 23 height 23
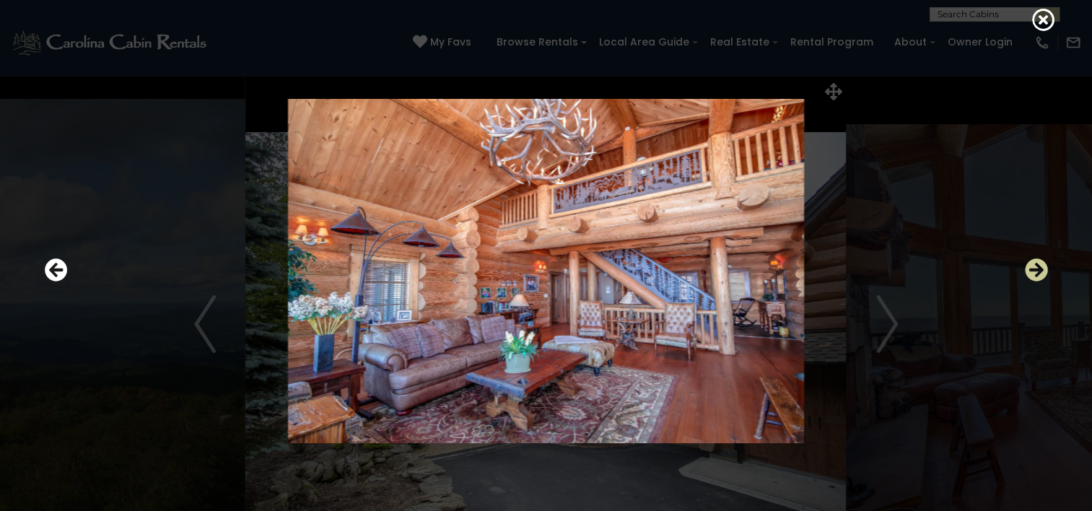
click at [1035, 268] on icon "Next" at bounding box center [1036, 269] width 23 height 23
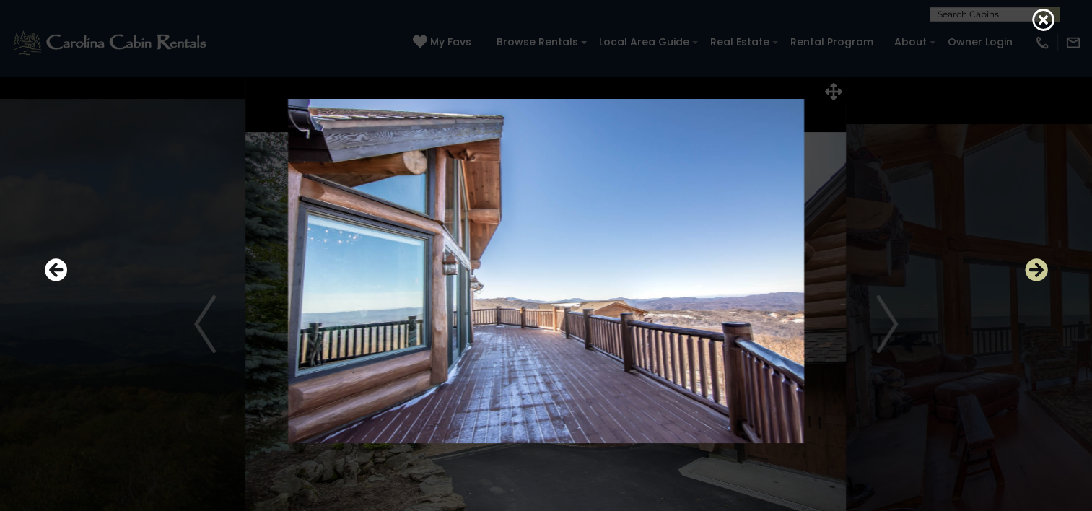
click at [1035, 268] on icon "Next" at bounding box center [1036, 269] width 23 height 23
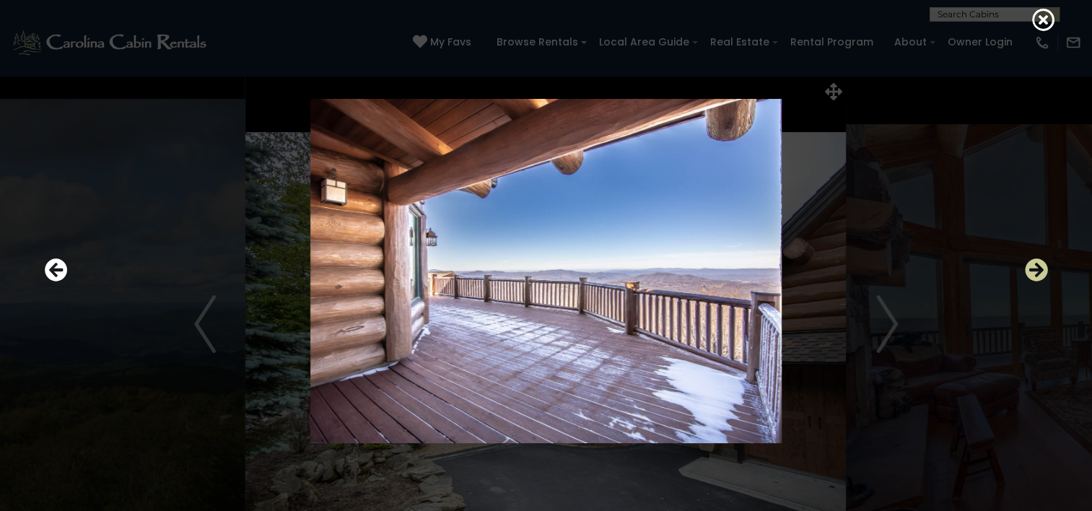
click at [1035, 268] on icon "Next" at bounding box center [1036, 269] width 23 height 23
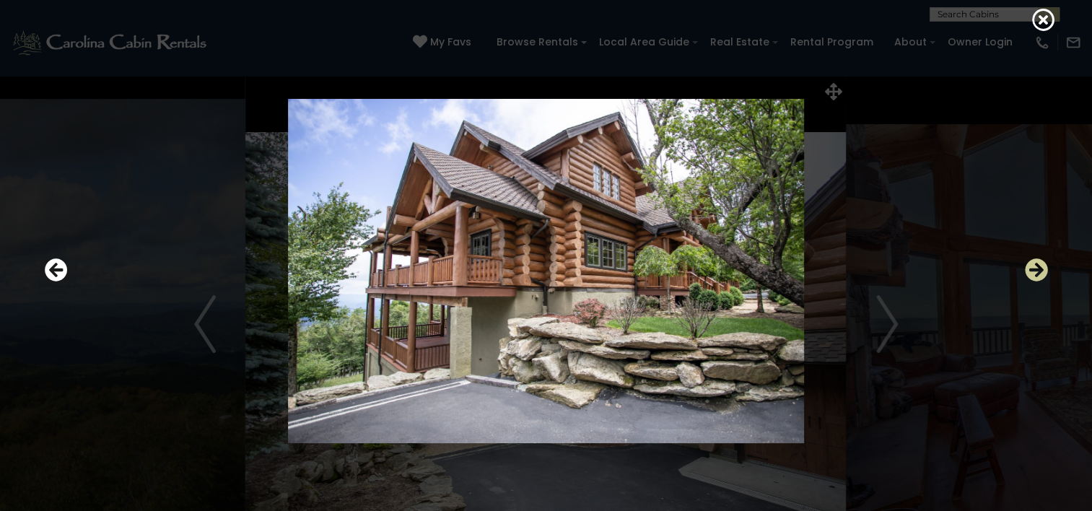
click at [1028, 271] on icon "Next" at bounding box center [1036, 269] width 23 height 23
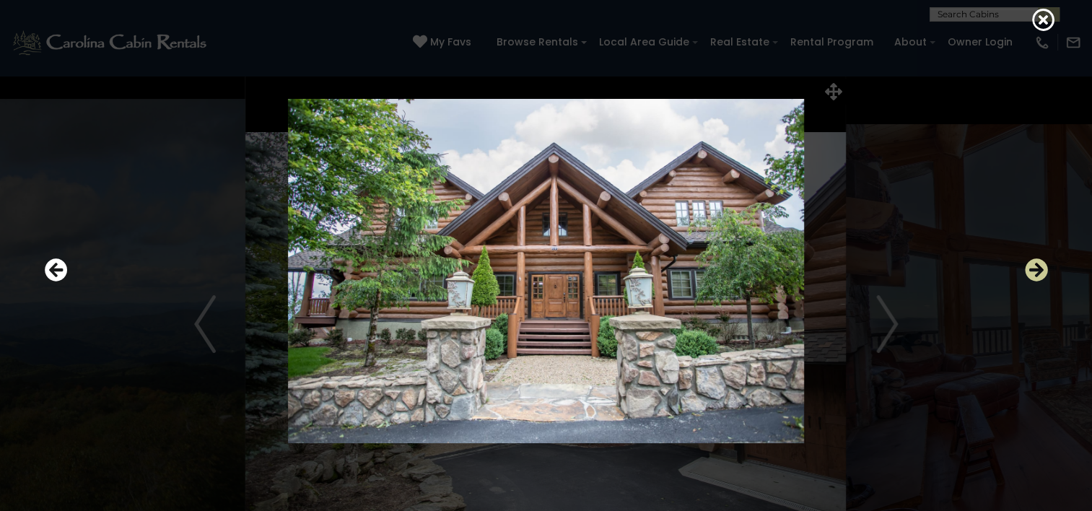
click at [1028, 271] on icon "Next" at bounding box center [1036, 269] width 23 height 23
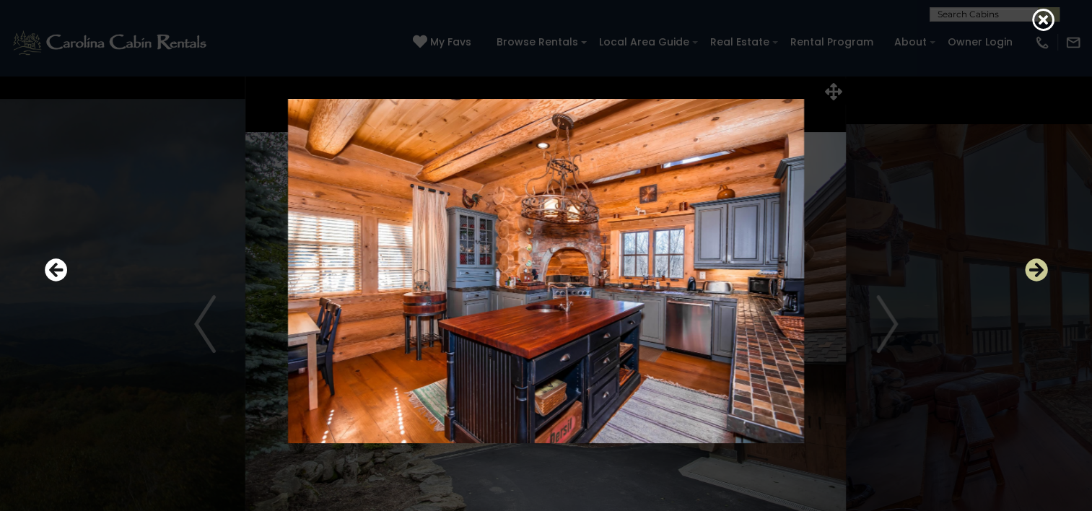
click at [1028, 271] on icon "Next" at bounding box center [1036, 269] width 23 height 23
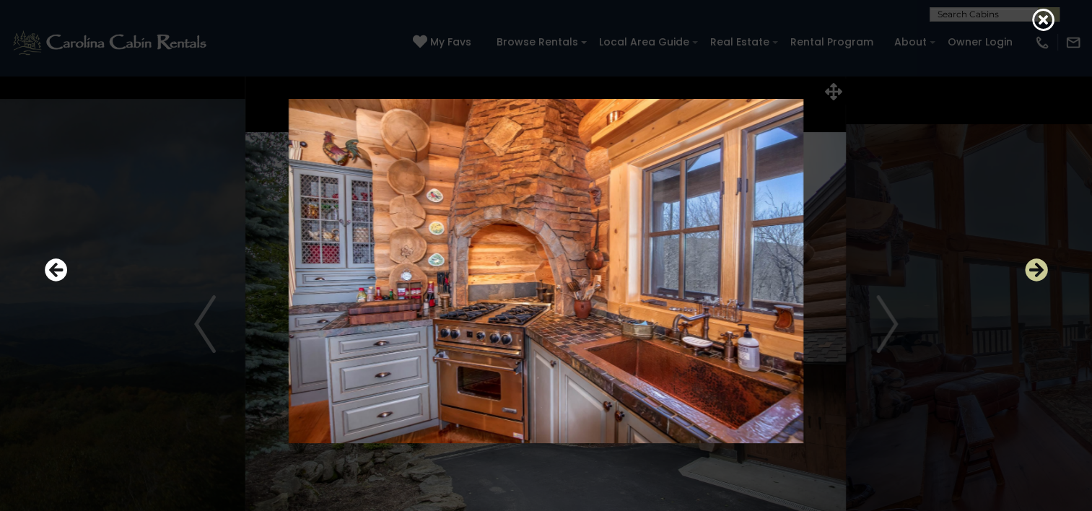
click at [1028, 271] on icon "Next" at bounding box center [1036, 269] width 23 height 23
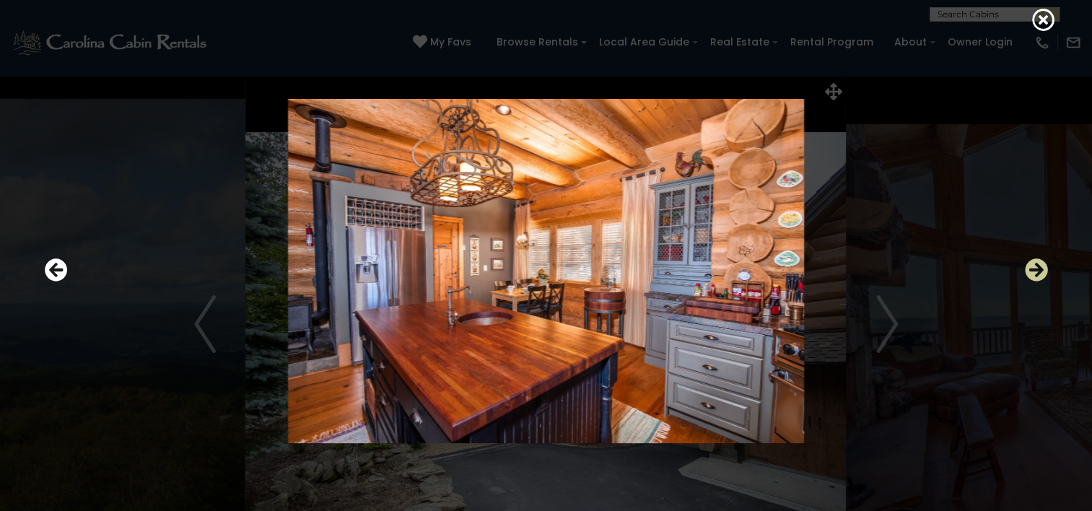
click at [1028, 271] on icon "Next" at bounding box center [1036, 269] width 23 height 23
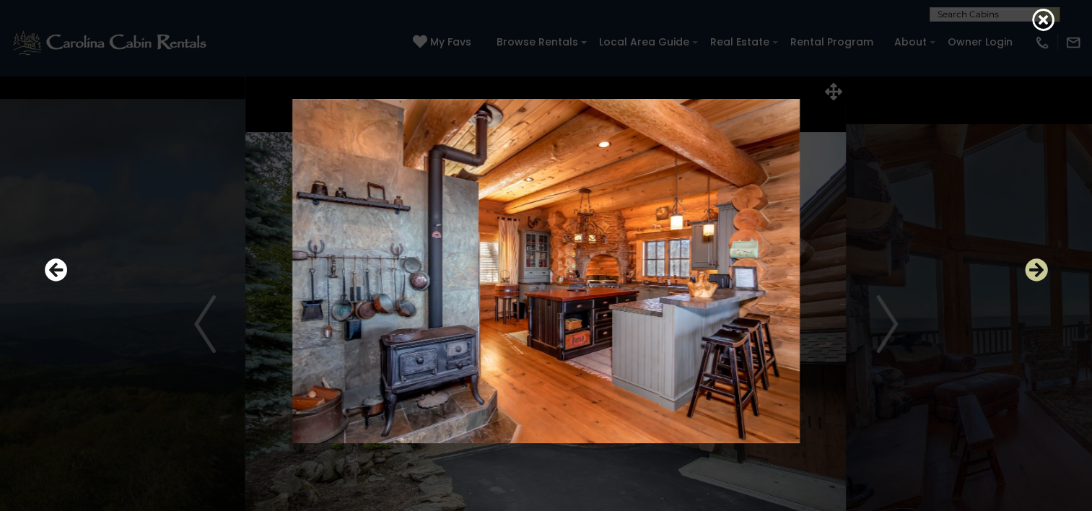
click at [1028, 271] on icon "Next" at bounding box center [1036, 269] width 23 height 23
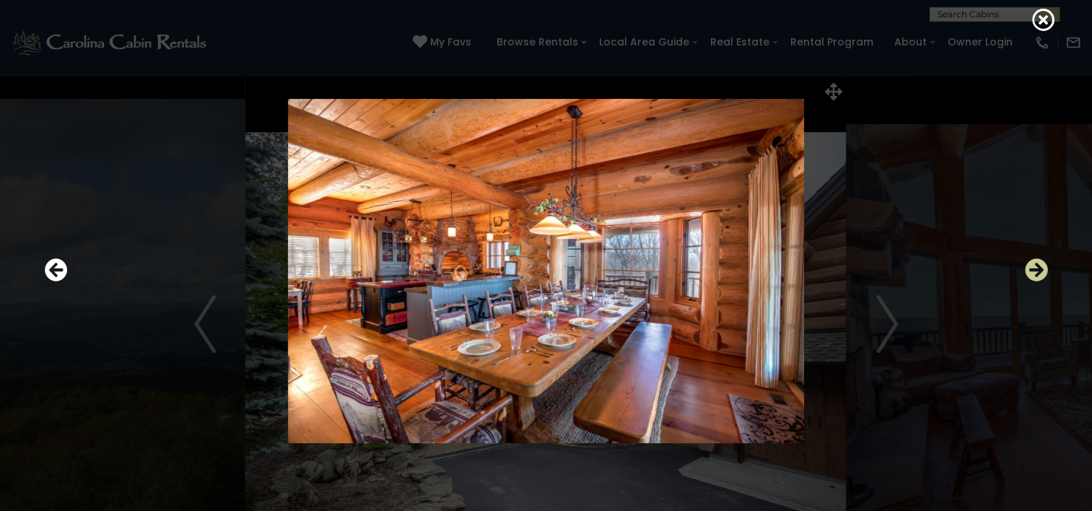
click at [1028, 271] on icon "Next" at bounding box center [1036, 269] width 23 height 23
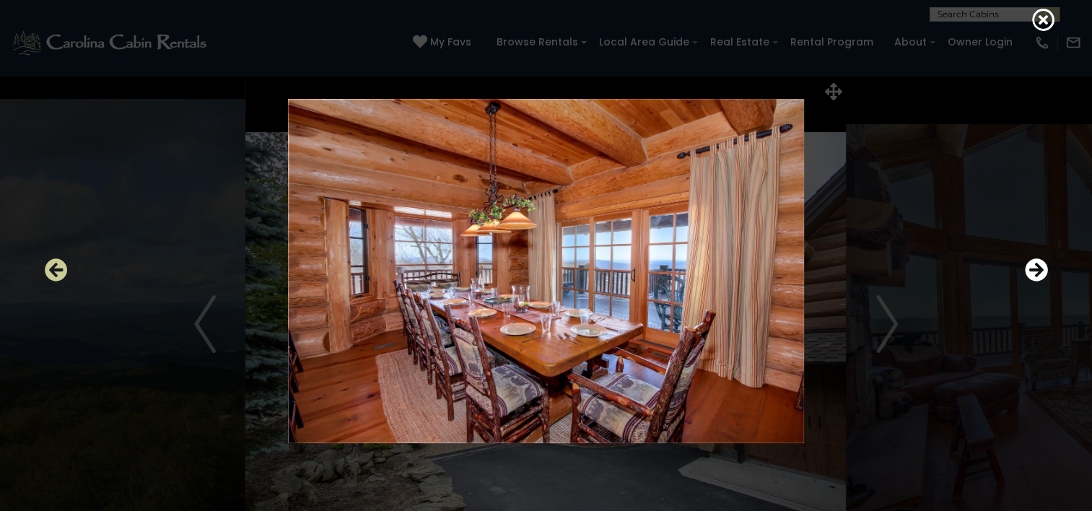
click at [53, 269] on icon "Previous" at bounding box center [56, 269] width 23 height 23
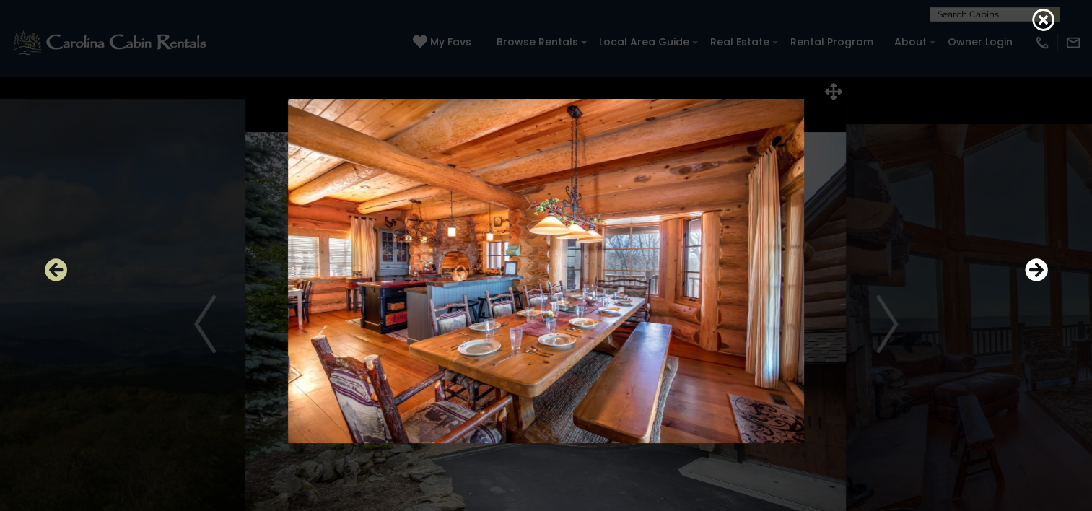
click at [53, 269] on icon "Previous" at bounding box center [56, 269] width 23 height 23
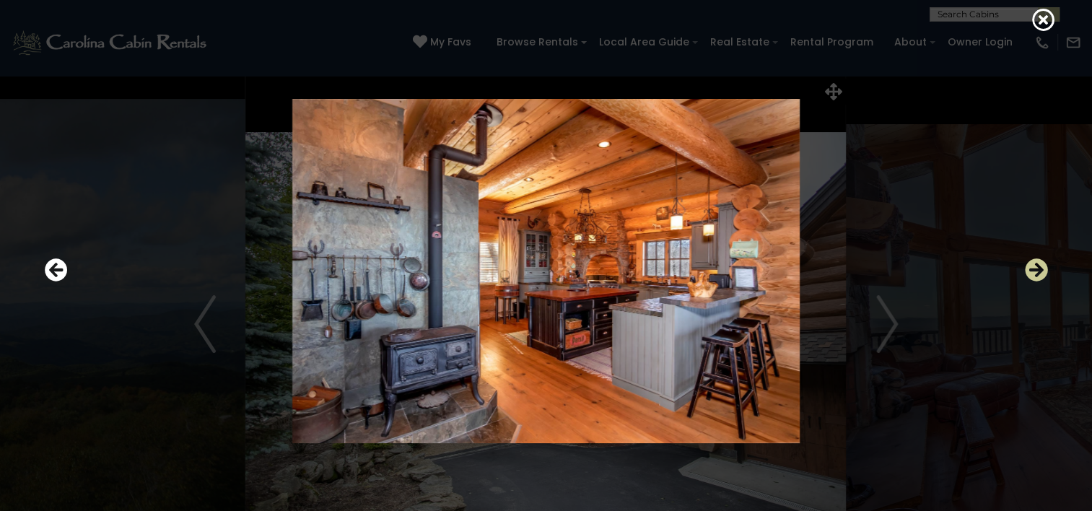
click at [1039, 270] on icon "Next" at bounding box center [1036, 269] width 23 height 23
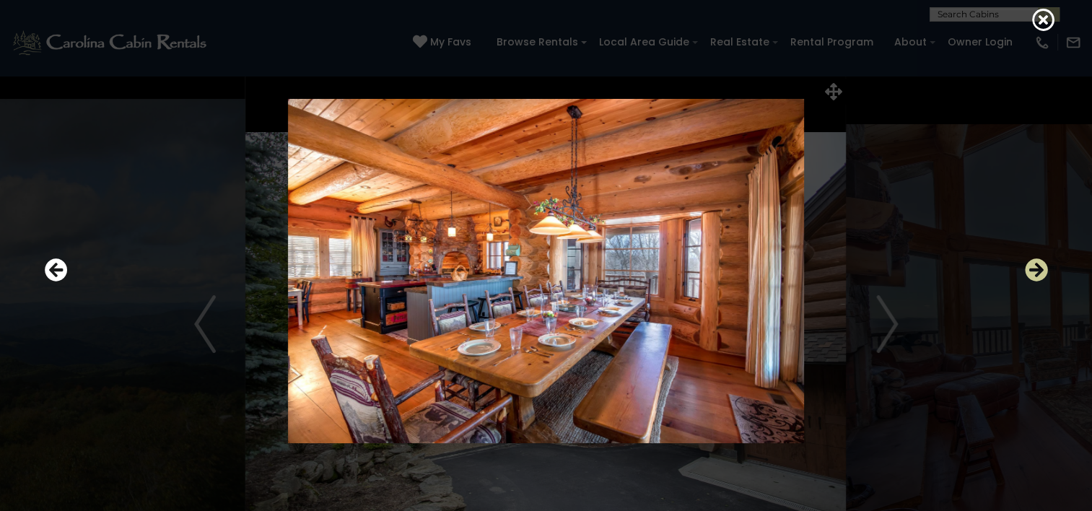
click at [1039, 270] on icon "Next" at bounding box center [1036, 269] width 23 height 23
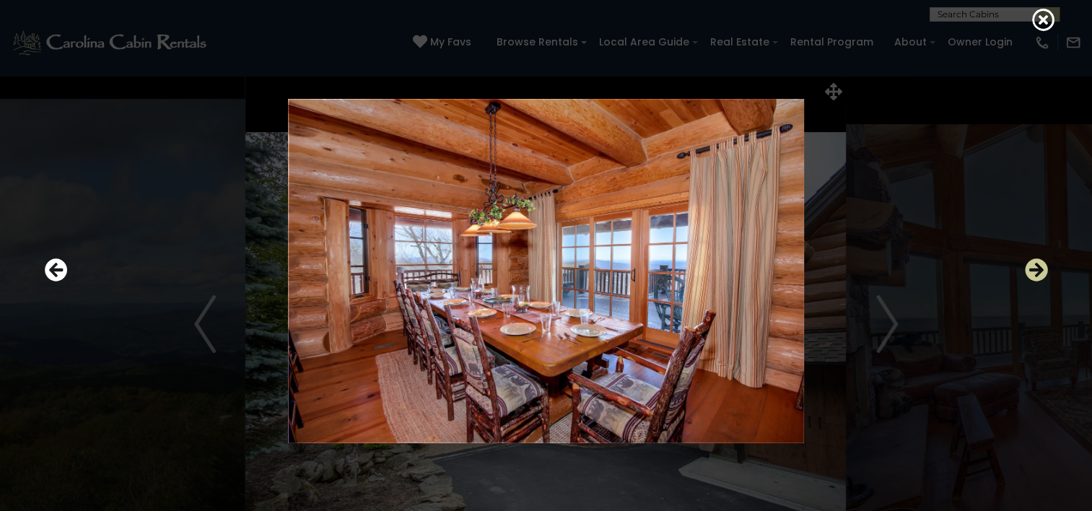
click at [1039, 270] on icon "Next" at bounding box center [1036, 269] width 23 height 23
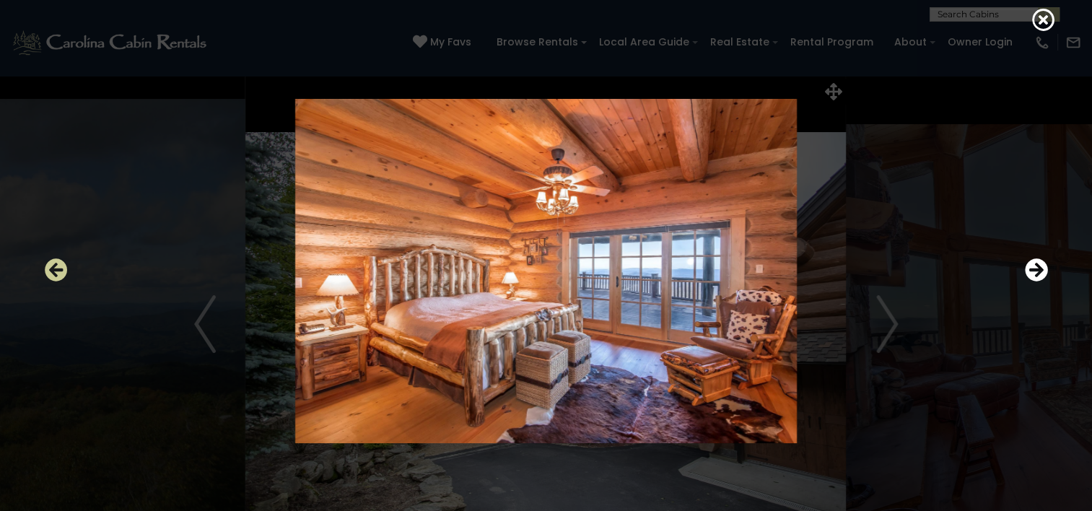
click at [51, 274] on icon "Previous" at bounding box center [56, 269] width 23 height 23
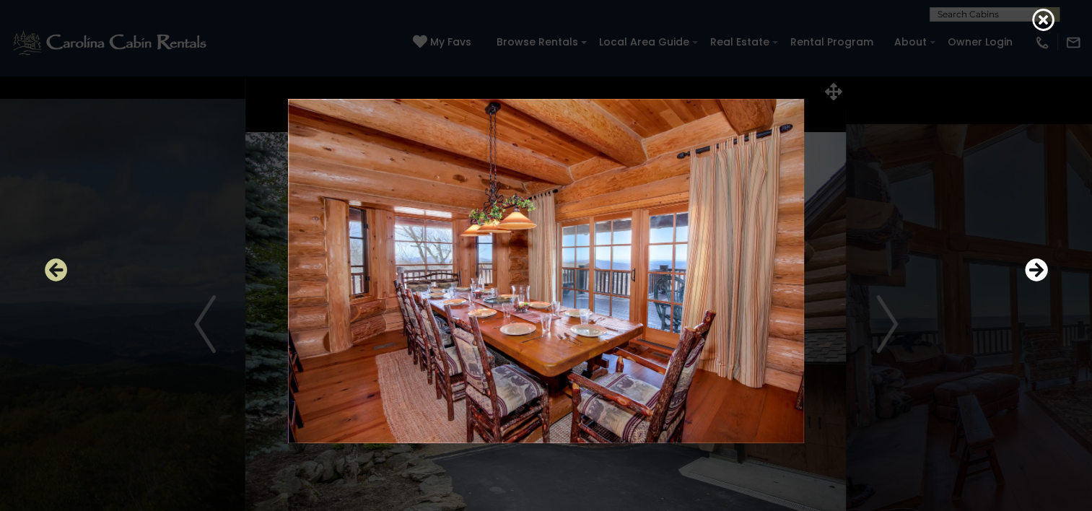
click at [51, 274] on icon "Previous" at bounding box center [56, 269] width 23 height 23
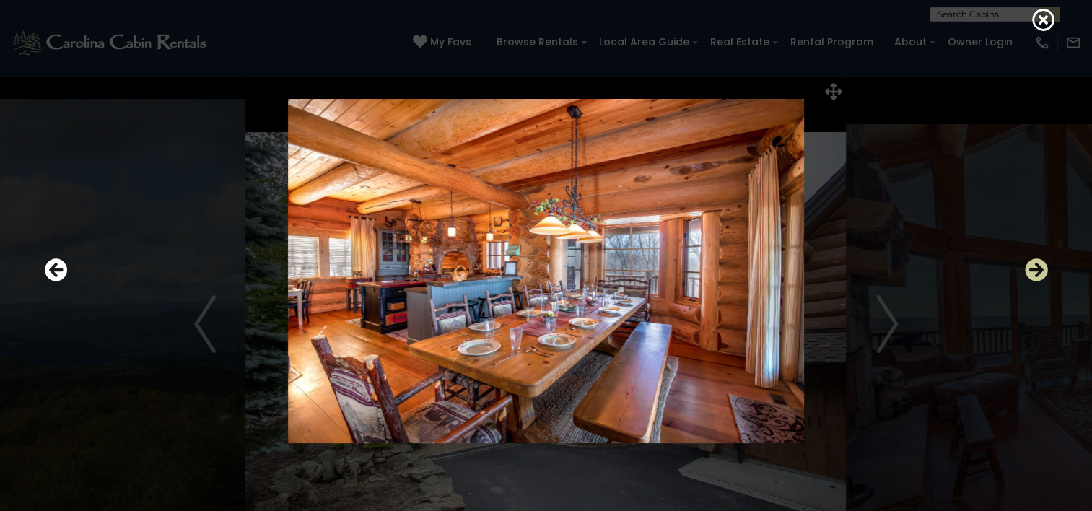
click at [1029, 270] on icon "Next" at bounding box center [1036, 269] width 23 height 23
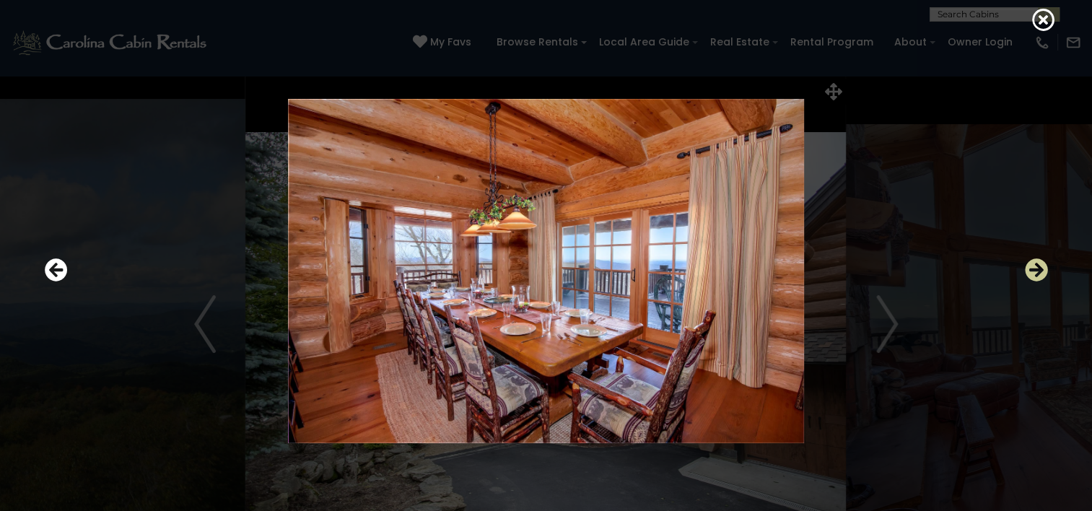
click at [1029, 270] on icon "Next" at bounding box center [1036, 269] width 23 height 23
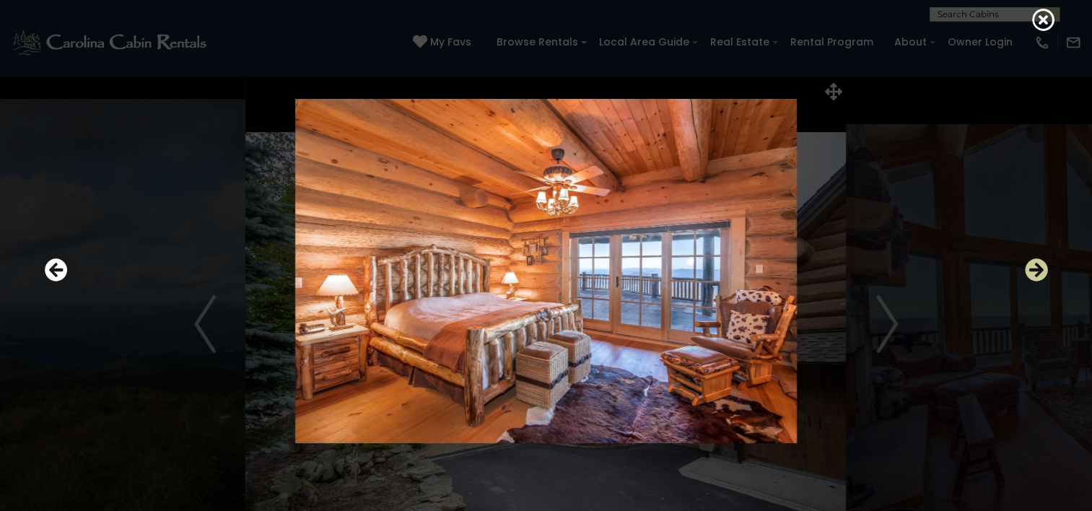
click at [1029, 270] on icon "Next" at bounding box center [1036, 269] width 23 height 23
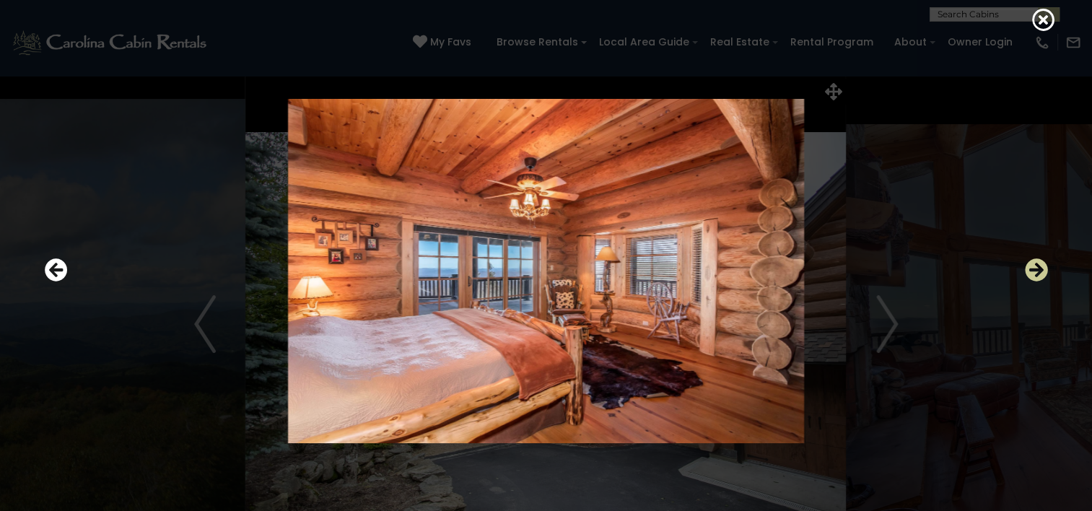
click at [1029, 270] on icon "Next" at bounding box center [1036, 269] width 23 height 23
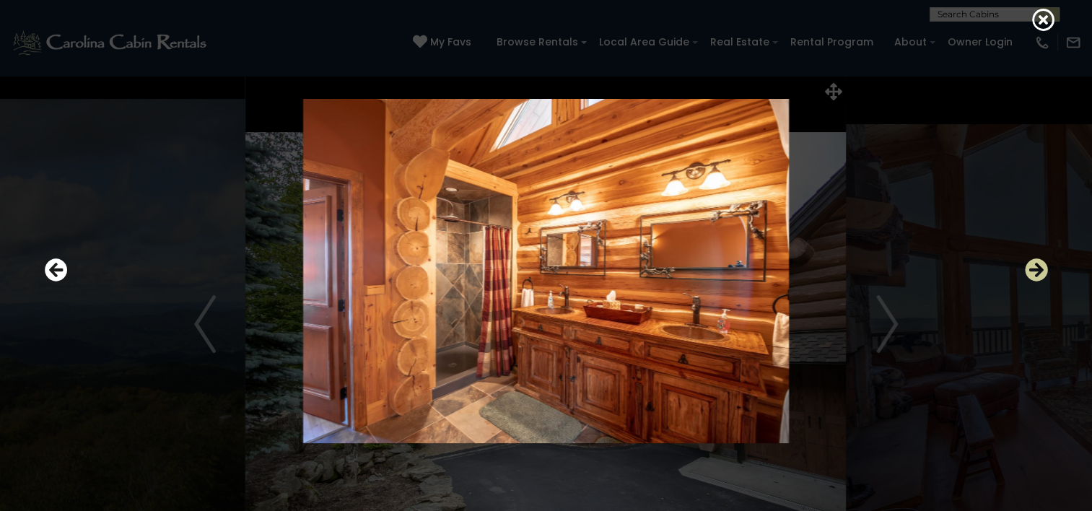
click at [1029, 270] on icon "Next" at bounding box center [1036, 269] width 23 height 23
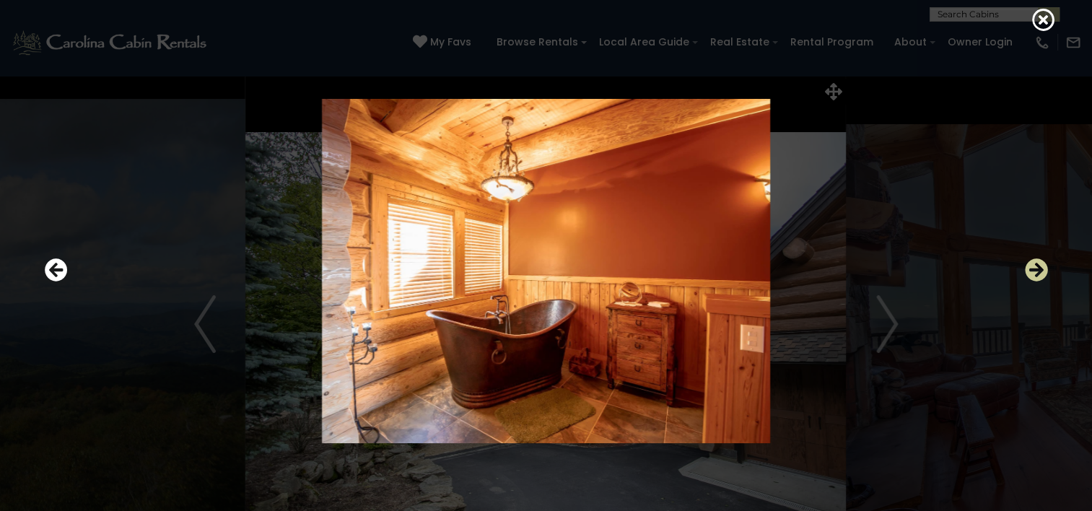
click at [1029, 270] on icon "Next" at bounding box center [1036, 269] width 23 height 23
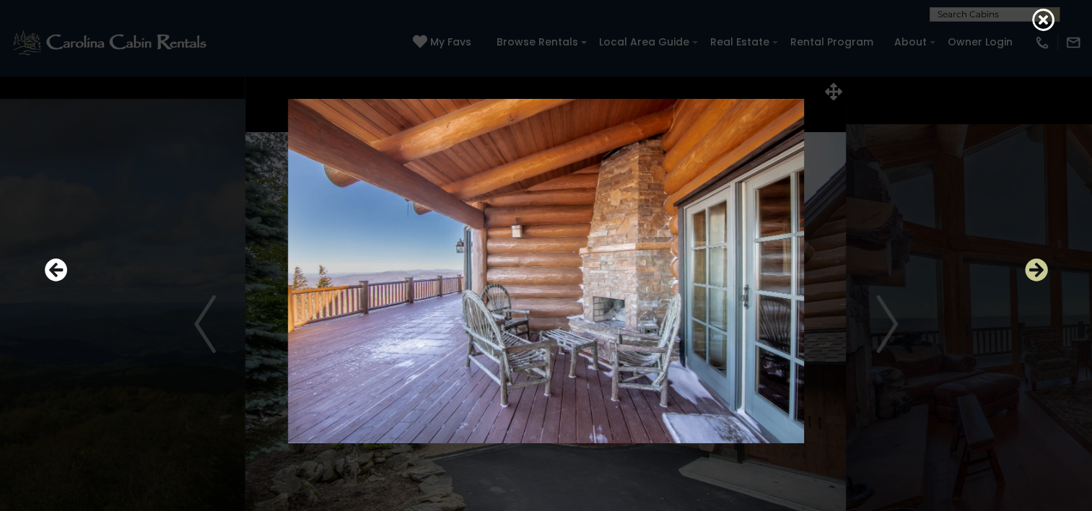
click at [1029, 270] on icon "Next" at bounding box center [1036, 269] width 23 height 23
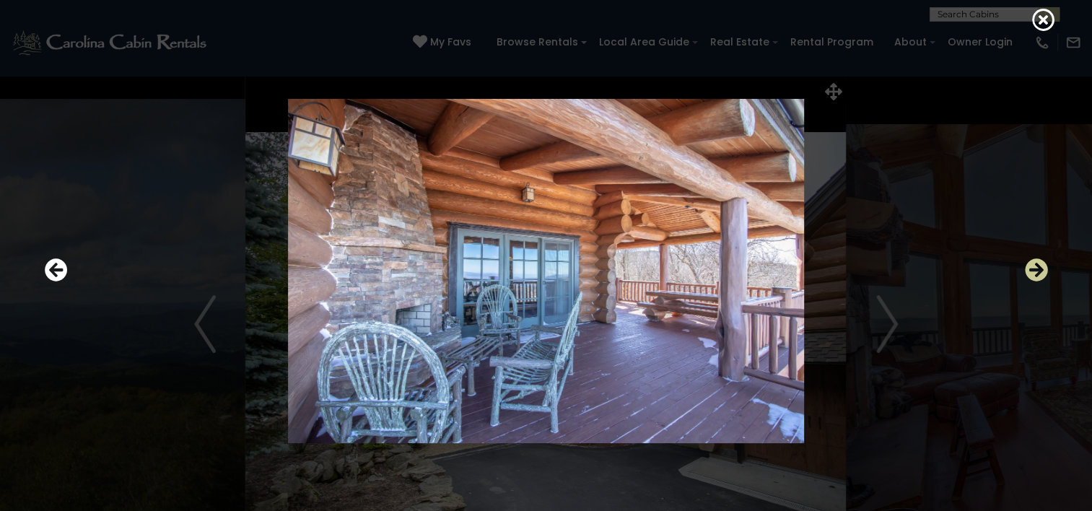
click at [1029, 270] on icon "Next" at bounding box center [1036, 269] width 23 height 23
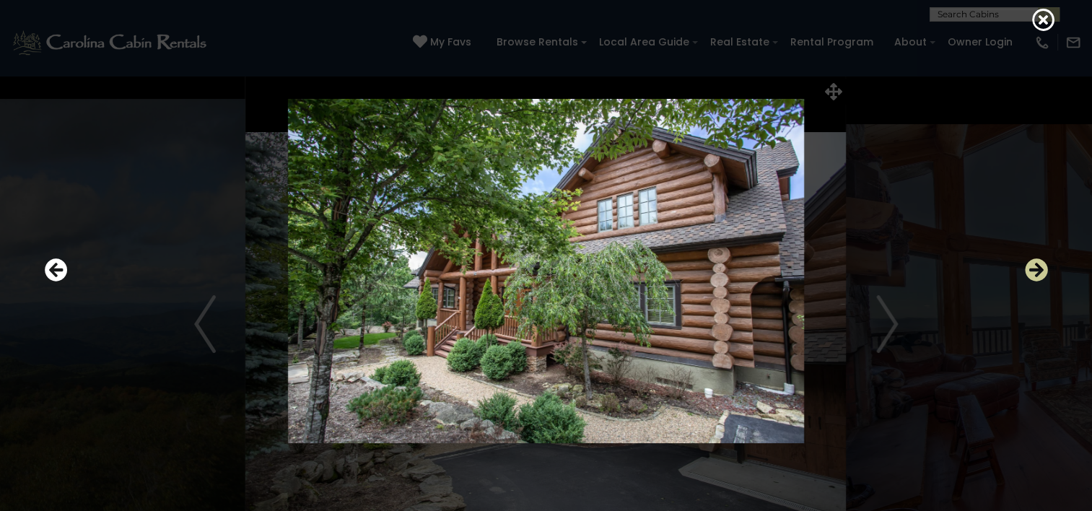
click at [1029, 270] on icon "Next" at bounding box center [1036, 269] width 23 height 23
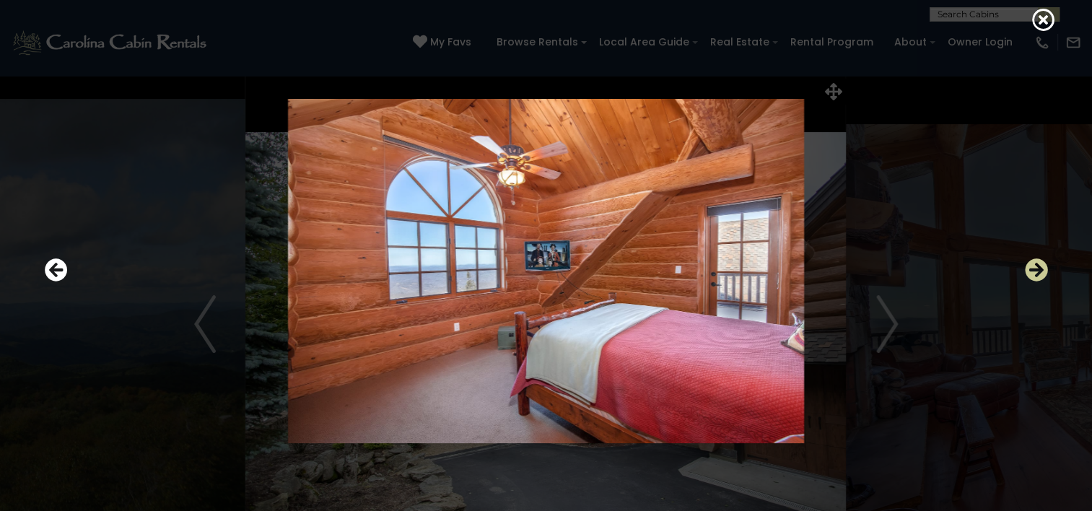
click at [1029, 270] on icon "Next" at bounding box center [1036, 269] width 23 height 23
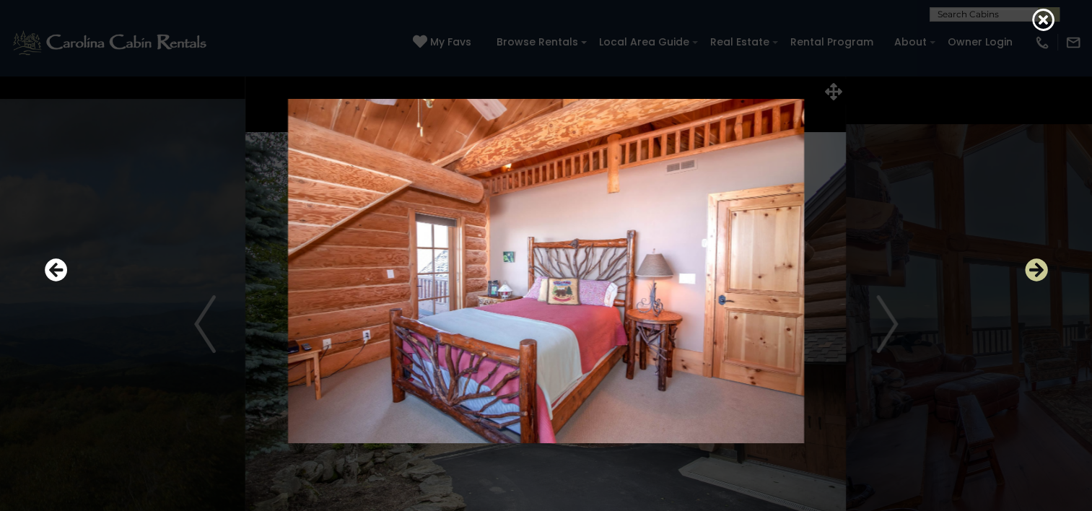
click at [1029, 270] on icon "Next" at bounding box center [1036, 269] width 23 height 23
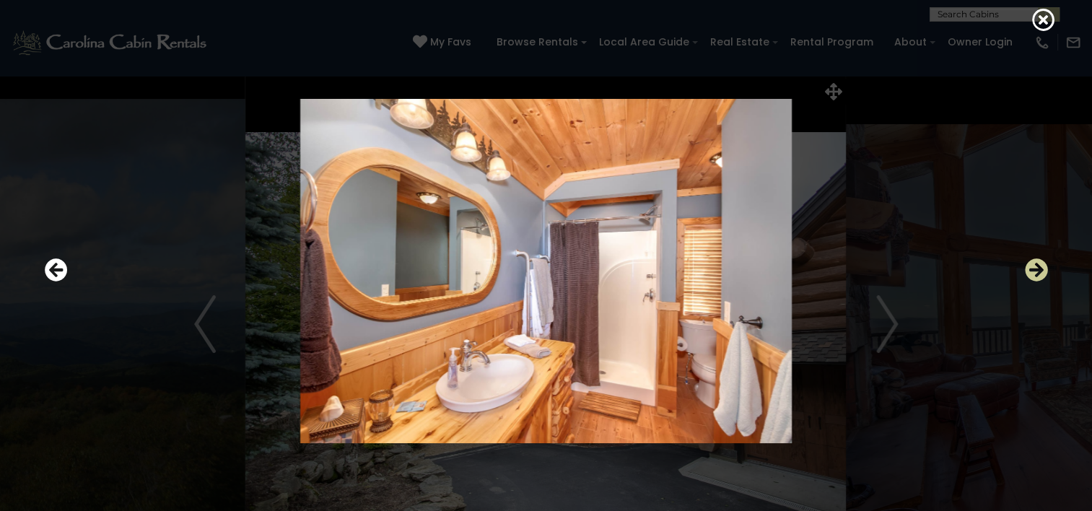
click at [1029, 270] on icon "Next" at bounding box center [1036, 269] width 23 height 23
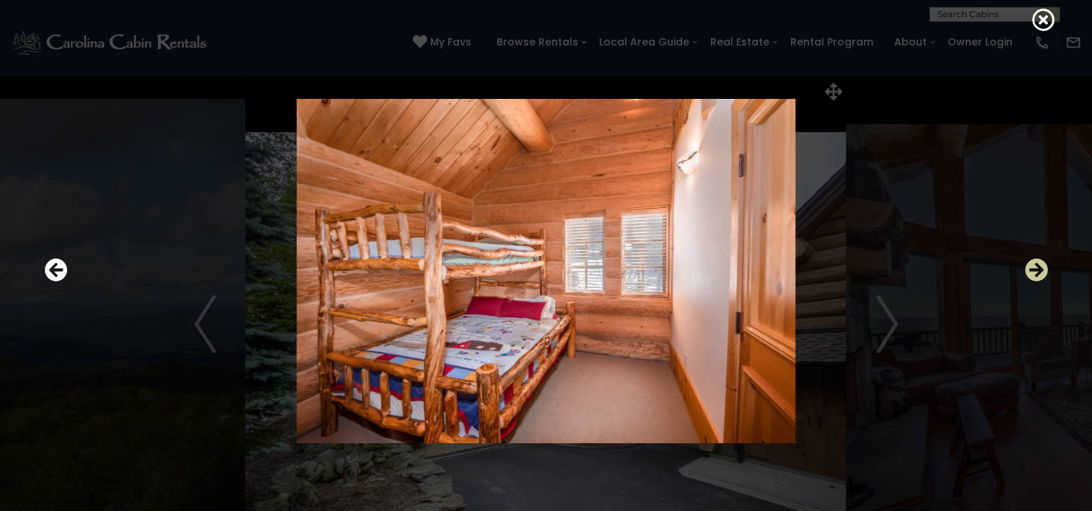
click at [1029, 270] on icon "Next" at bounding box center [1036, 269] width 23 height 23
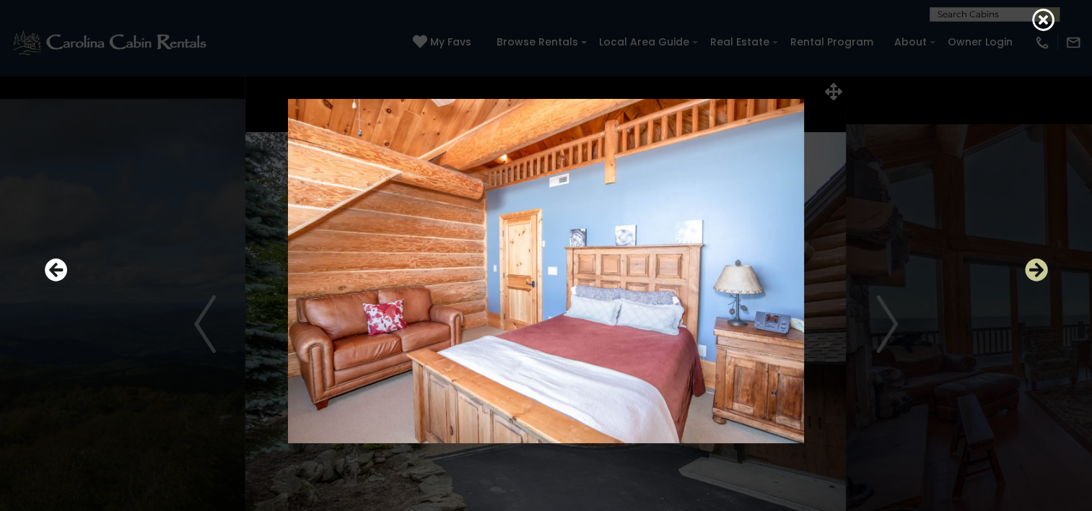
click at [1029, 270] on icon "Next" at bounding box center [1036, 269] width 23 height 23
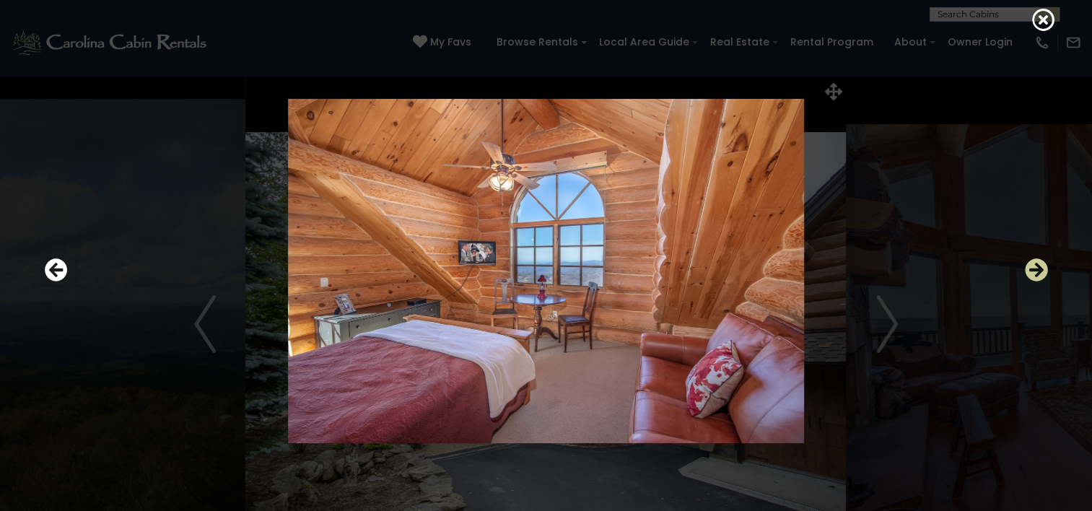
click at [1029, 270] on icon "Next" at bounding box center [1036, 269] width 23 height 23
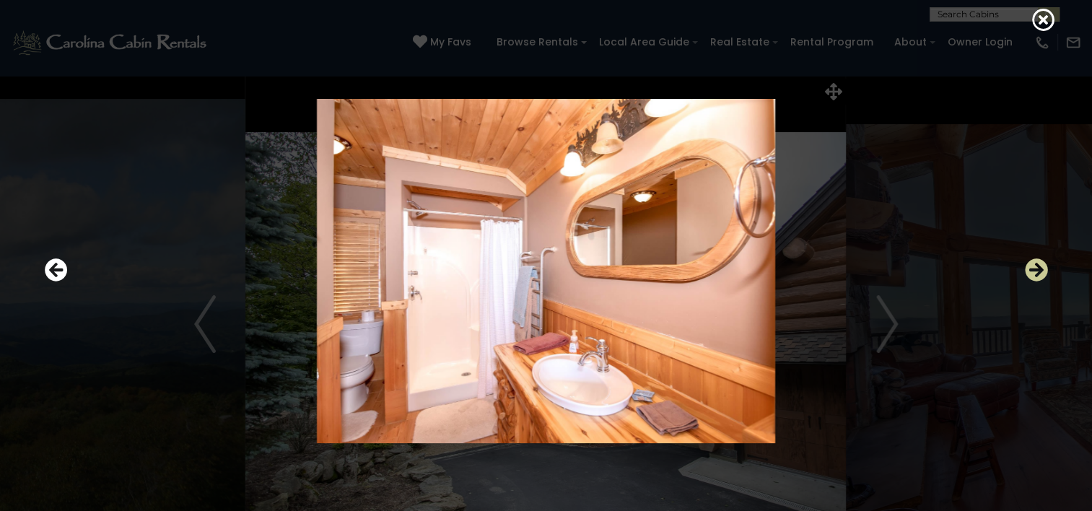
click at [1029, 270] on icon "Next" at bounding box center [1036, 269] width 23 height 23
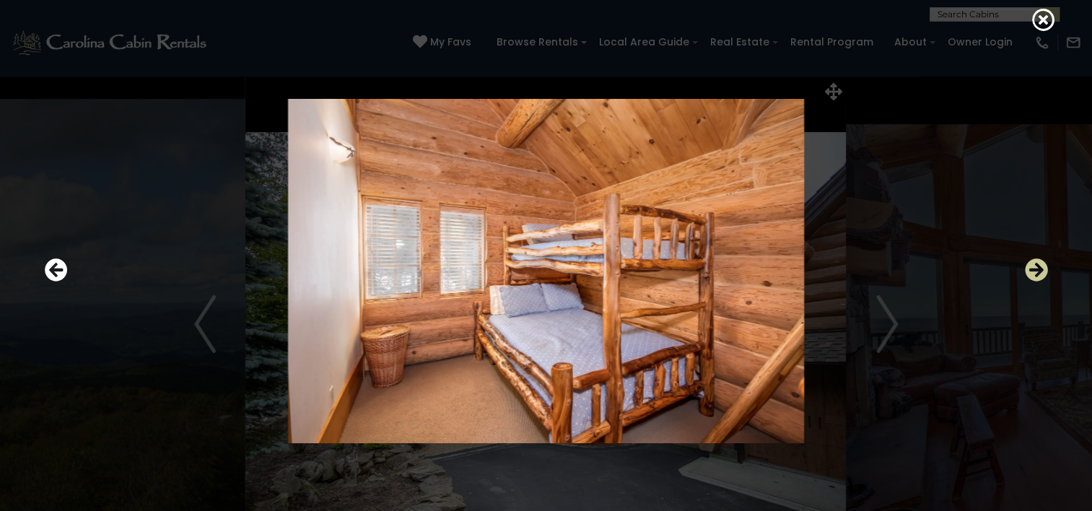
click at [1029, 270] on icon "Next" at bounding box center [1036, 269] width 23 height 23
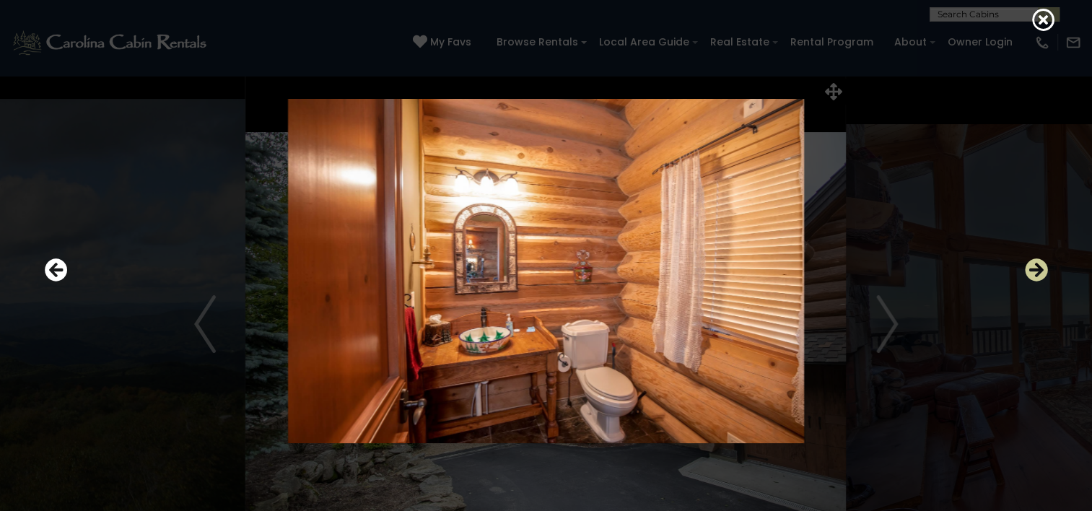
click at [1029, 270] on icon "Next" at bounding box center [1036, 269] width 23 height 23
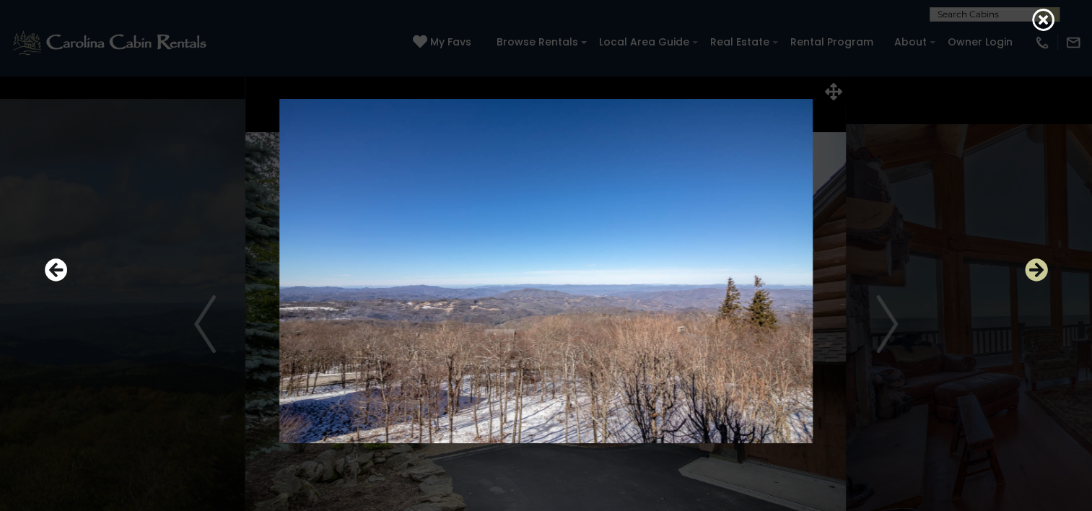
click at [1029, 270] on icon "Next" at bounding box center [1036, 269] width 23 height 23
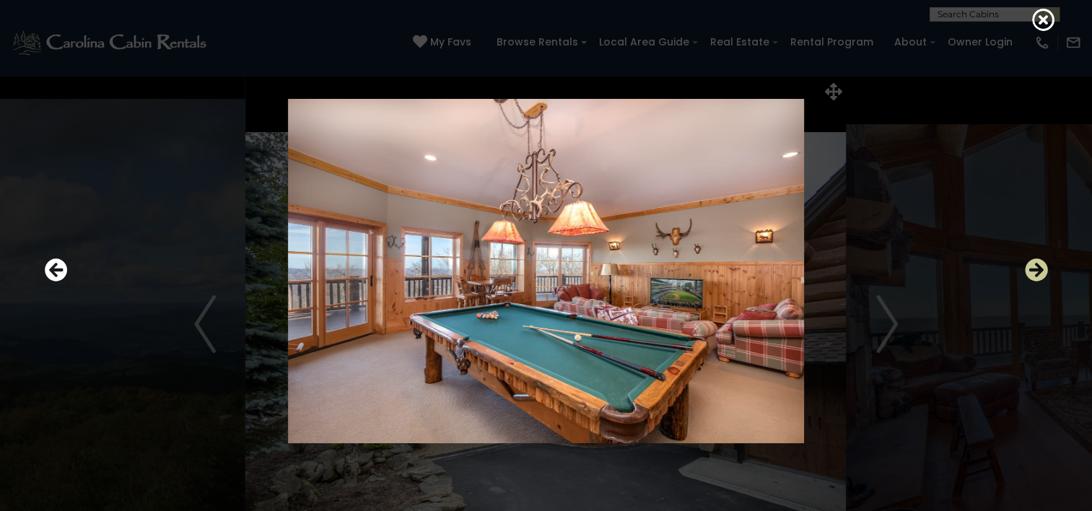
click at [1029, 270] on icon "Next" at bounding box center [1036, 269] width 23 height 23
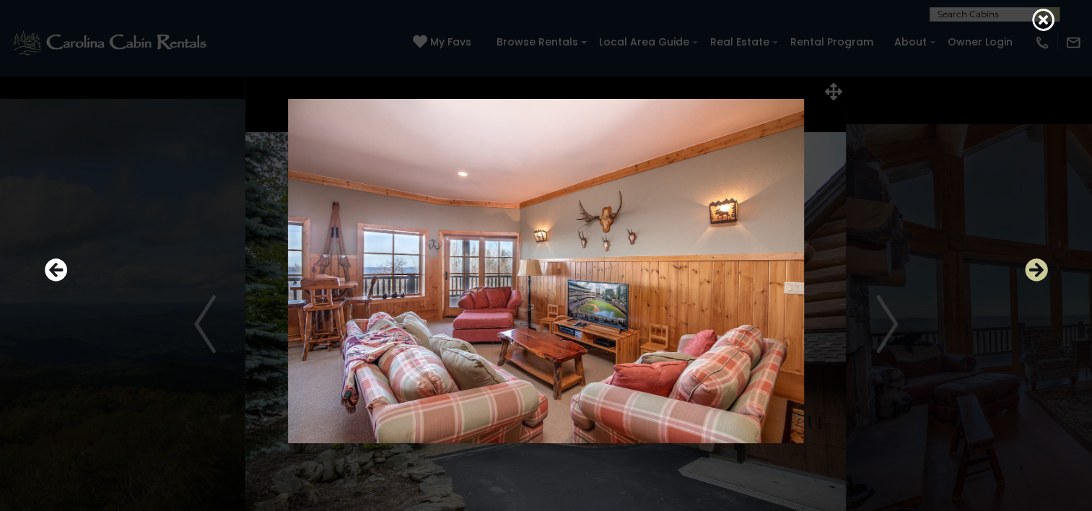
click at [1029, 270] on icon "Next" at bounding box center [1036, 269] width 23 height 23
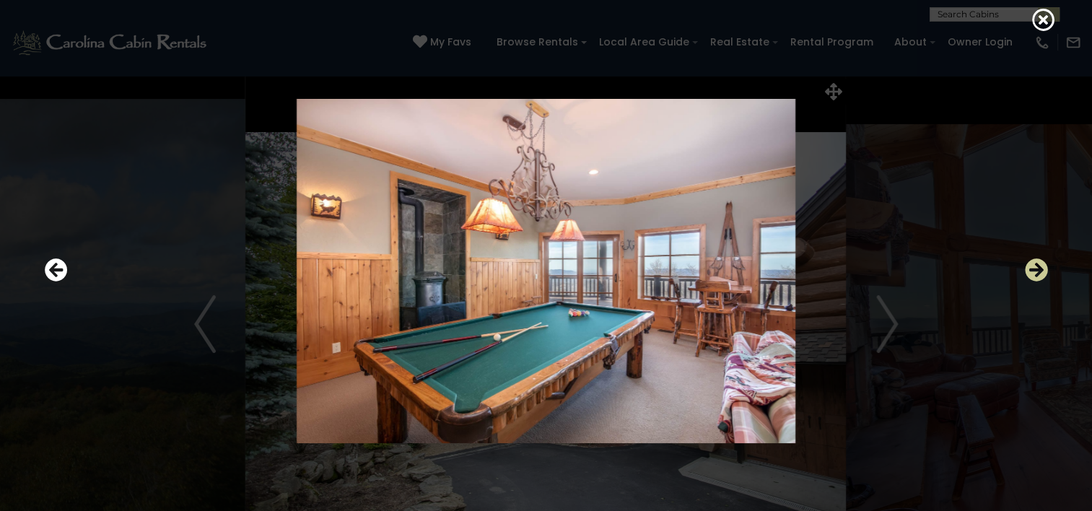
click at [1029, 270] on icon "Next" at bounding box center [1036, 269] width 23 height 23
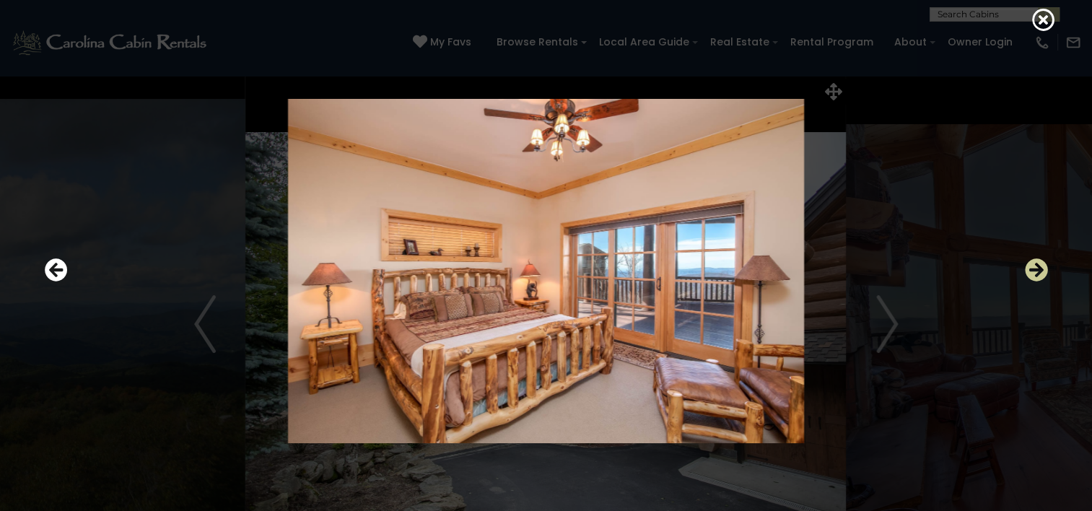
click at [1029, 270] on icon "Next" at bounding box center [1036, 269] width 23 height 23
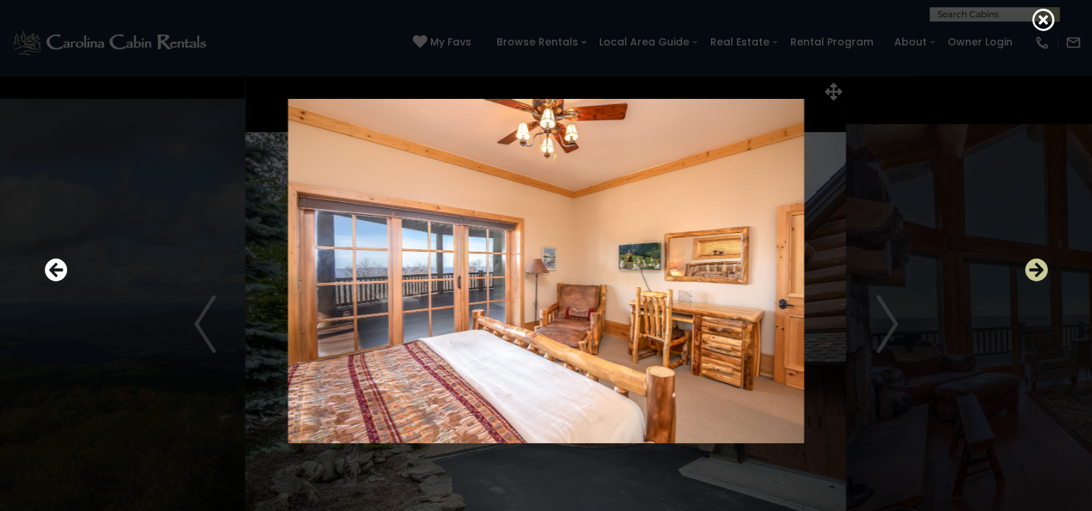
click at [1029, 270] on icon "Next" at bounding box center [1036, 269] width 23 height 23
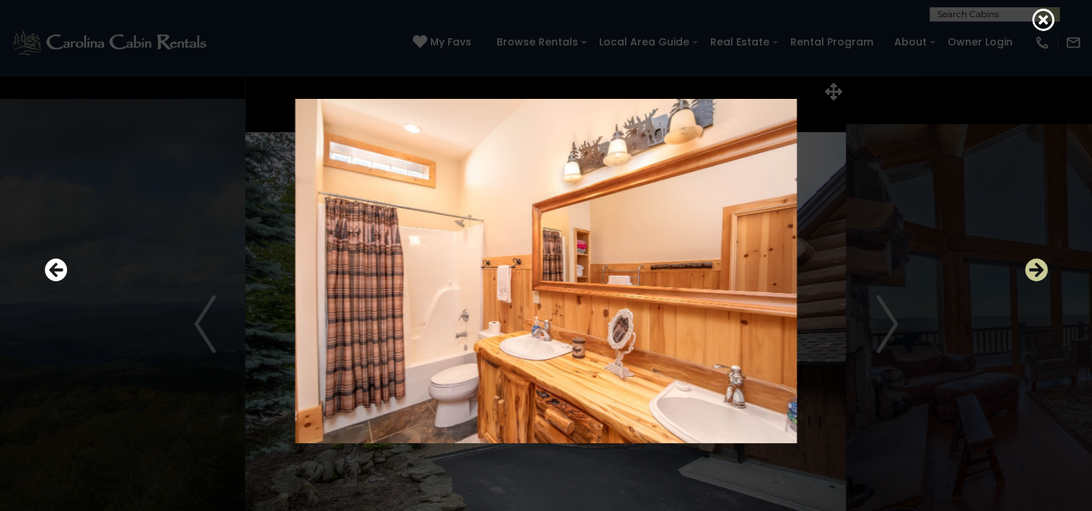
click at [1029, 270] on icon "Next" at bounding box center [1036, 269] width 23 height 23
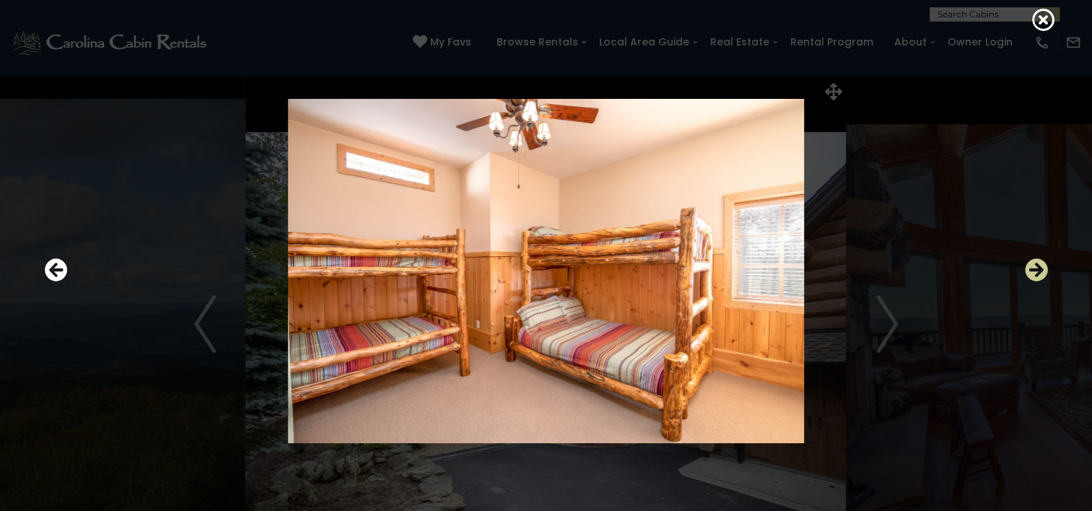
click at [1029, 270] on icon "Next" at bounding box center [1036, 269] width 23 height 23
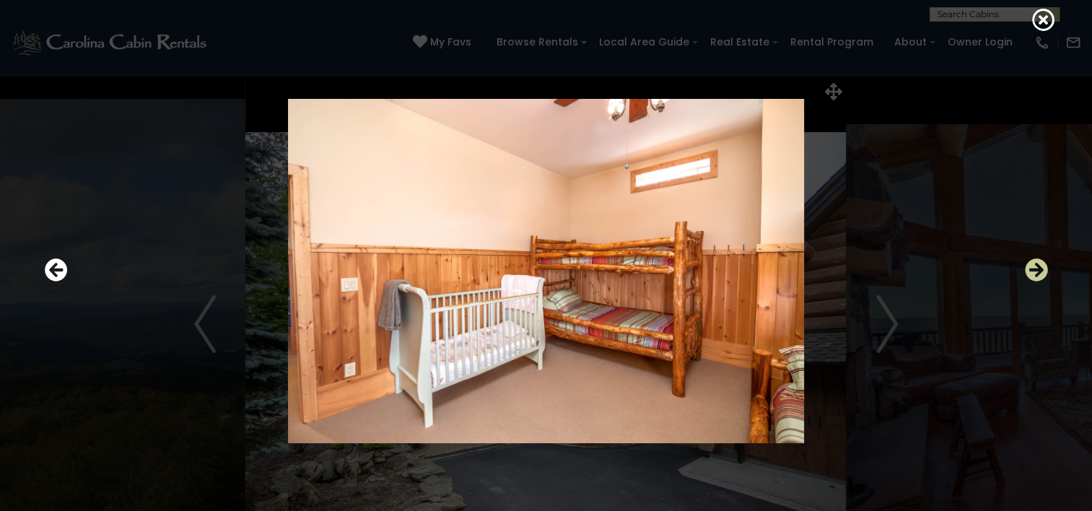
click at [1029, 270] on icon "Next" at bounding box center [1036, 269] width 23 height 23
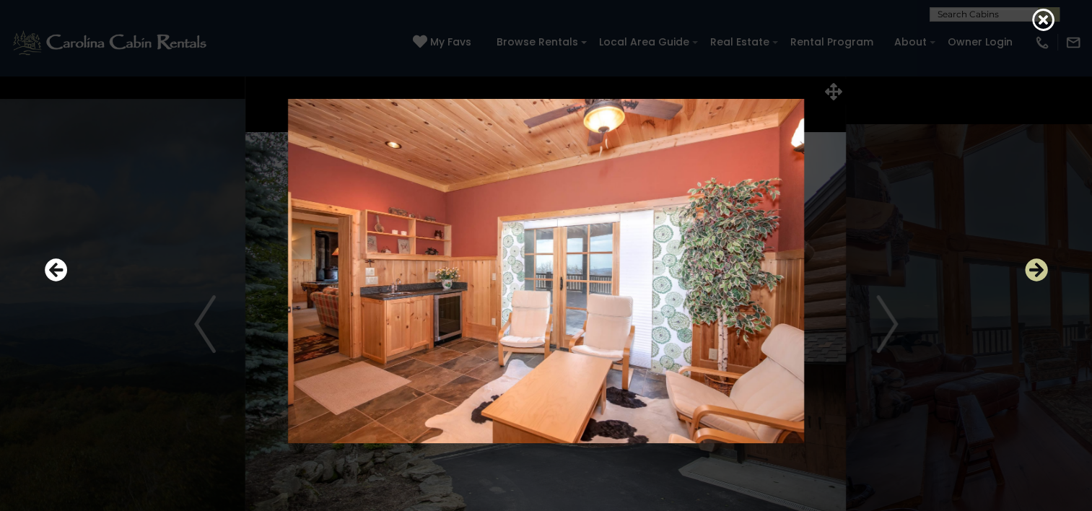
click at [1029, 270] on icon "Next" at bounding box center [1036, 269] width 23 height 23
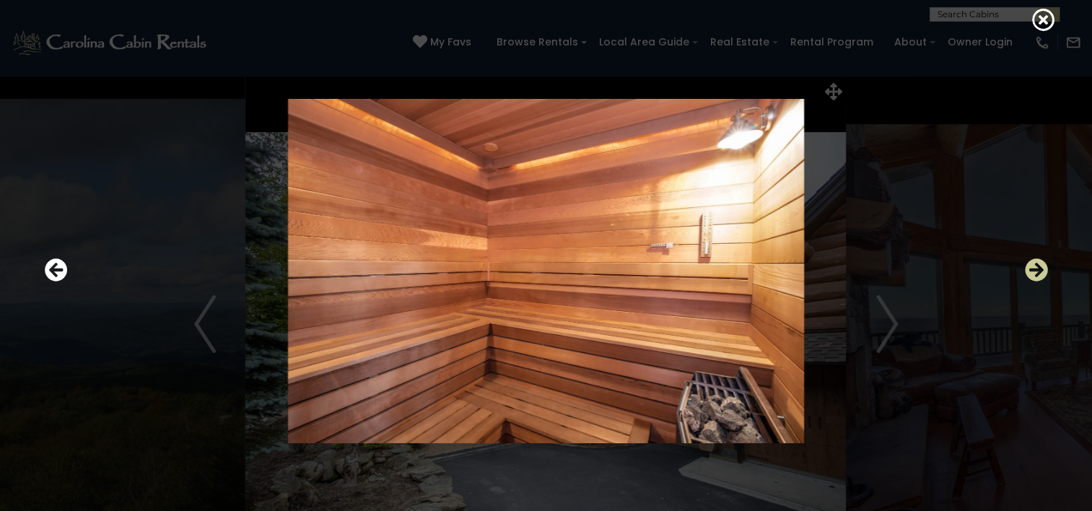
click at [1029, 270] on icon "Next" at bounding box center [1036, 269] width 23 height 23
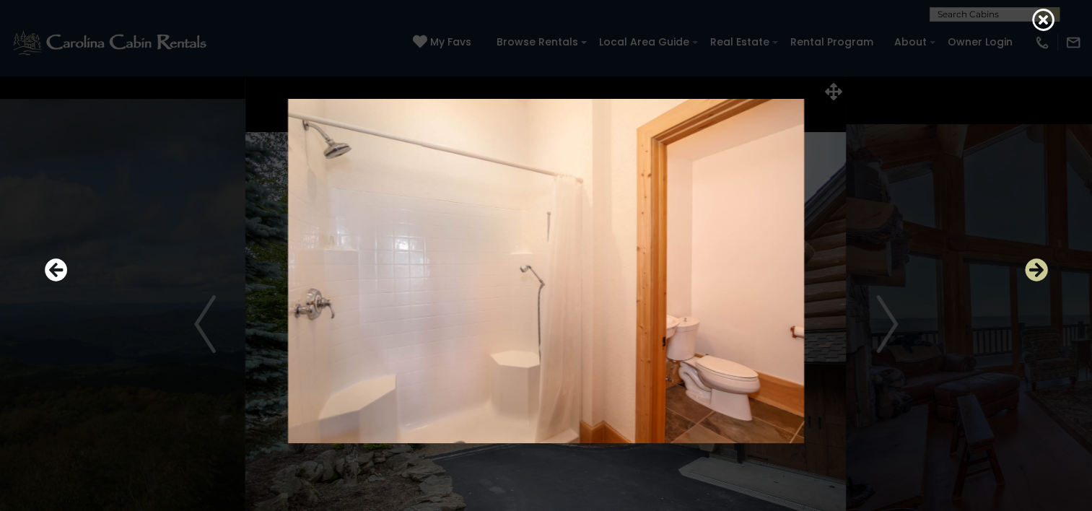
click at [1029, 270] on icon "Next" at bounding box center [1036, 269] width 23 height 23
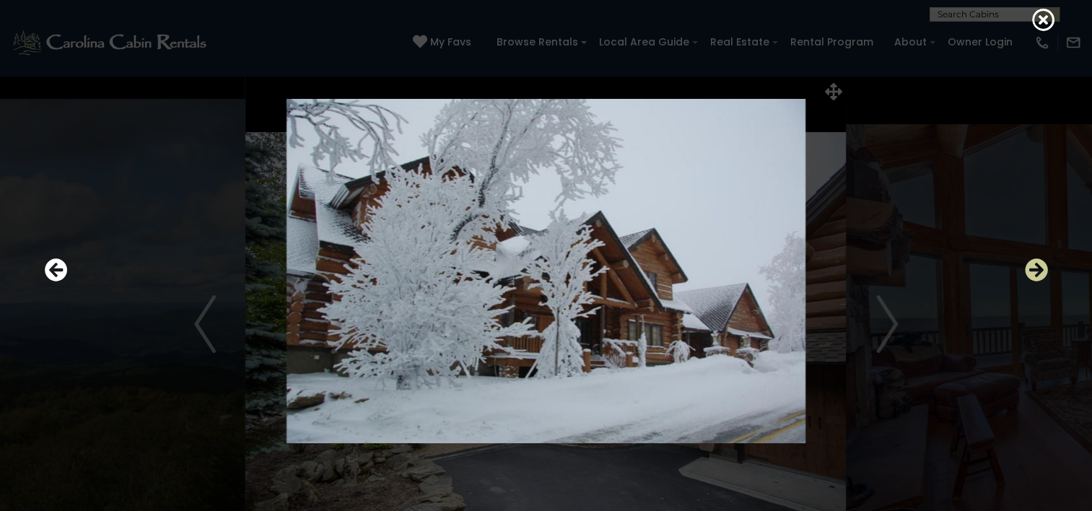
click at [1029, 270] on icon "Next" at bounding box center [1036, 269] width 23 height 23
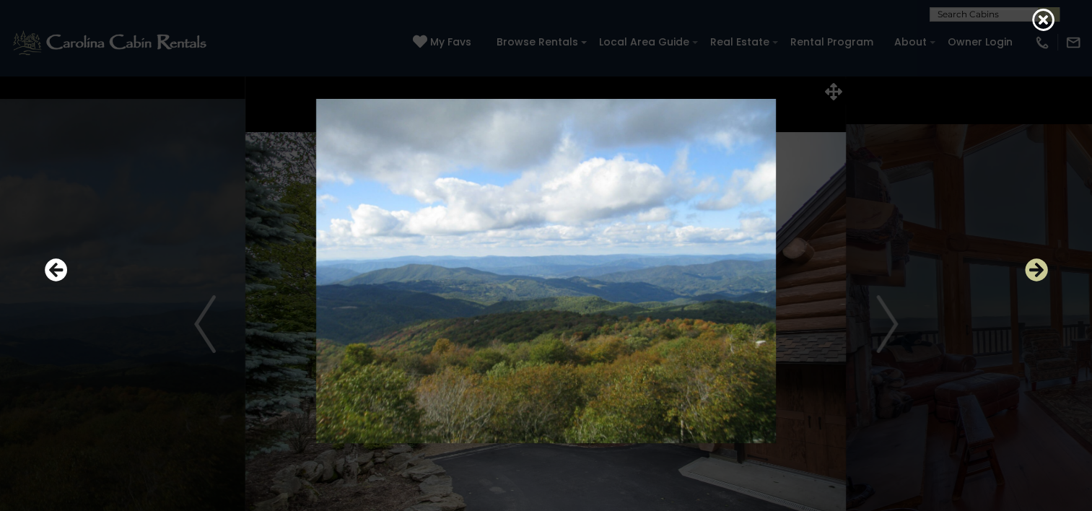
click at [1029, 270] on icon "Next" at bounding box center [1036, 269] width 23 height 23
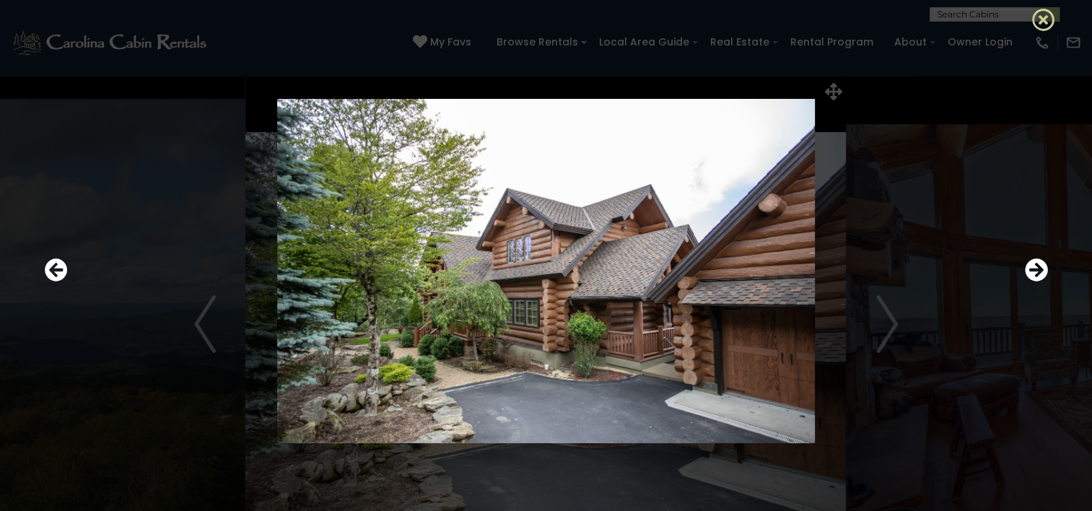
click at [1040, 24] on icon at bounding box center [1043, 19] width 23 height 23
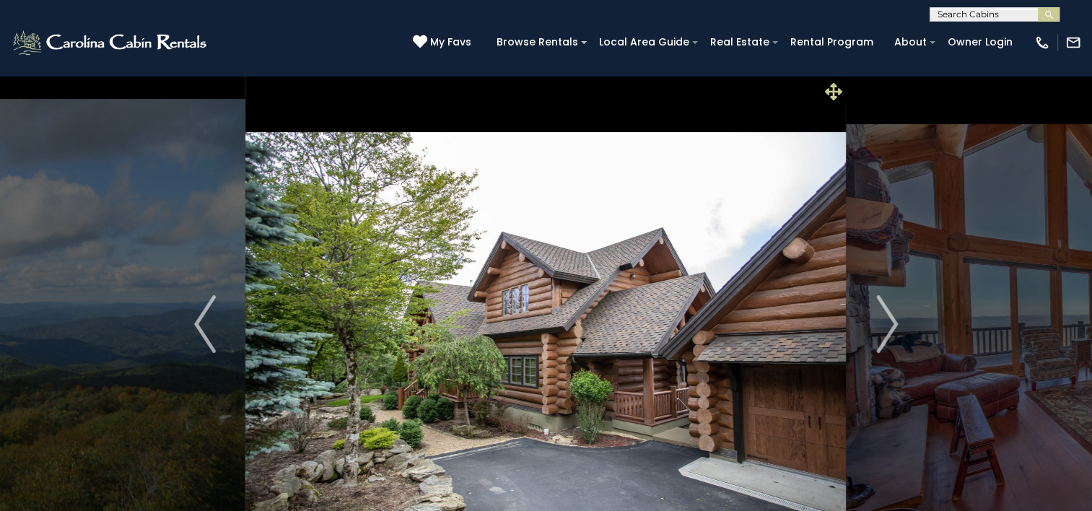
click at [830, 92] on icon at bounding box center [833, 91] width 17 height 17
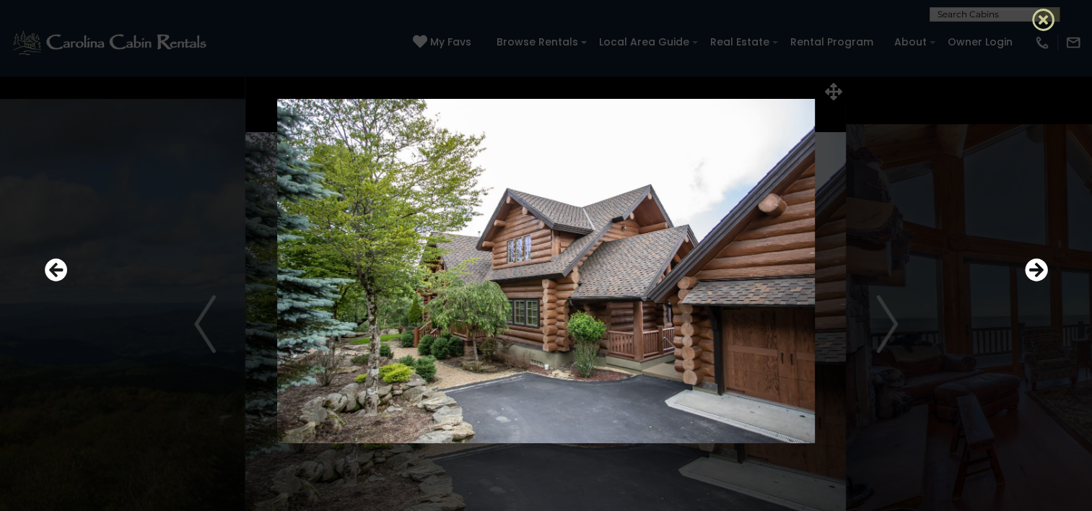
click at [1045, 20] on icon at bounding box center [1043, 19] width 23 height 23
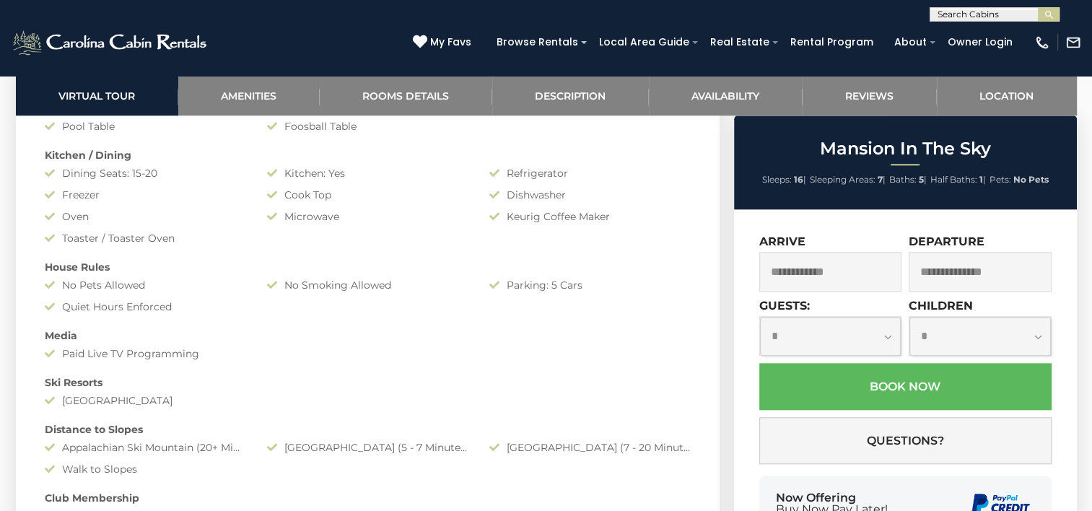
scroll to position [1255, 0]
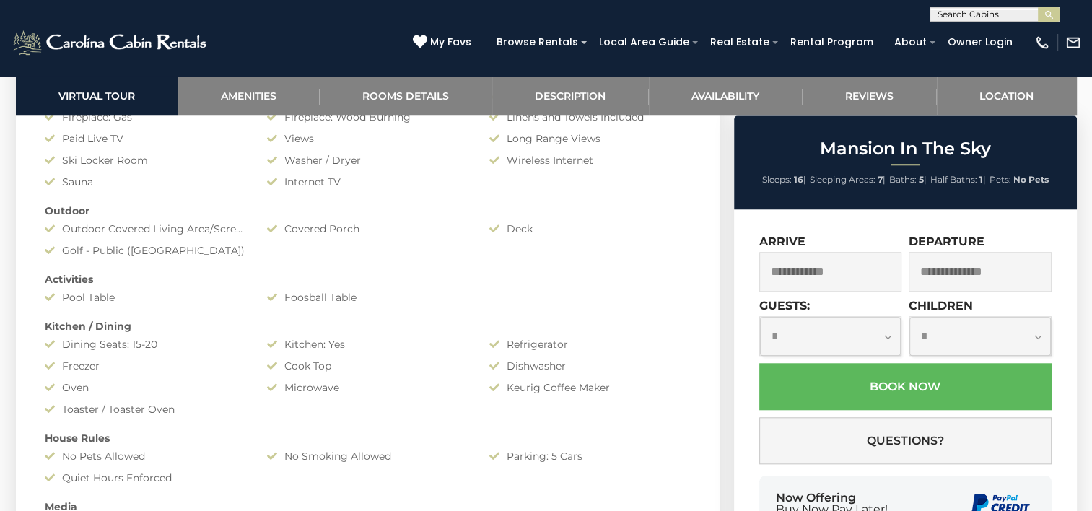
click at [813, 263] on input "text" at bounding box center [830, 272] width 143 height 40
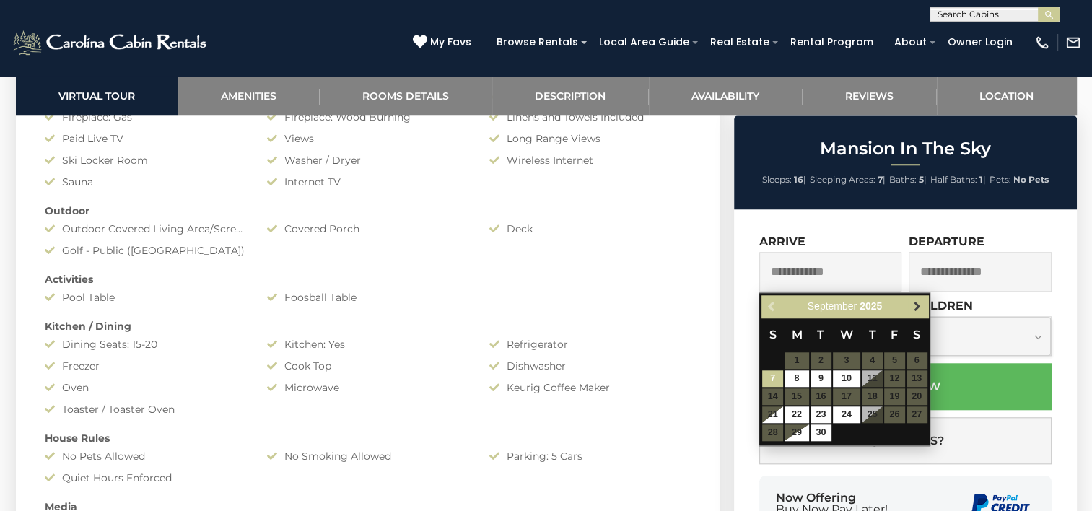
click at [916, 309] on span "Next" at bounding box center [918, 307] width 12 height 12
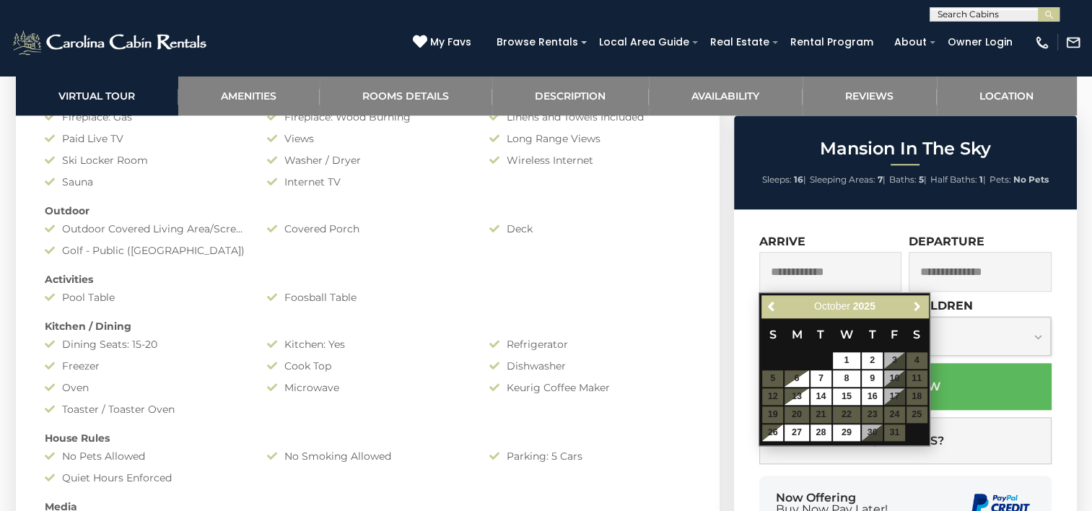
click at [916, 309] on span "Next" at bounding box center [918, 307] width 12 height 12
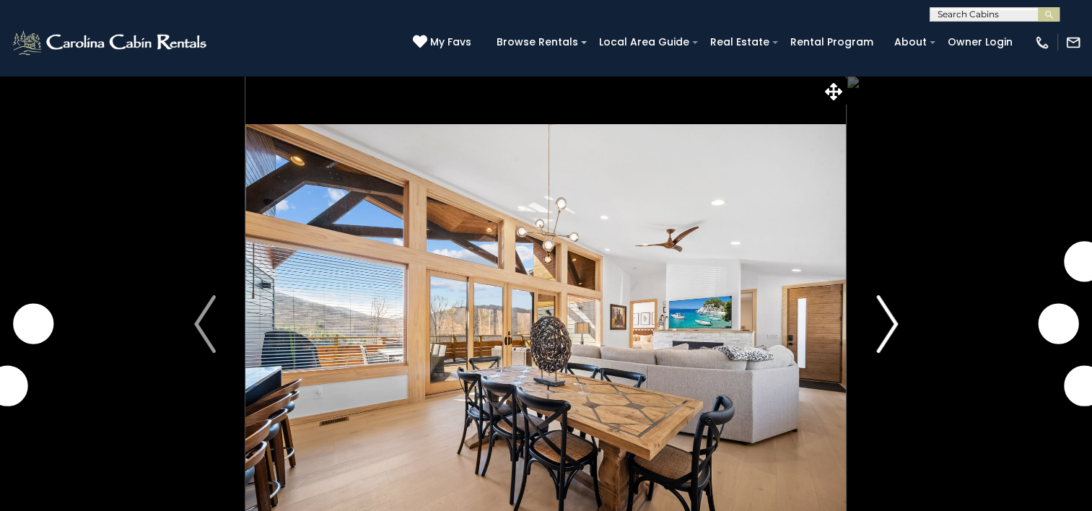
click at [886, 326] on img "Next" at bounding box center [887, 324] width 22 height 58
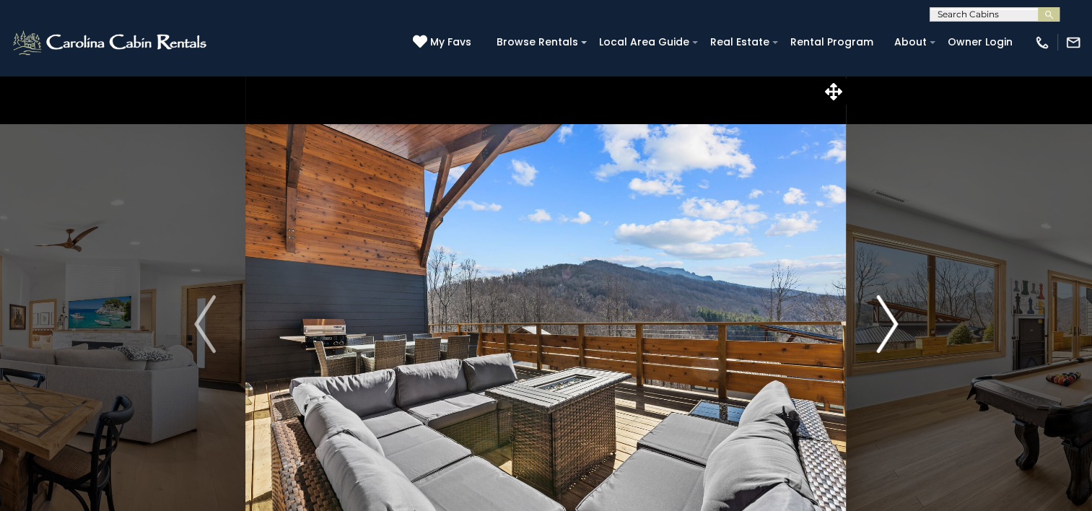
click at [886, 326] on img "Next" at bounding box center [887, 324] width 22 height 58
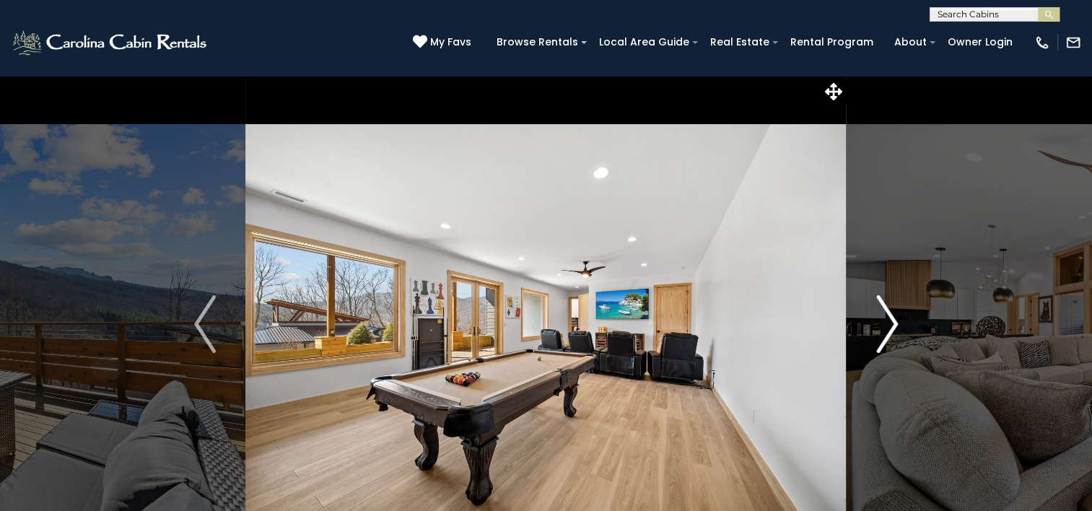
click at [886, 326] on img "Next" at bounding box center [887, 324] width 22 height 58
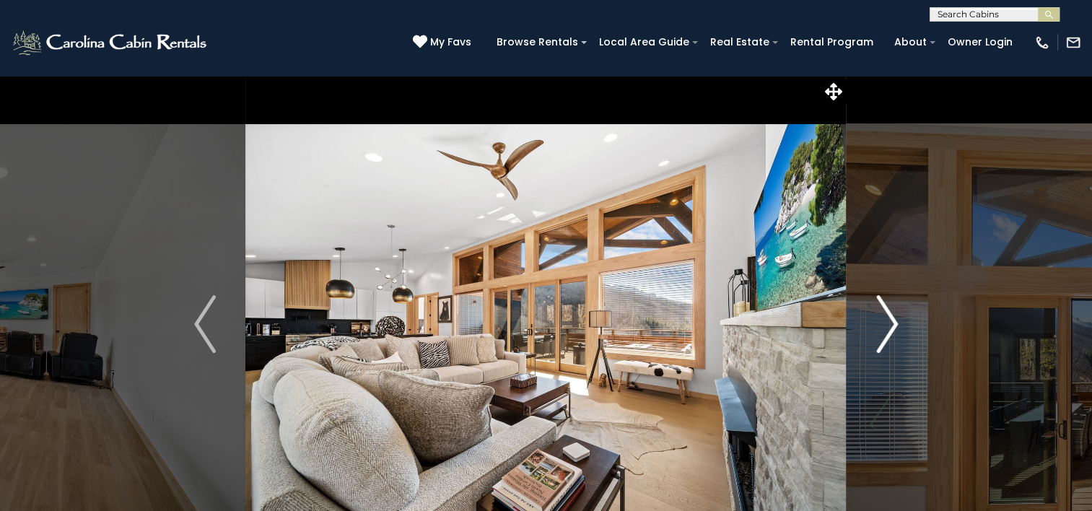
click at [886, 326] on img "Next" at bounding box center [887, 324] width 22 height 58
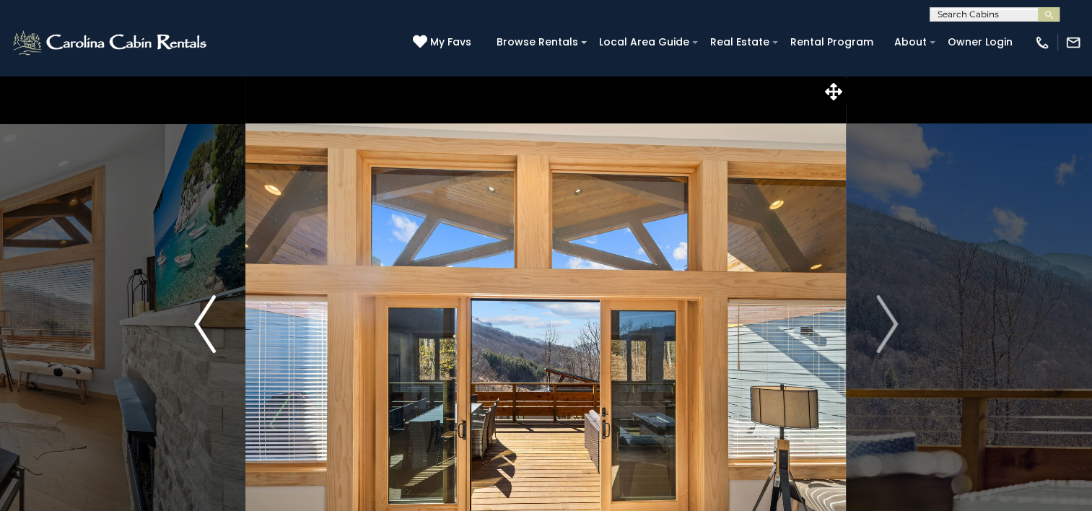
click at [195, 322] on img "Previous" at bounding box center [205, 324] width 22 height 58
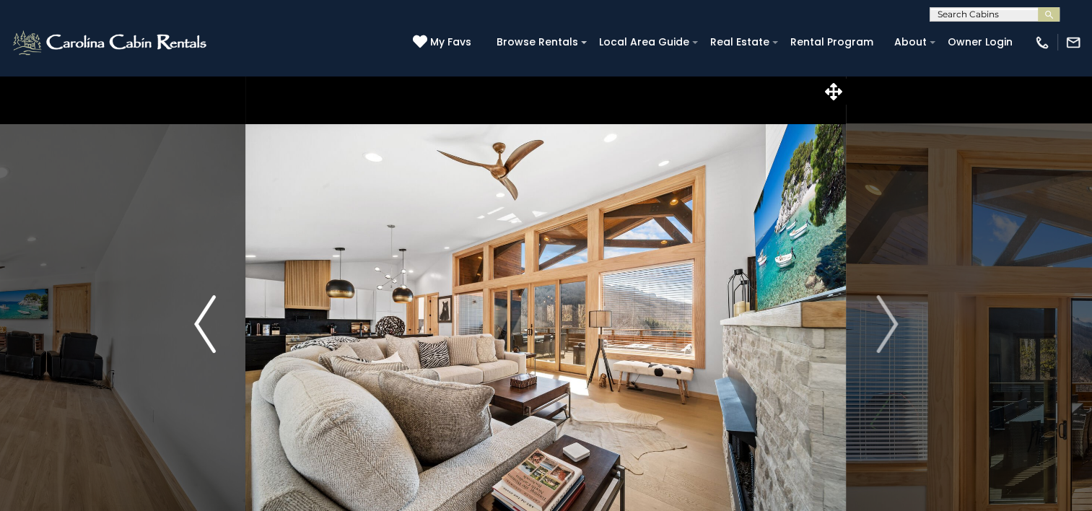
click at [195, 322] on img "Previous" at bounding box center [205, 324] width 22 height 58
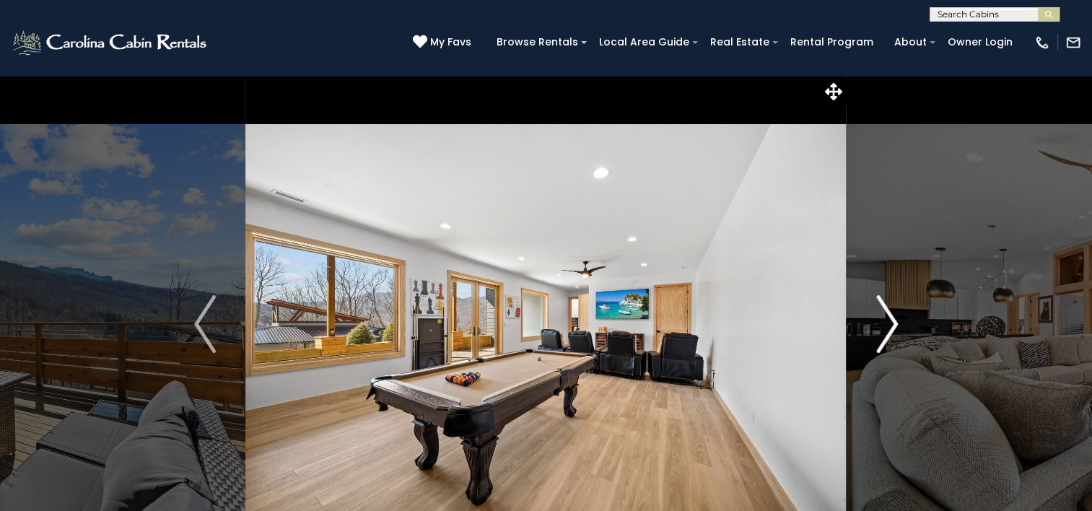
click at [885, 324] on img "Next" at bounding box center [887, 324] width 22 height 58
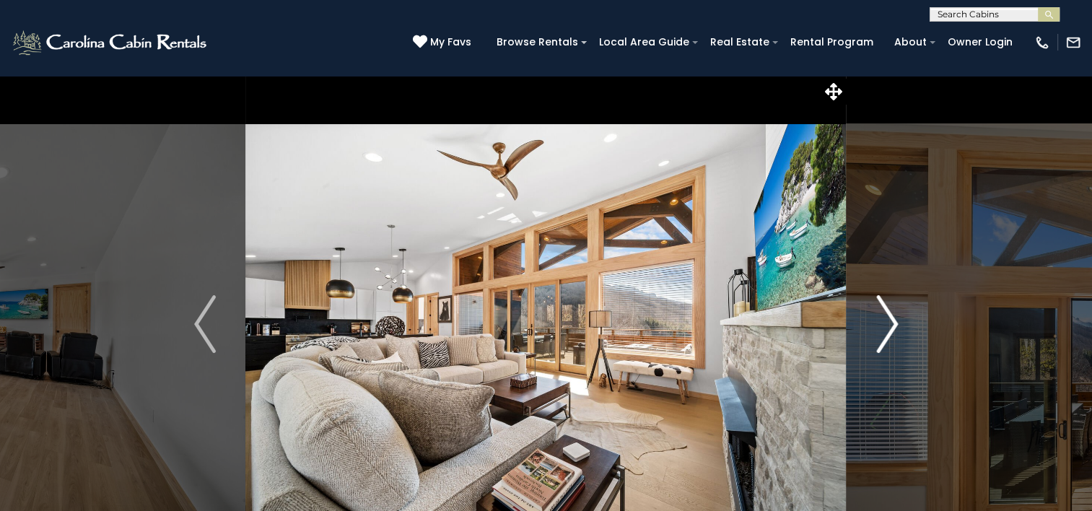
click at [885, 324] on img "Next" at bounding box center [887, 324] width 22 height 58
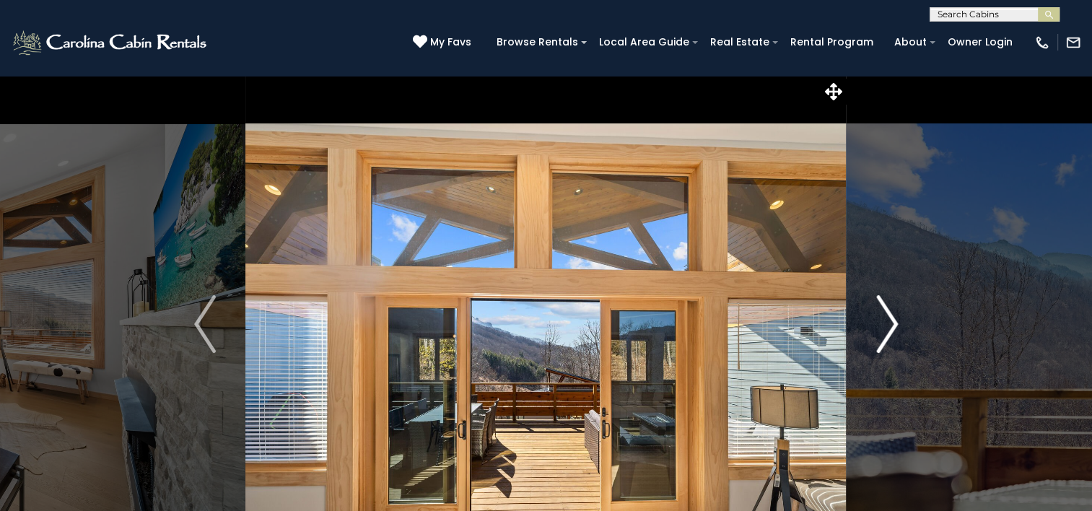
click at [885, 324] on img "Next" at bounding box center [887, 324] width 22 height 58
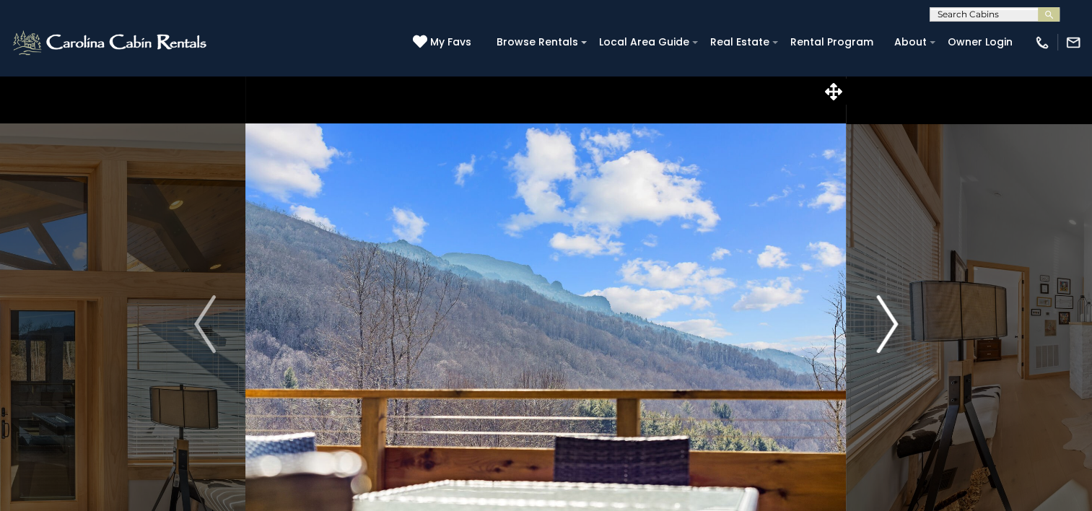
click at [885, 324] on img "Next" at bounding box center [887, 324] width 22 height 58
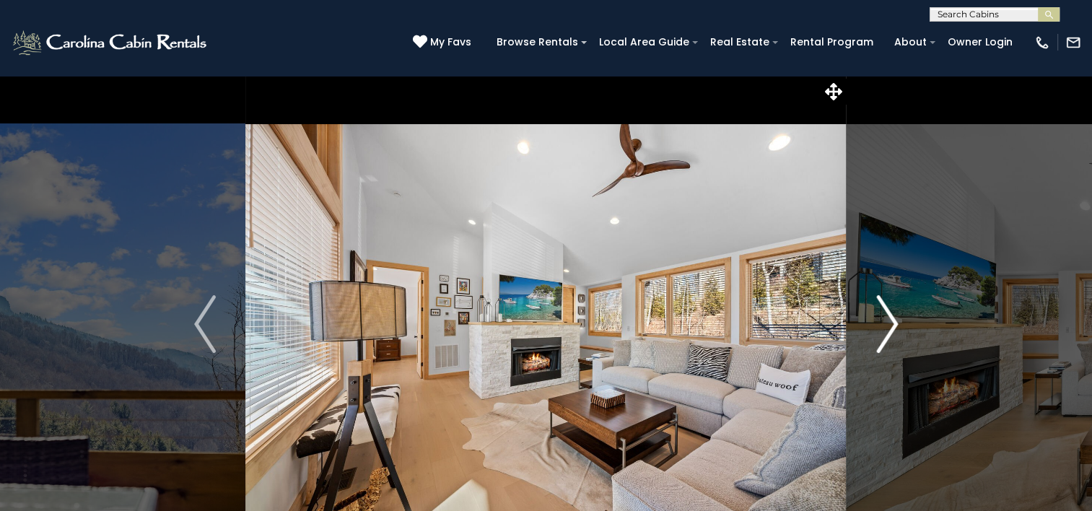
click at [885, 324] on img "Next" at bounding box center [887, 324] width 22 height 58
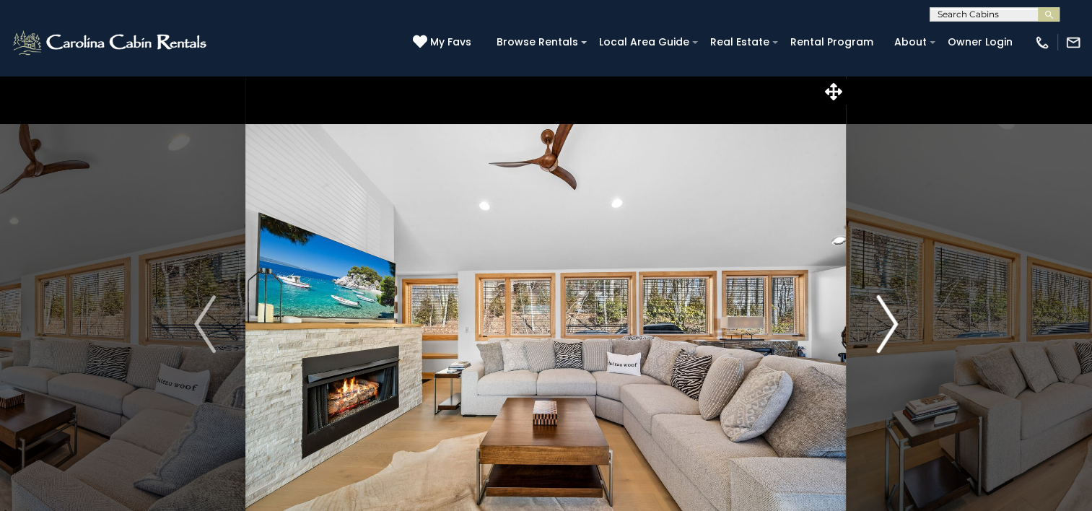
click at [885, 324] on img "Next" at bounding box center [887, 324] width 22 height 58
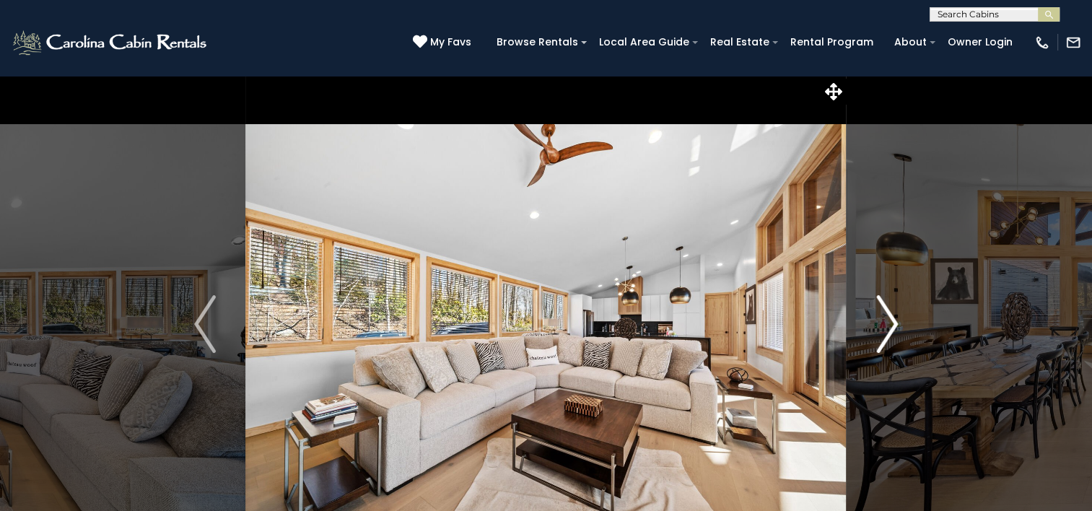
click at [885, 324] on img "Next" at bounding box center [887, 324] width 22 height 58
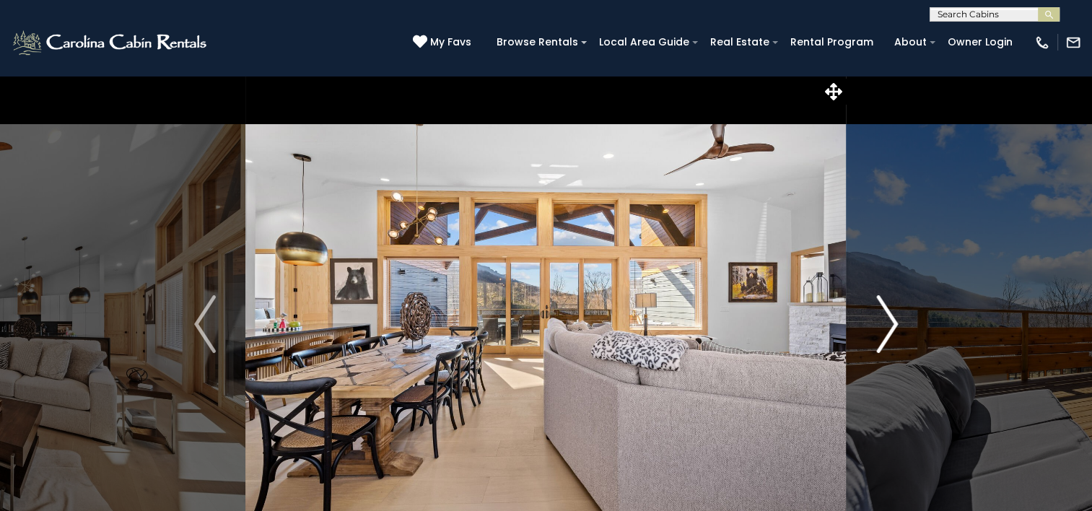
click at [885, 324] on img "Next" at bounding box center [887, 324] width 22 height 58
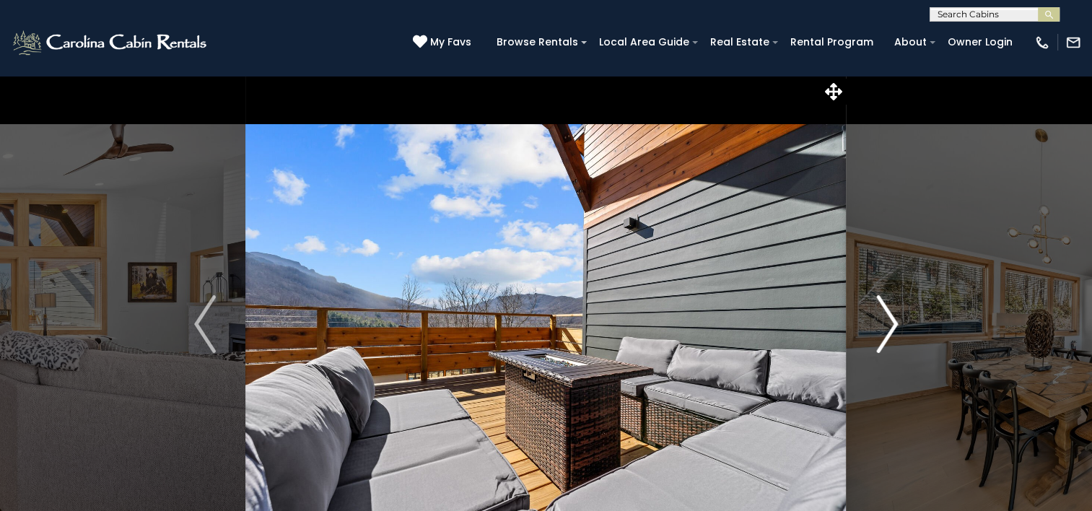
click at [885, 324] on img "Next" at bounding box center [887, 324] width 22 height 58
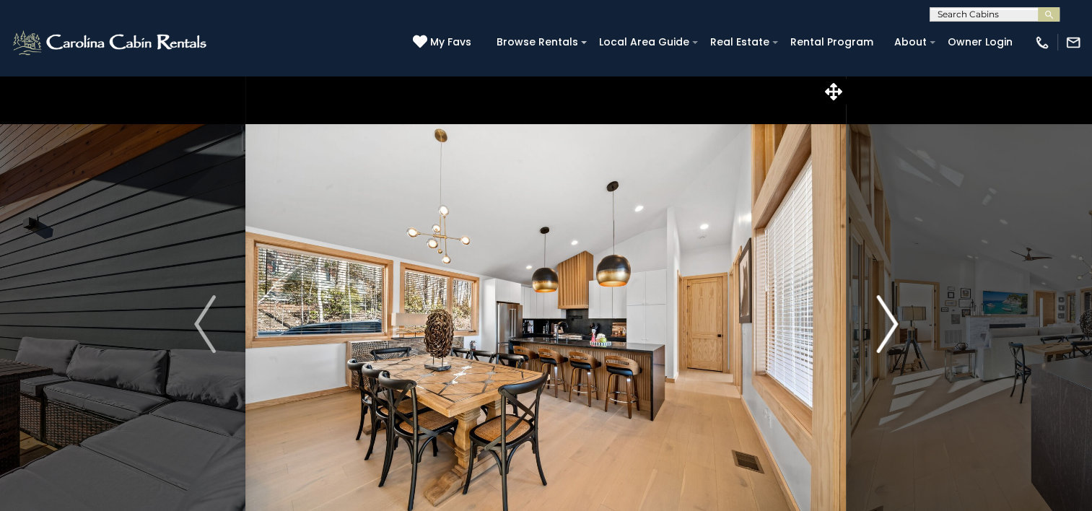
click at [885, 324] on img "Next" at bounding box center [887, 324] width 22 height 58
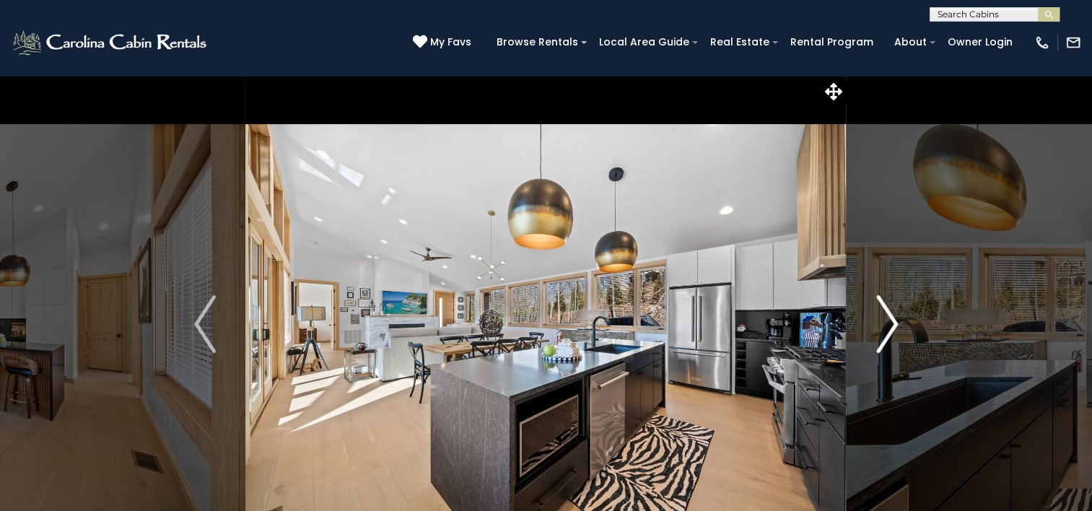
click at [885, 324] on img "Next" at bounding box center [887, 324] width 22 height 58
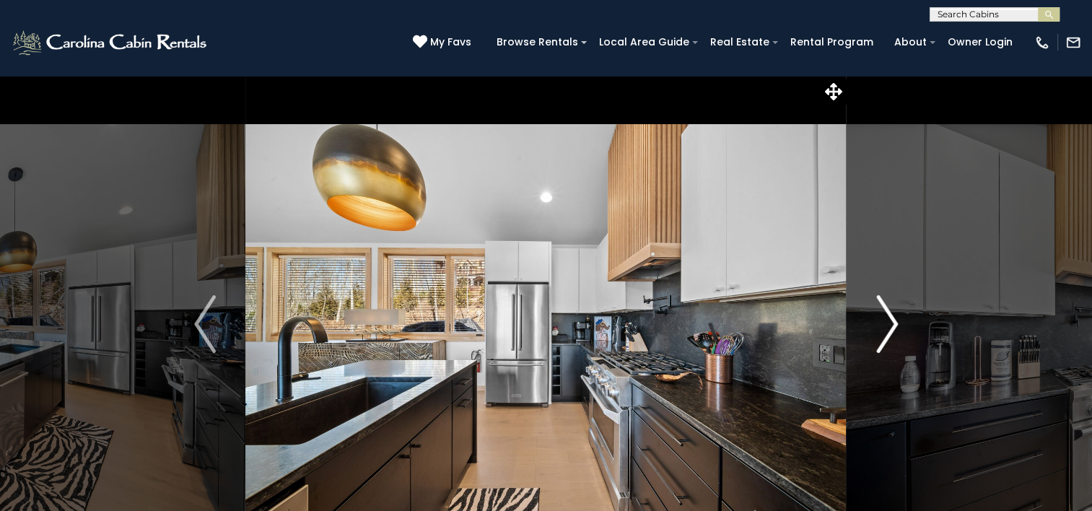
click at [885, 324] on img "Next" at bounding box center [887, 324] width 22 height 58
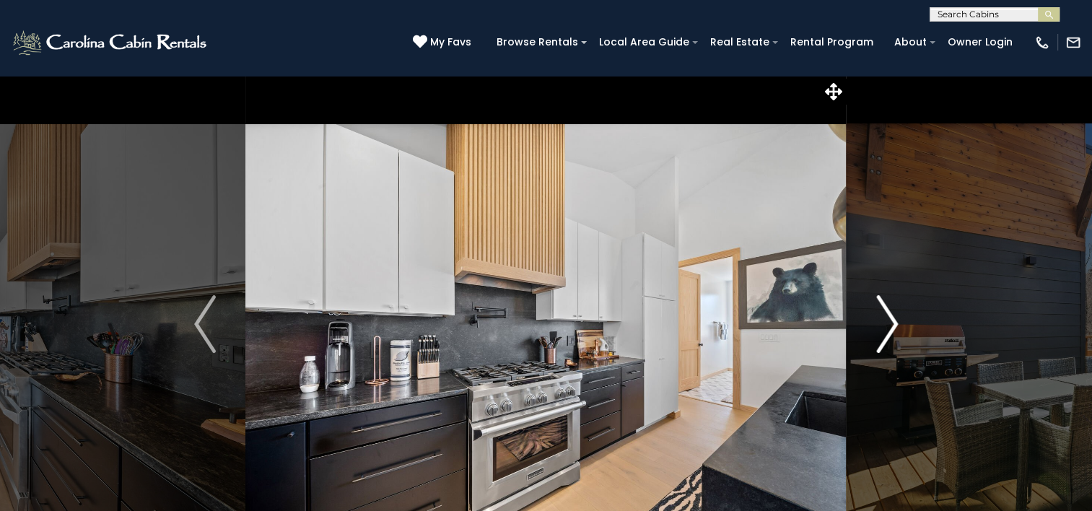
click at [885, 324] on img "Next" at bounding box center [887, 324] width 22 height 58
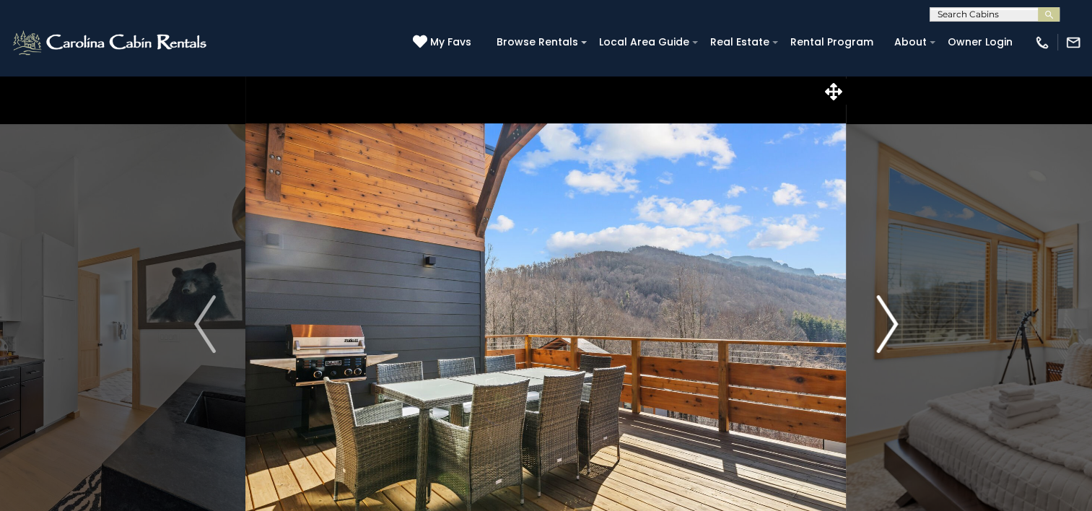
click at [885, 324] on img "Next" at bounding box center [887, 324] width 22 height 58
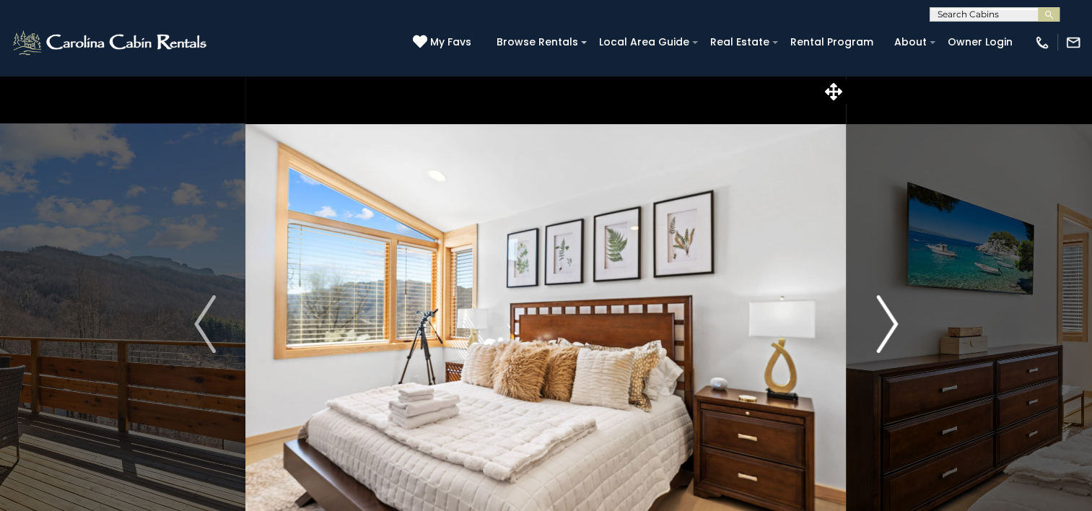
click at [885, 324] on img "Next" at bounding box center [887, 324] width 22 height 58
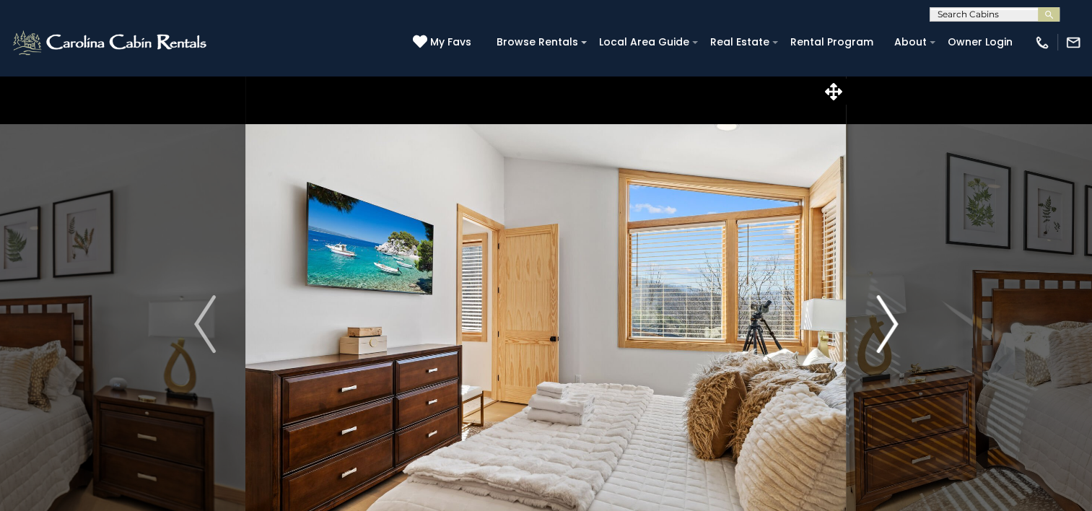
click at [885, 324] on img "Next" at bounding box center [887, 324] width 22 height 58
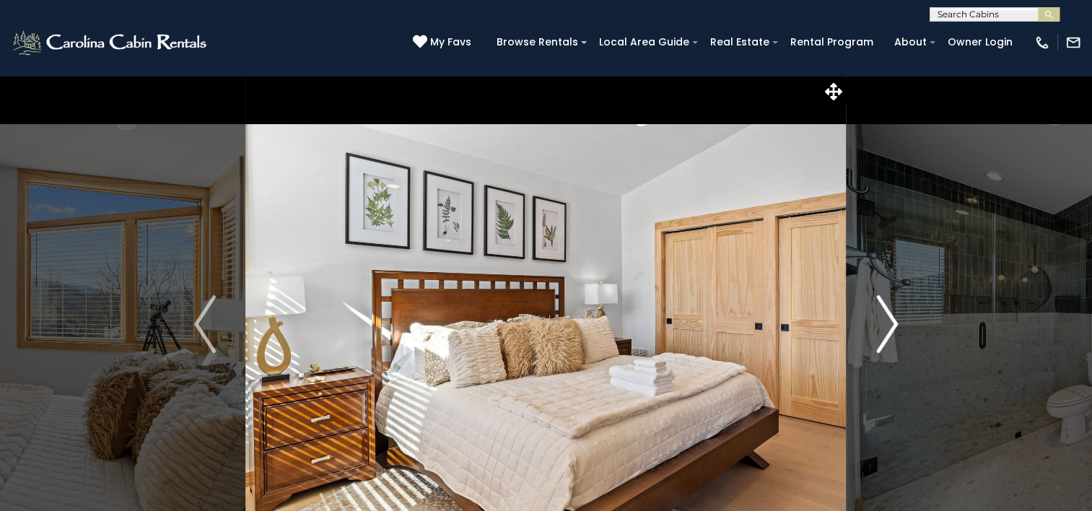
click at [885, 324] on img "Next" at bounding box center [887, 324] width 22 height 58
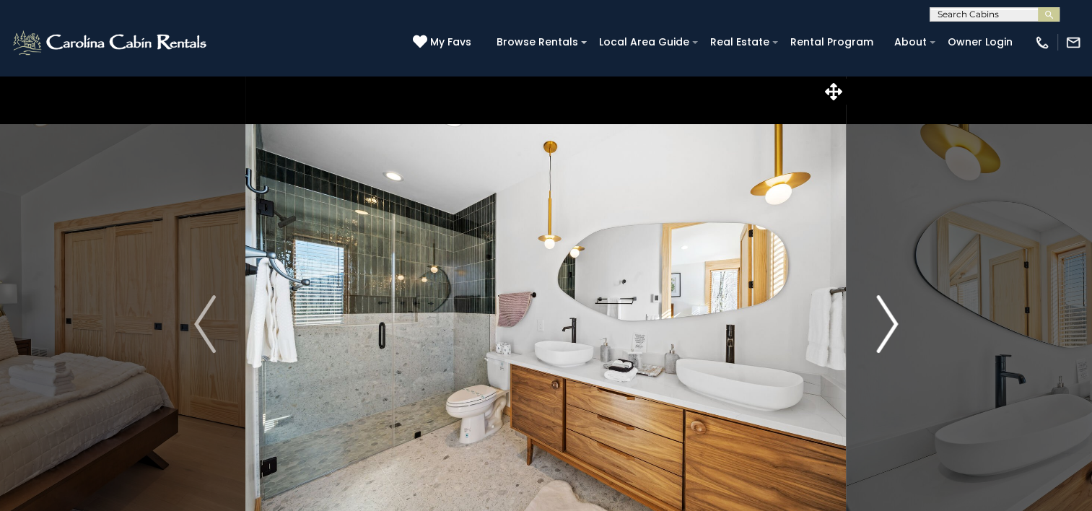
click at [885, 324] on img "Next" at bounding box center [887, 324] width 22 height 58
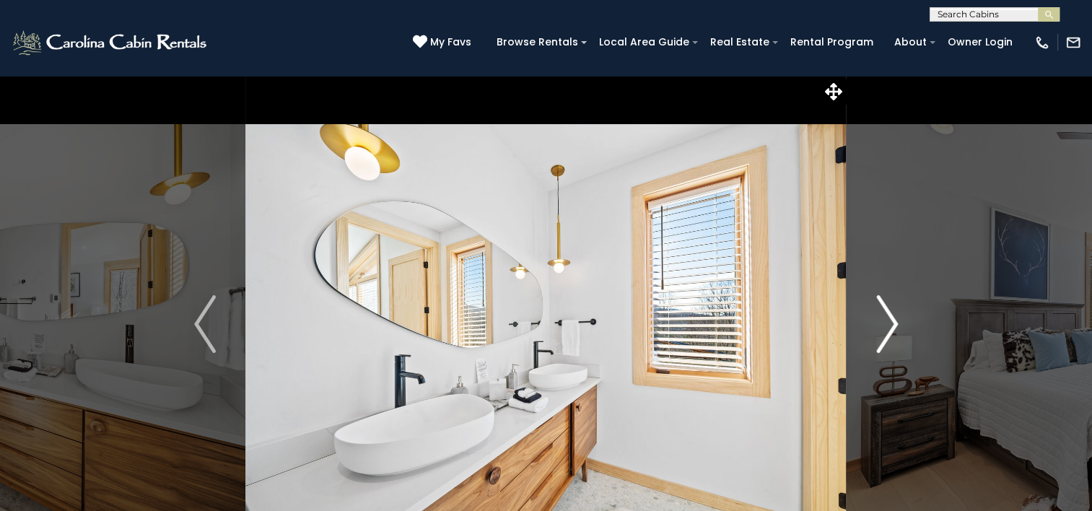
click at [885, 324] on img "Next" at bounding box center [887, 324] width 22 height 58
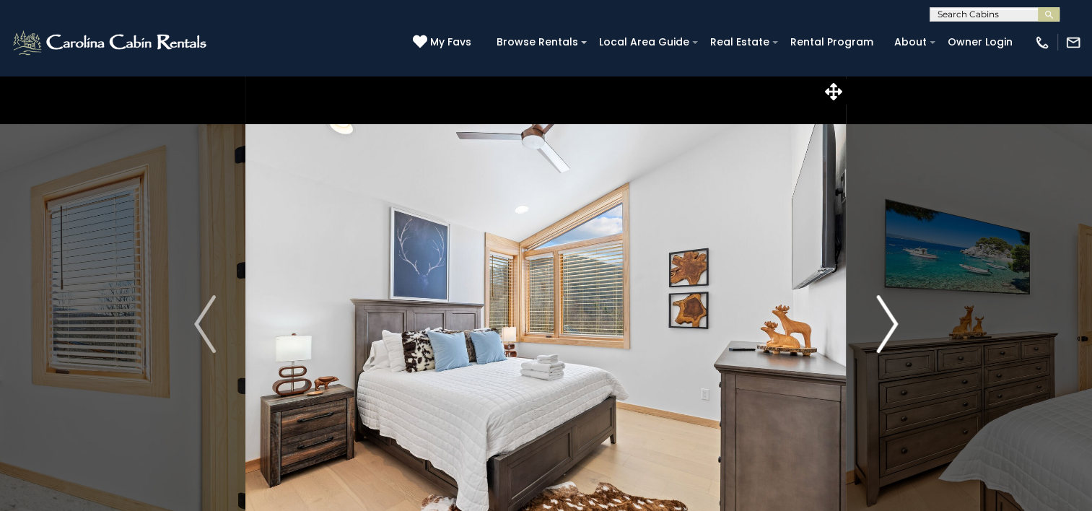
click at [885, 324] on img "Next" at bounding box center [887, 324] width 22 height 58
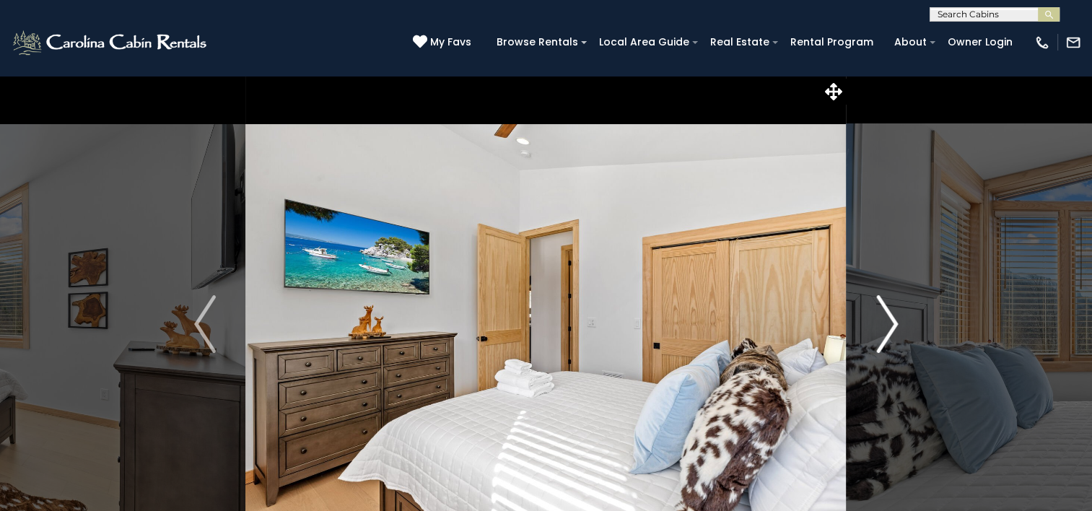
click at [885, 324] on img "Next" at bounding box center [887, 324] width 22 height 58
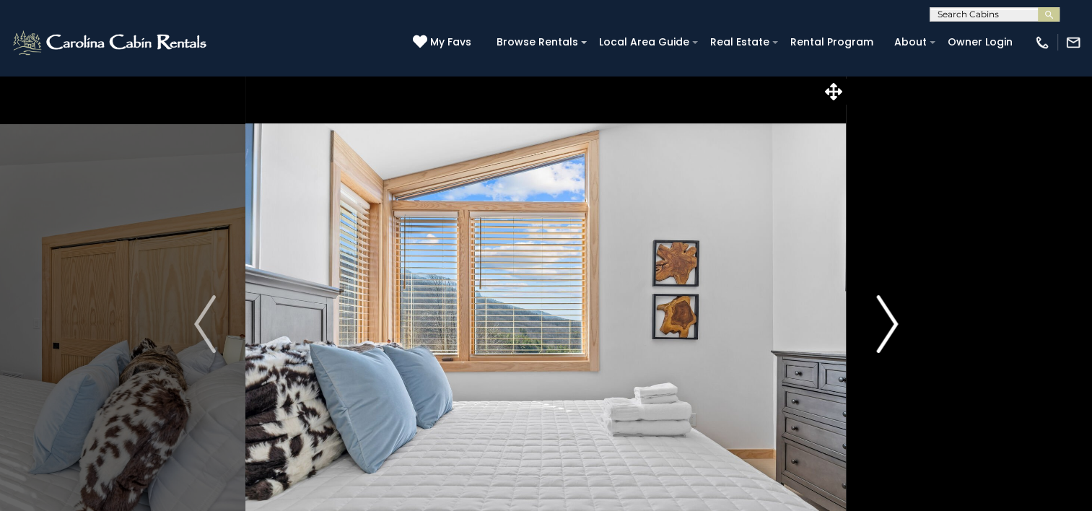
click at [885, 324] on img "Next" at bounding box center [887, 324] width 22 height 58
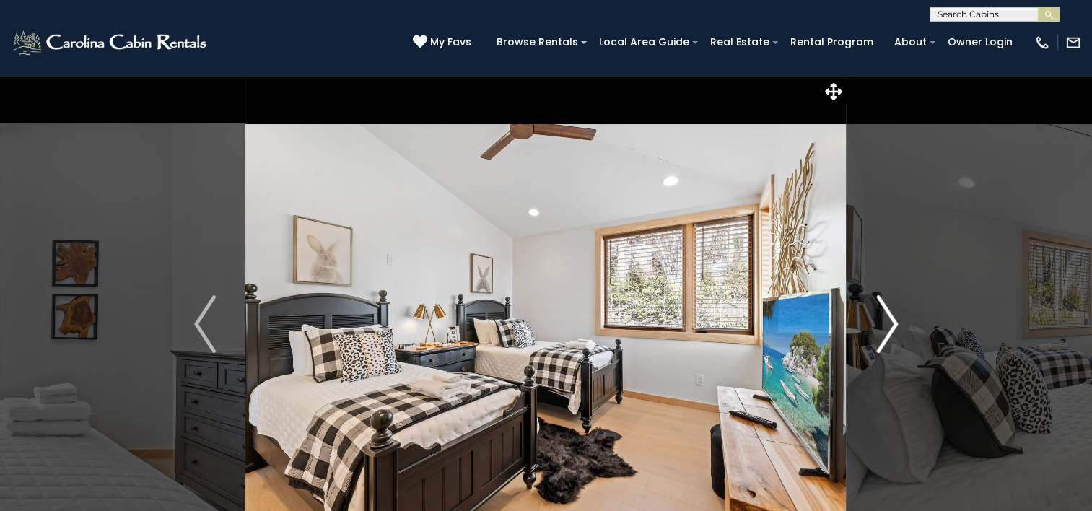
click at [885, 324] on img "Next" at bounding box center [887, 324] width 22 height 58
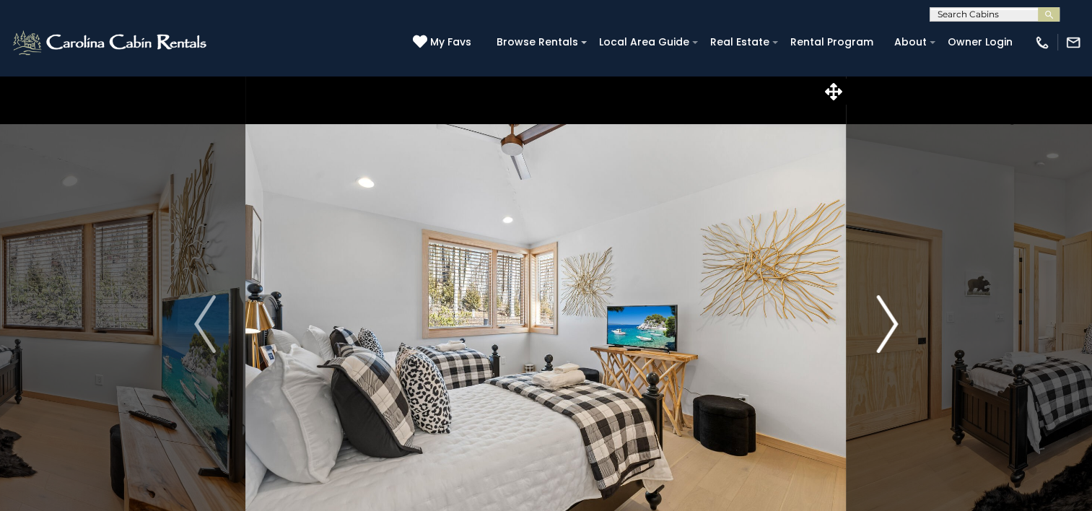
click at [885, 324] on img "Next" at bounding box center [887, 324] width 22 height 58
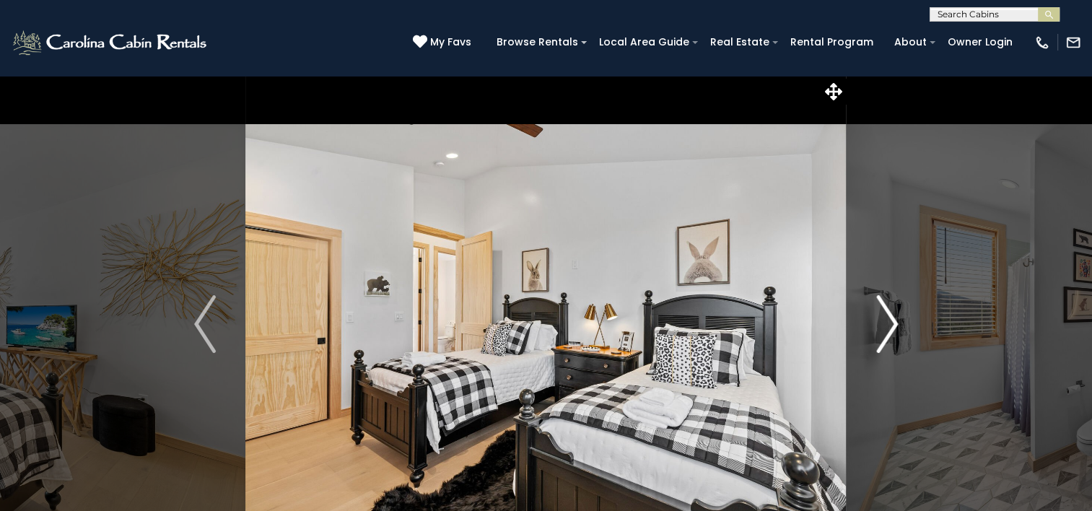
click at [885, 324] on img "Next" at bounding box center [887, 324] width 22 height 58
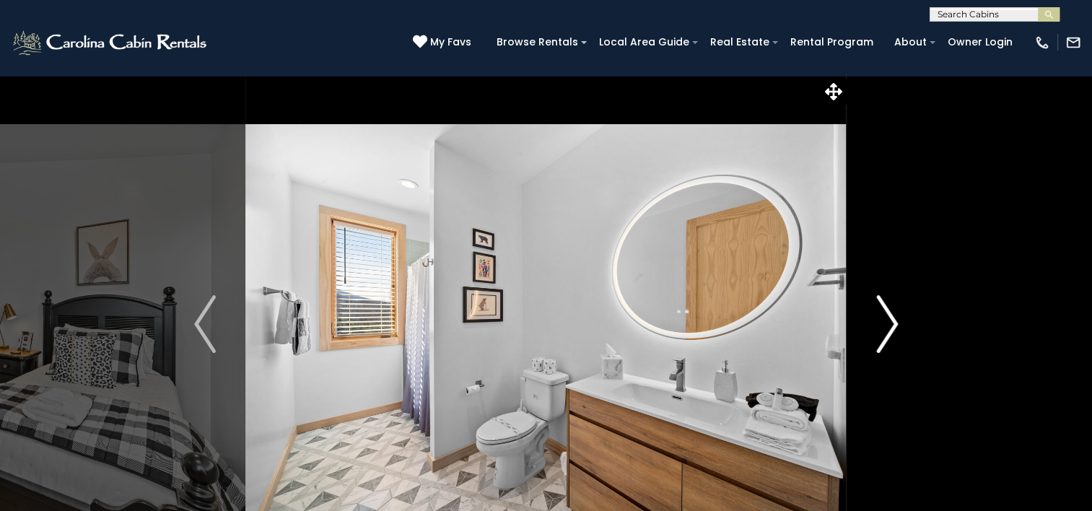
click at [885, 324] on img "Next" at bounding box center [887, 324] width 22 height 58
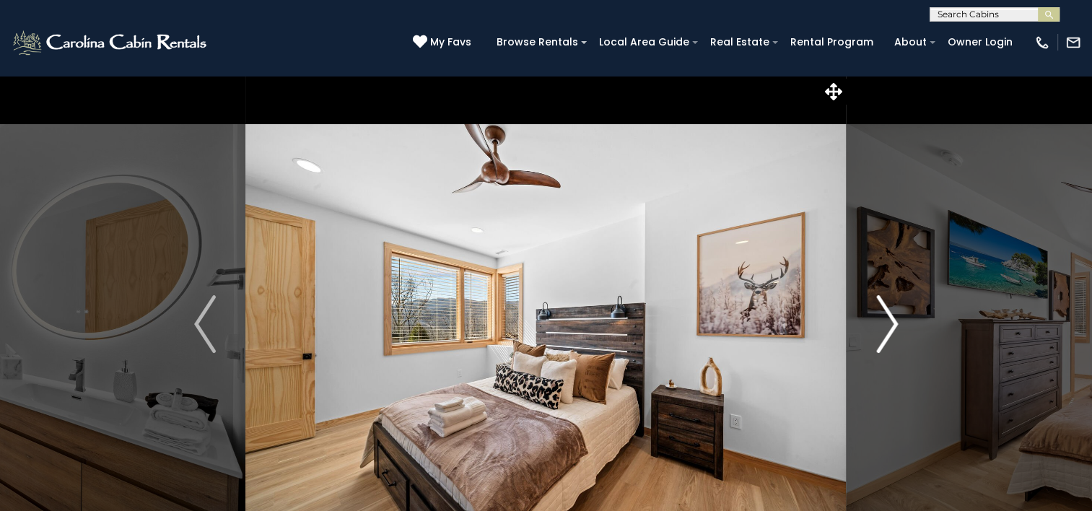
click at [885, 324] on img "Next" at bounding box center [887, 324] width 22 height 58
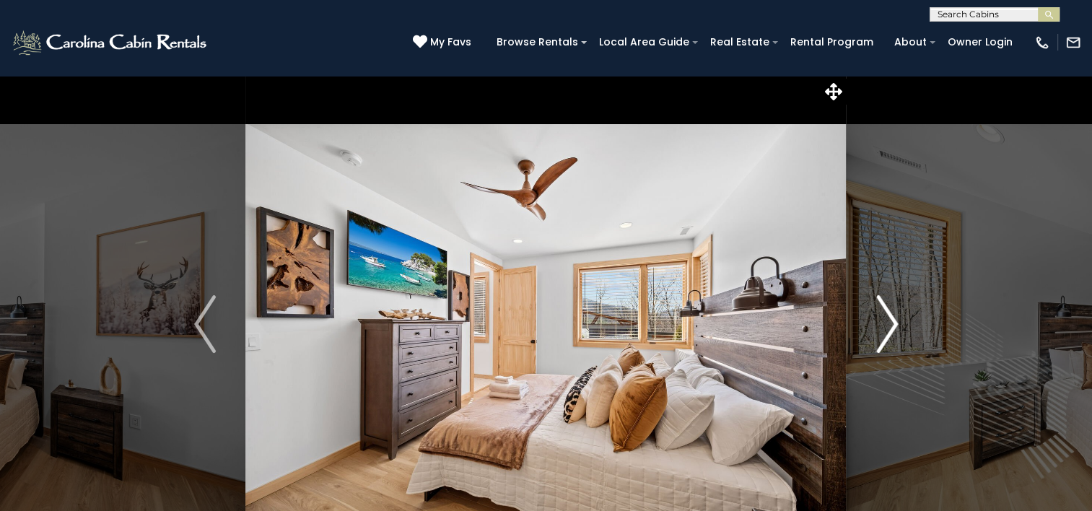
click at [885, 324] on img "Next" at bounding box center [887, 324] width 22 height 58
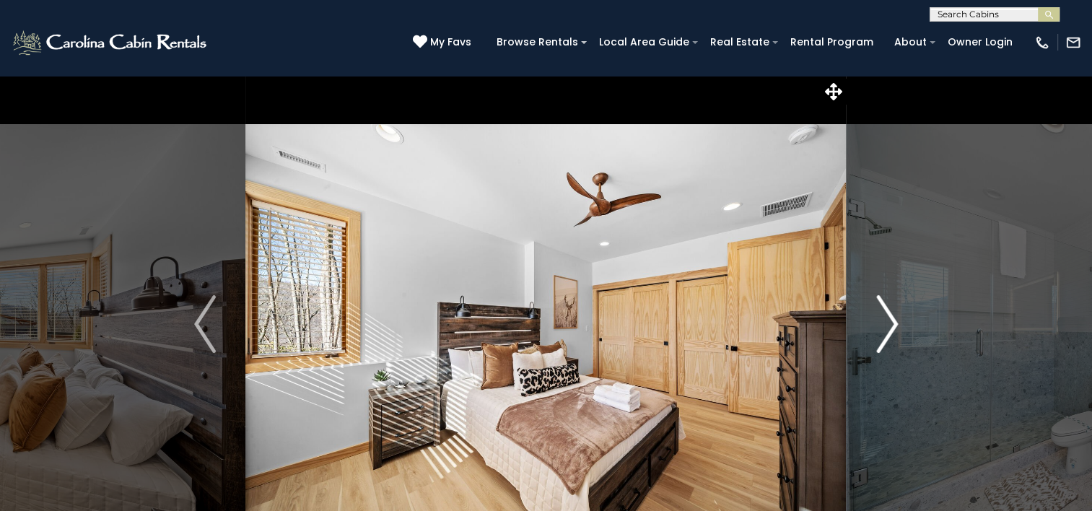
click at [885, 324] on img "Next" at bounding box center [887, 324] width 22 height 58
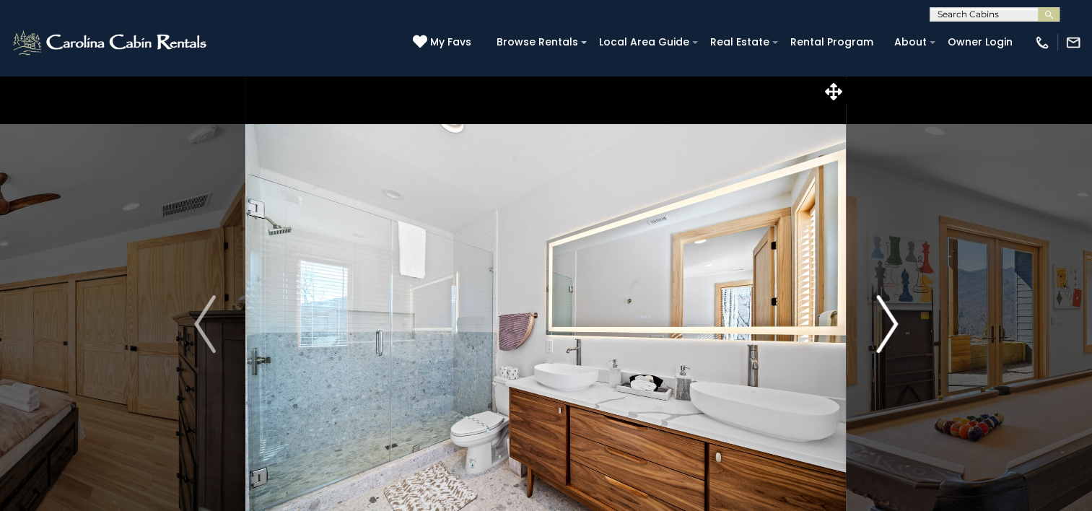
click at [885, 324] on img "Next" at bounding box center [887, 324] width 22 height 58
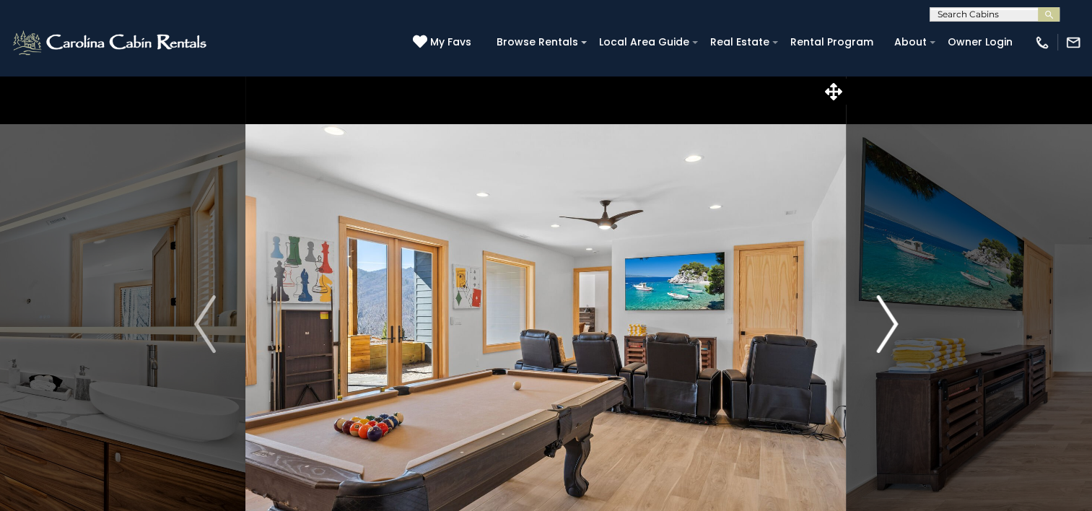
click at [885, 324] on img "Next" at bounding box center [887, 324] width 22 height 58
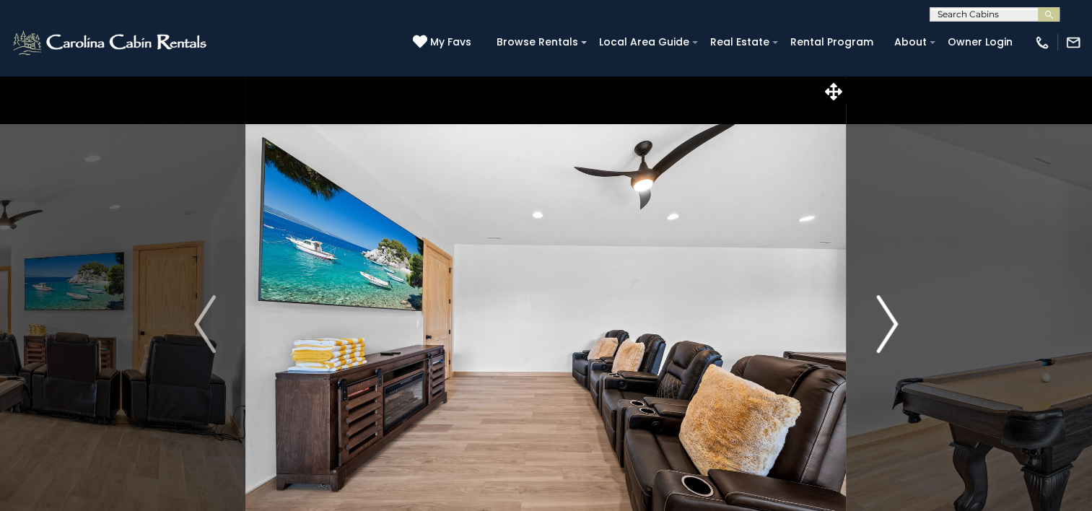
click at [885, 324] on img "Next" at bounding box center [887, 324] width 22 height 58
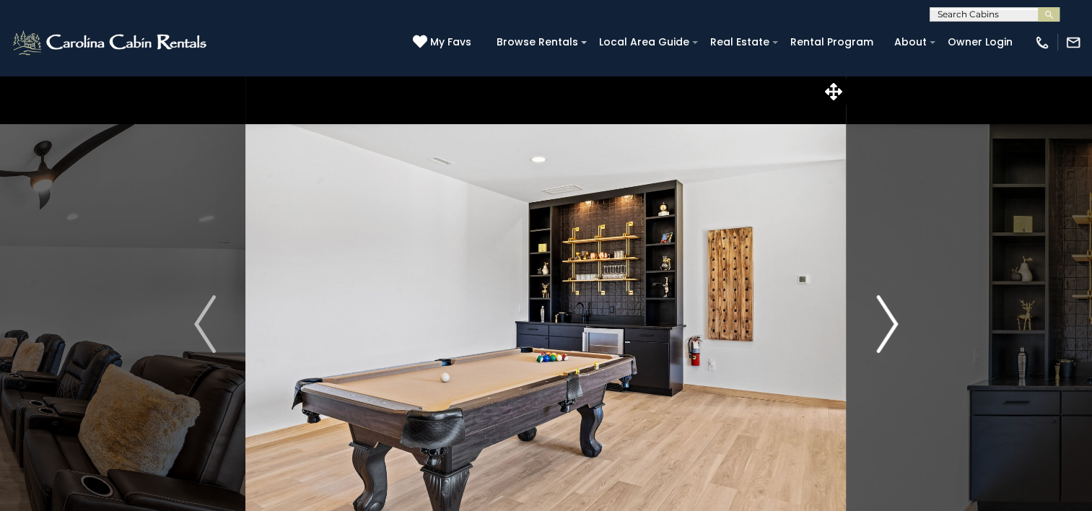
click at [885, 324] on img "Next" at bounding box center [887, 324] width 22 height 58
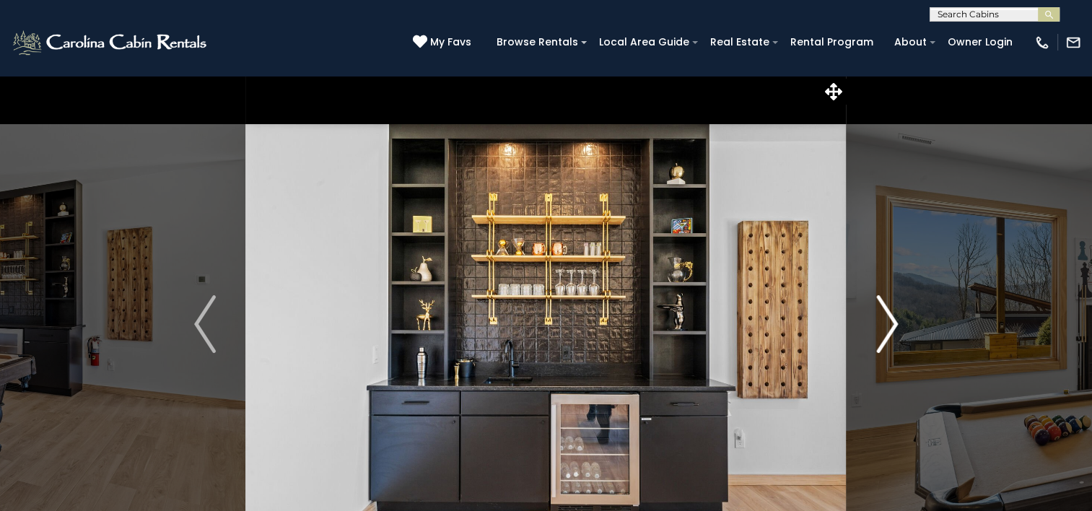
click at [885, 324] on img "Next" at bounding box center [887, 324] width 22 height 58
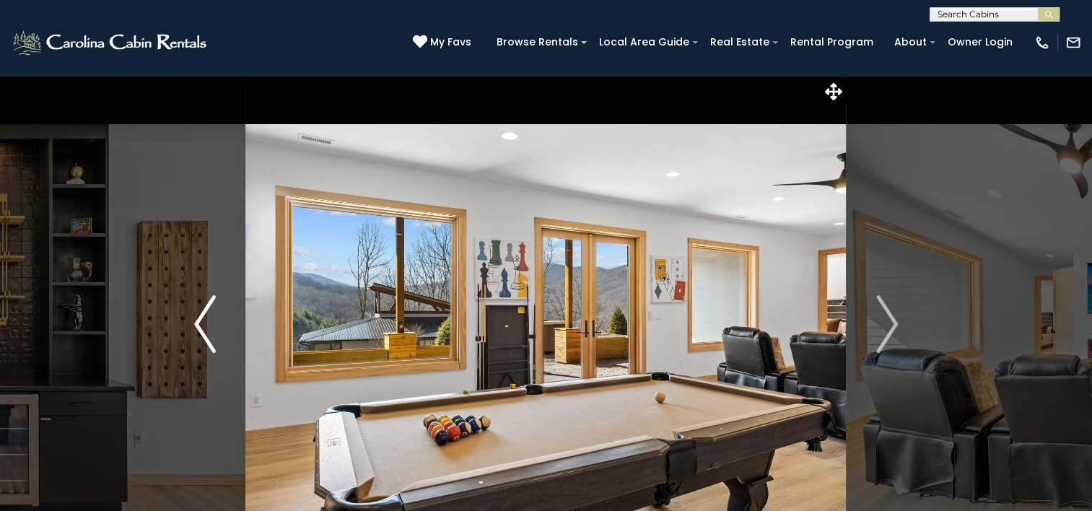
click at [202, 326] on img "Previous" at bounding box center [205, 324] width 22 height 58
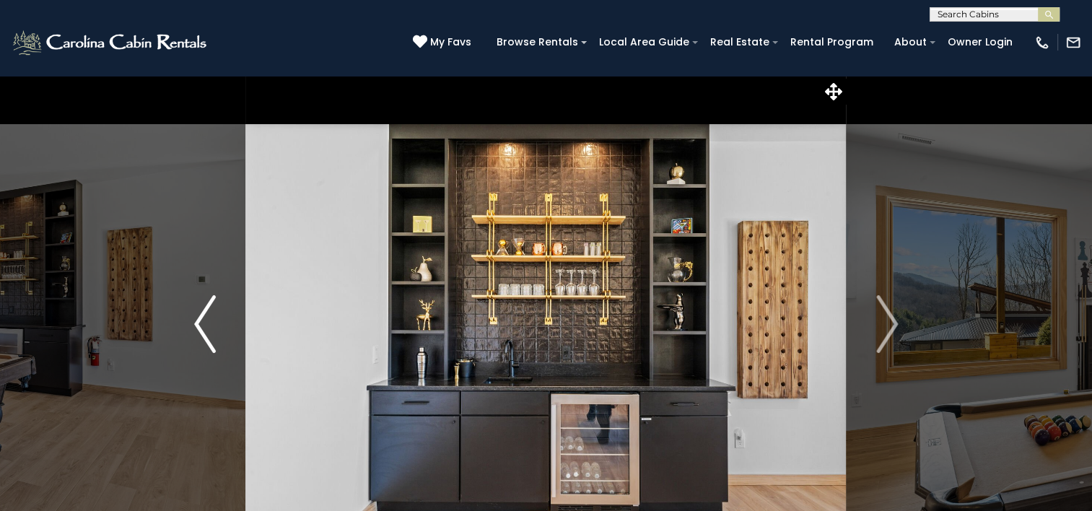
click at [201, 313] on img "Previous" at bounding box center [205, 324] width 22 height 58
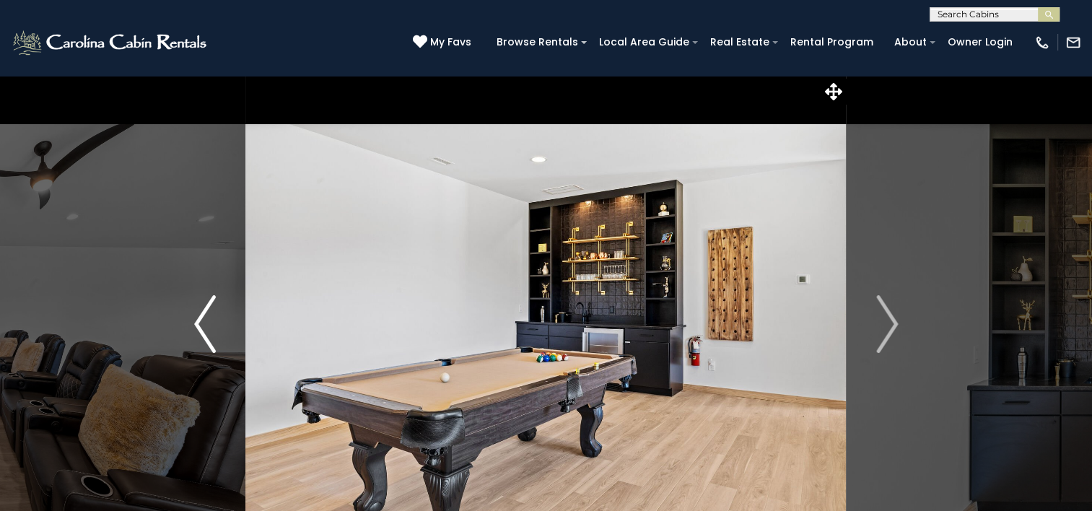
click at [207, 323] on img "Previous" at bounding box center [205, 324] width 22 height 58
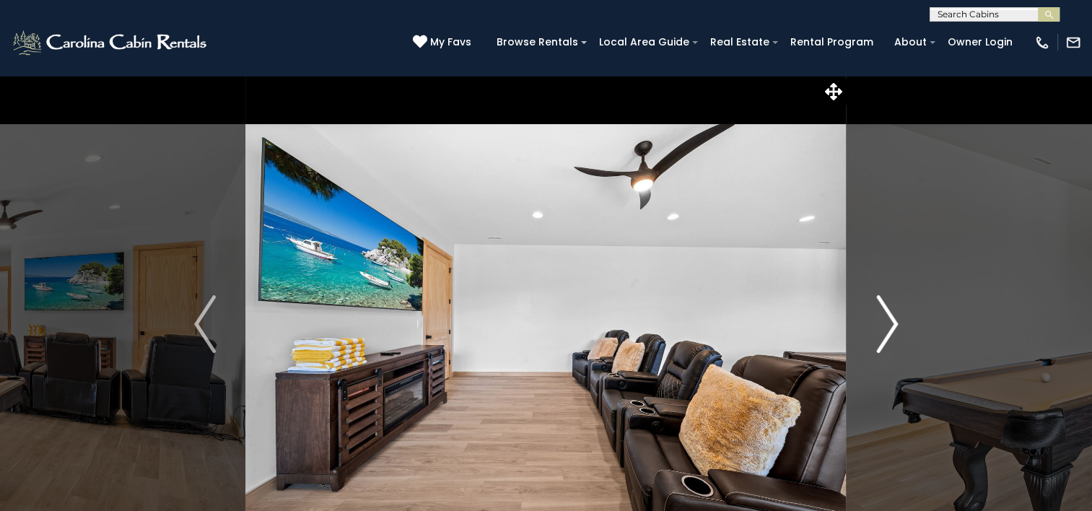
click at [886, 325] on img "Next" at bounding box center [887, 324] width 22 height 58
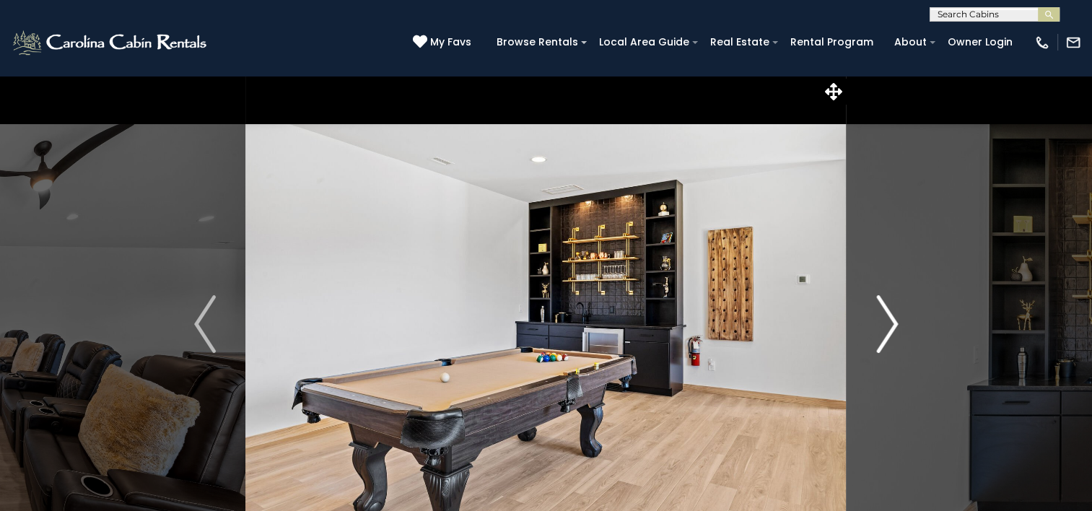
click at [886, 325] on img "Next" at bounding box center [887, 324] width 22 height 58
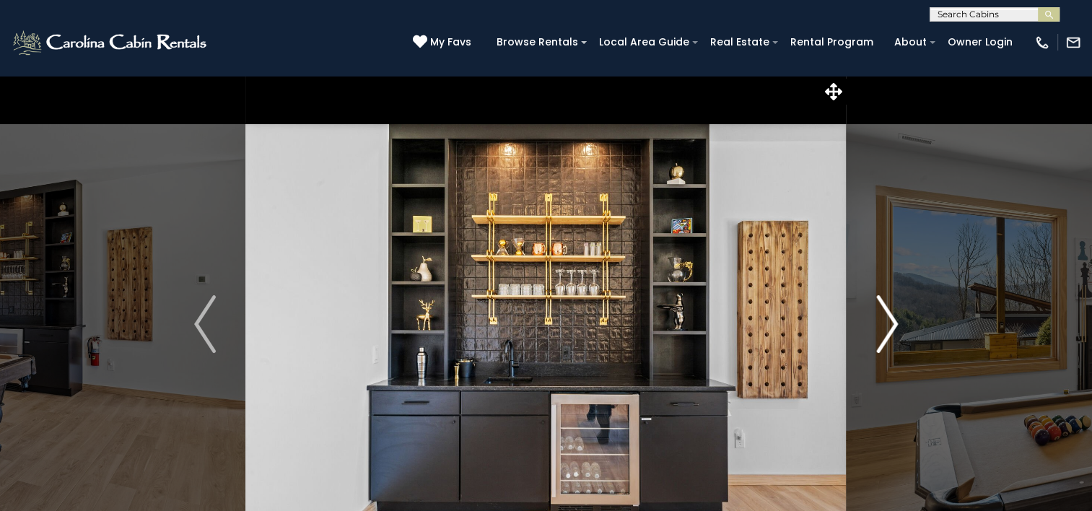
click at [886, 325] on img "Next" at bounding box center [887, 324] width 22 height 58
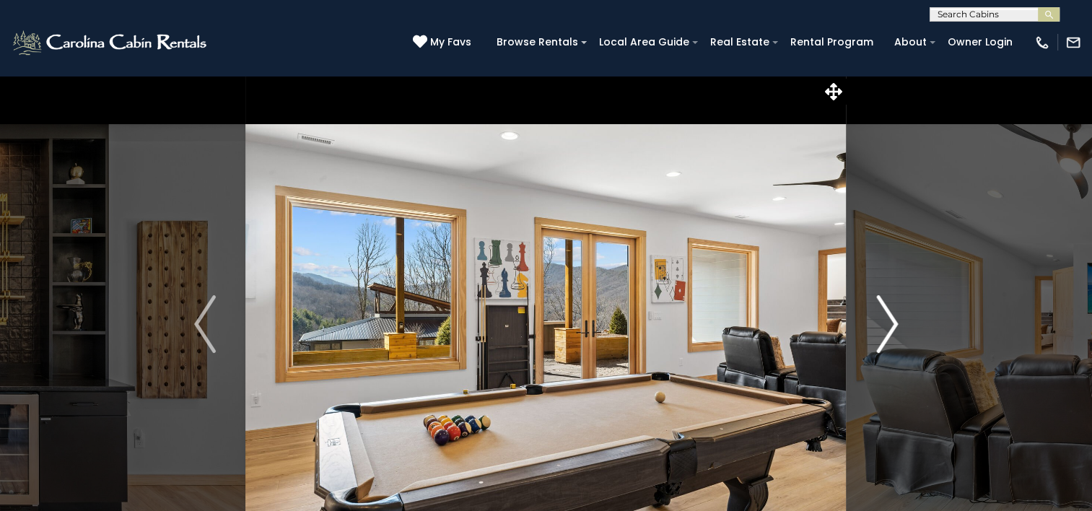
click at [886, 325] on img "Next" at bounding box center [887, 324] width 22 height 58
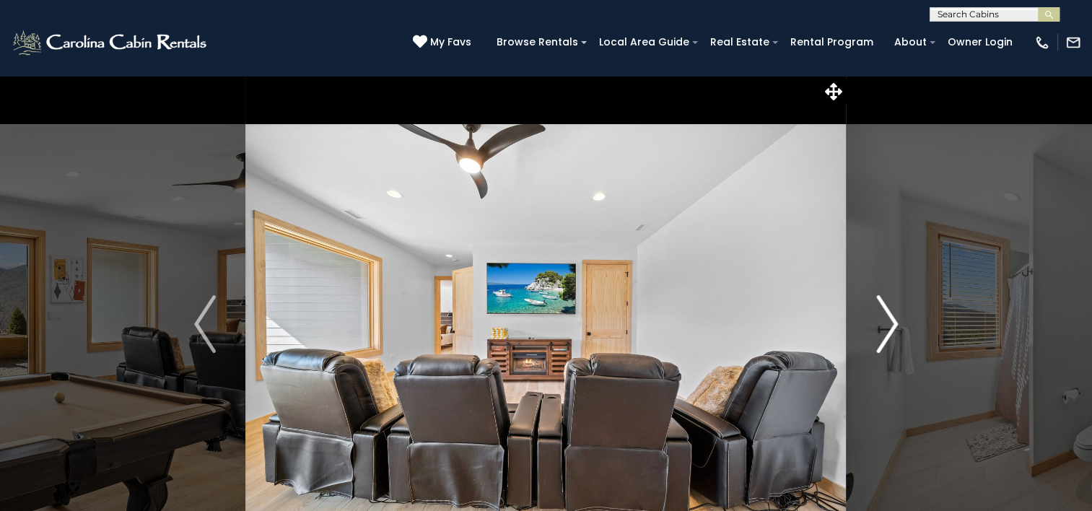
click at [886, 325] on img "Next" at bounding box center [887, 324] width 22 height 58
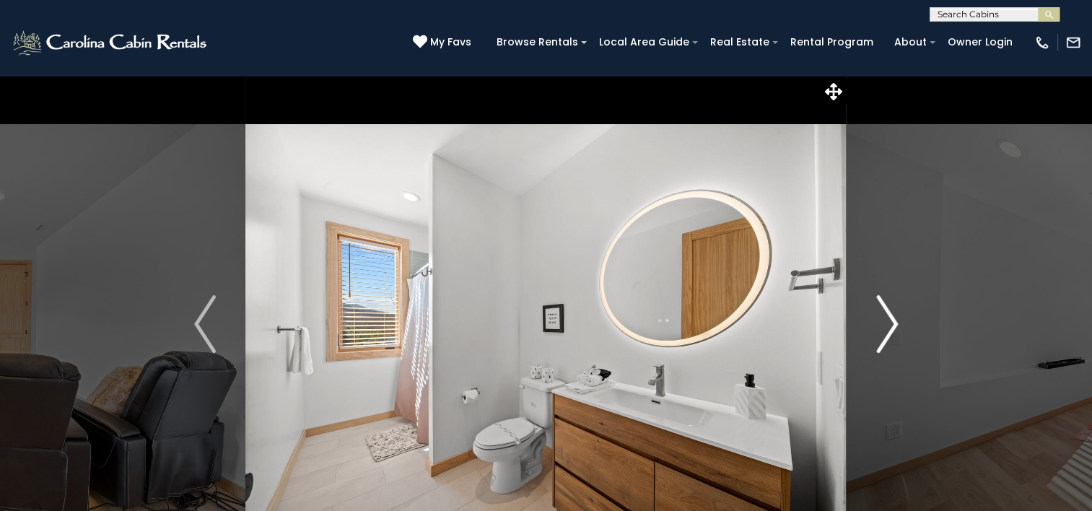
click at [886, 325] on img "Next" at bounding box center [887, 324] width 22 height 58
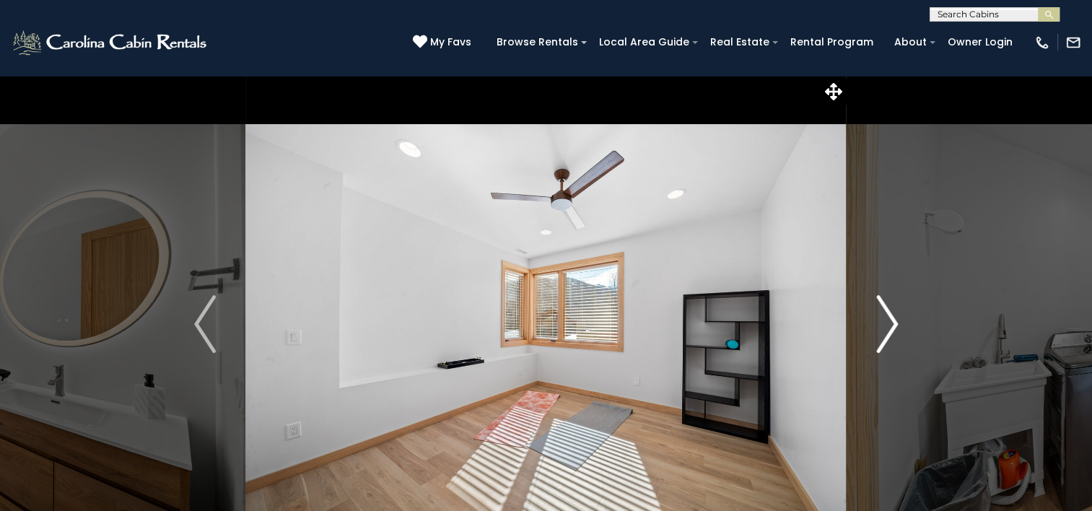
click at [886, 325] on img "Next" at bounding box center [887, 324] width 22 height 58
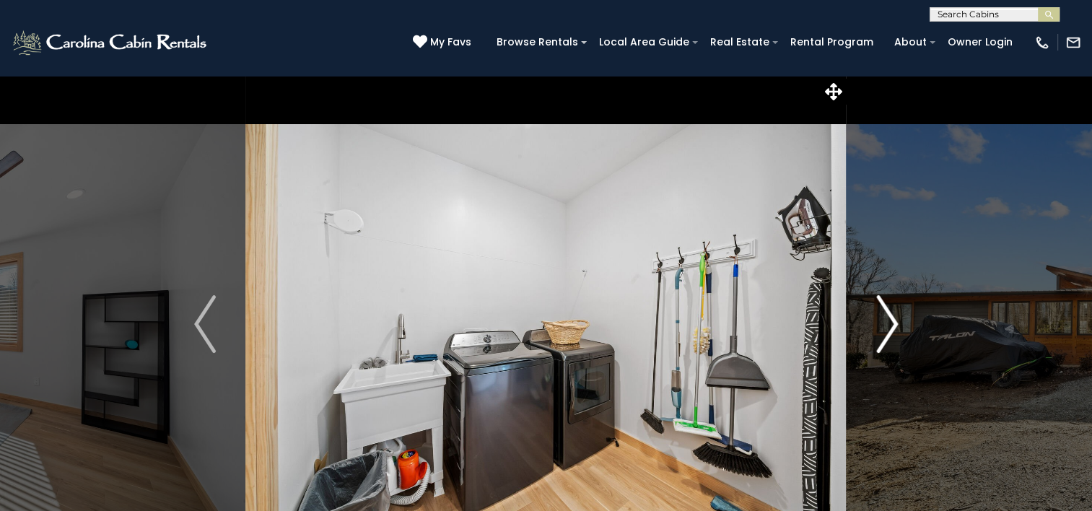
click at [886, 325] on img "Next" at bounding box center [887, 324] width 22 height 58
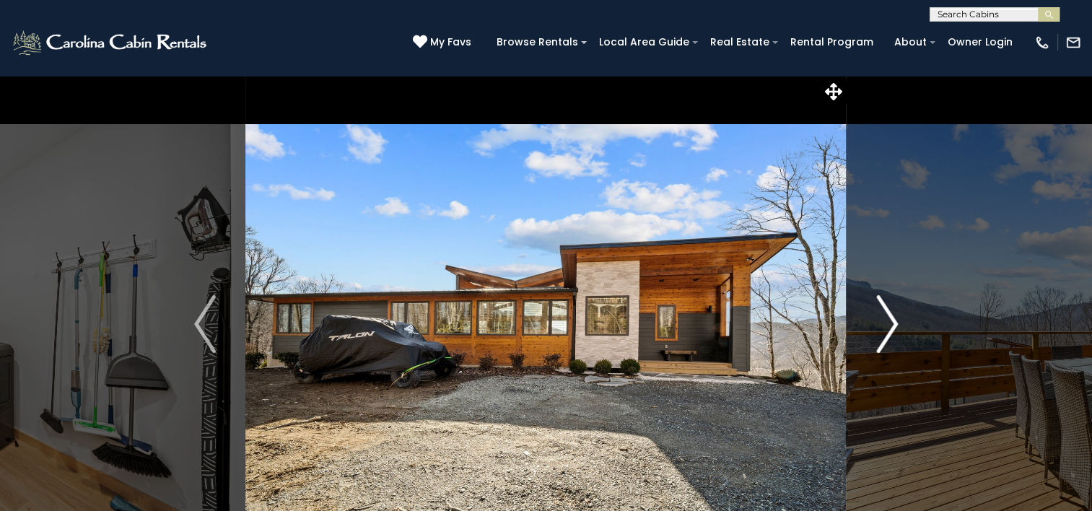
click at [886, 325] on img "Next" at bounding box center [887, 324] width 22 height 58
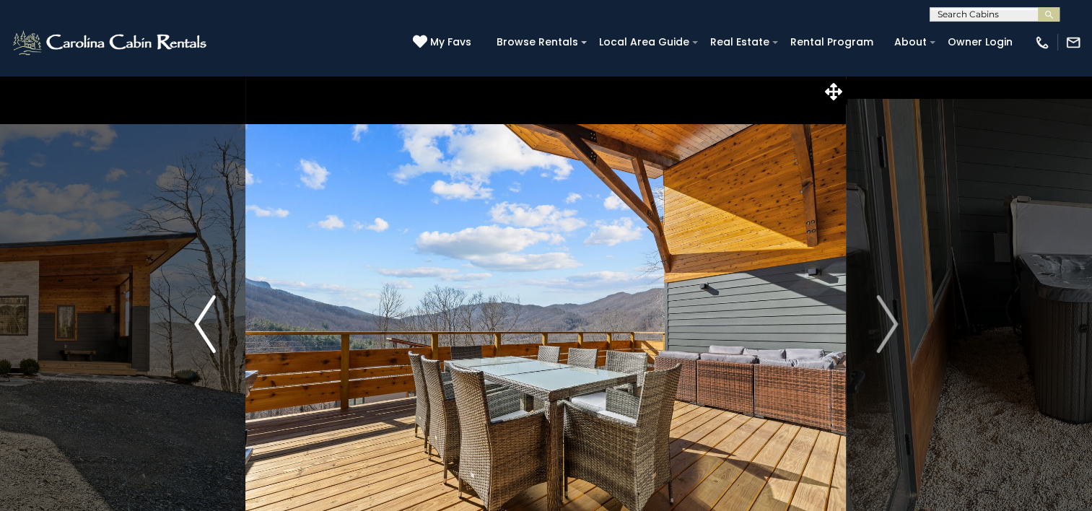
click at [200, 331] on img "Previous" at bounding box center [205, 324] width 22 height 58
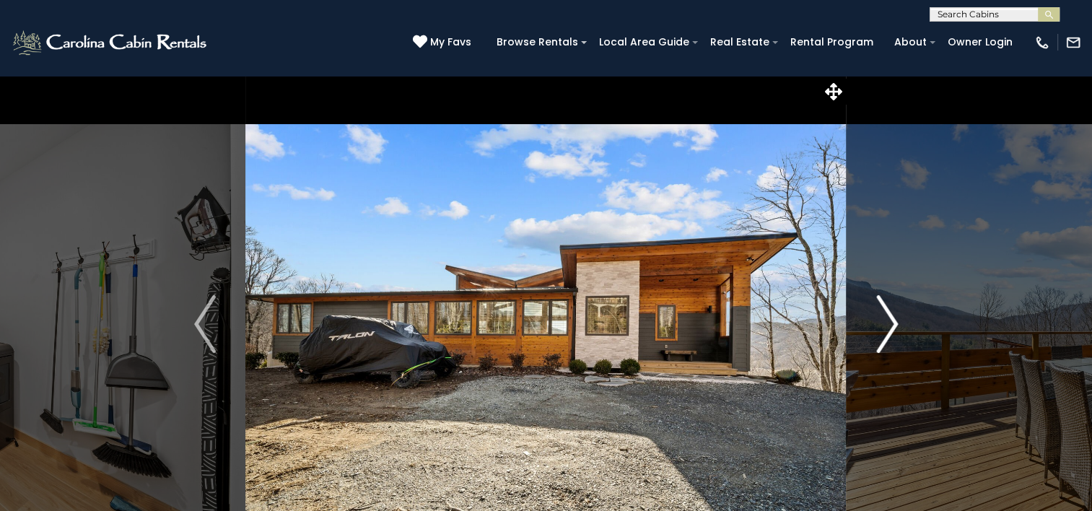
click at [890, 323] on img "Next" at bounding box center [887, 324] width 22 height 58
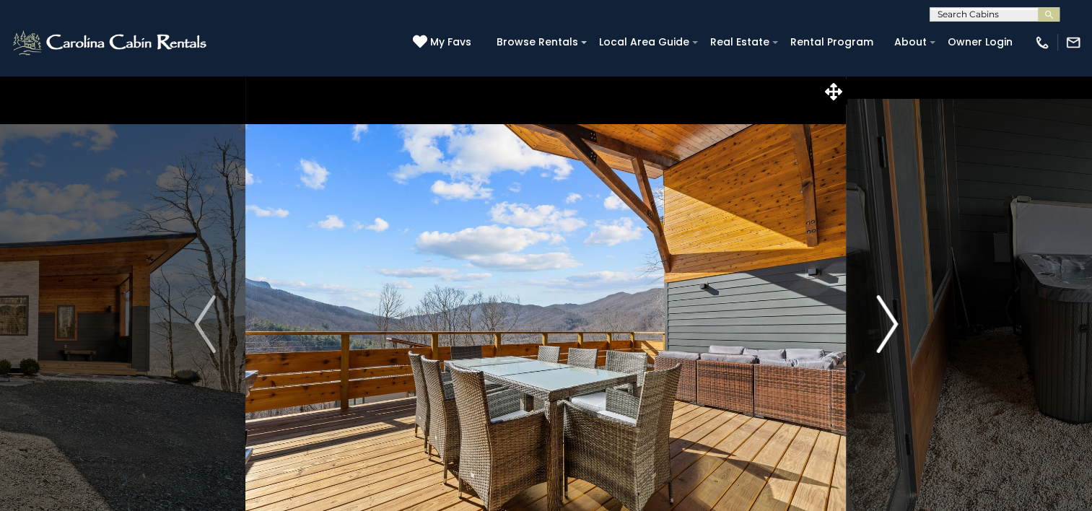
click at [890, 323] on img "Next" at bounding box center [887, 324] width 22 height 58
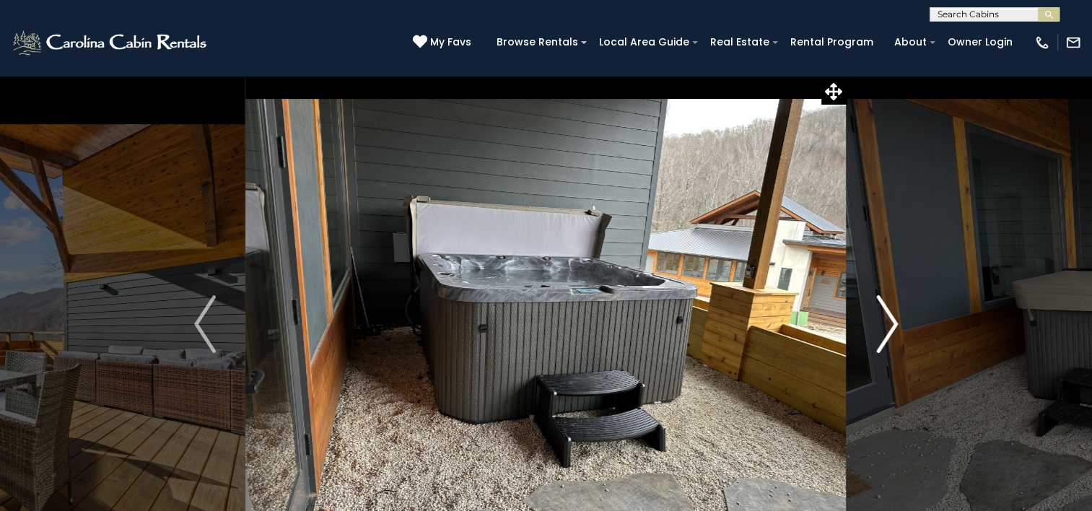
click at [890, 323] on img "Next" at bounding box center [887, 324] width 22 height 58
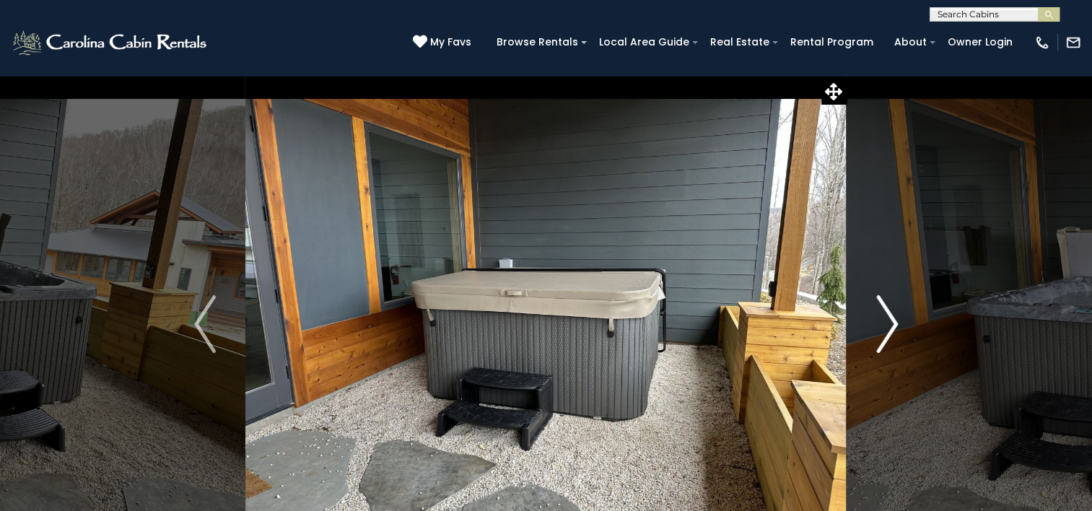
click at [890, 323] on img "Next" at bounding box center [887, 324] width 22 height 58
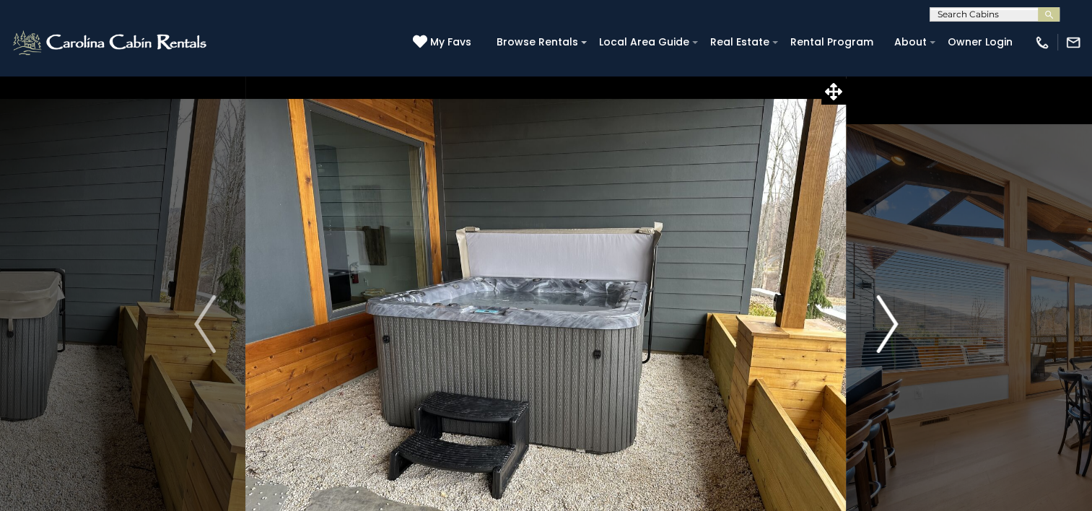
click at [890, 323] on img "Next" at bounding box center [887, 324] width 22 height 58
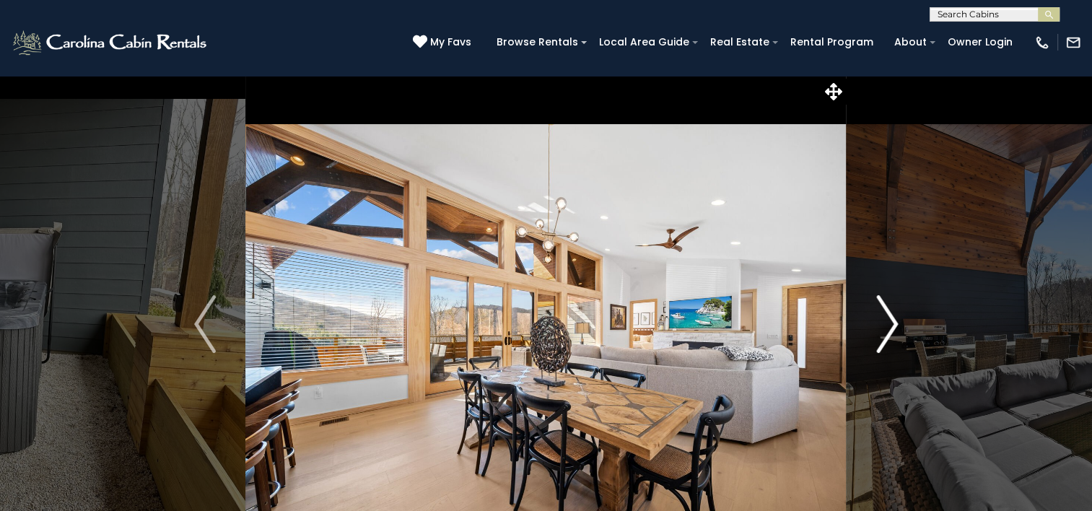
click at [890, 323] on img "Next" at bounding box center [887, 324] width 22 height 58
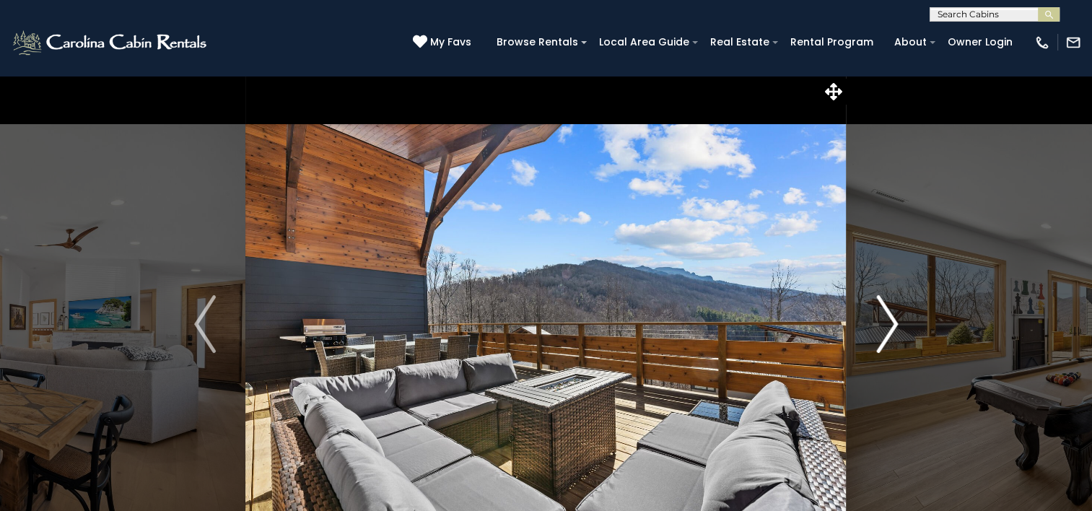
click at [890, 323] on img "Next" at bounding box center [887, 324] width 22 height 58
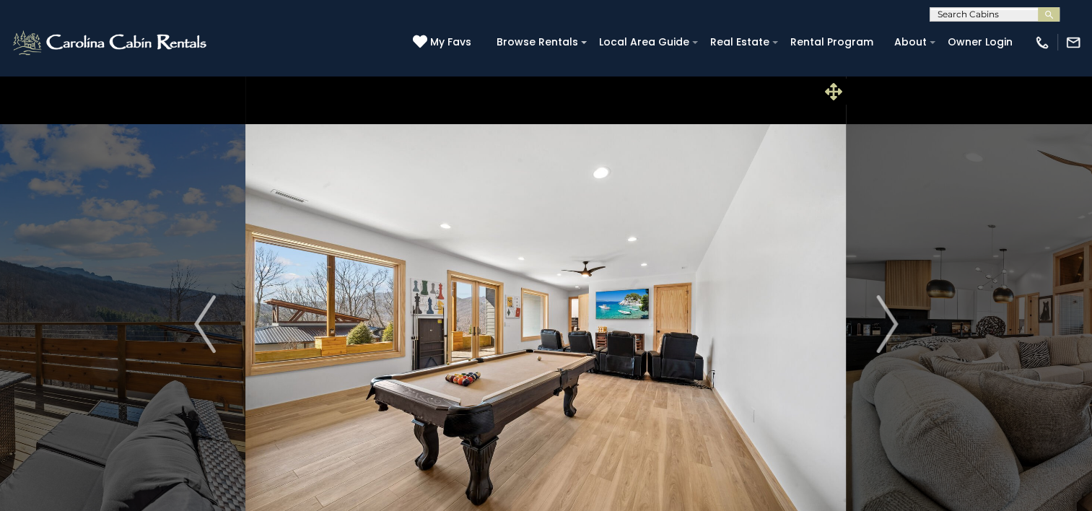
click at [828, 87] on icon at bounding box center [833, 91] width 17 height 17
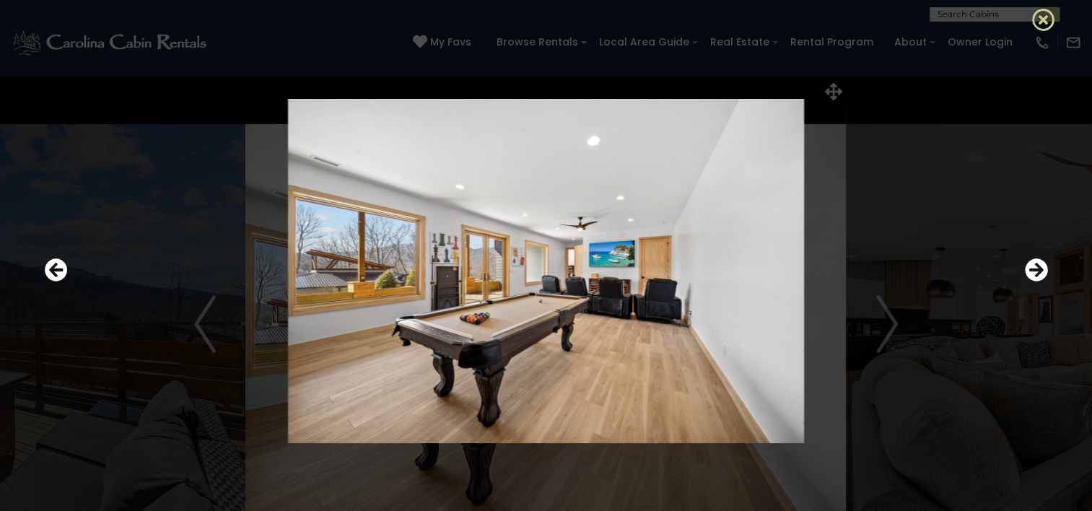
click at [1039, 19] on icon at bounding box center [1043, 19] width 23 height 23
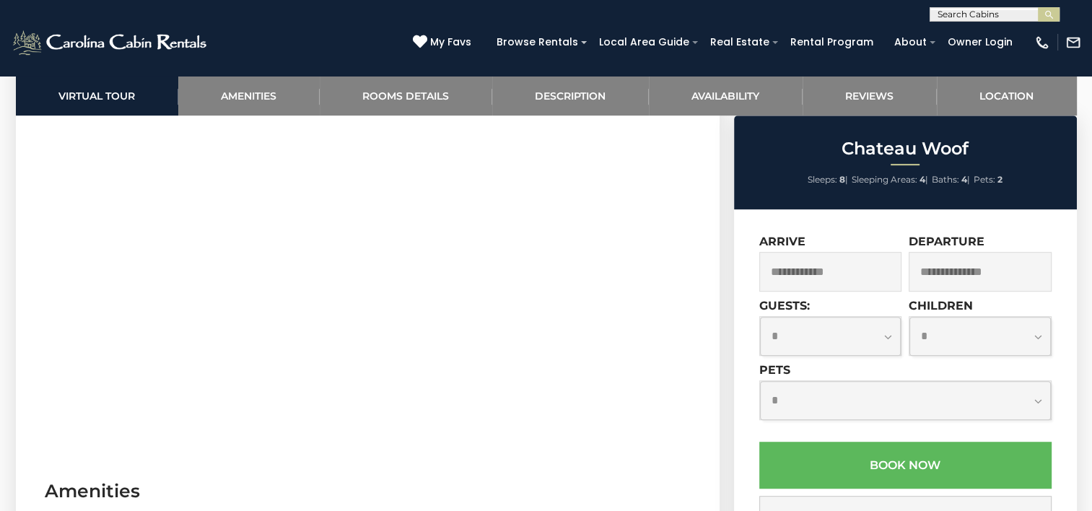
scroll to position [806, 0]
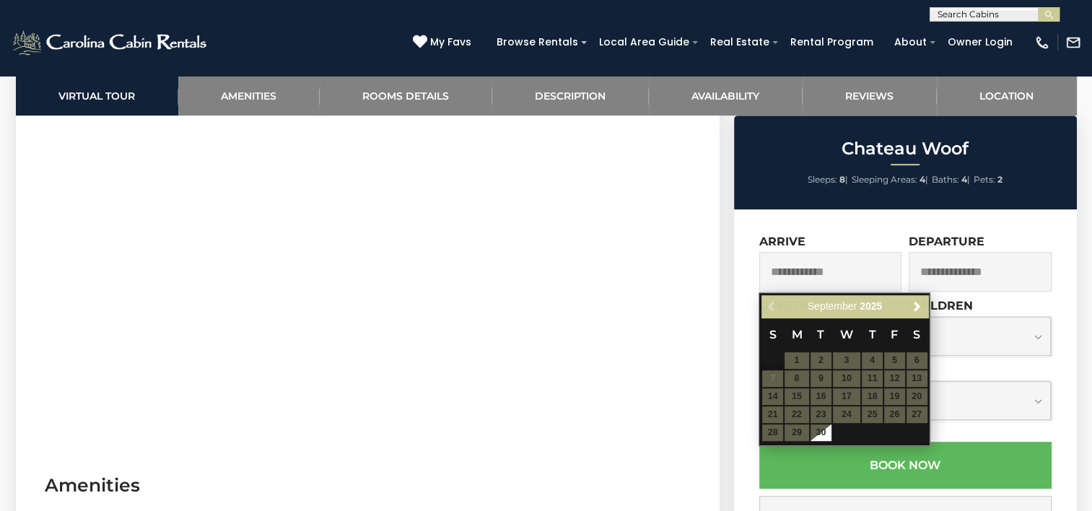
click at [794, 274] on input "text" at bounding box center [830, 272] width 143 height 40
click at [912, 307] on span "Next" at bounding box center [918, 307] width 12 height 12
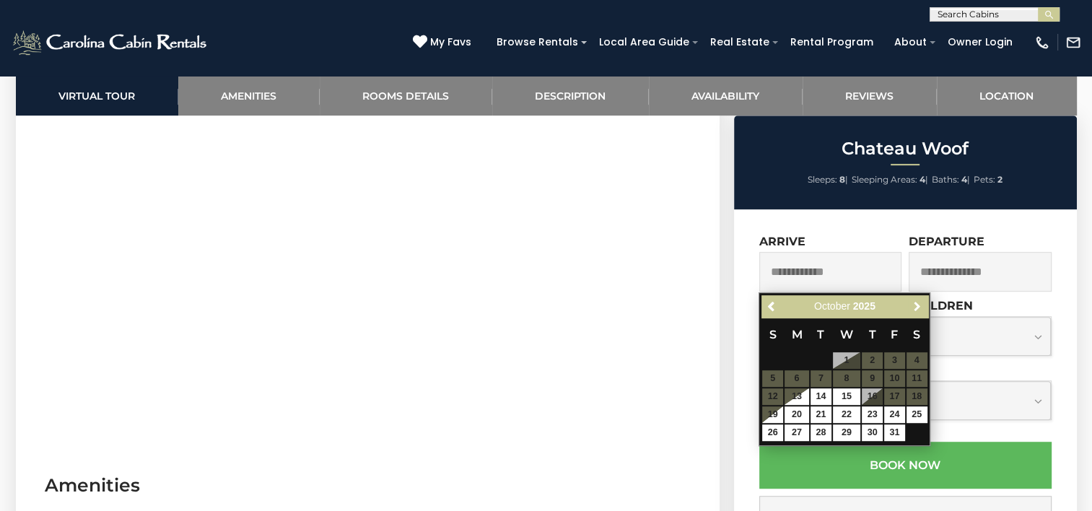
click at [912, 307] on span "Next" at bounding box center [918, 307] width 12 height 12
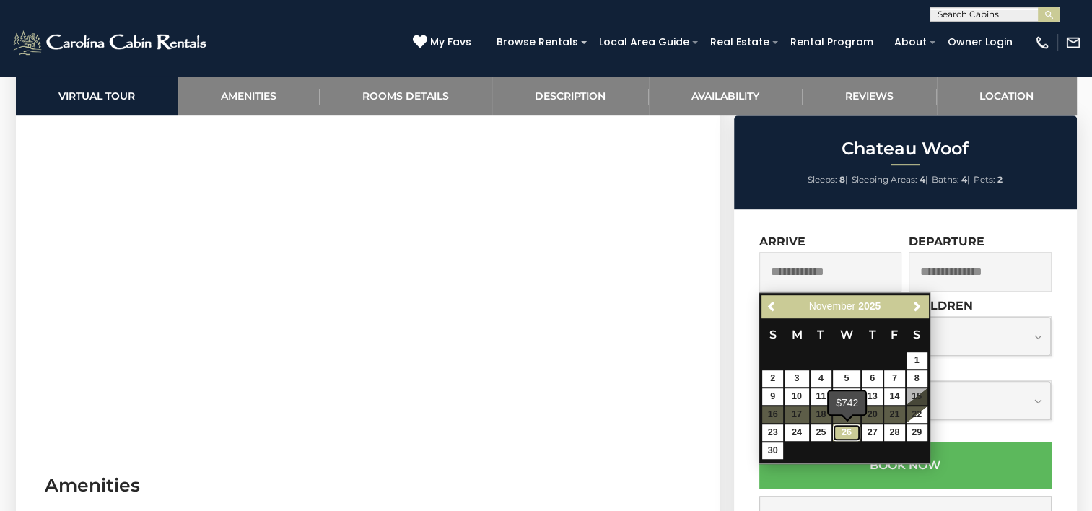
click at [846, 432] on link "26" at bounding box center [846, 432] width 27 height 17
type input "**********"
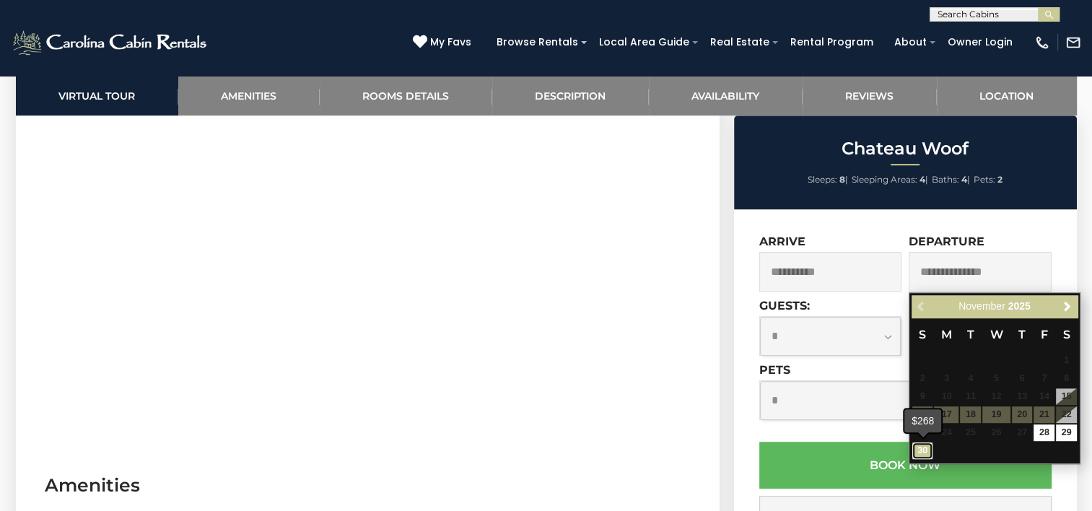
click at [922, 446] on link "30" at bounding box center [922, 450] width 21 height 17
type input "**********"
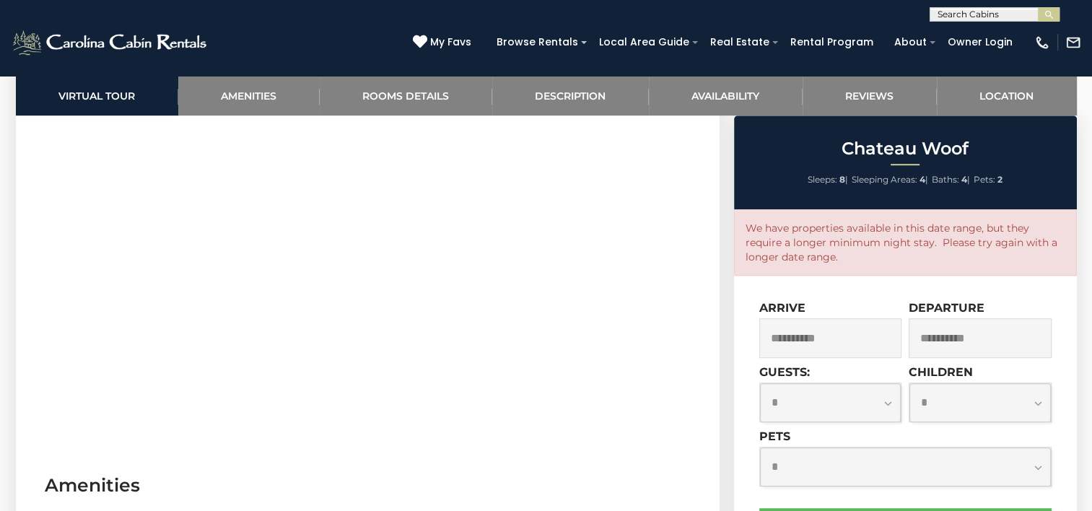
click at [859, 341] on input "**********" at bounding box center [830, 338] width 143 height 40
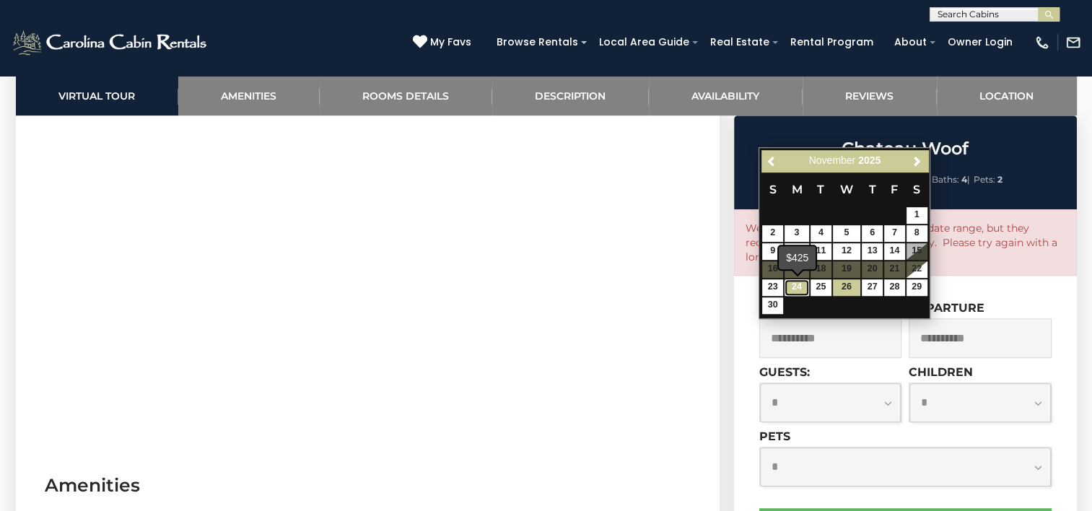
click at [795, 286] on link "24" at bounding box center [797, 287] width 25 height 17
type input "**********"
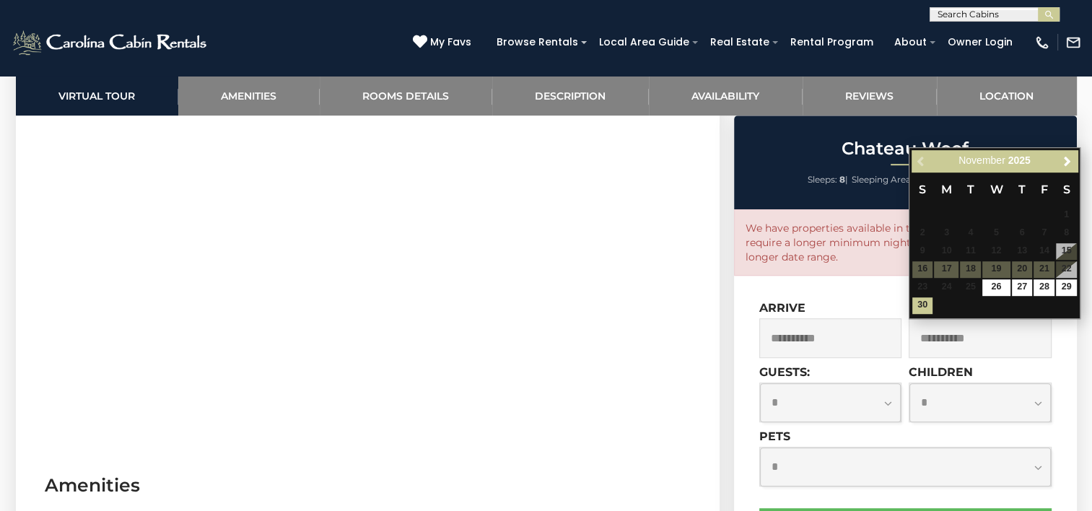
click at [1069, 270] on table "S M T W T F S 1 2 3 4 5 6 7 8 9 10 11 12 13 14 15 16 17 18 19 20 21 22 23 24 25…" at bounding box center [995, 243] width 166 height 142
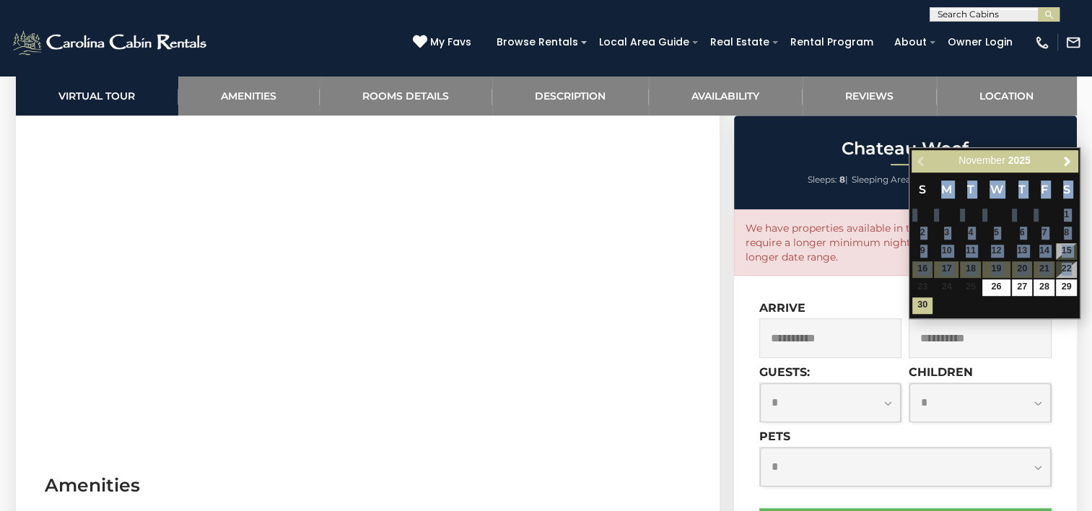
drag, startPoint x: 1069, startPoint y: 270, endPoint x: 927, endPoint y: 170, distance: 174.0
click at [927, 170] on div "Previous Next November 2025 S M T W T F S 1 2 3 4 5 6 7 8 9 10 11 12 13 14 15 1…" at bounding box center [995, 233] width 172 height 172
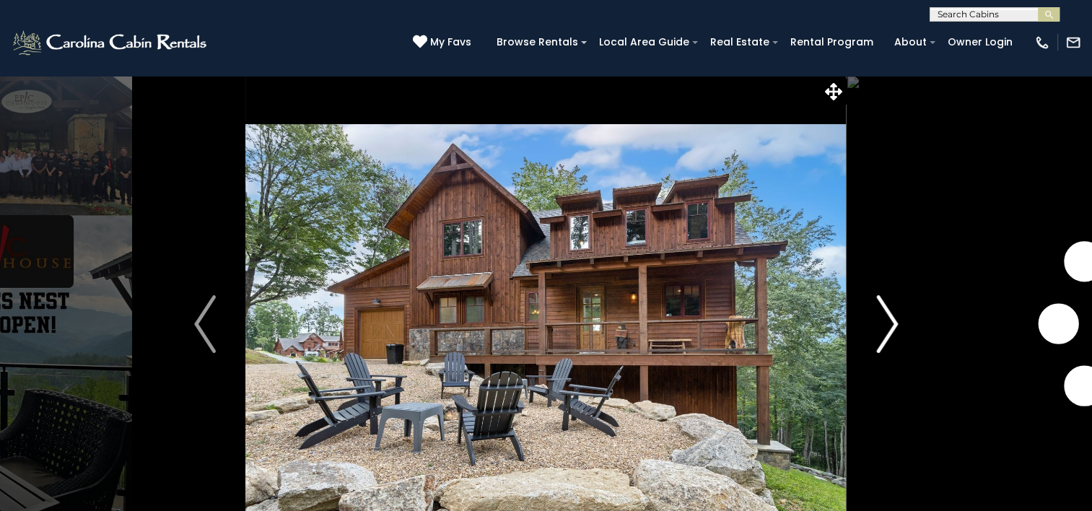
click at [892, 320] on img "Next" at bounding box center [887, 324] width 22 height 58
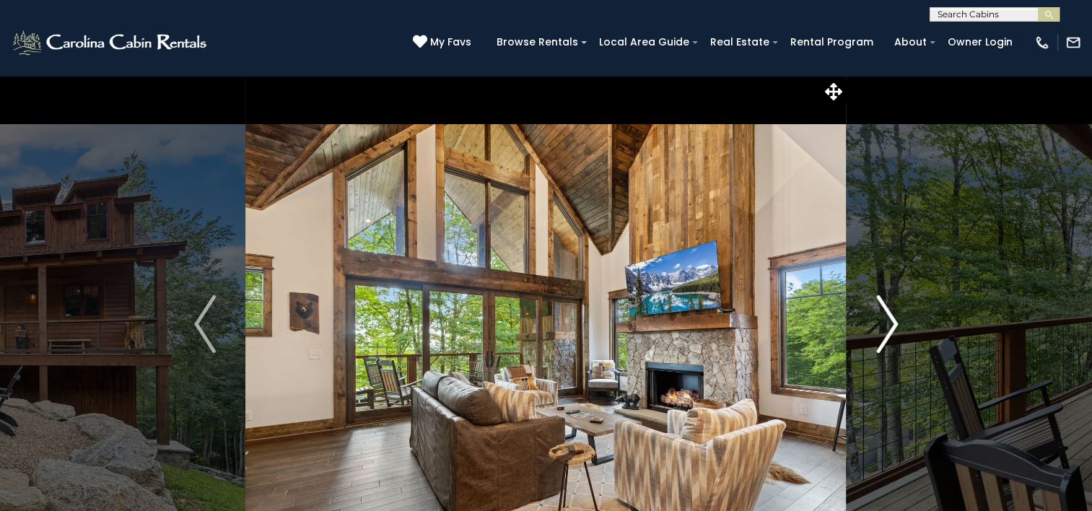
click at [892, 320] on img "Next" at bounding box center [887, 324] width 22 height 58
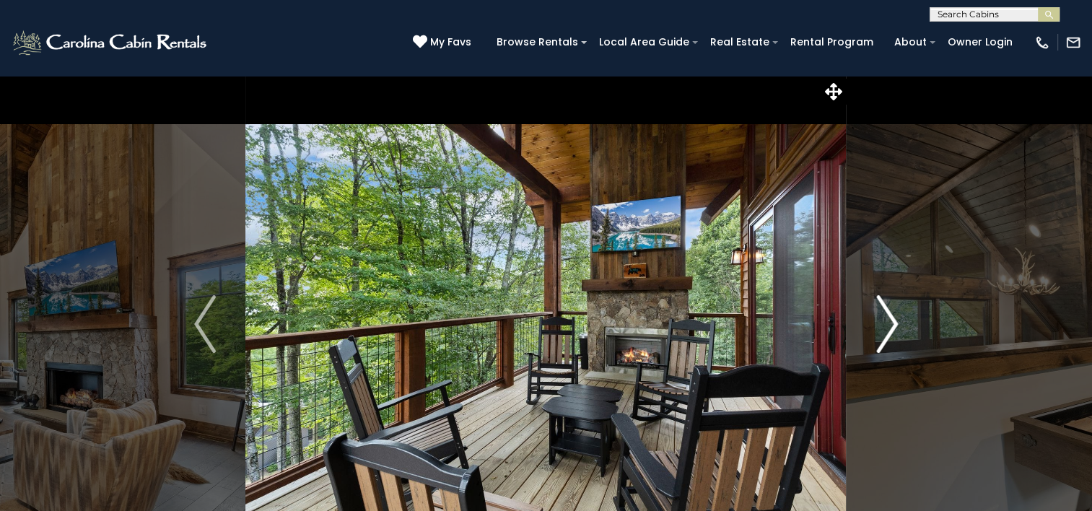
click at [892, 320] on img "Next" at bounding box center [887, 324] width 22 height 58
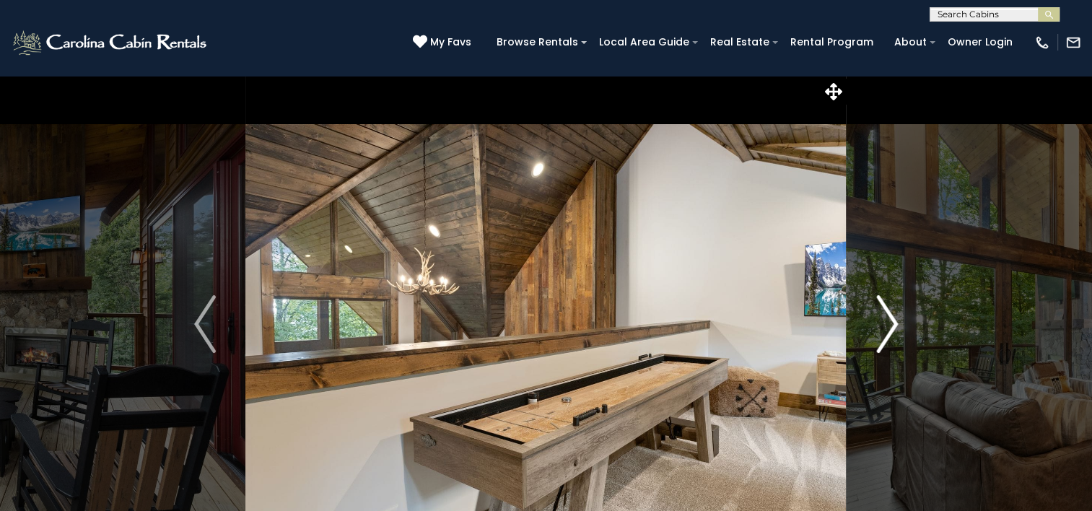
click at [892, 320] on img "Next" at bounding box center [887, 324] width 22 height 58
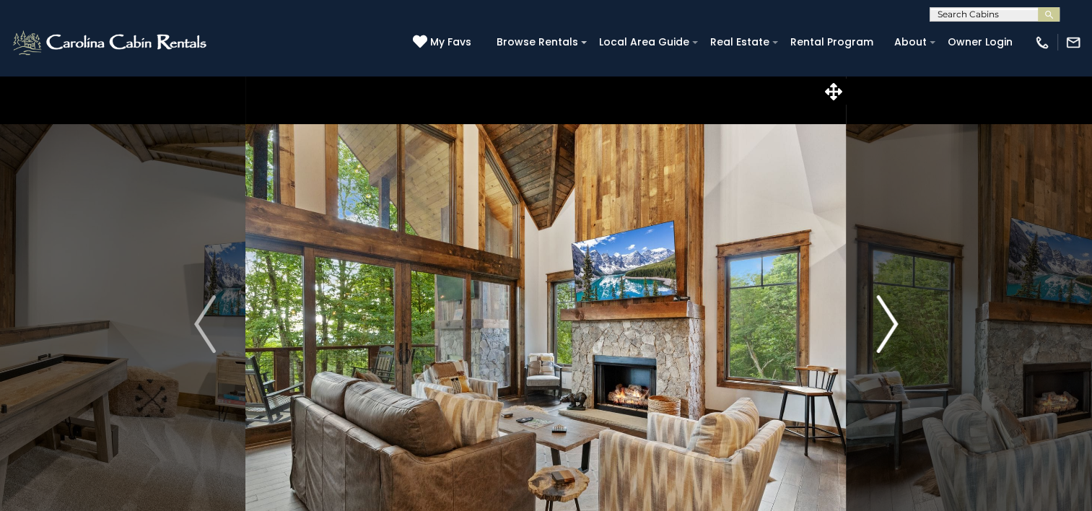
click at [892, 320] on img "Next" at bounding box center [887, 324] width 22 height 58
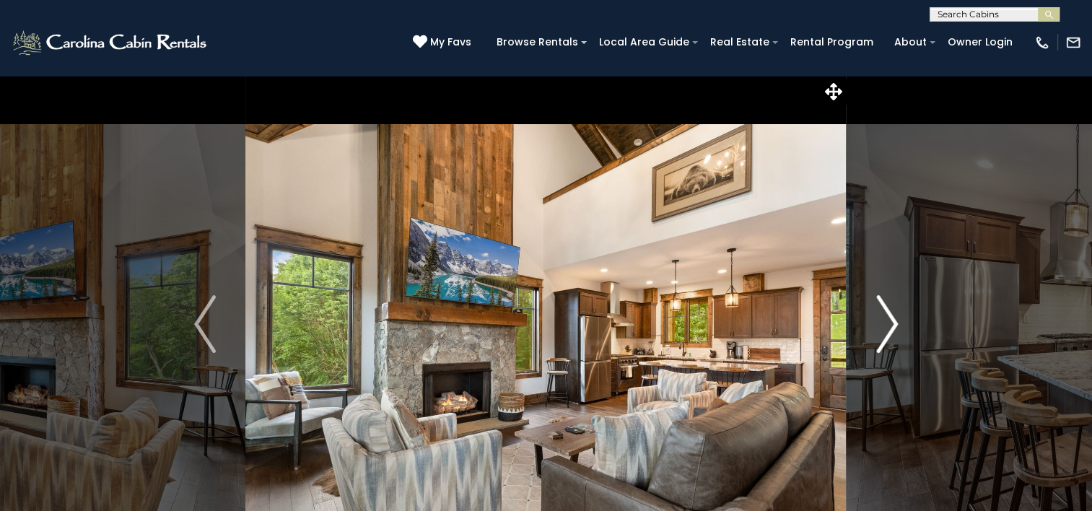
click at [892, 320] on img "Next" at bounding box center [887, 324] width 22 height 58
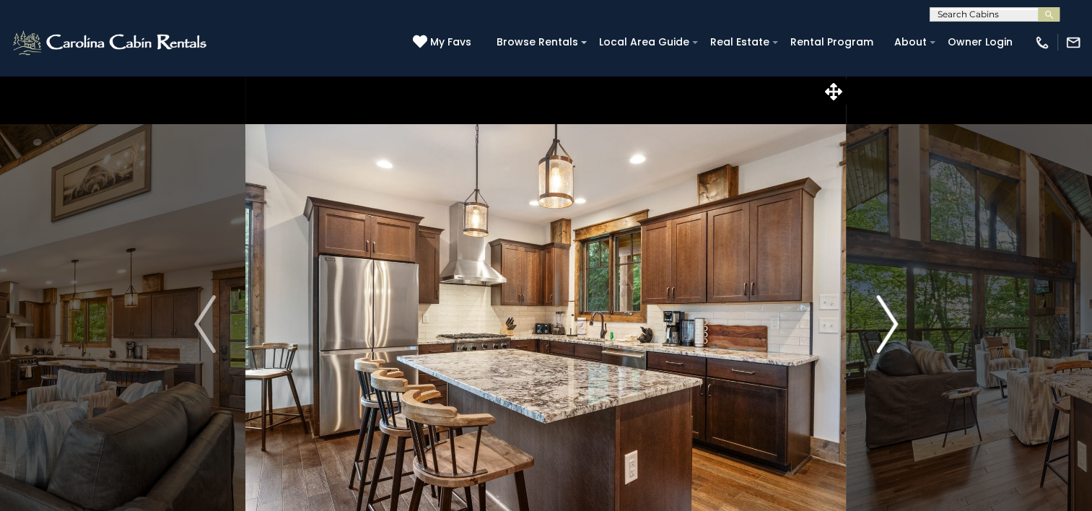
click at [892, 320] on img "Next" at bounding box center [887, 324] width 22 height 58
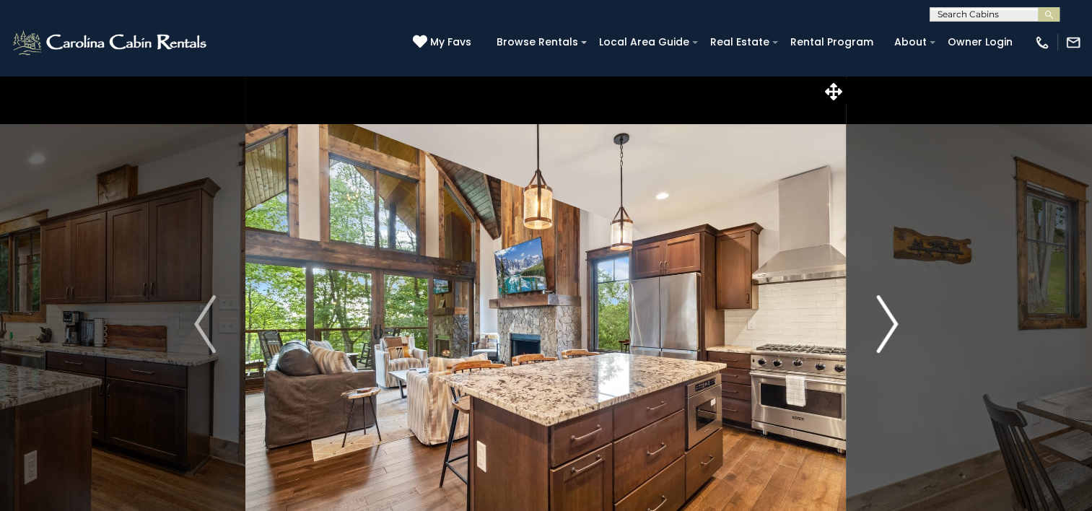
click at [892, 320] on img "Next" at bounding box center [887, 324] width 22 height 58
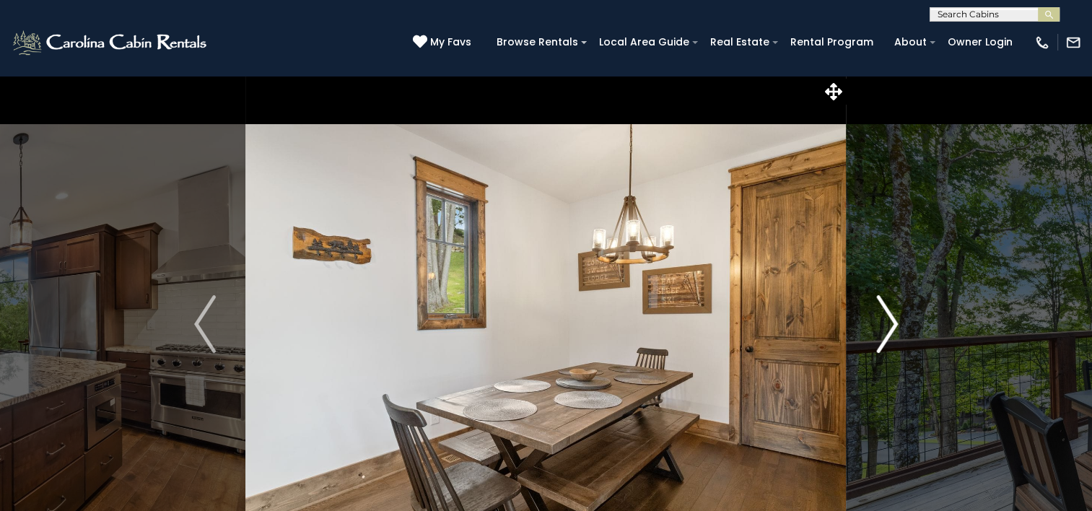
click at [892, 320] on img "Next" at bounding box center [887, 324] width 22 height 58
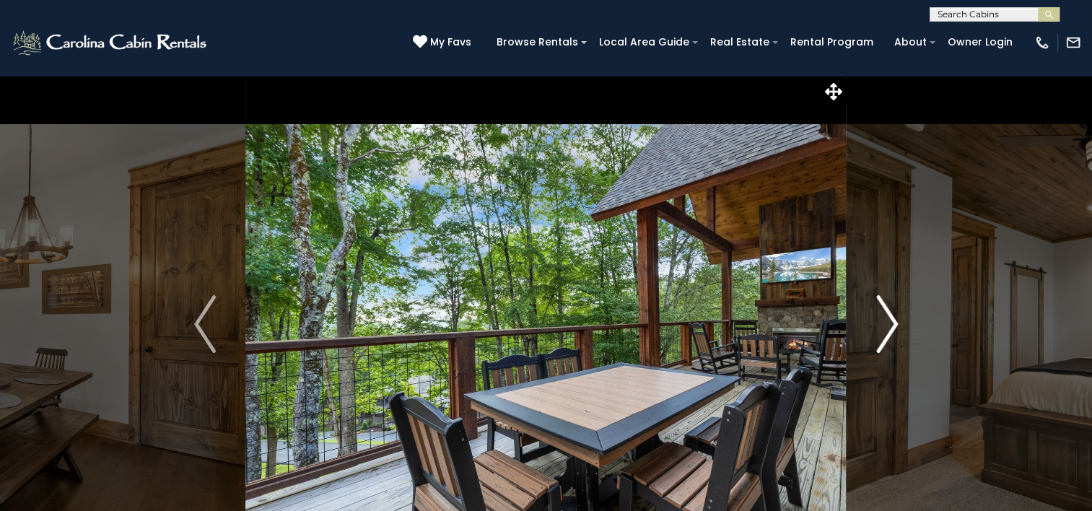
click at [892, 320] on img "Next" at bounding box center [887, 324] width 22 height 58
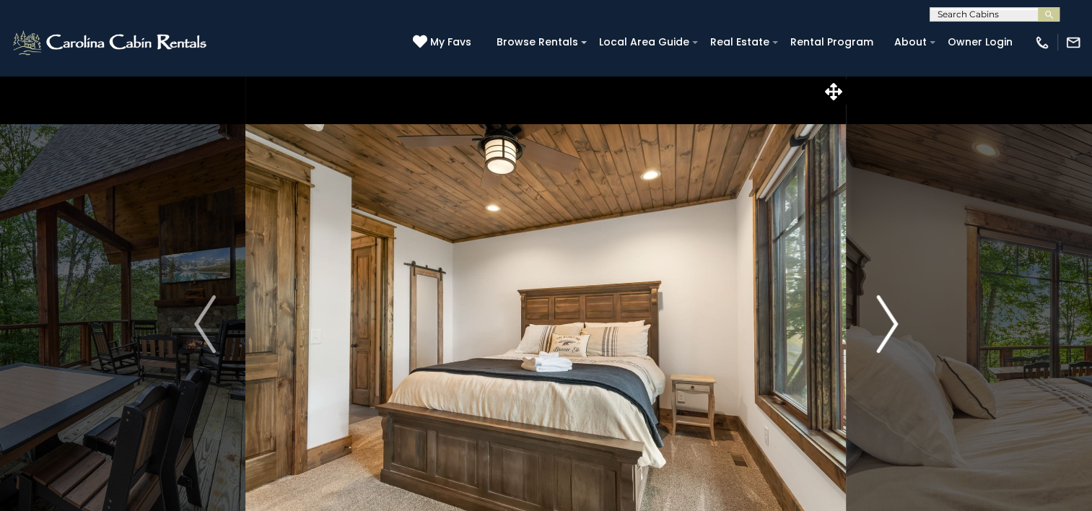
click at [892, 320] on img "Next" at bounding box center [887, 324] width 22 height 58
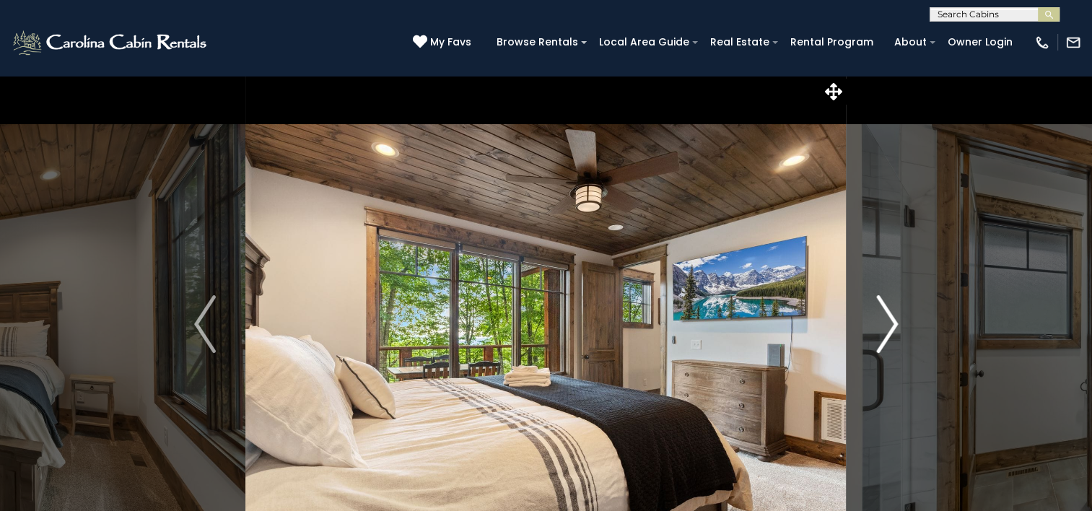
click at [892, 320] on img "Next" at bounding box center [887, 324] width 22 height 58
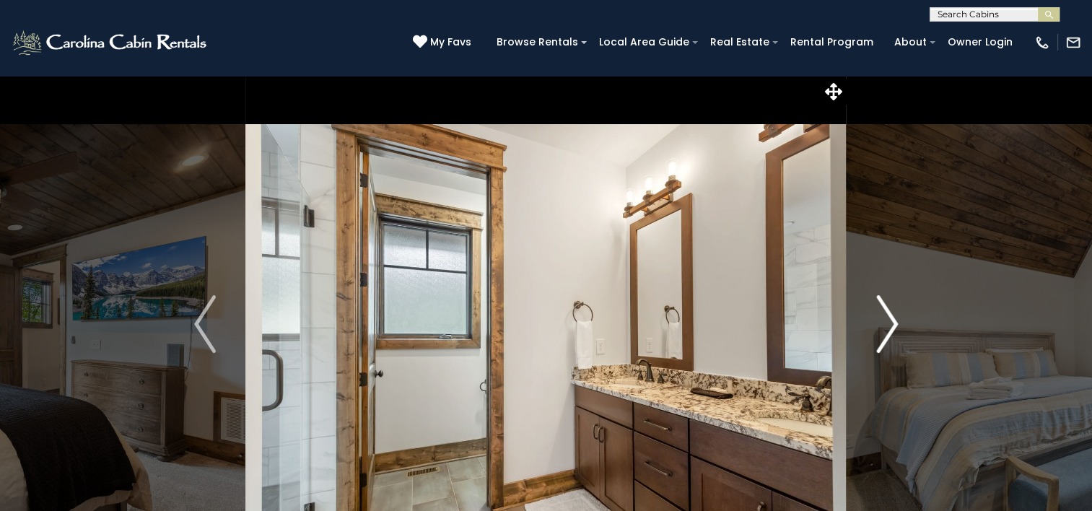
click at [892, 320] on img "Next" at bounding box center [887, 324] width 22 height 58
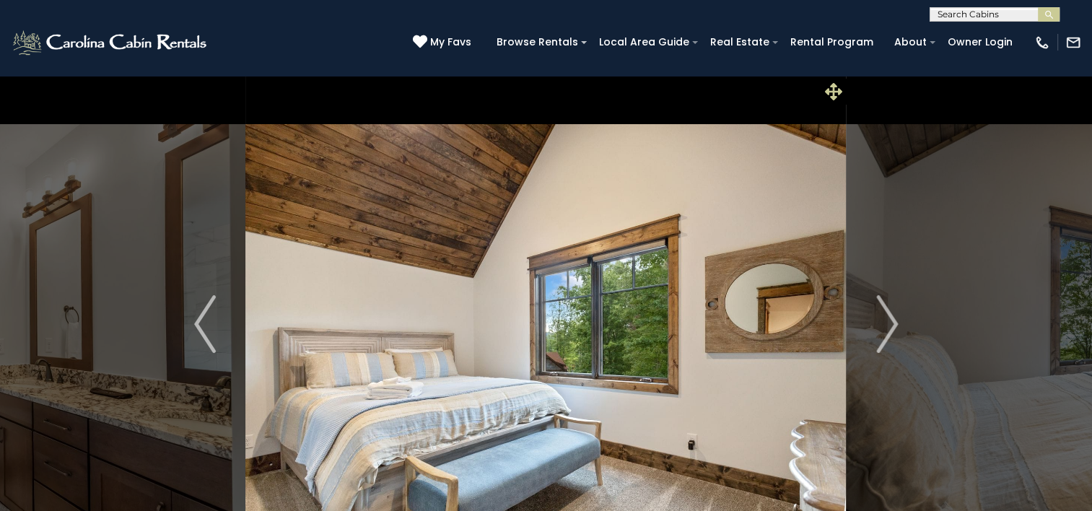
click at [838, 98] on icon at bounding box center [833, 91] width 17 height 17
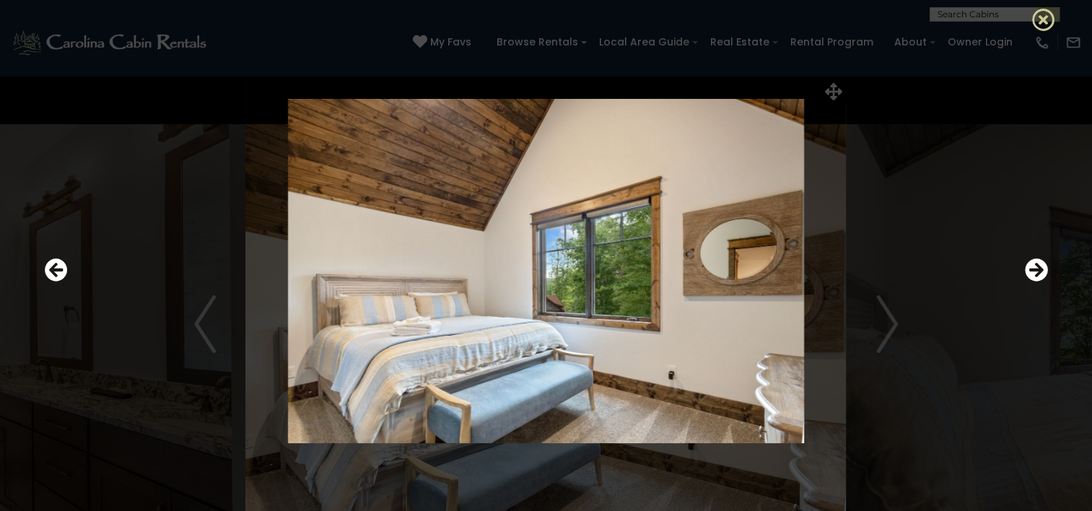
click at [1044, 15] on icon at bounding box center [1043, 19] width 23 height 23
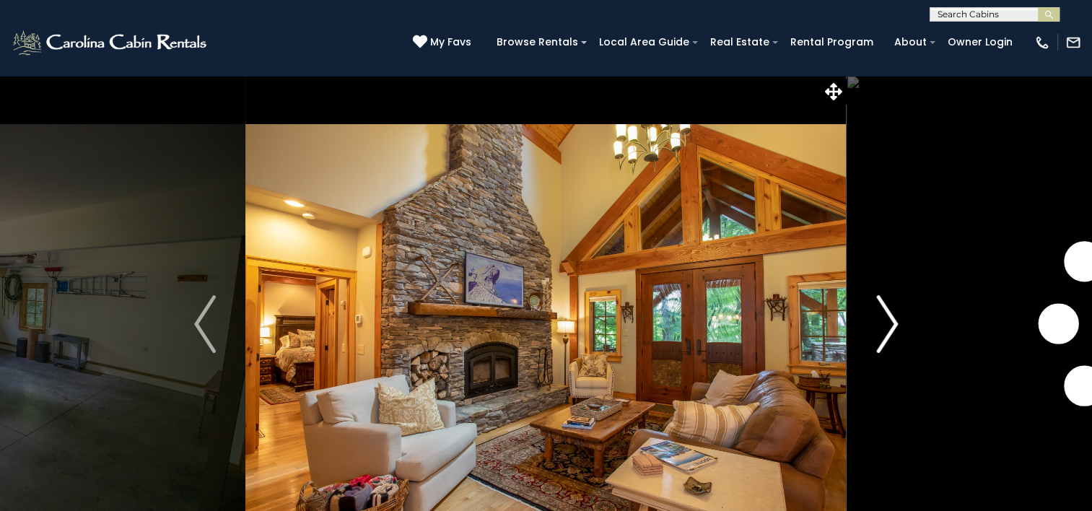
click at [896, 328] on img "Next" at bounding box center [887, 324] width 22 height 58
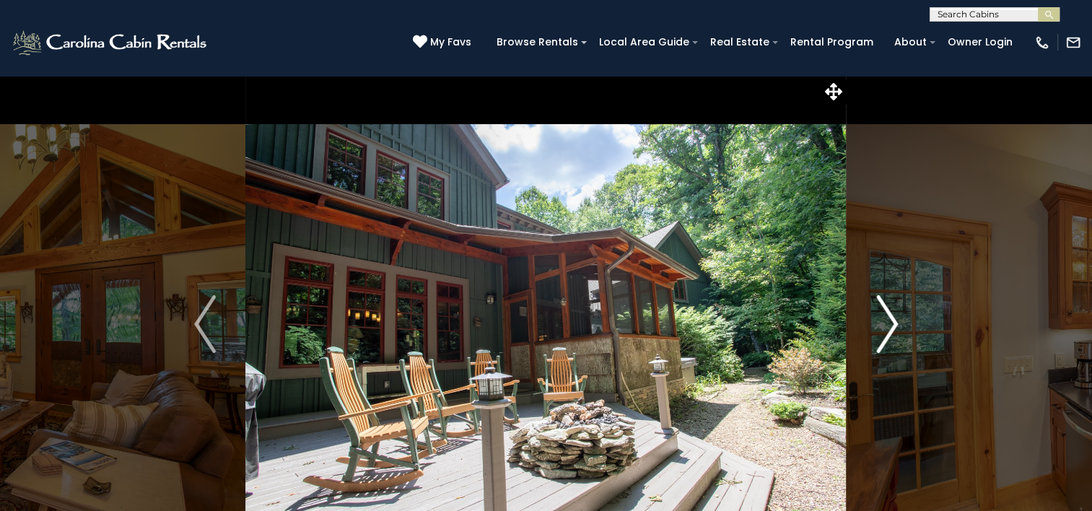
click at [896, 328] on img "Next" at bounding box center [887, 324] width 22 height 58
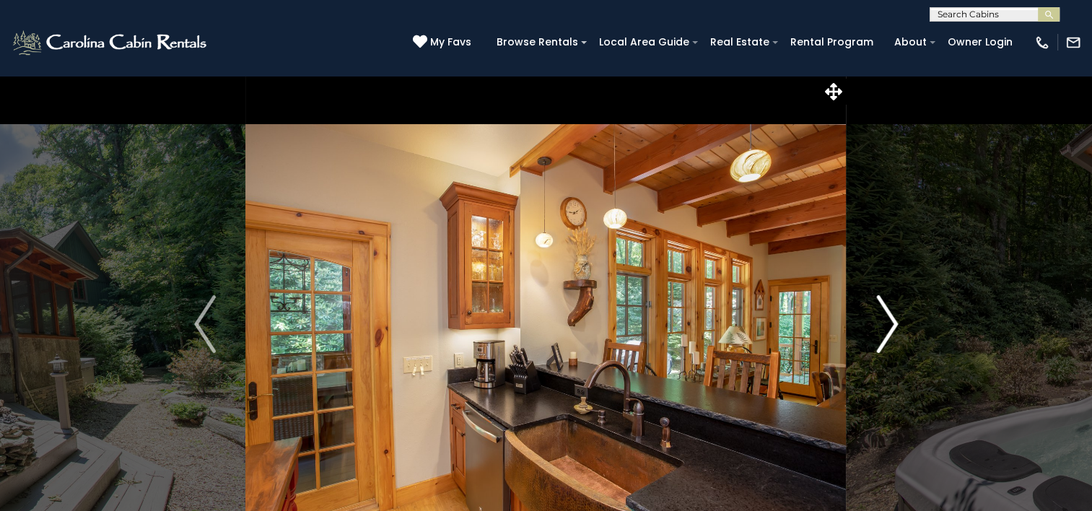
click at [896, 328] on img "Next" at bounding box center [887, 324] width 22 height 58
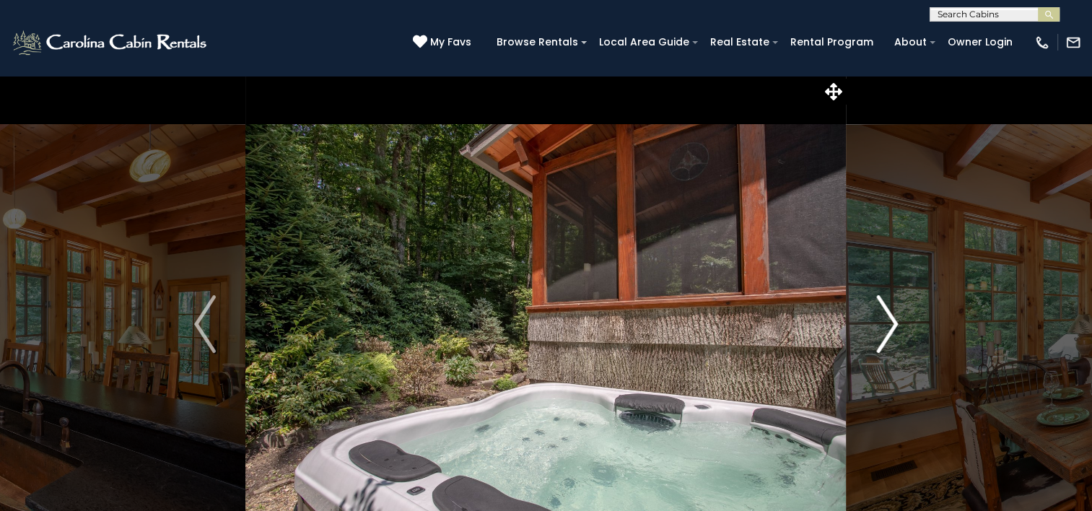
click at [896, 328] on img "Next" at bounding box center [887, 324] width 22 height 58
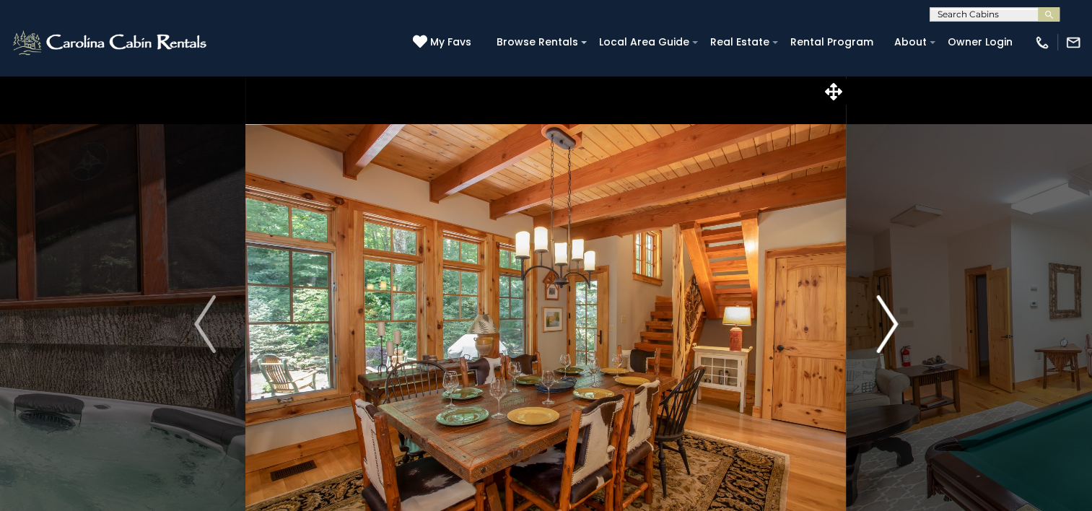
click at [896, 328] on img "Next" at bounding box center [887, 324] width 22 height 58
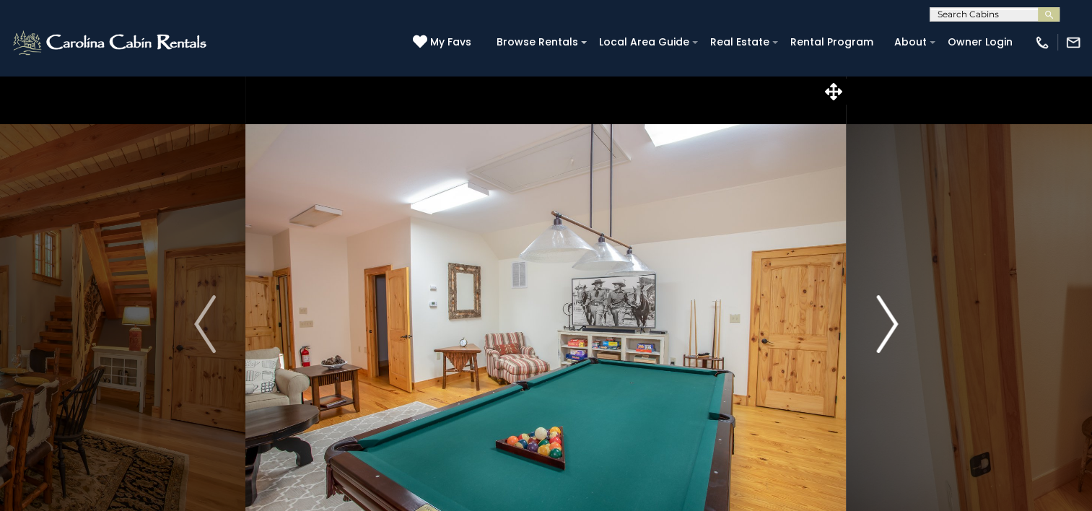
click at [896, 328] on img "Next" at bounding box center [887, 324] width 22 height 58
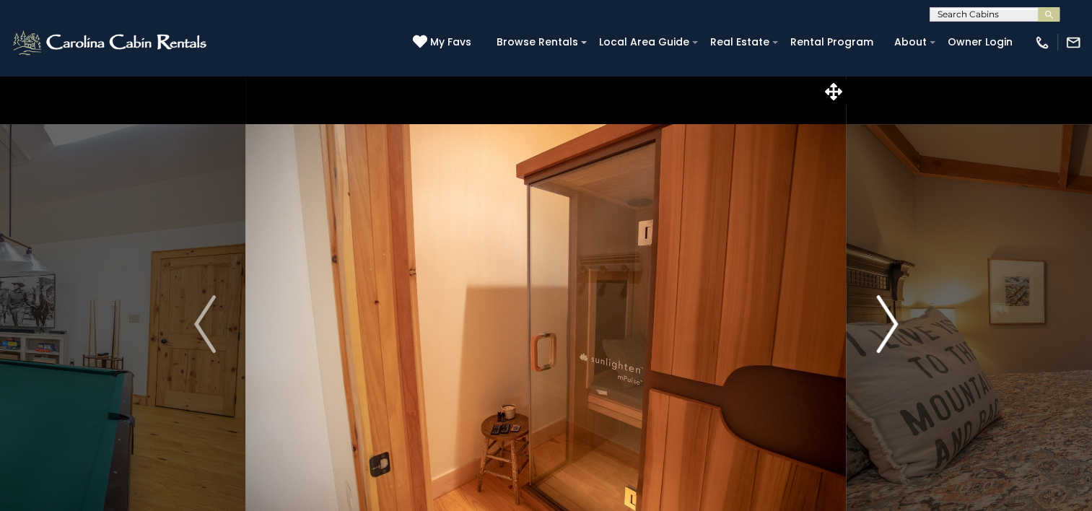
click at [896, 328] on img "Next" at bounding box center [887, 324] width 22 height 58
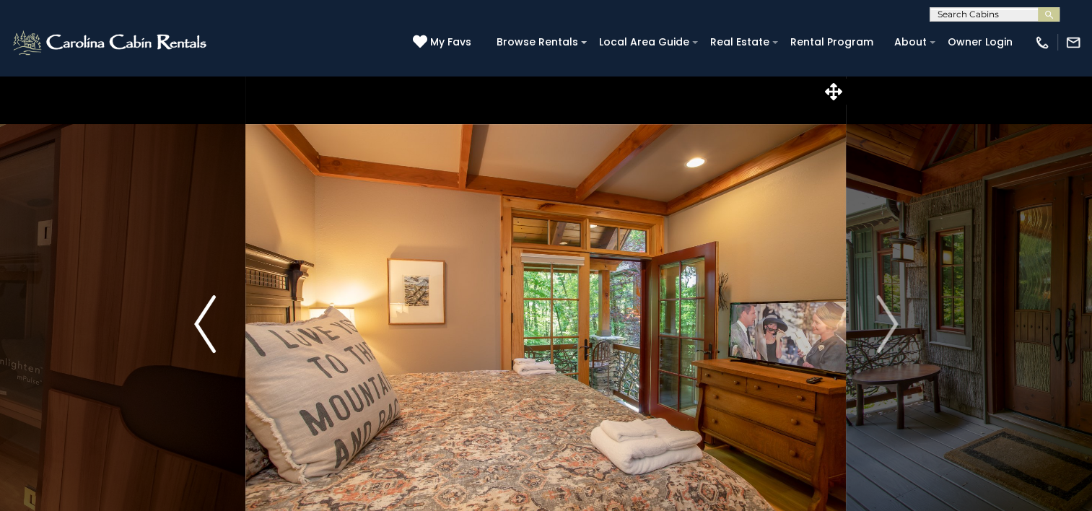
click at [199, 320] on img "Previous" at bounding box center [205, 324] width 22 height 58
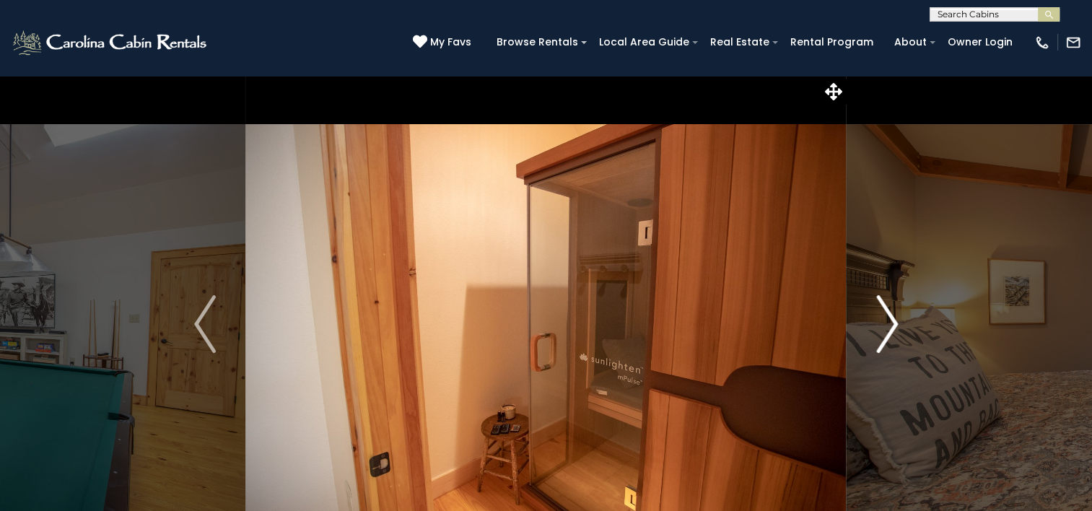
click at [889, 321] on img "Next" at bounding box center [887, 324] width 22 height 58
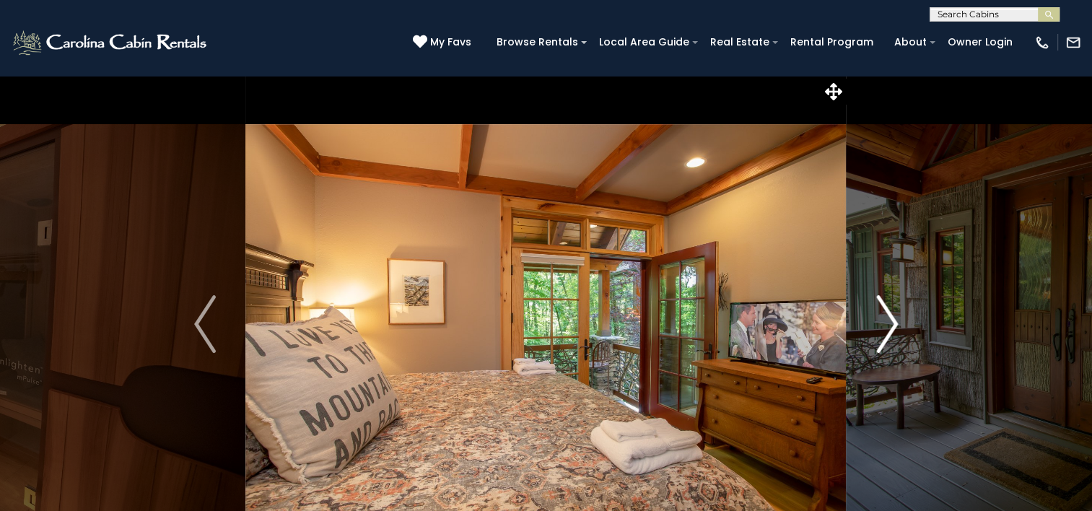
click at [889, 321] on img "Next" at bounding box center [887, 324] width 22 height 58
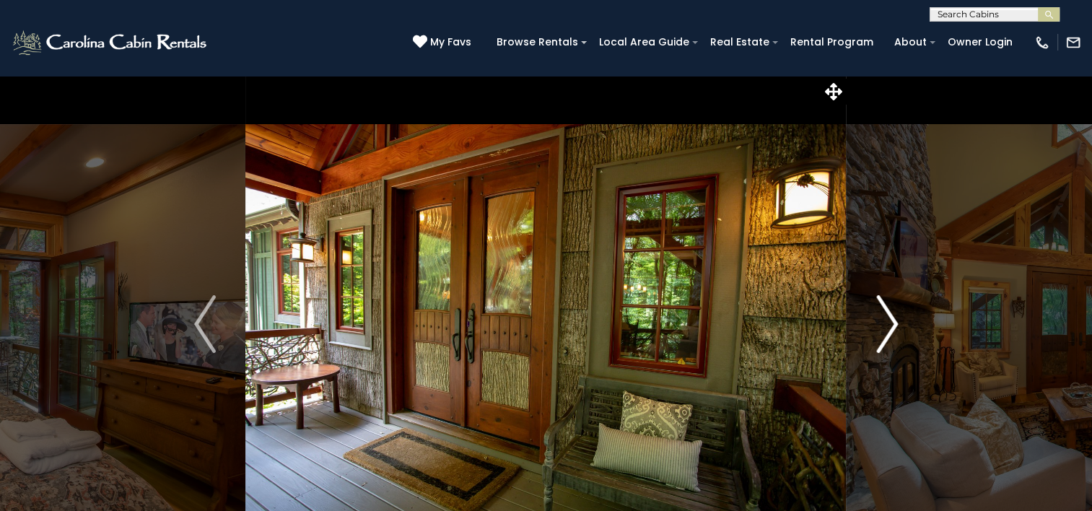
click at [889, 321] on img "Next" at bounding box center [887, 324] width 22 height 58
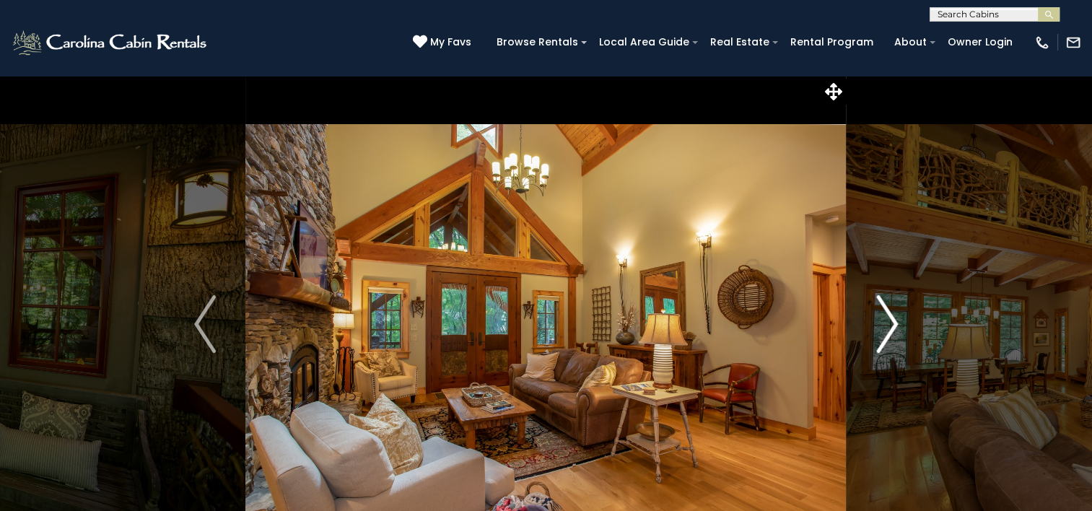
click at [889, 321] on img "Next" at bounding box center [887, 324] width 22 height 58
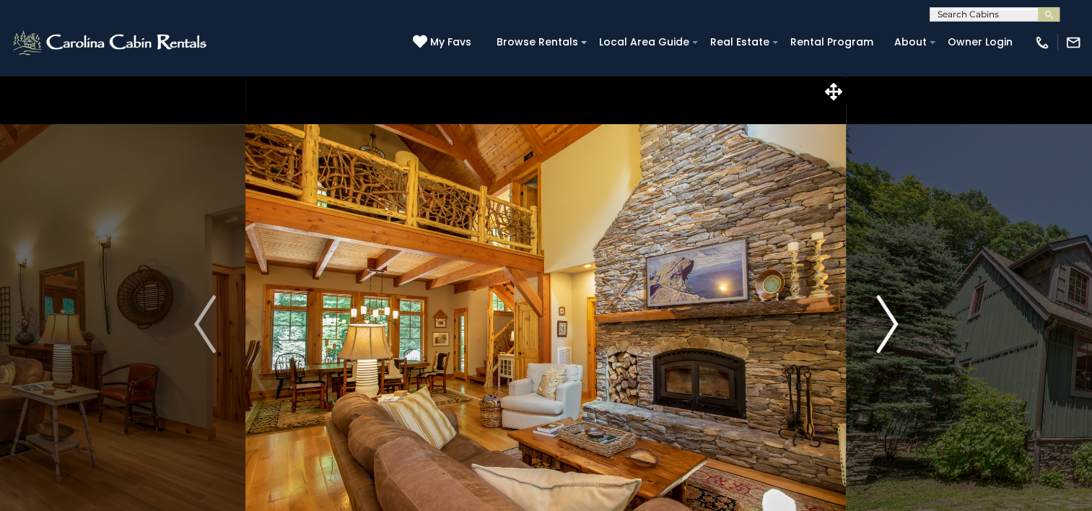
click at [889, 321] on img "Next" at bounding box center [887, 324] width 22 height 58
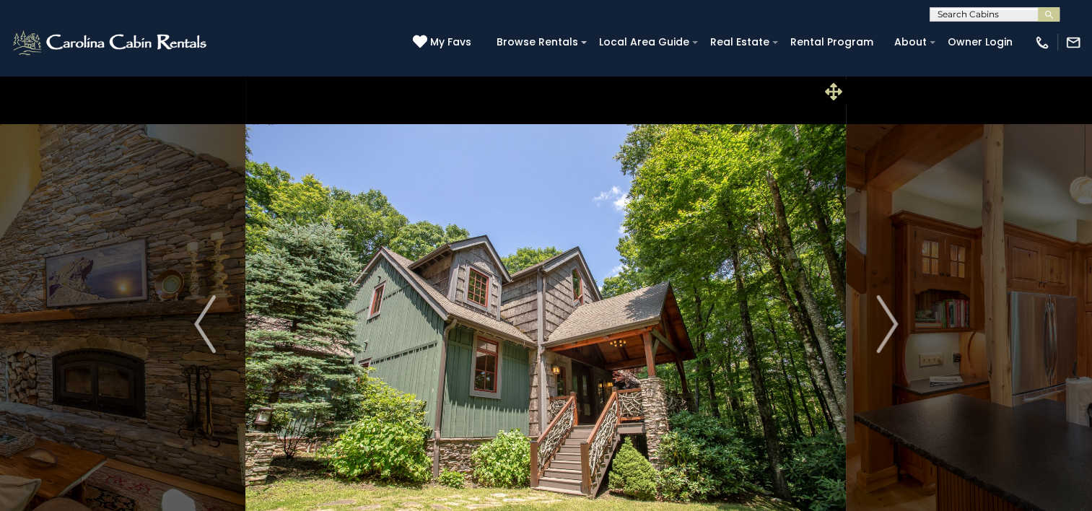
click at [824, 92] on span at bounding box center [833, 91] width 25 height 25
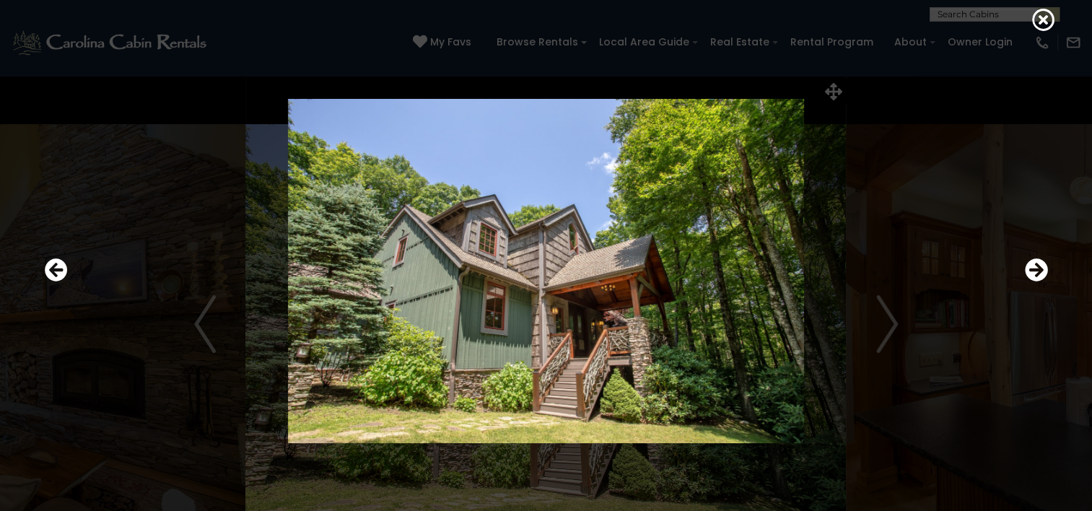
click at [896, 322] on img at bounding box center [547, 271] width 868 height 344
click at [1038, 19] on icon at bounding box center [1043, 19] width 23 height 23
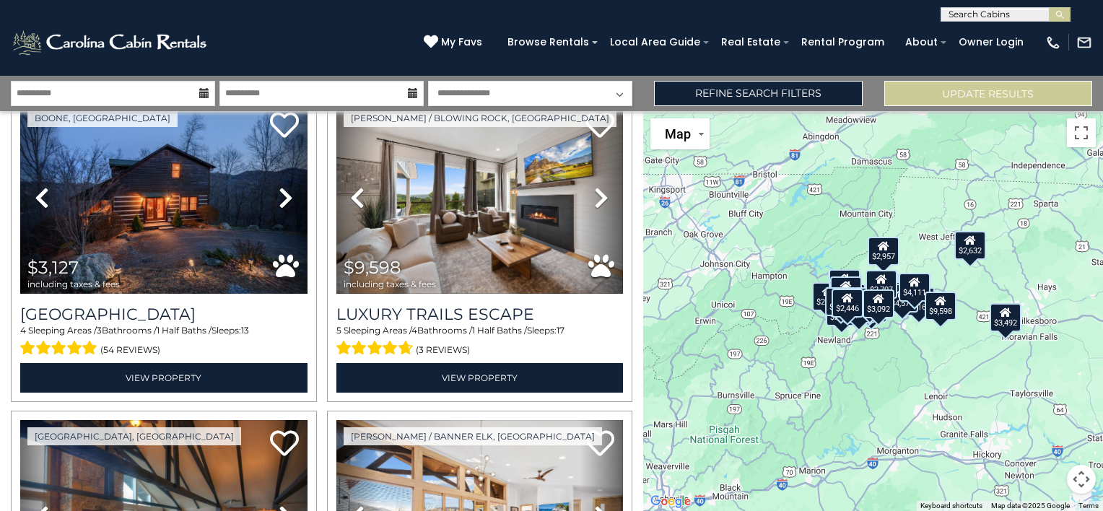
scroll to position [74, 0]
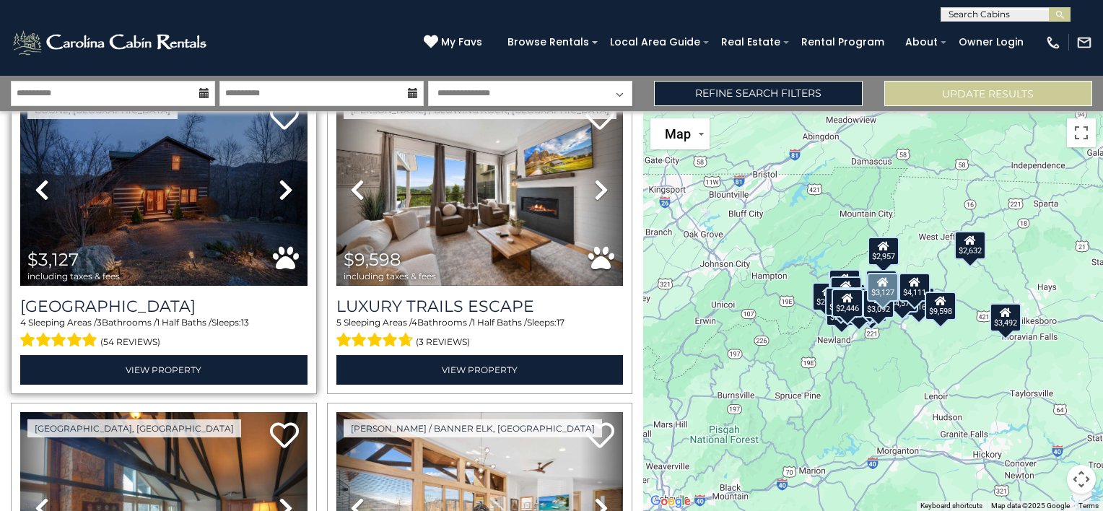
click at [279, 187] on icon at bounding box center [286, 189] width 14 height 23
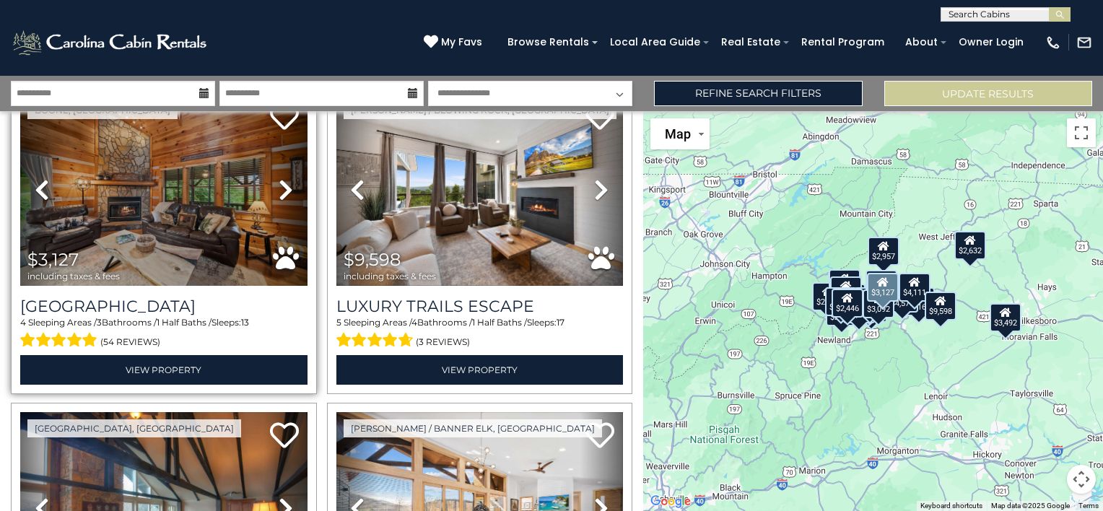
click at [279, 187] on icon at bounding box center [286, 189] width 14 height 23
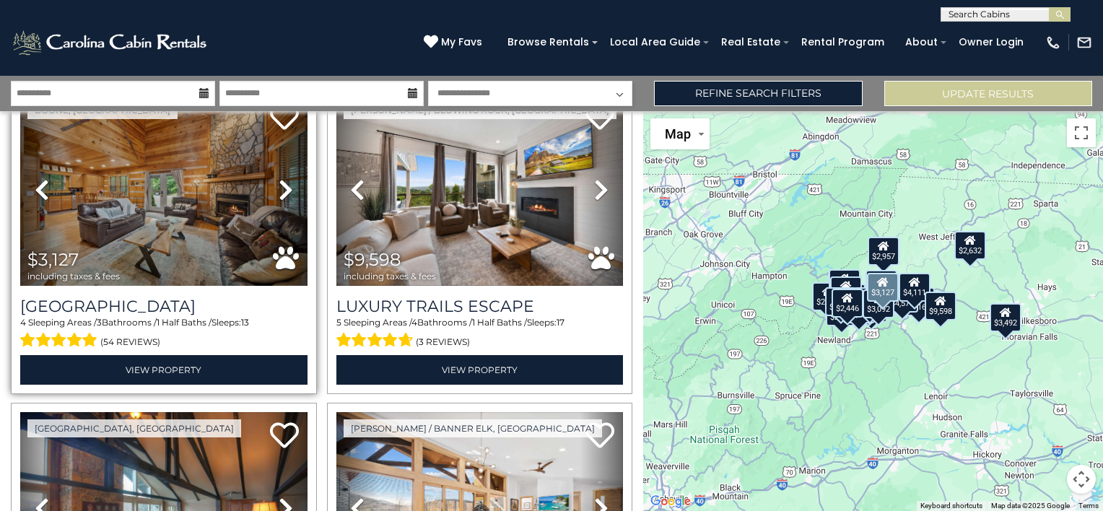
click at [279, 187] on icon at bounding box center [286, 189] width 14 height 23
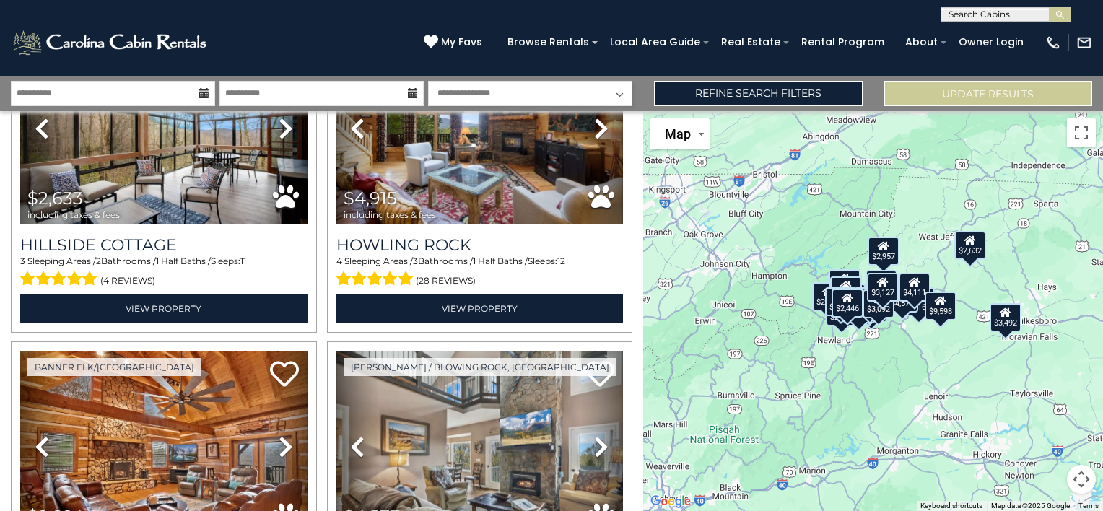
scroll to position [3361, 0]
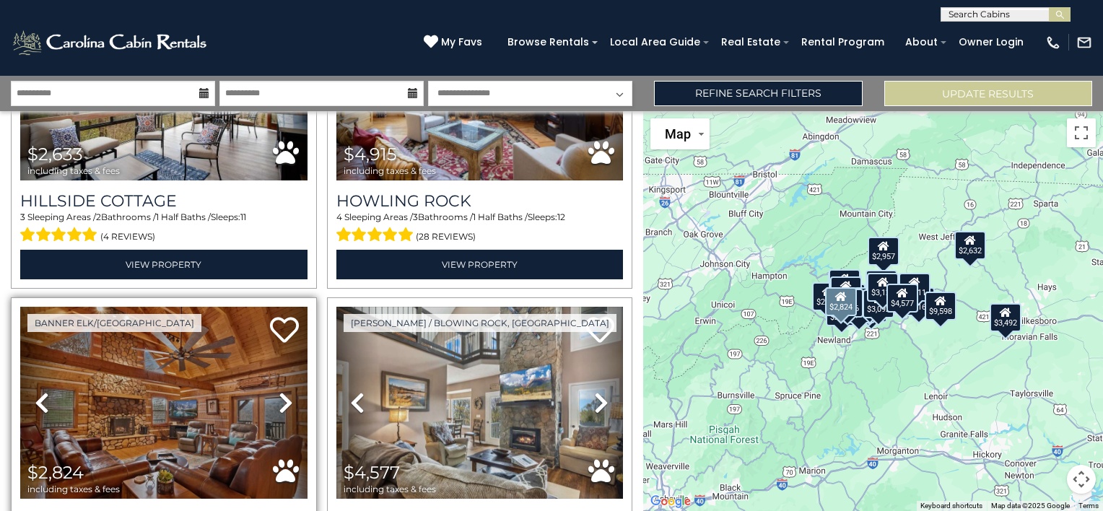
click at [281, 391] on icon at bounding box center [286, 402] width 14 height 23
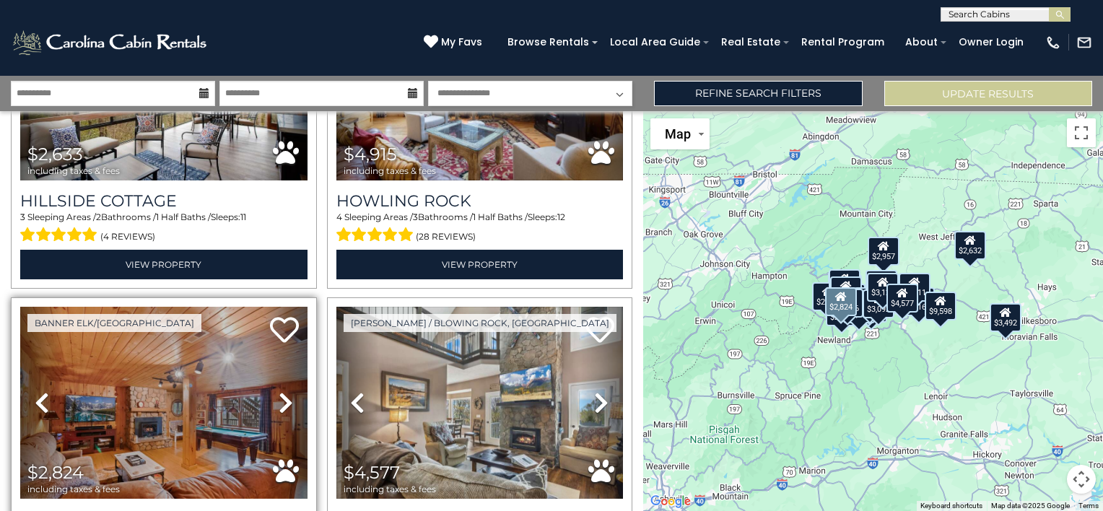
click at [281, 391] on icon at bounding box center [286, 402] width 14 height 23
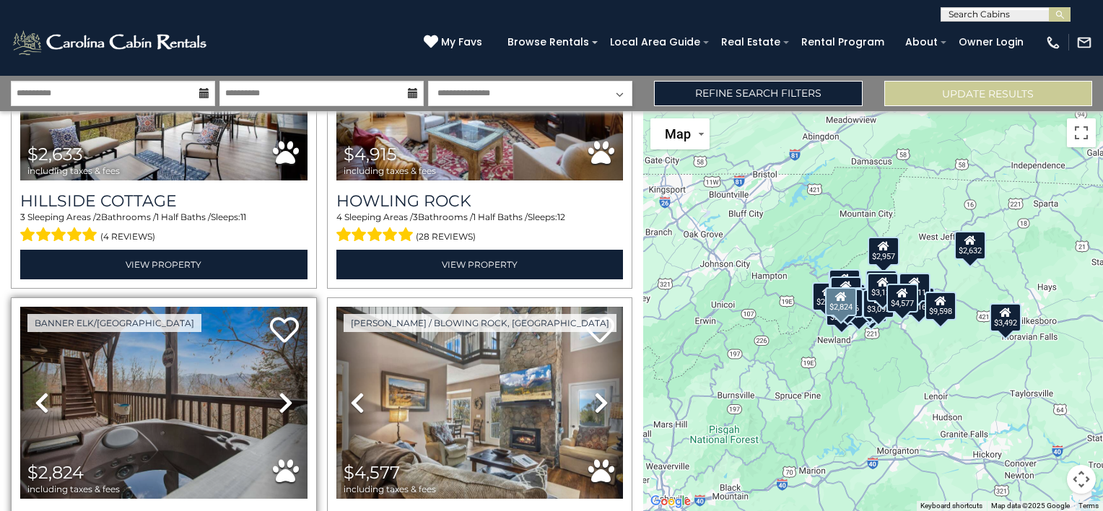
click at [281, 391] on icon at bounding box center [286, 402] width 14 height 23
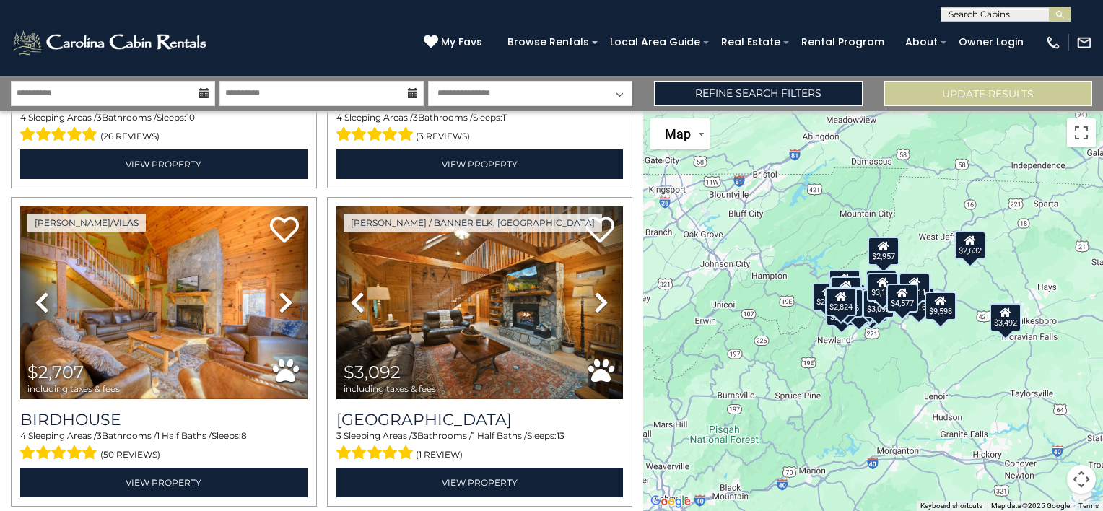
scroll to position [4120, 0]
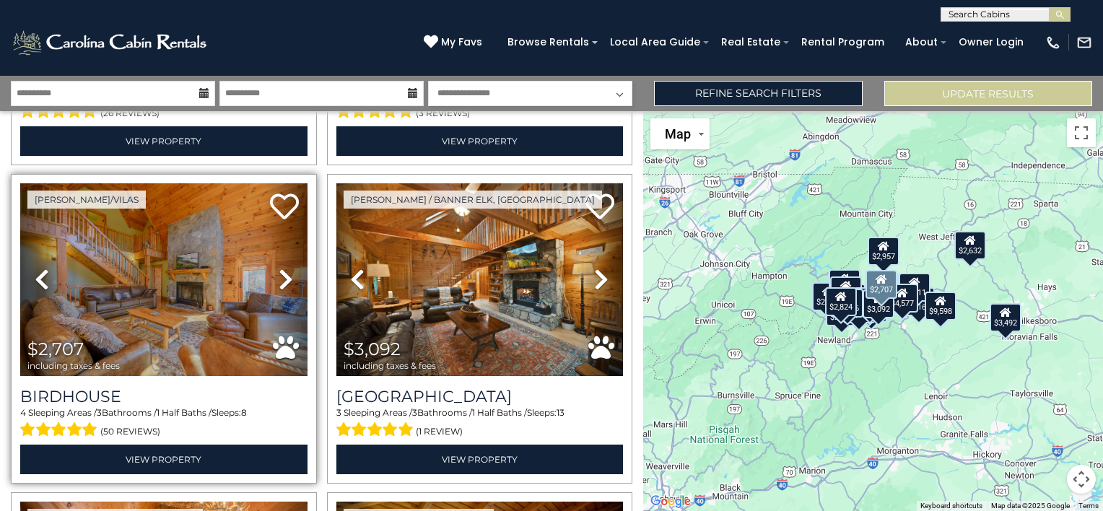
click at [283, 268] on icon at bounding box center [286, 279] width 14 height 23
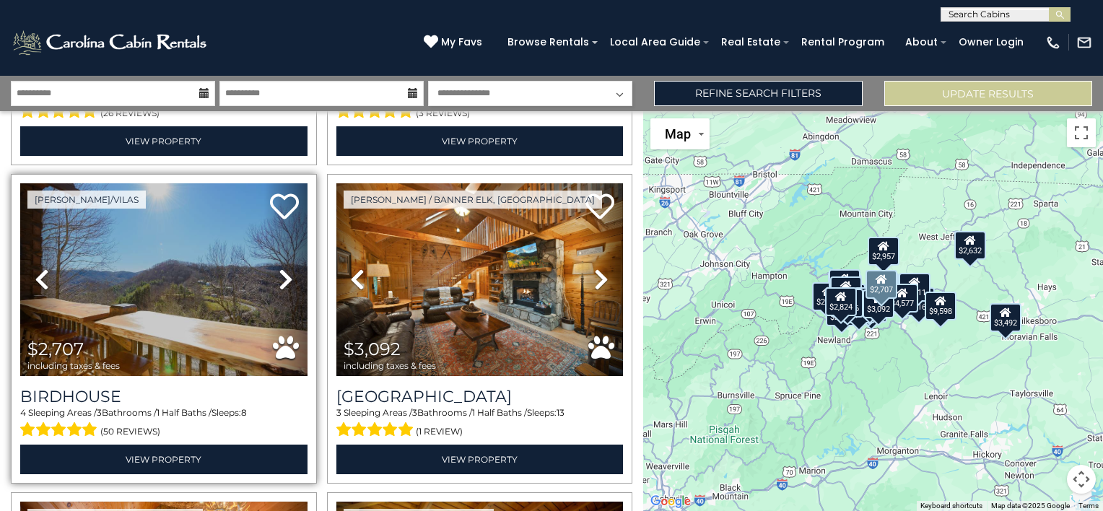
click at [283, 268] on icon at bounding box center [286, 279] width 14 height 23
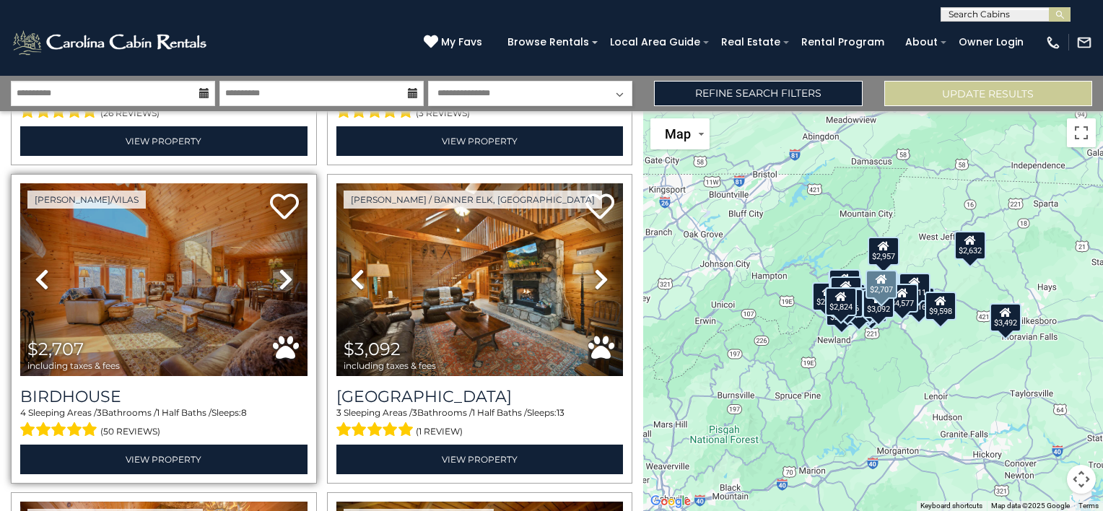
click at [283, 268] on icon at bounding box center [286, 279] width 14 height 23
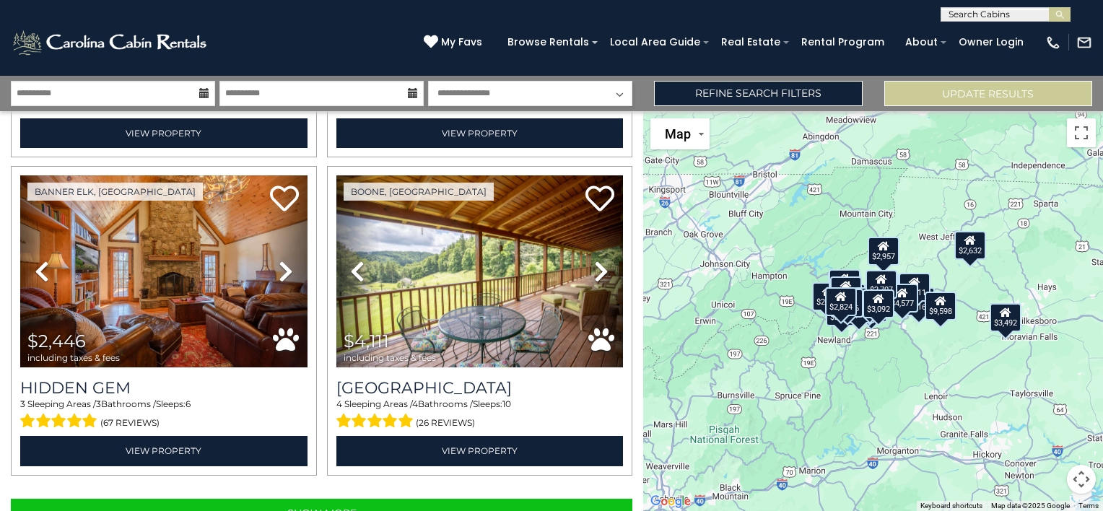
scroll to position [4461, 0]
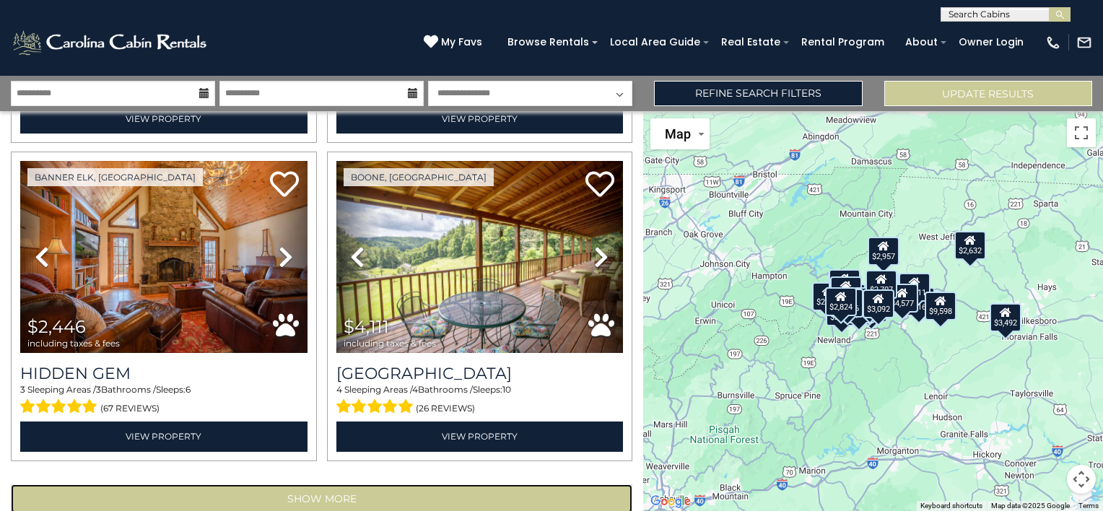
click at [314, 484] on button "Show More" at bounding box center [321, 498] width 621 height 29
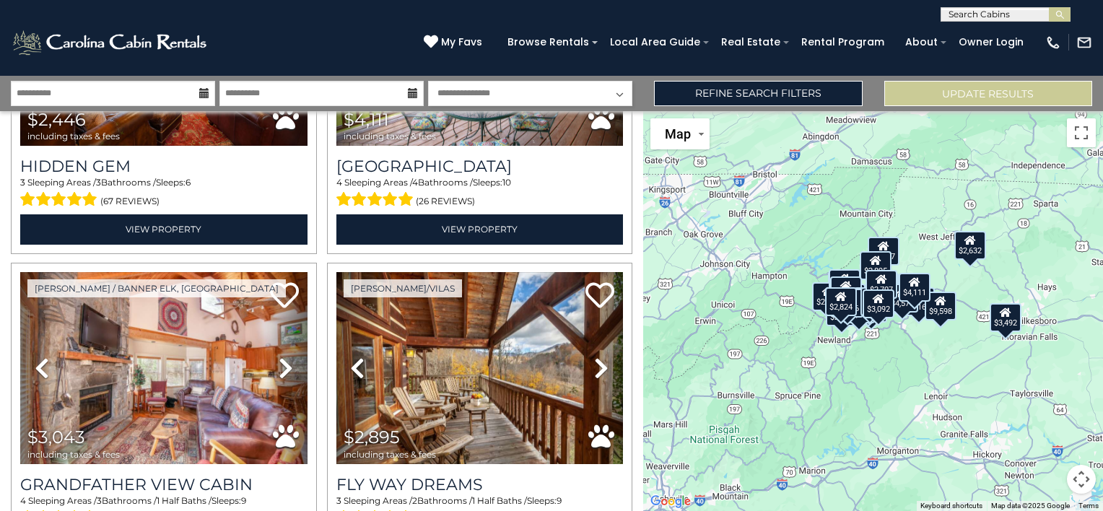
scroll to position [4748, 0]
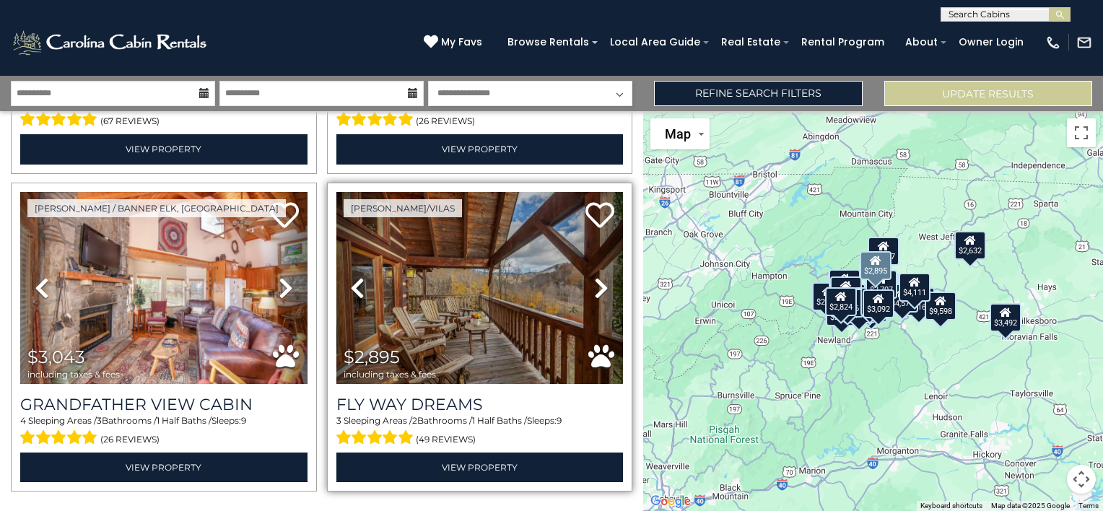
click at [594, 276] on icon at bounding box center [601, 287] width 14 height 23
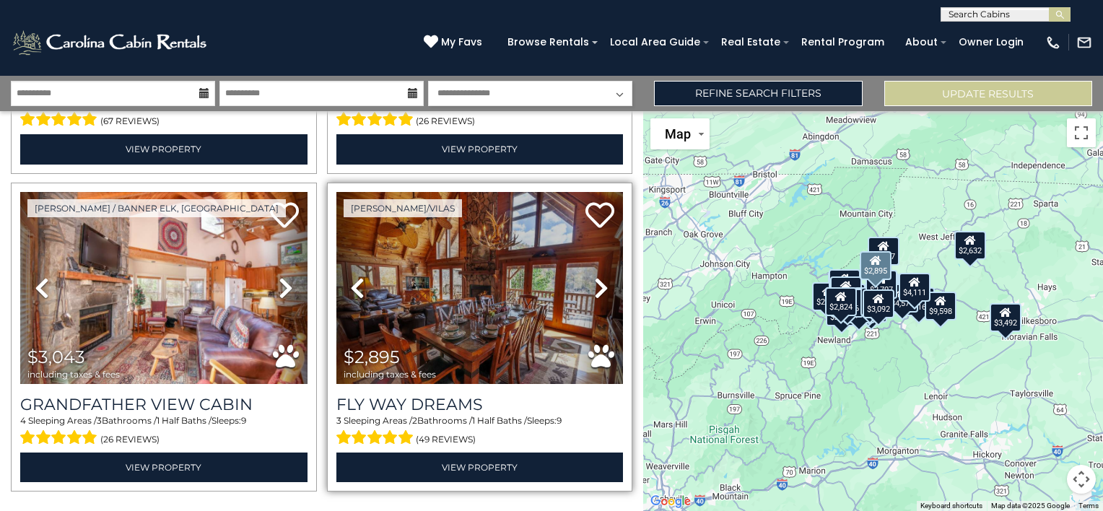
click at [594, 276] on icon at bounding box center [601, 287] width 14 height 23
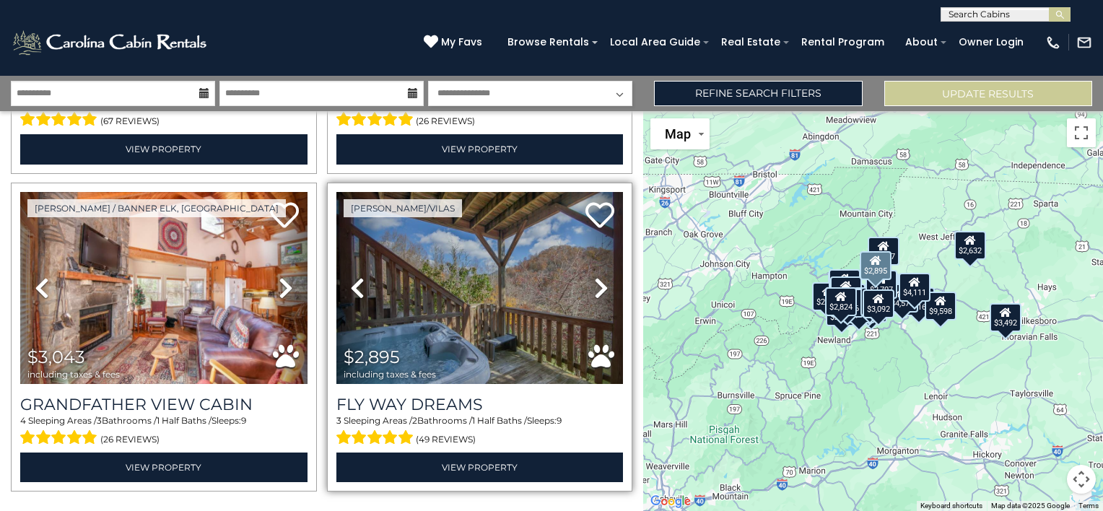
click at [594, 276] on icon at bounding box center [601, 287] width 14 height 23
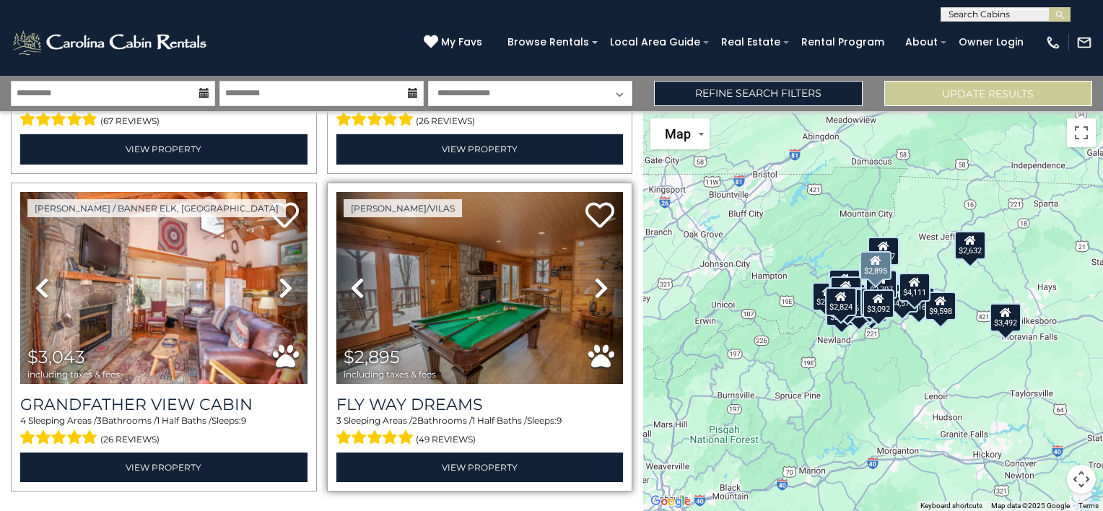
click at [594, 276] on icon at bounding box center [601, 287] width 14 height 23
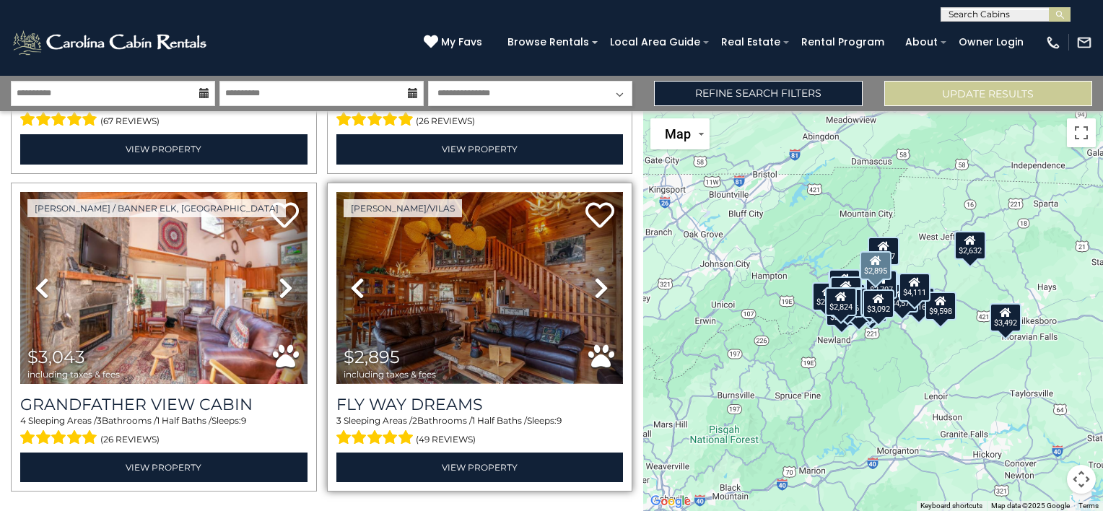
click at [468, 242] on img at bounding box center [479, 288] width 287 height 192
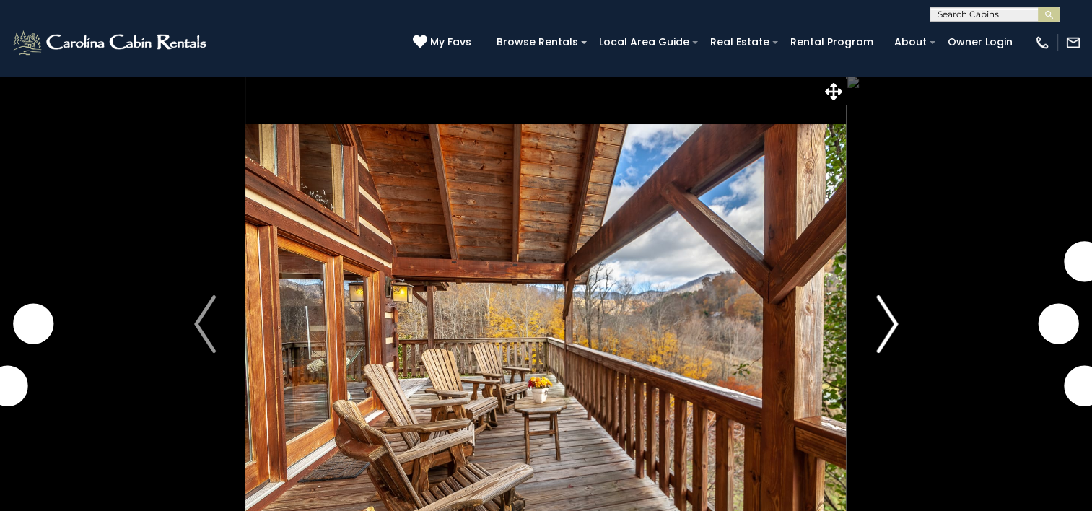
click at [883, 330] on img "Next" at bounding box center [887, 324] width 22 height 58
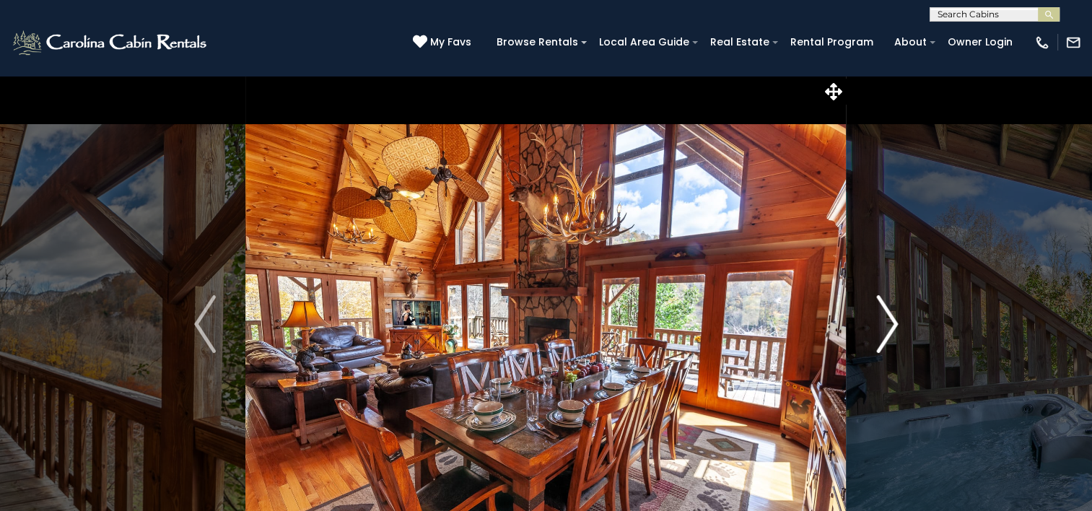
click at [883, 330] on img "Next" at bounding box center [887, 324] width 22 height 58
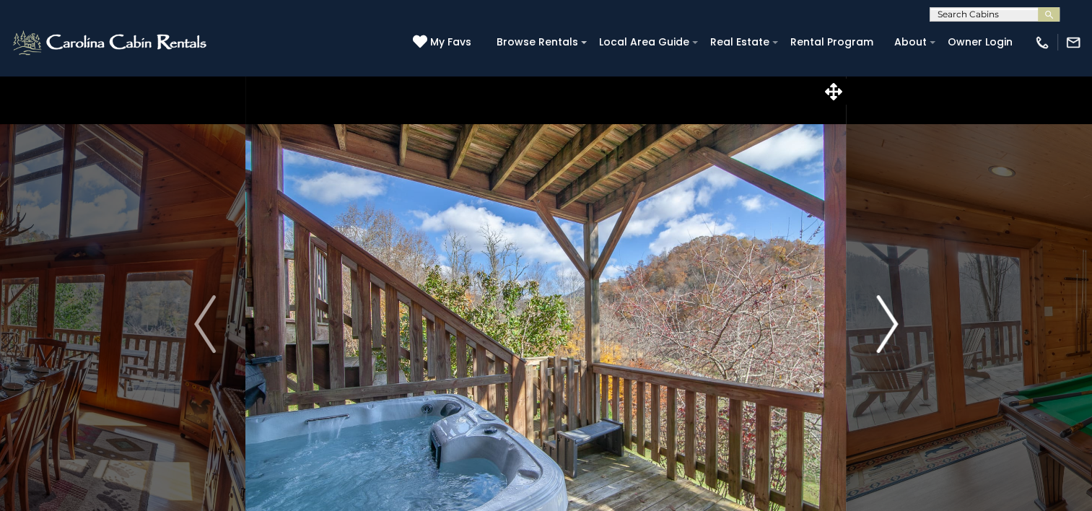
click at [883, 330] on img "Next" at bounding box center [887, 324] width 22 height 58
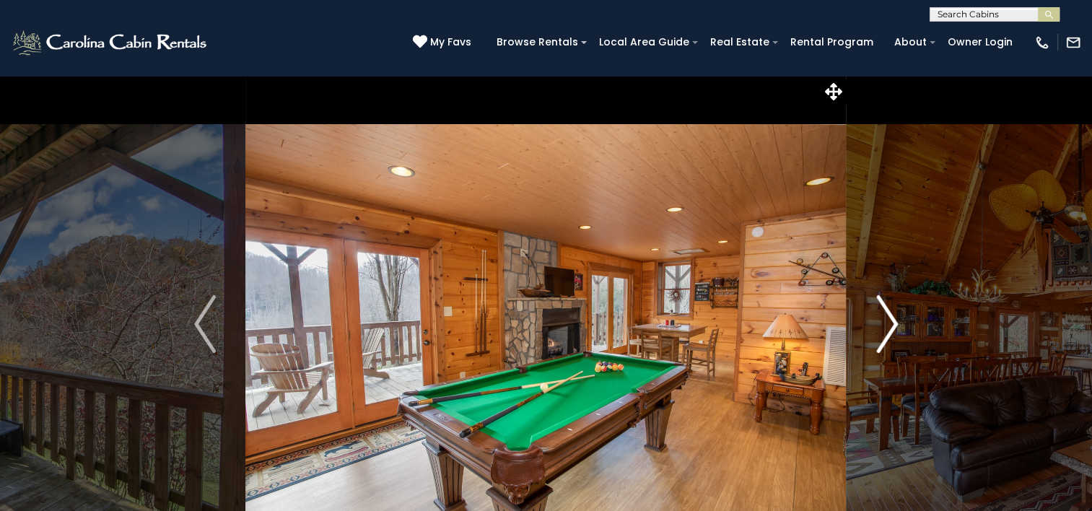
click at [883, 330] on img "Next" at bounding box center [887, 324] width 22 height 58
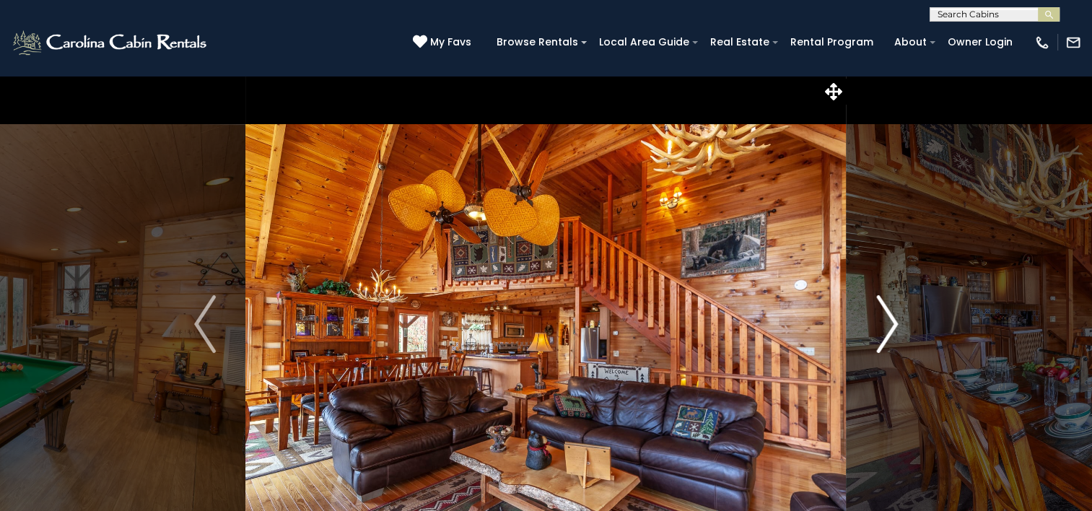
click at [883, 330] on img "Next" at bounding box center [887, 324] width 22 height 58
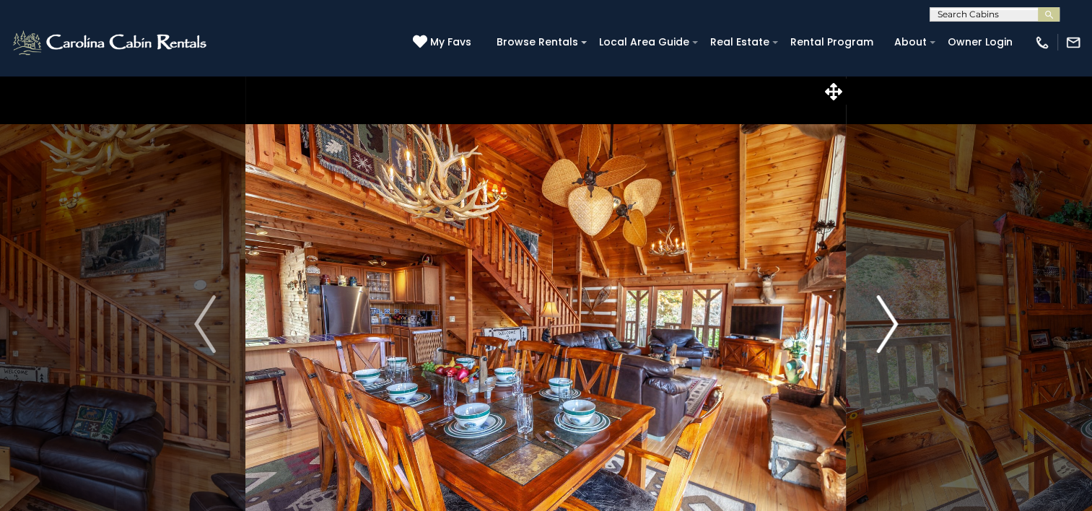
click at [883, 330] on img "Next" at bounding box center [887, 324] width 22 height 58
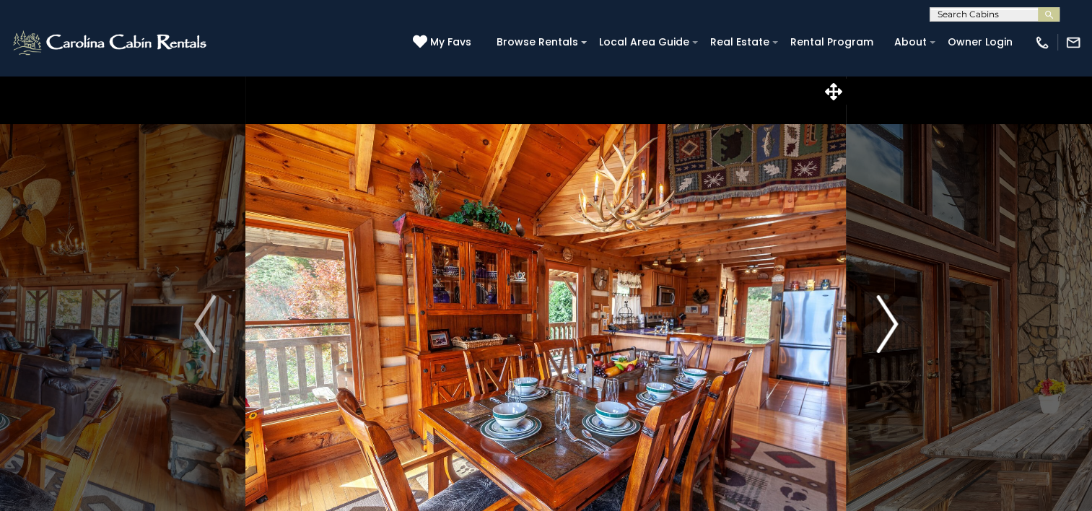
click at [883, 330] on img "Next" at bounding box center [887, 324] width 22 height 58
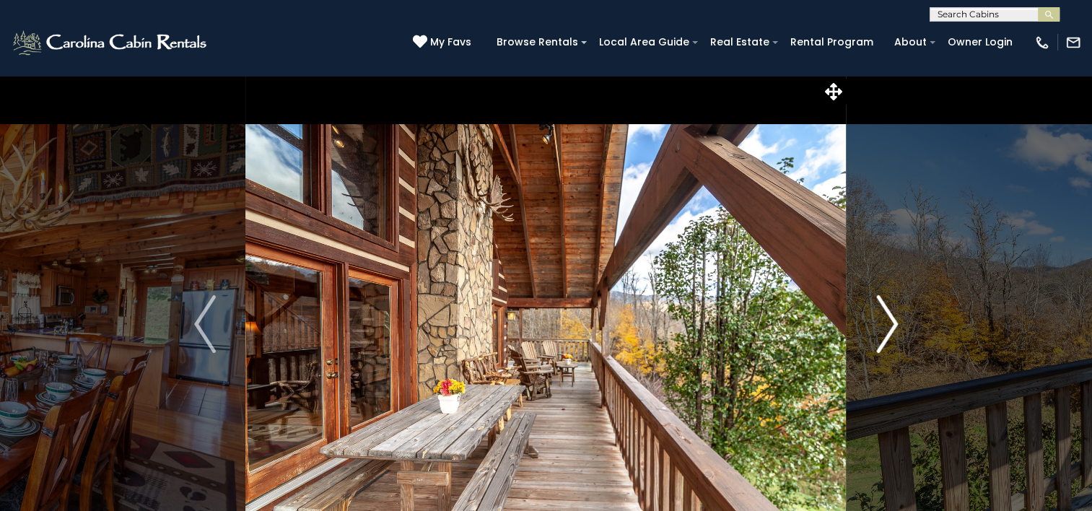
click at [883, 330] on img "Next" at bounding box center [887, 324] width 22 height 58
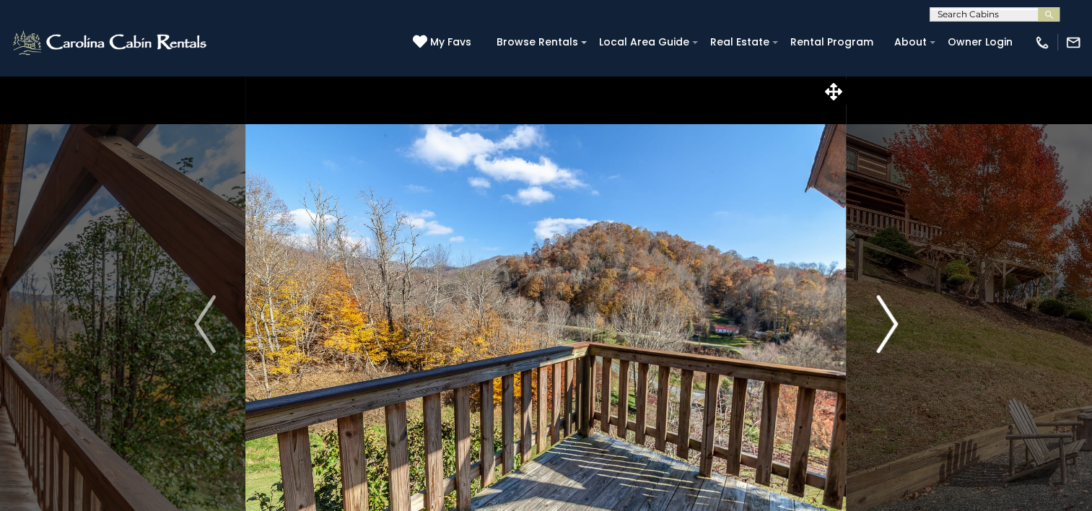
click at [883, 330] on img "Next" at bounding box center [887, 324] width 22 height 58
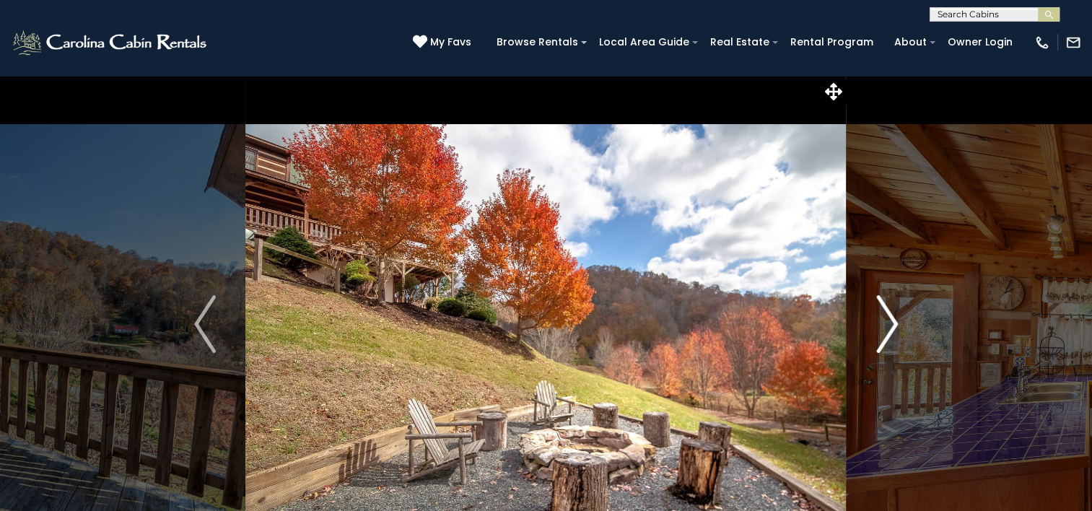
click at [883, 330] on img "Next" at bounding box center [887, 324] width 22 height 58
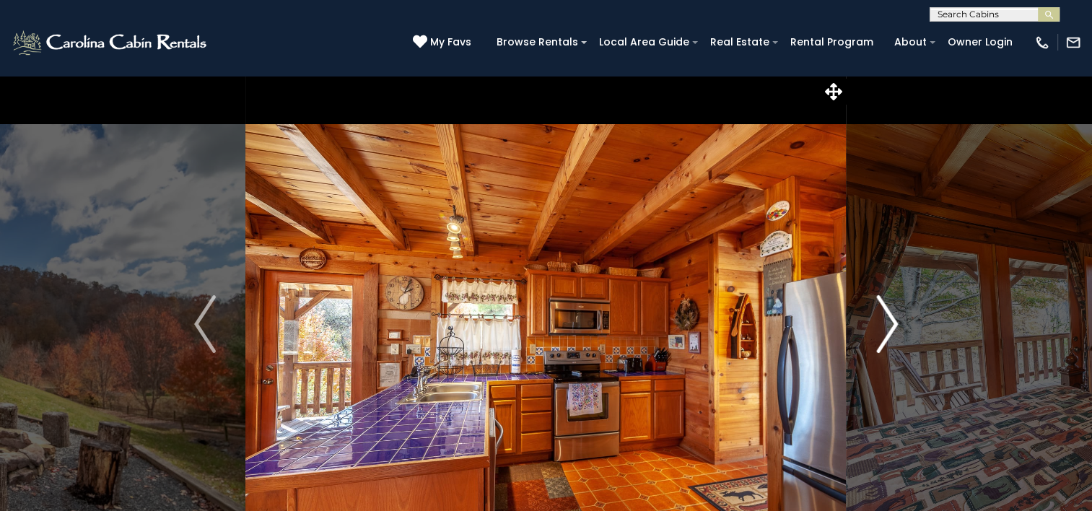
click at [883, 330] on img "Next" at bounding box center [887, 324] width 22 height 58
